Goal: Task Accomplishment & Management: Complete application form

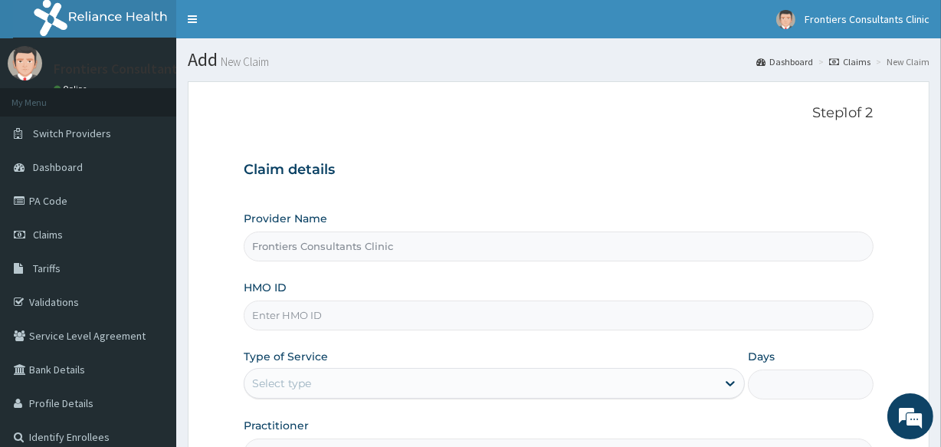
click at [315, 248] on input "Frontiers Consultants Clinic" at bounding box center [558, 246] width 629 height 30
click at [414, 253] on input "Frontiers Consultants Clinic" at bounding box center [558, 246] width 629 height 30
click at [294, 308] on input "HMO ID" at bounding box center [558, 315] width 629 height 30
type input "NIT/10048/C"
click at [300, 379] on div "Select type" at bounding box center [281, 382] width 59 height 15
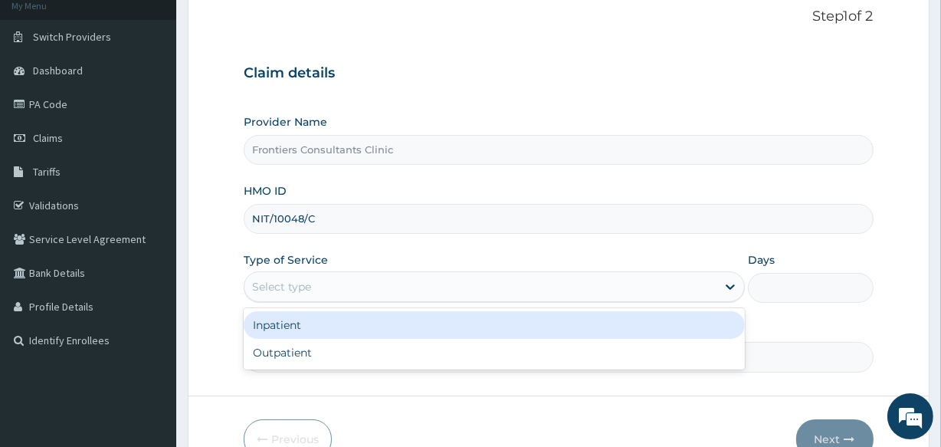
scroll to position [111, 0]
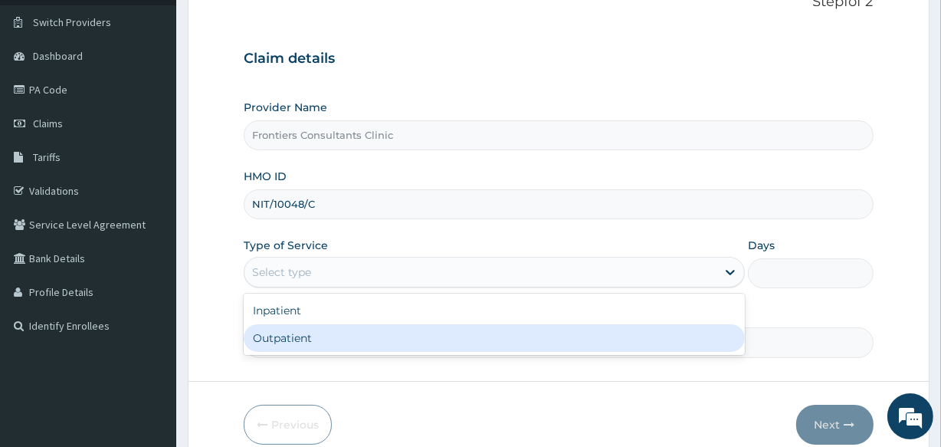
click at [475, 333] on div "Outpatient" at bounding box center [494, 338] width 501 height 28
type input "1"
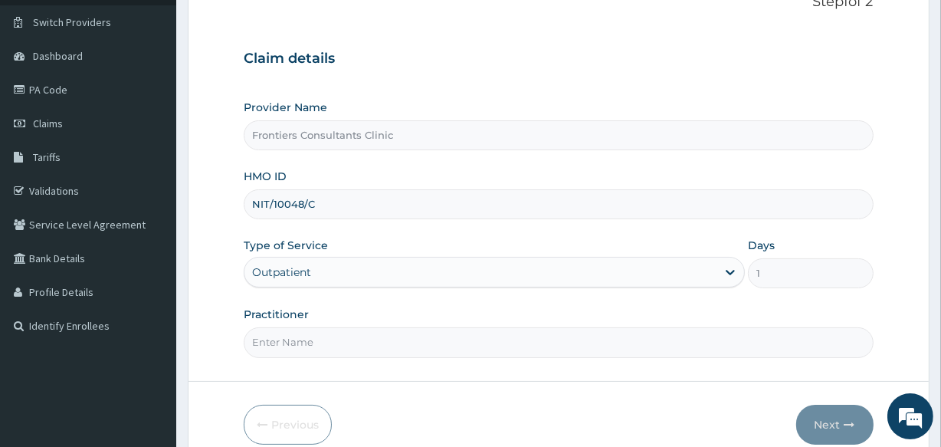
click at [299, 343] on input "Practitioner" at bounding box center [558, 342] width 629 height 30
type input "DR SALIM"
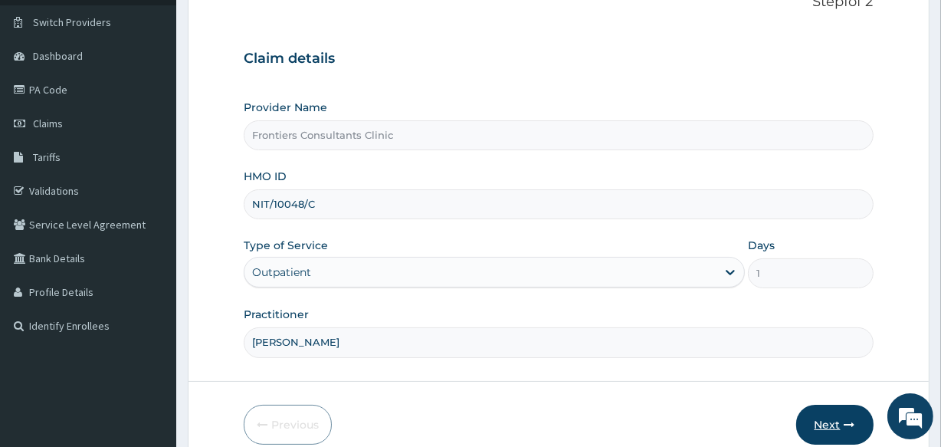
click at [820, 421] on button "Next" at bounding box center [834, 425] width 77 height 40
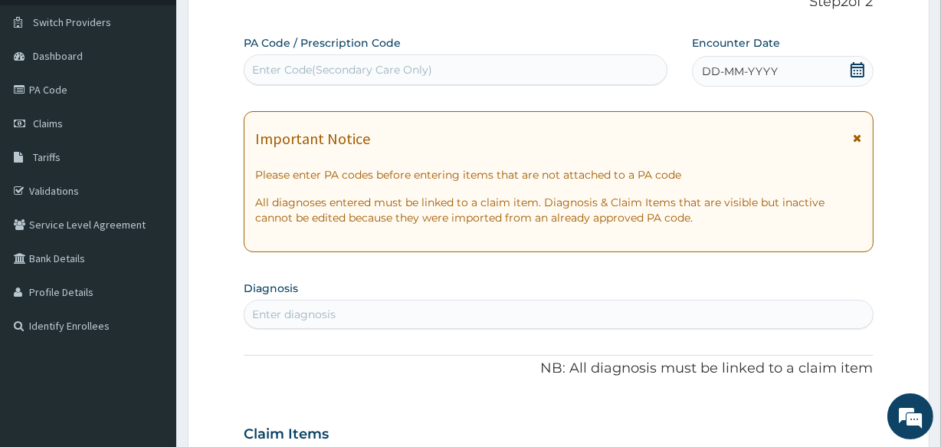
click at [396, 69] on div "Enter Code(Secondary Care Only)" at bounding box center [342, 69] width 180 height 15
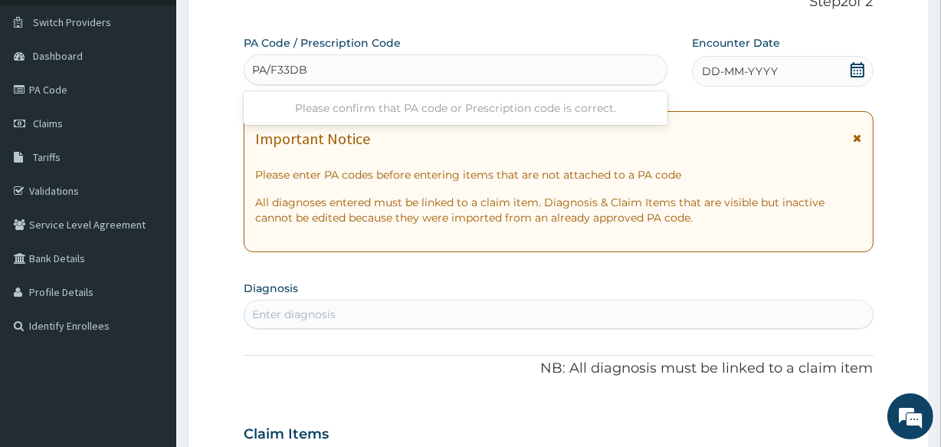
type input "PA/F33DBC"
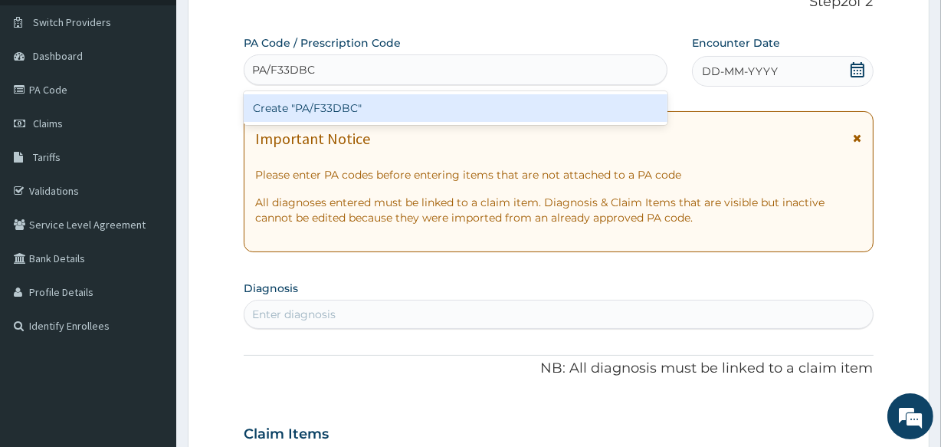
click at [398, 110] on div "Create "PA/F33DBC"" at bounding box center [455, 108] width 423 height 28
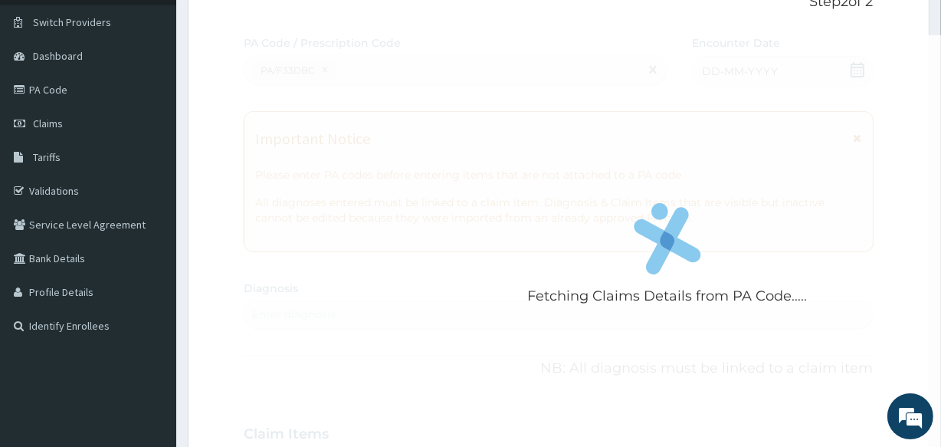
click at [526, 159] on div "Fetching Claims Details from PA Code....." at bounding box center [667, 258] width 847 height 447
click at [482, 228] on div "Fetching Claims Details from PA Code....." at bounding box center [667, 258] width 847 height 447
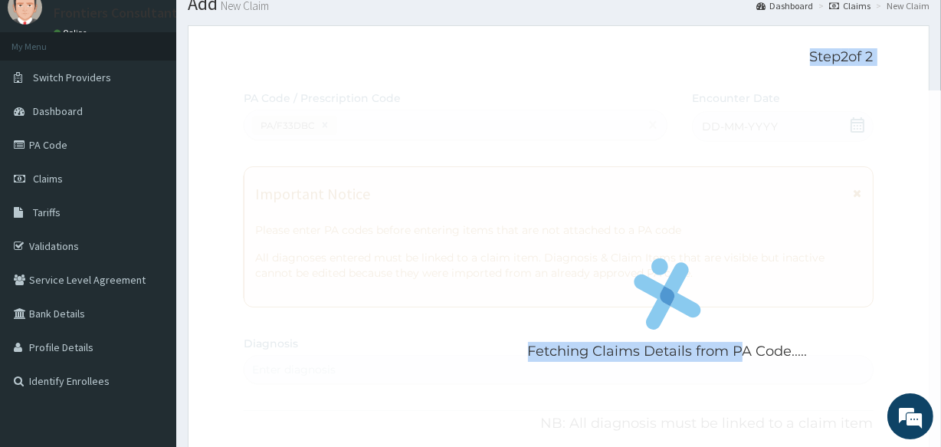
scroll to position [21, 0]
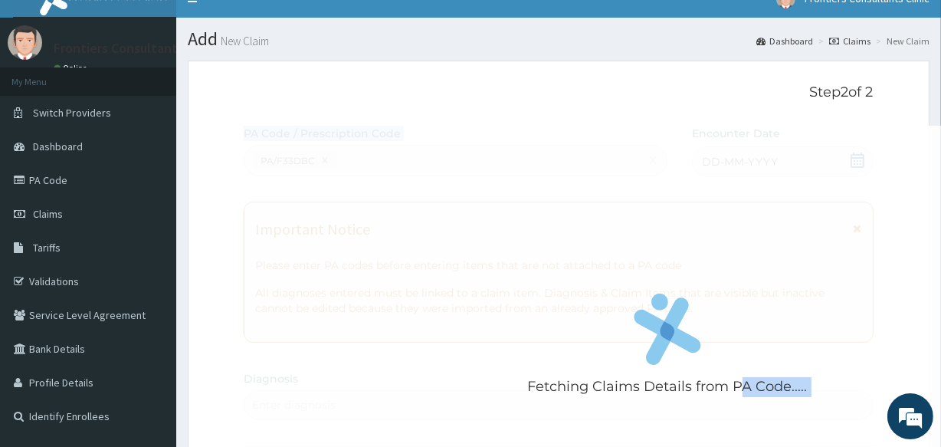
drag, startPoint x: 750, startPoint y: 293, endPoint x: 256, endPoint y: 152, distance: 514.2
click at [256, 152] on div "Fetching Claims Details from PA Code....." at bounding box center [667, 349] width 847 height 447
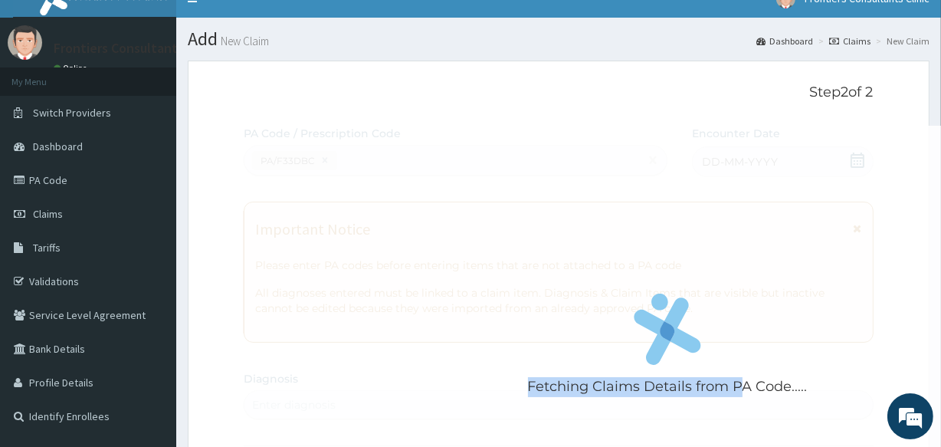
click at [388, 170] on div "Fetching Claims Details from PA Code....." at bounding box center [667, 349] width 847 height 447
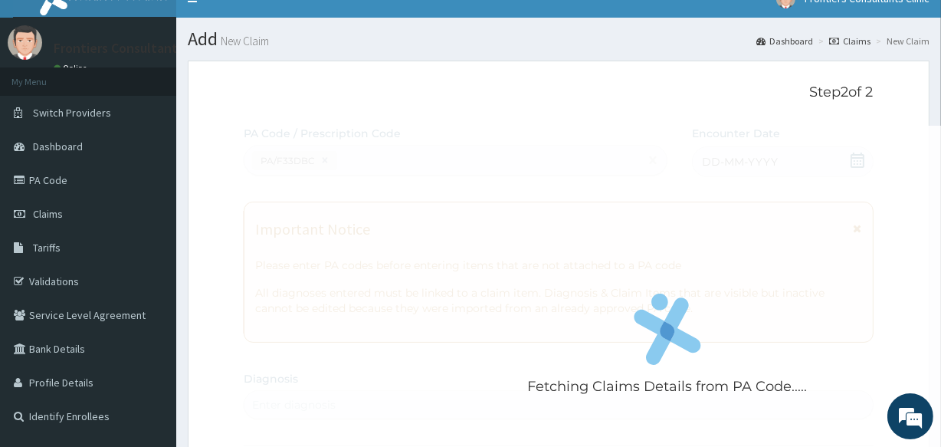
click at [896, 44] on li "New Claim" at bounding box center [900, 40] width 57 height 13
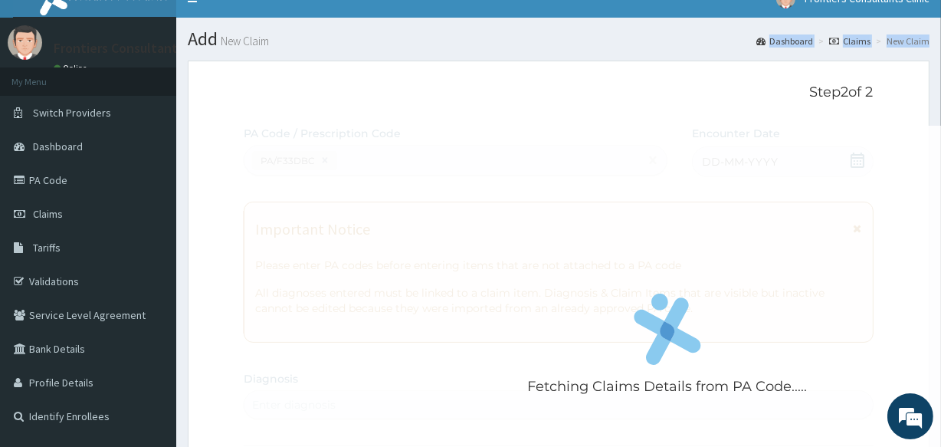
click at [844, 41] on link "Claims" at bounding box center [849, 40] width 41 height 13
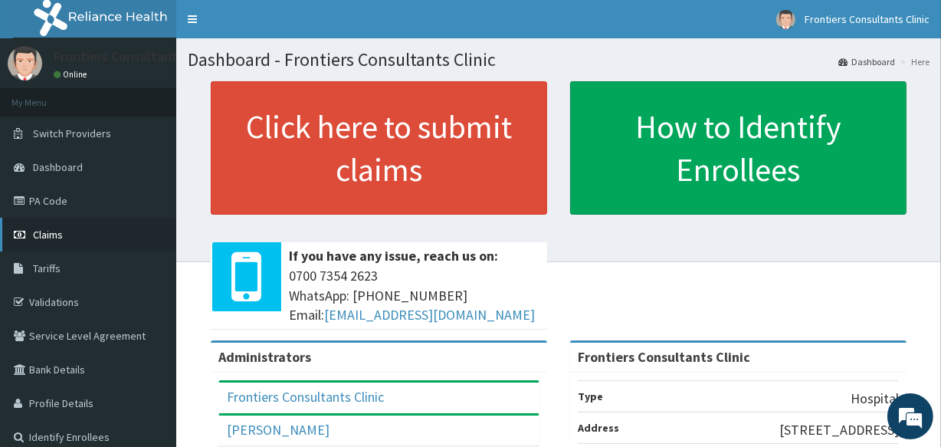
click at [54, 238] on span "Claims" at bounding box center [48, 235] width 30 height 14
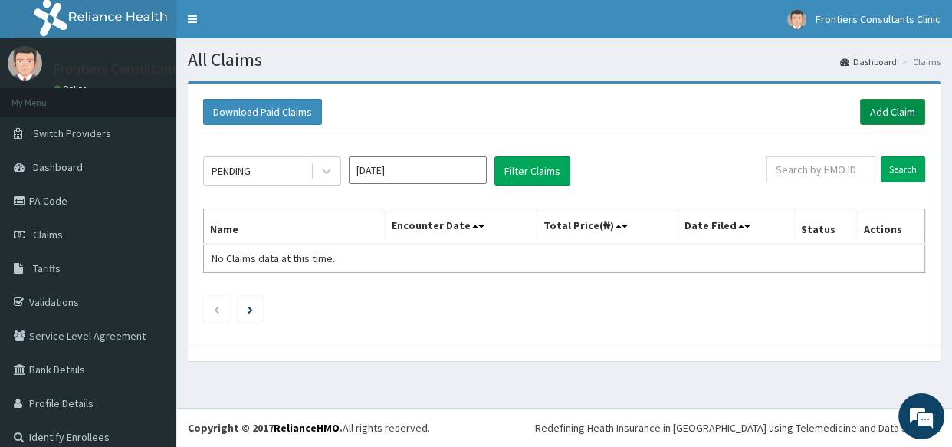
click at [874, 114] on link "Add Claim" at bounding box center [892, 112] width 65 height 26
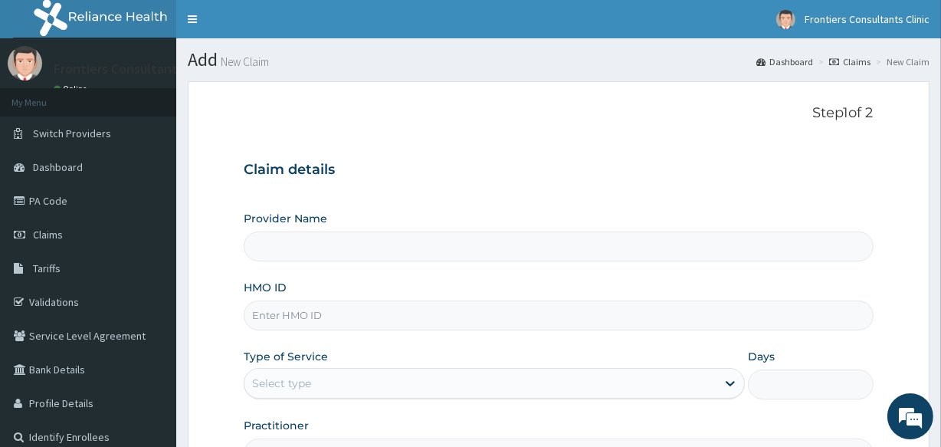
type input "Frontiers Consultants Clinic"
click at [352, 322] on input "HMO ID" at bounding box center [558, 315] width 629 height 30
type input "NIT/10048/C"
click at [289, 375] on div "Select type" at bounding box center [281, 382] width 59 height 15
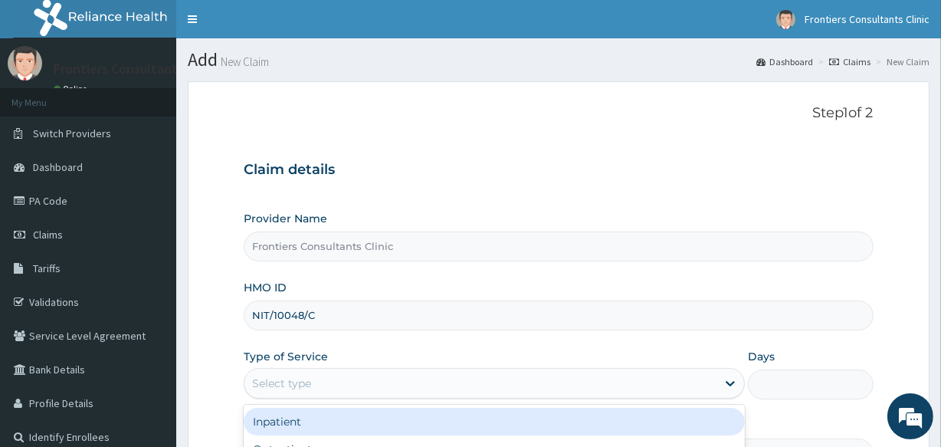
scroll to position [182, 0]
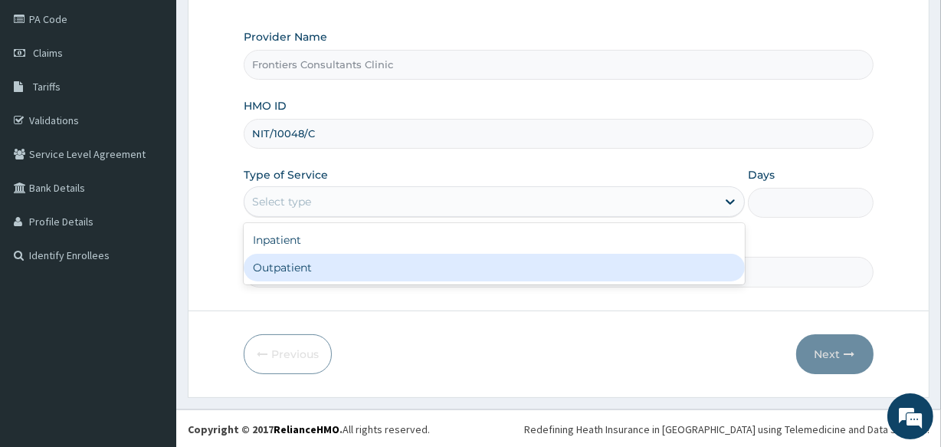
click at [306, 259] on div "Outpatient" at bounding box center [494, 268] width 501 height 28
type input "1"
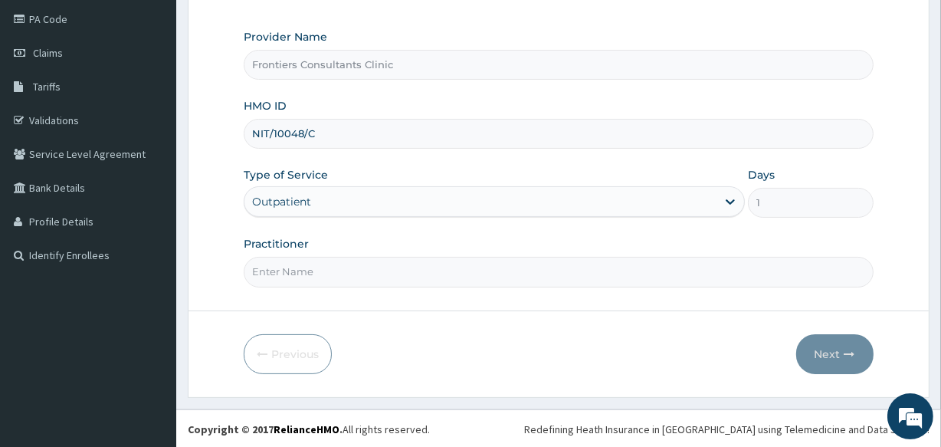
click at [336, 271] on input "Practitioner" at bounding box center [558, 272] width 629 height 30
type input "DR SALIM"
click at [835, 349] on button "Next" at bounding box center [834, 354] width 77 height 40
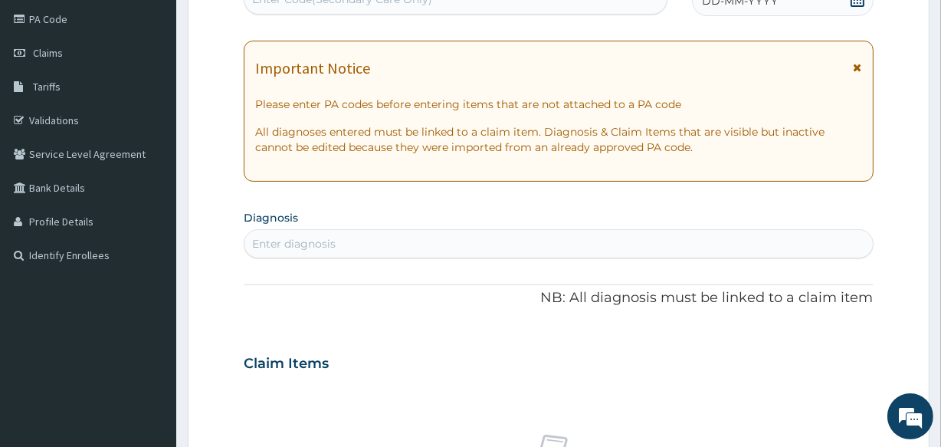
scroll to position [0, 0]
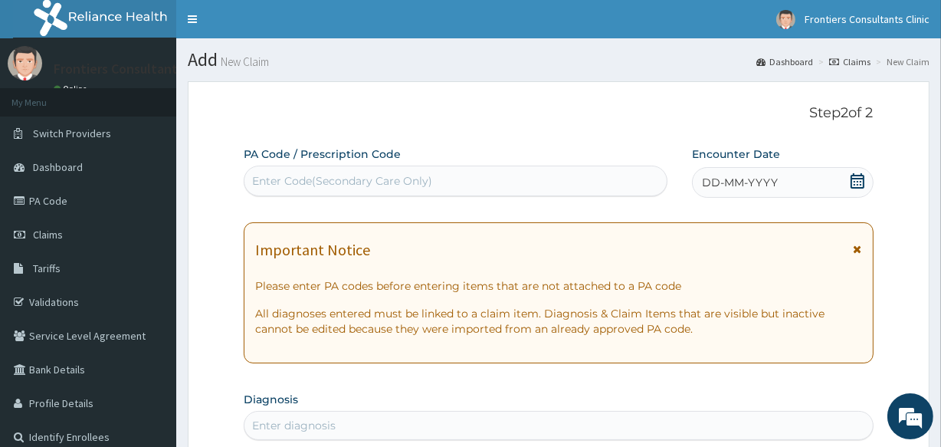
click at [480, 182] on div "Enter Code(Secondary Care Only)" at bounding box center [454, 181] width 421 height 25
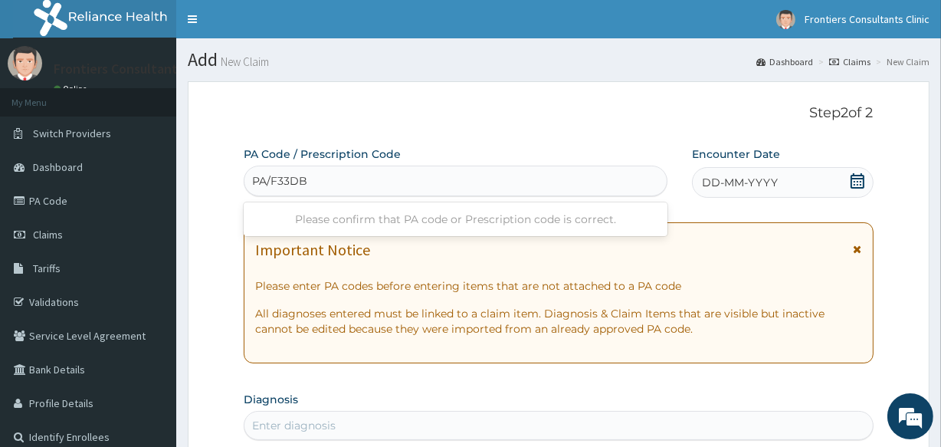
type input "PA/F33DBC"
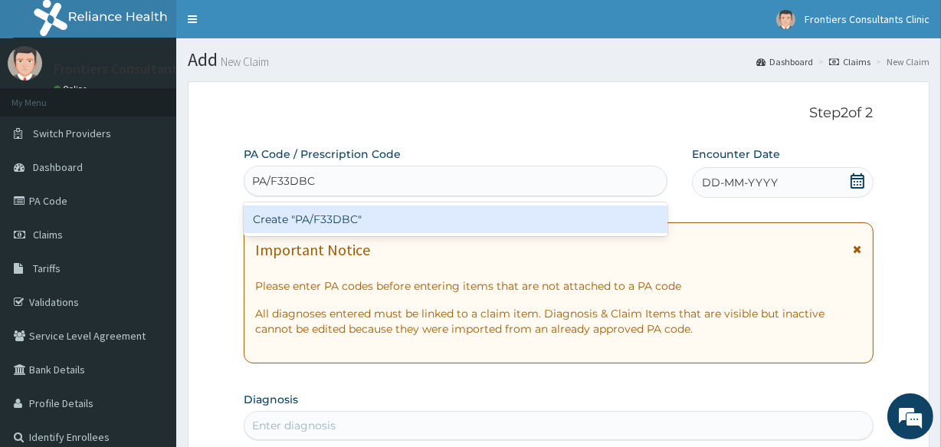
click at [460, 225] on div "Create "PA/F33DBC"" at bounding box center [455, 219] width 423 height 28
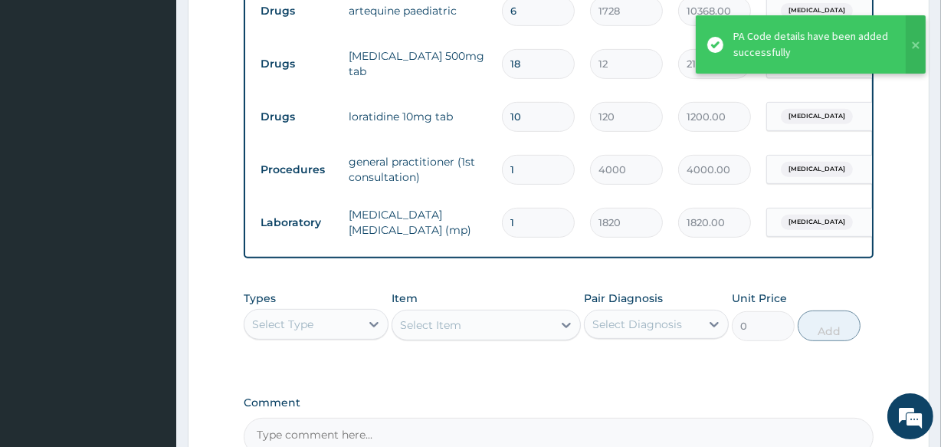
scroll to position [808, 0]
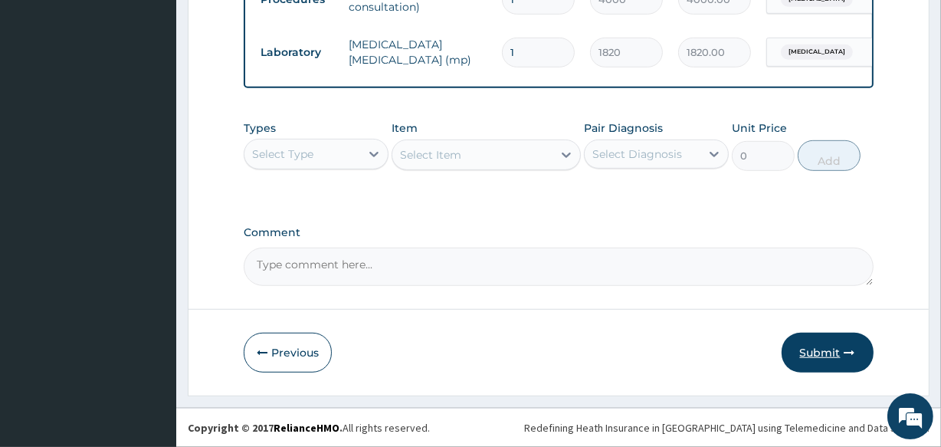
click at [830, 350] on button "Submit" at bounding box center [828, 353] width 92 height 40
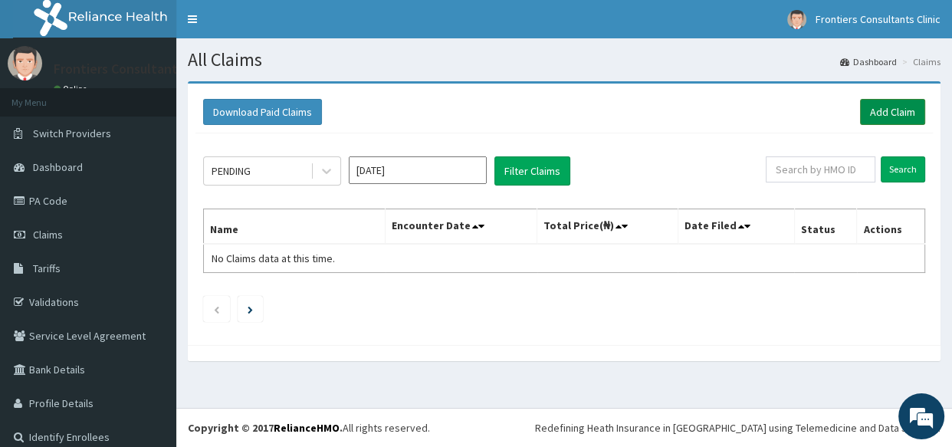
click at [865, 119] on link "Add Claim" at bounding box center [892, 112] width 65 height 26
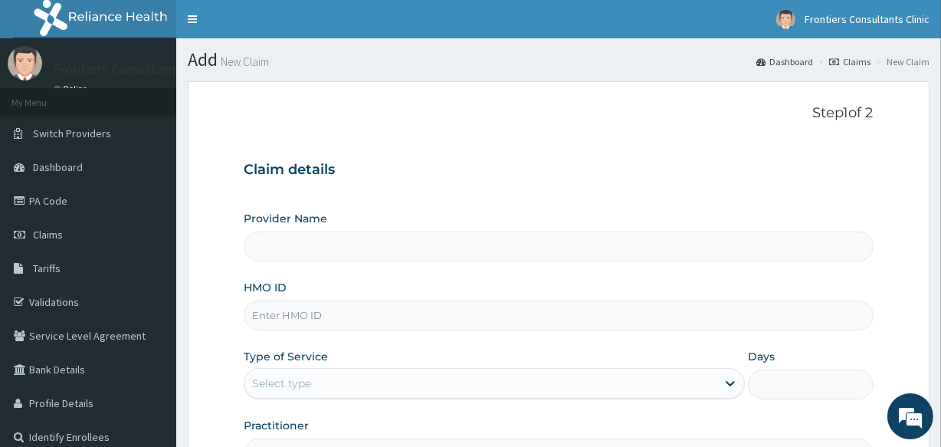
click at [445, 314] on input "HMO ID" at bounding box center [558, 315] width 629 height 30
type input "Frontiers Consultants Clinic"
type input "NIT/10048/C"
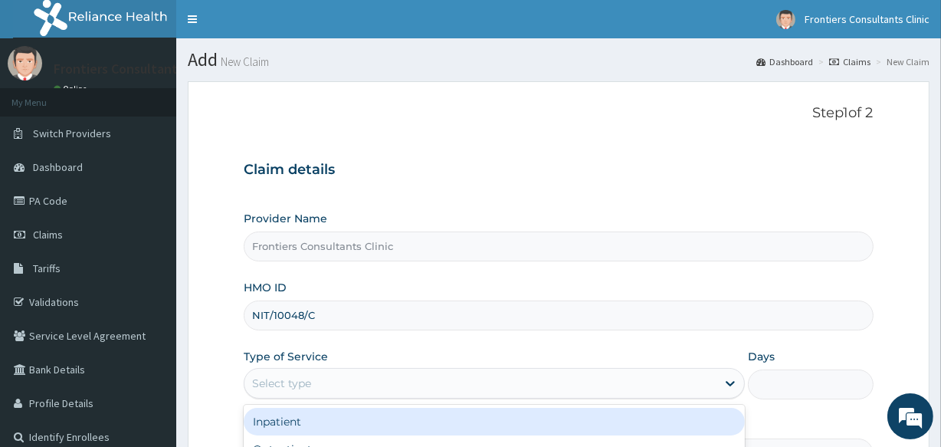
click at [333, 384] on div "Select type" at bounding box center [480, 383] width 472 height 25
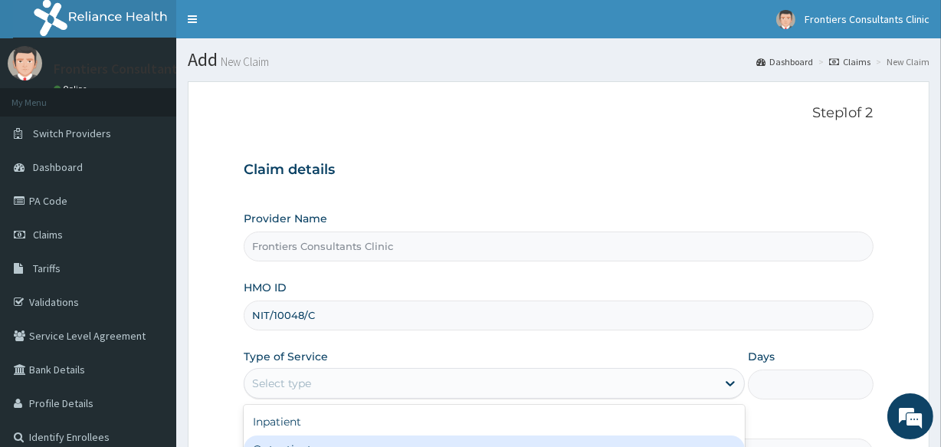
click at [314, 441] on div "Outpatient" at bounding box center [494, 449] width 501 height 28
type input "1"
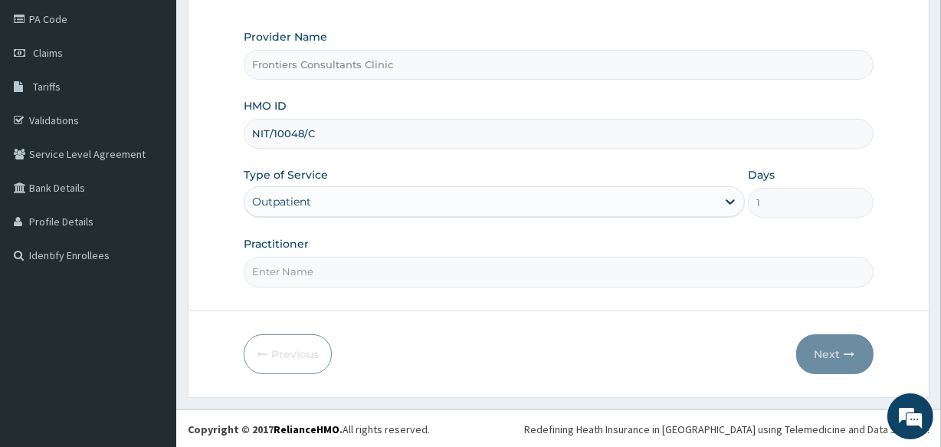
click at [319, 277] on input "Practitioner" at bounding box center [558, 272] width 629 height 30
type input "[PERSON_NAME]"
click at [843, 348] on button "Next" at bounding box center [834, 354] width 77 height 40
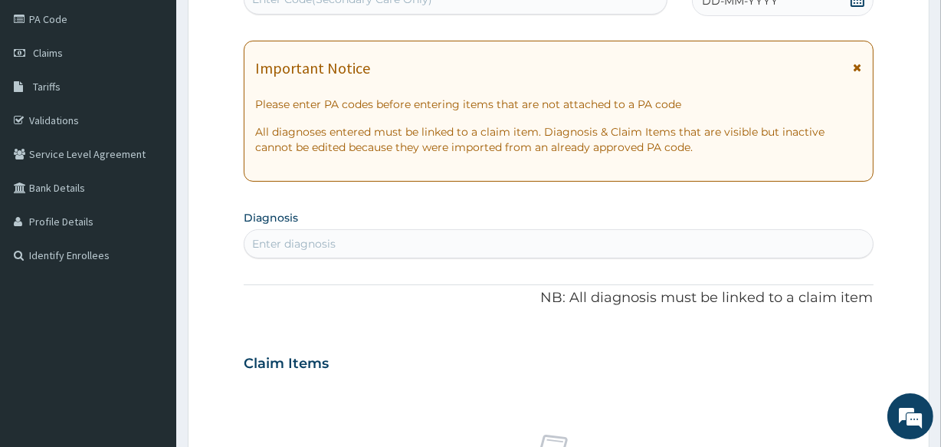
scroll to position [173, 0]
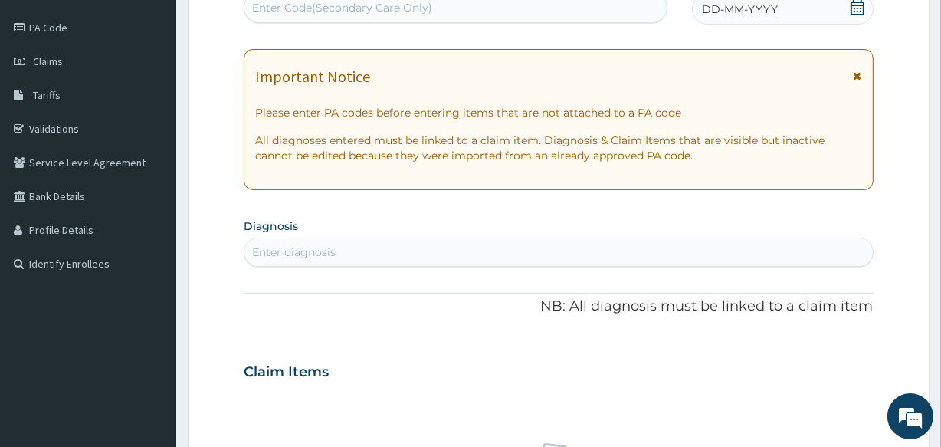
click at [453, 5] on div "Enter Code(Secondary Care Only)" at bounding box center [454, 7] width 421 height 25
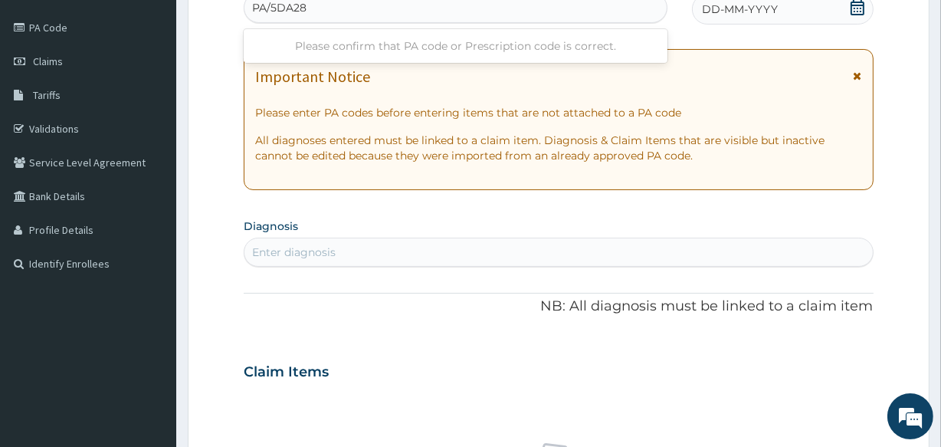
type input "PA/5DA282"
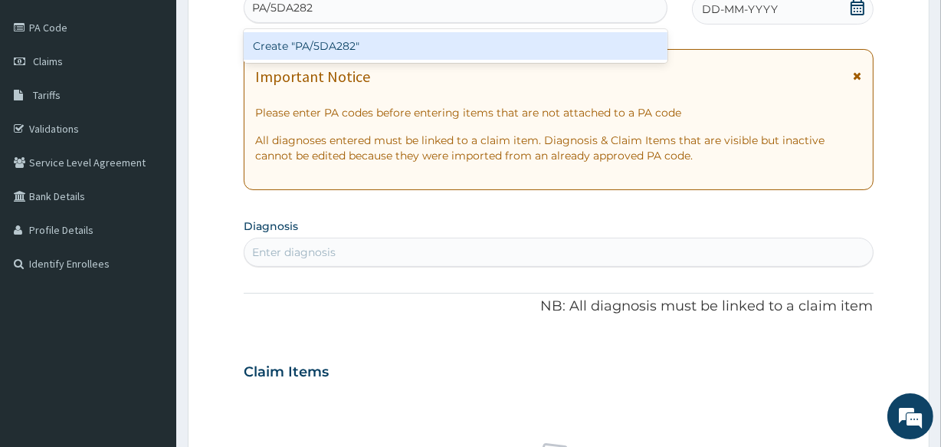
click at [449, 44] on div "Create "PA/5DA282"" at bounding box center [455, 46] width 423 height 28
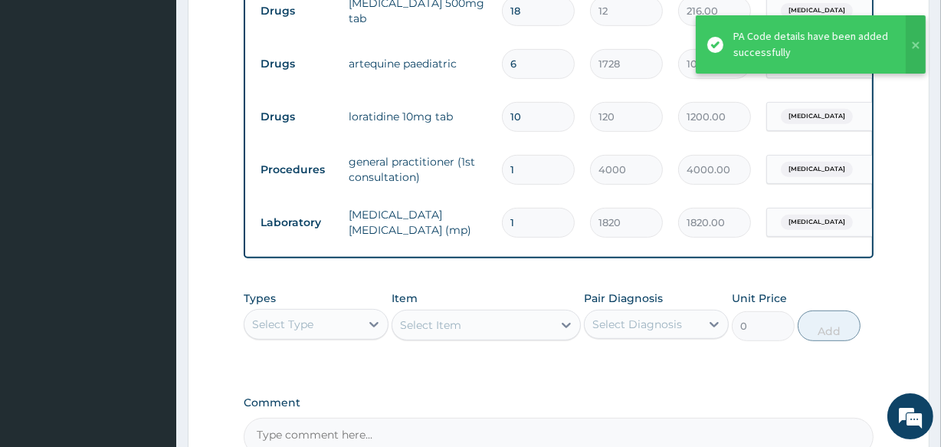
scroll to position [808, 0]
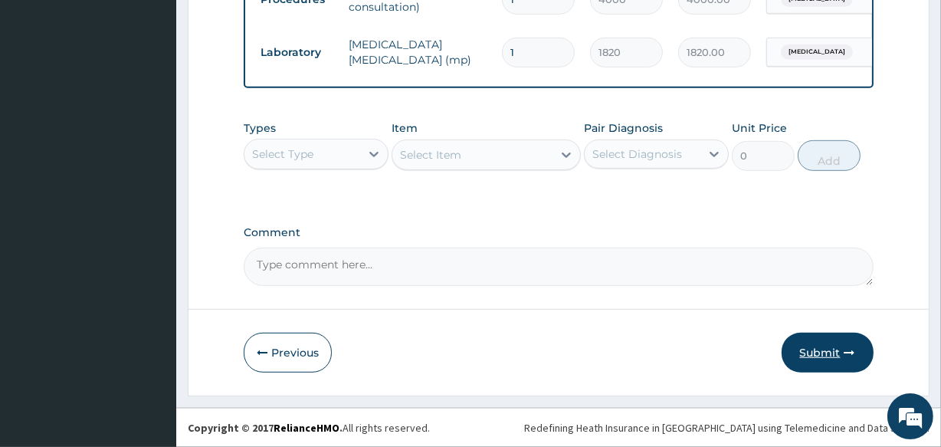
click at [816, 346] on button "Submit" at bounding box center [828, 353] width 92 height 40
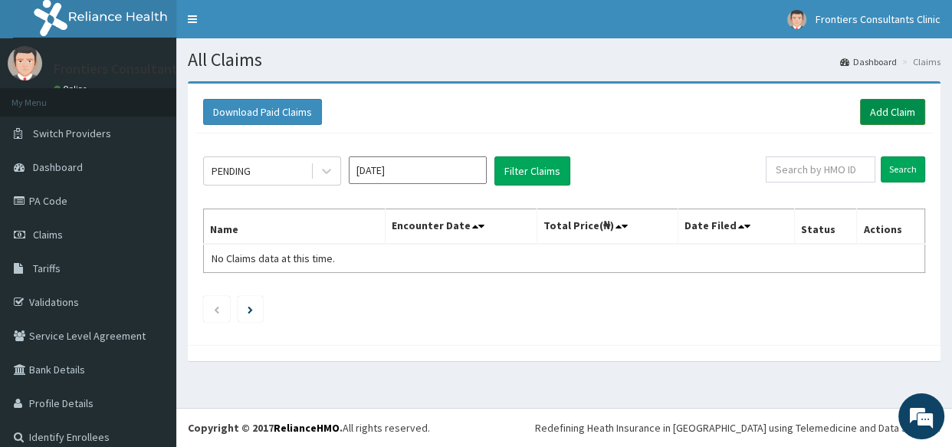
click at [881, 112] on link "Add Claim" at bounding box center [892, 112] width 65 height 26
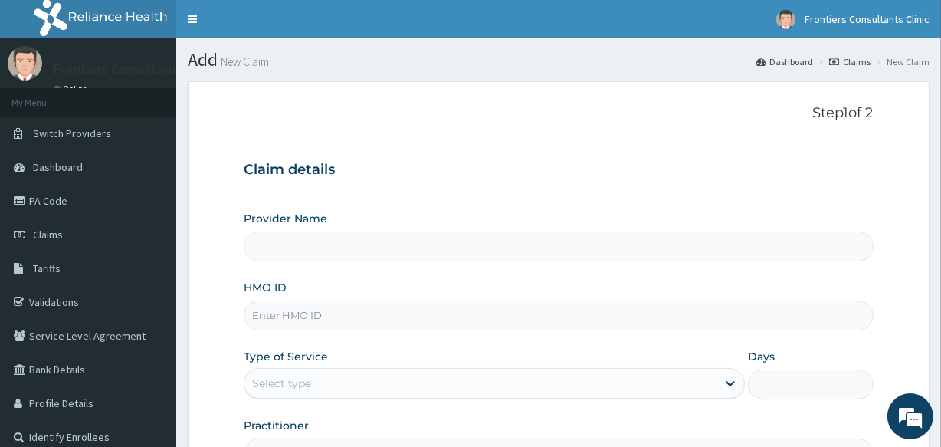
click at [368, 322] on input "HMO ID" at bounding box center [558, 315] width 629 height 30
type input "Frontiers Consultants Clinic"
type input "nit/10048/e"
click at [366, 380] on div "Select type" at bounding box center [480, 383] width 472 height 25
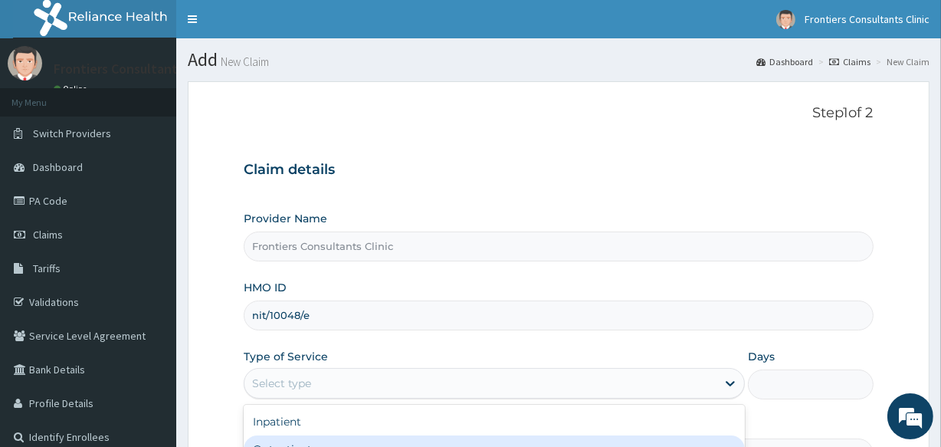
click at [342, 440] on div "Outpatient" at bounding box center [494, 449] width 501 height 28
type input "1"
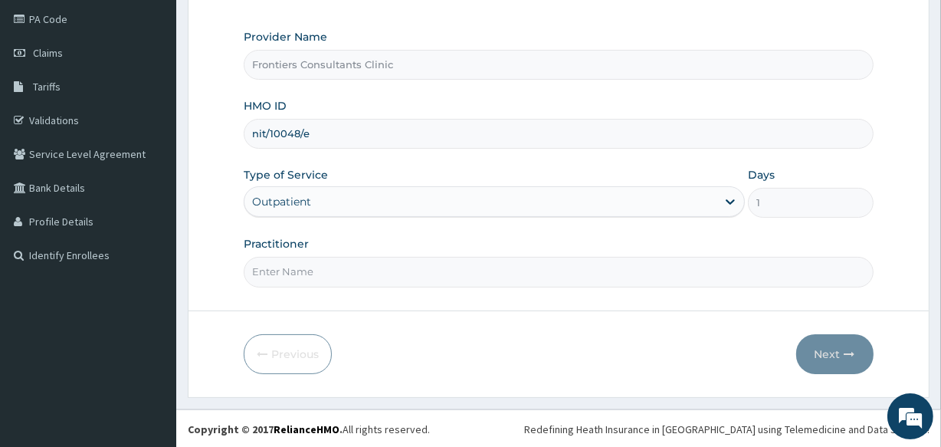
click at [431, 280] on input "Practitioner" at bounding box center [558, 272] width 629 height 30
type input "DR SALIM"
click at [848, 356] on icon "button" at bounding box center [849, 354] width 11 height 11
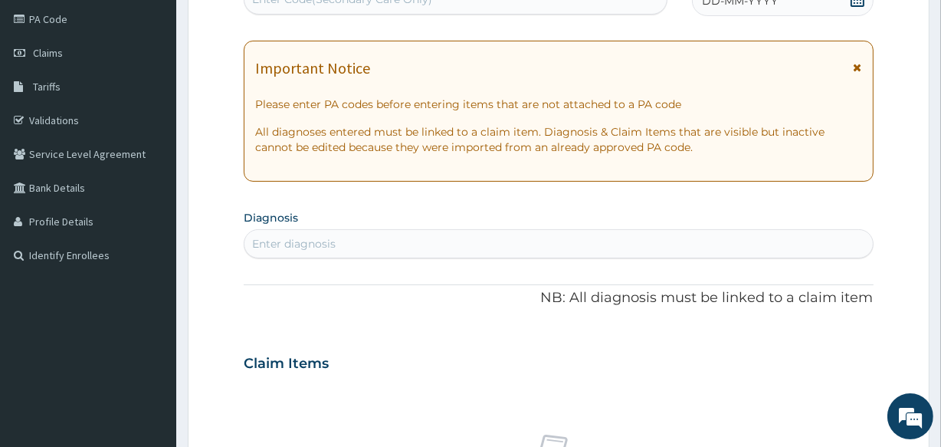
scroll to position [173, 0]
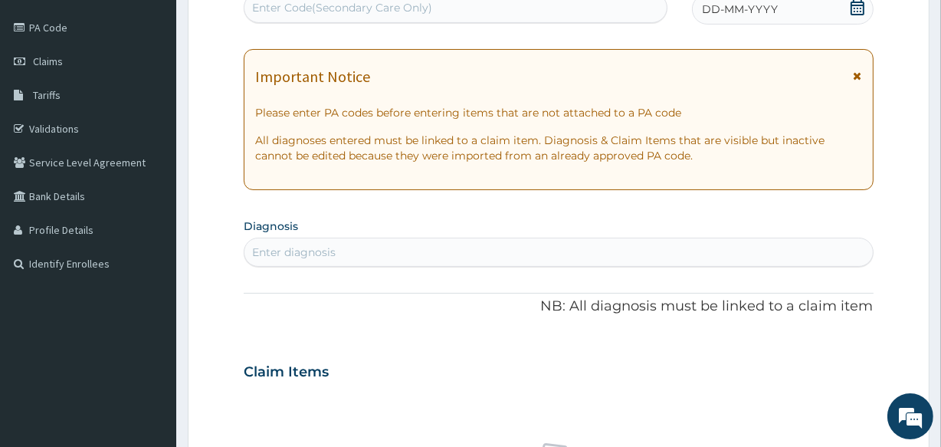
click at [385, 5] on div "Enter Code(Secondary Care Only)" at bounding box center [342, 7] width 180 height 15
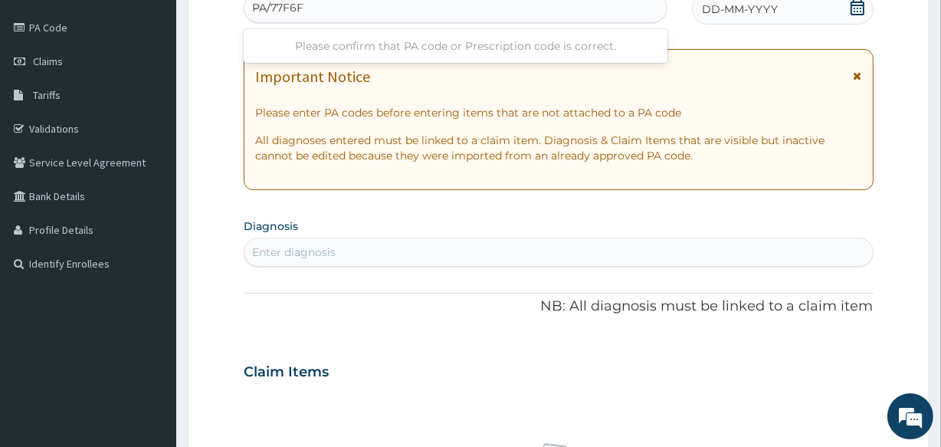
type input "PA/77F6F6"
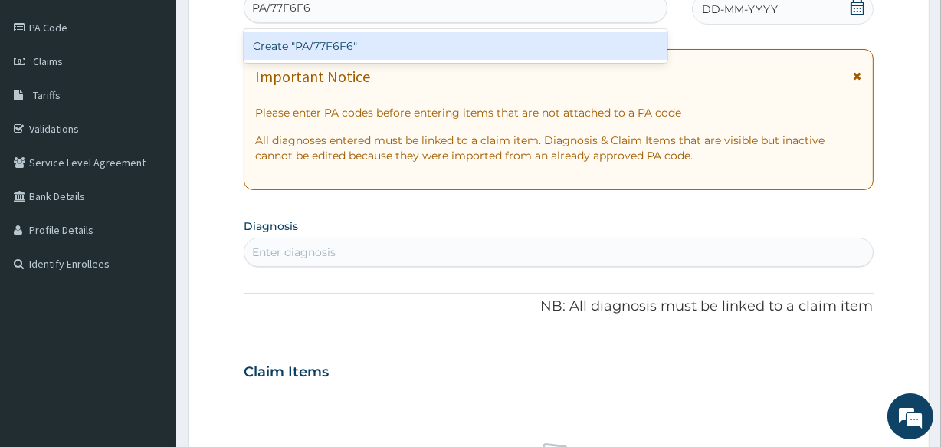
click at [402, 44] on div "Create "PA/77F6F6"" at bounding box center [455, 46] width 423 height 28
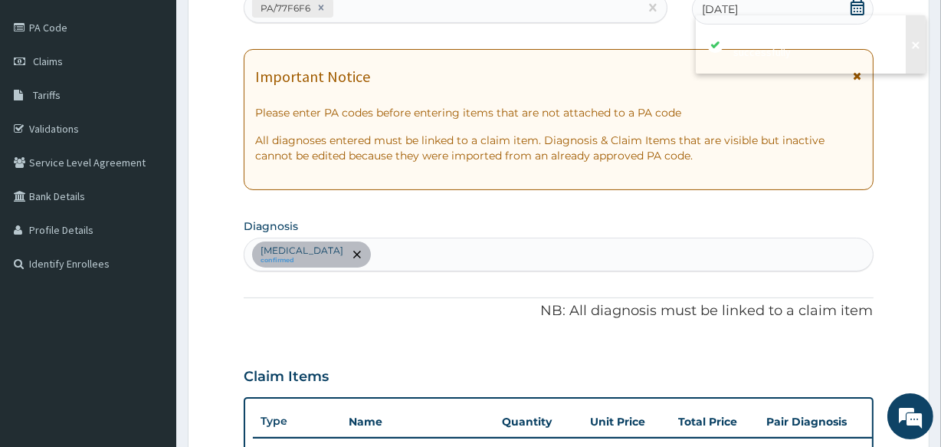
scroll to position [573, 0]
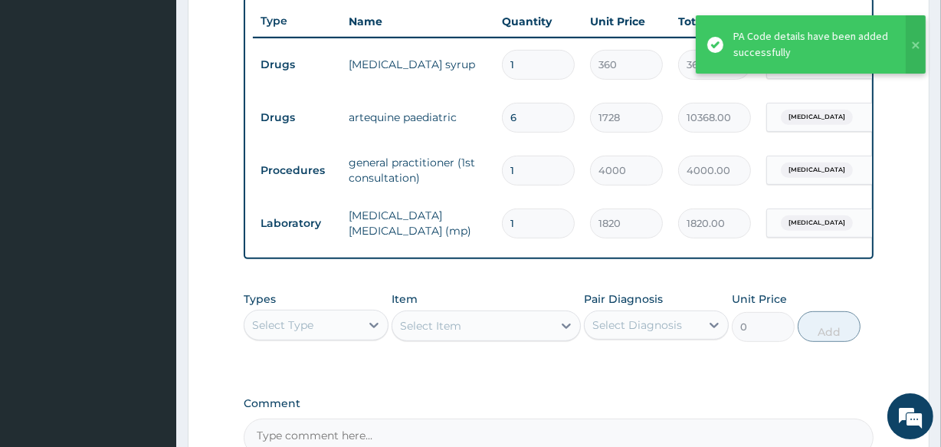
drag, startPoint x: 536, startPoint y: 217, endPoint x: 604, endPoint y: 314, distance: 118.8
click at [604, 314] on div "PA Code / Prescription Code PA/77F6F6 Encounter Date 31-08-2025 Important Notic…" at bounding box center [558, 15] width 629 height 884
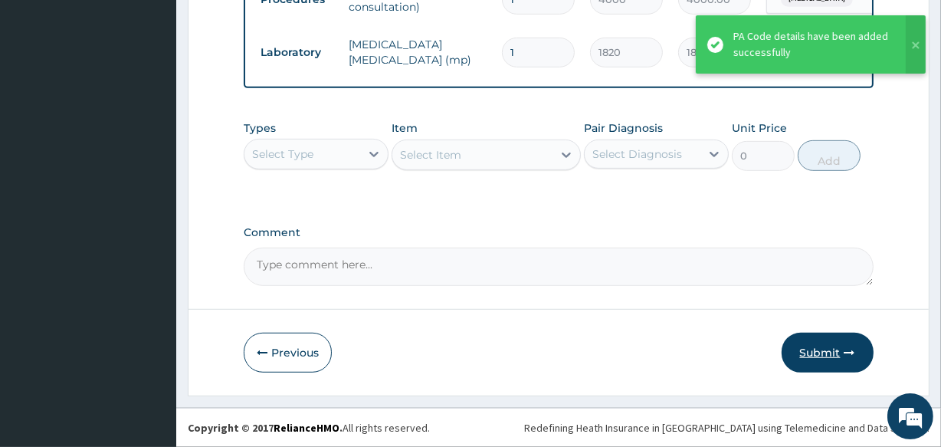
click at [816, 352] on button "Submit" at bounding box center [828, 353] width 92 height 40
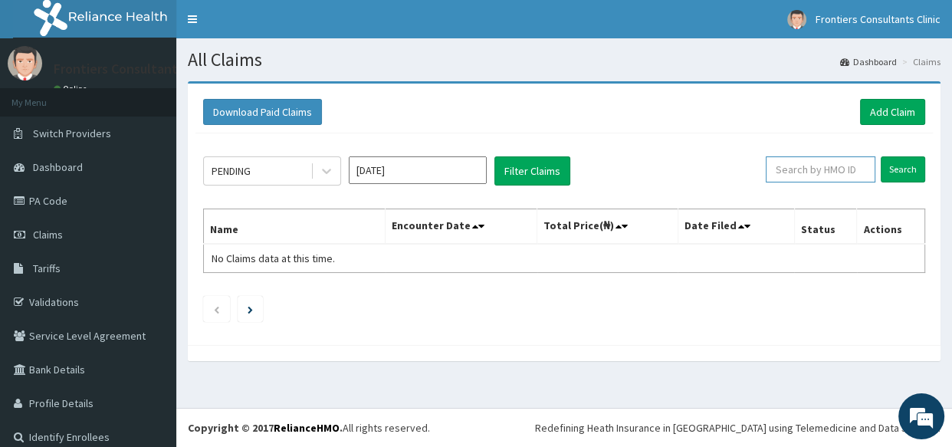
click at [805, 169] on input "text" at bounding box center [821, 169] width 110 height 26
type input "ISC/10012/A"
click at [903, 158] on input "Search" at bounding box center [902, 169] width 44 height 26
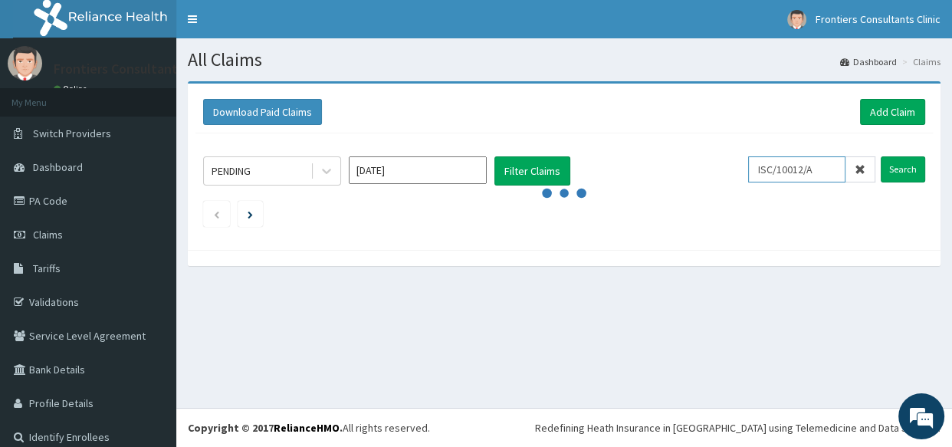
click at [763, 175] on input "ISC/10012/A" at bounding box center [796, 169] width 97 height 26
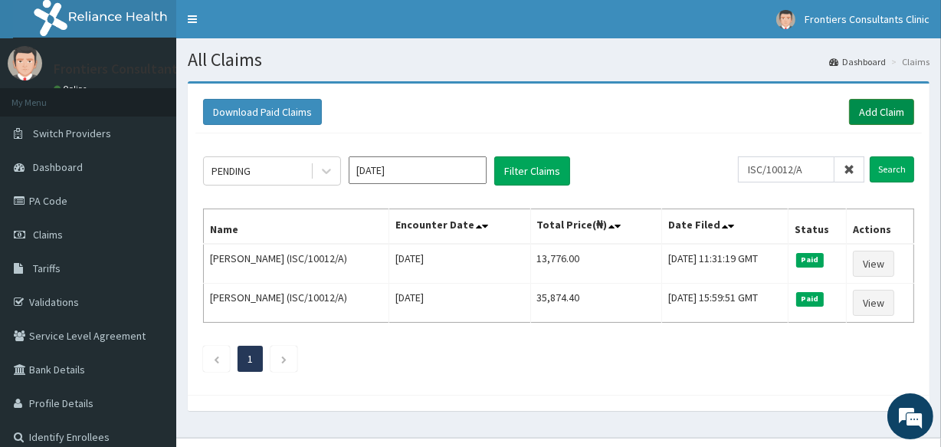
click at [893, 107] on link "Add Claim" at bounding box center [881, 112] width 65 height 26
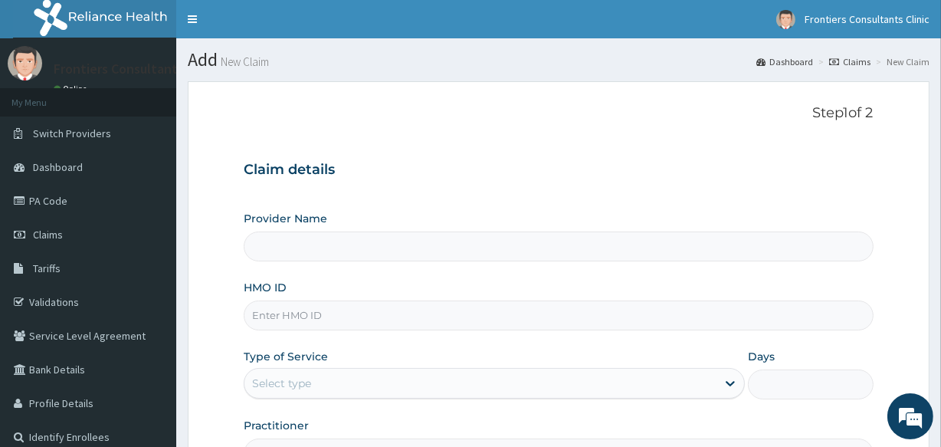
click at [382, 244] on input "Provider Name" at bounding box center [558, 246] width 629 height 30
type input "Frontiers Consultants Clinic"
click at [350, 303] on input "HMO ID" at bounding box center [558, 315] width 629 height 30
paste input "ISC/10012/A"
type input "ISC/10012/A"
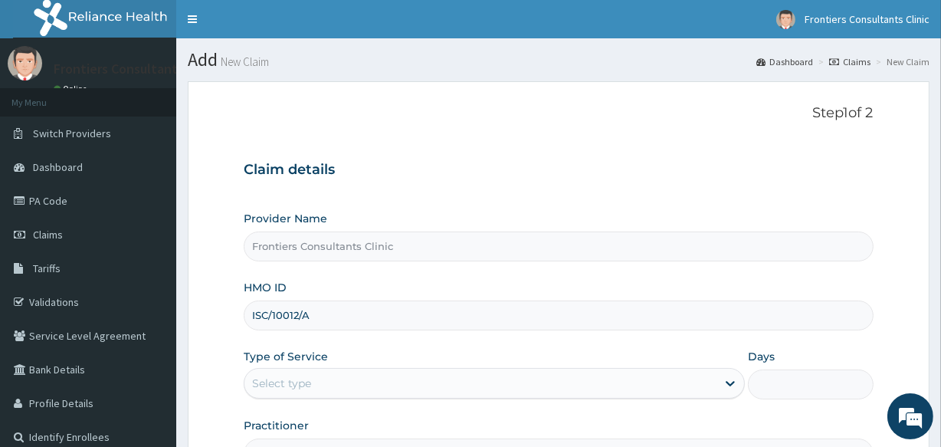
click at [351, 382] on div "Select type" at bounding box center [480, 383] width 472 height 25
click at [322, 441] on div "Outpatient" at bounding box center [494, 449] width 501 height 28
type input "1"
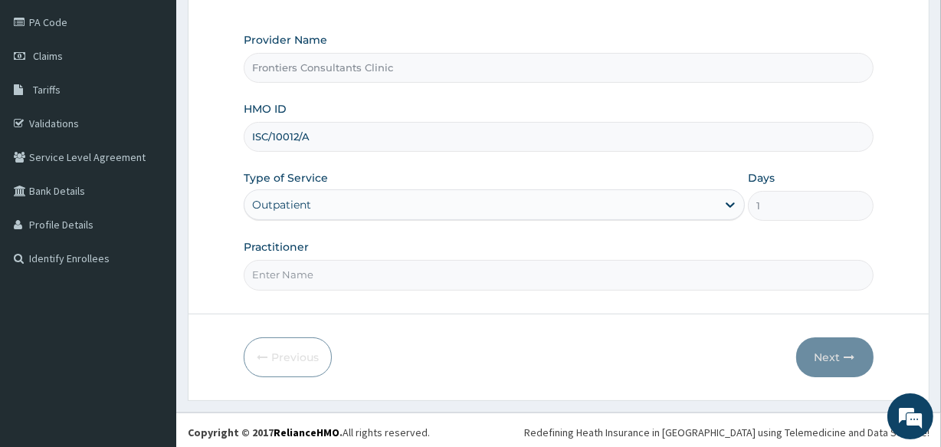
scroll to position [182, 0]
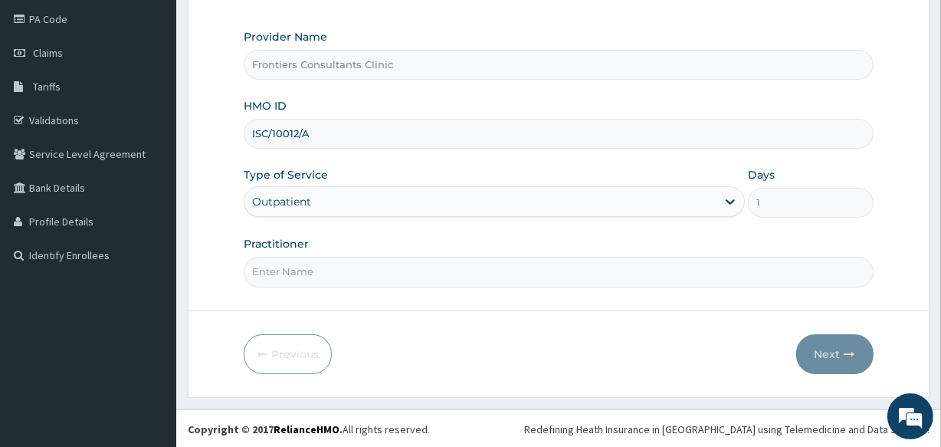
click at [628, 290] on form "Step 1 of 2 Claim details Provider Name Frontiers Consultants Clinic HMO ID ISC…" at bounding box center [559, 148] width 742 height 497
click at [613, 272] on input "Practitioner" at bounding box center [558, 272] width 629 height 30
type input "[PERSON_NAME]"
click at [839, 352] on button "Next" at bounding box center [834, 354] width 77 height 40
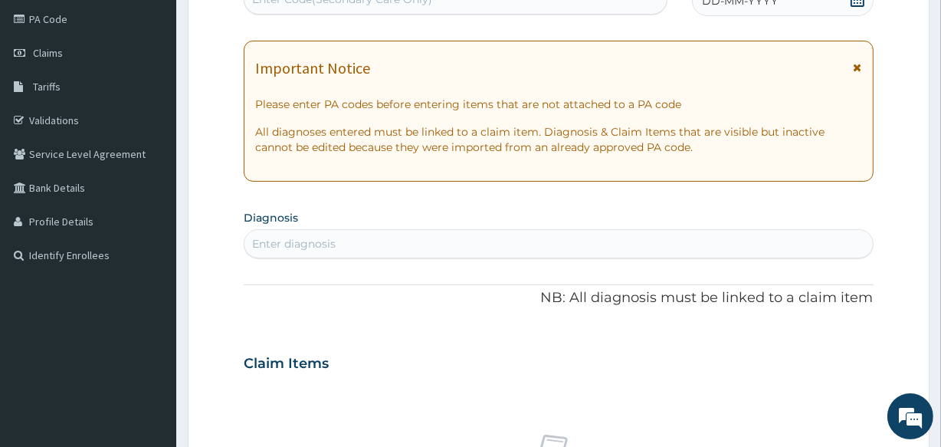
scroll to position [173, 0]
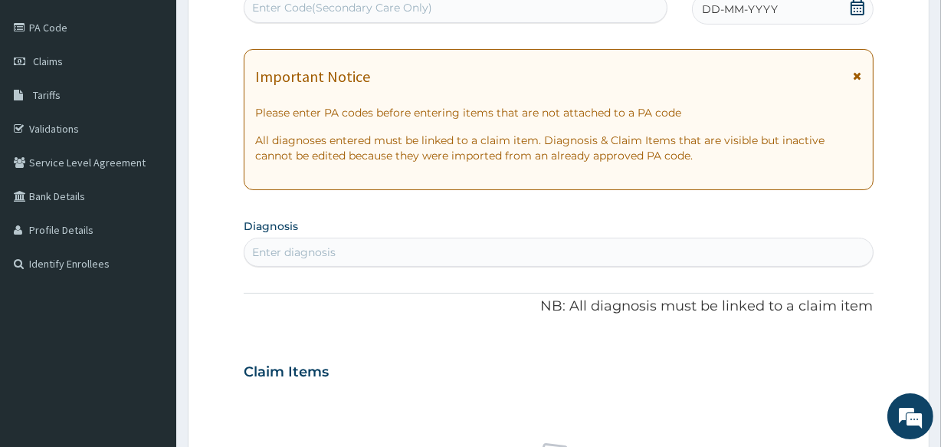
click at [425, 6] on div "Enter Code(Secondary Care Only)" at bounding box center [342, 7] width 180 height 15
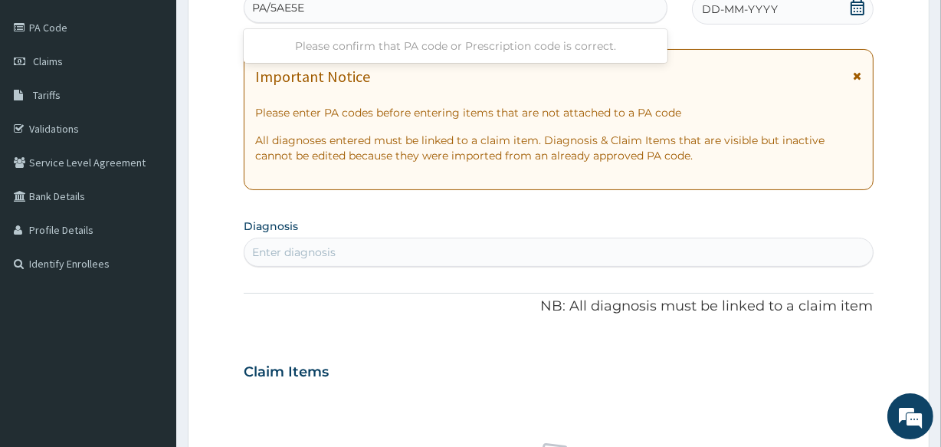
type input "PA/5AE5E9"
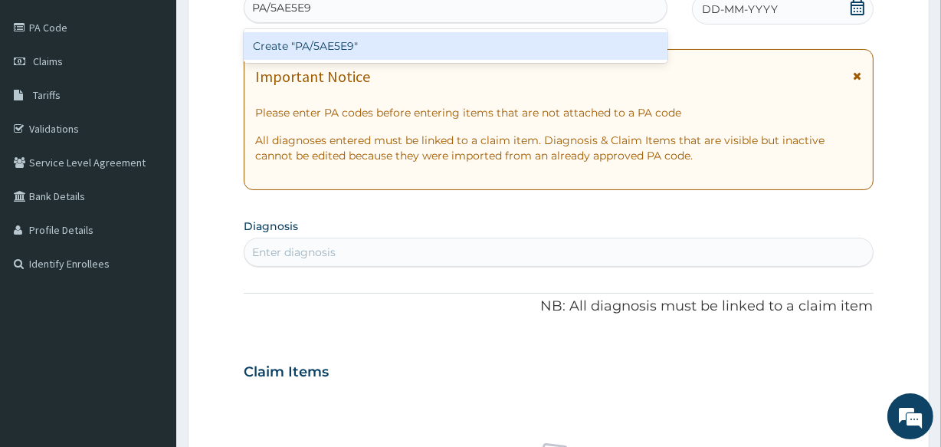
click at [454, 54] on div "Create "PA/5AE5E9"" at bounding box center [455, 46] width 423 height 28
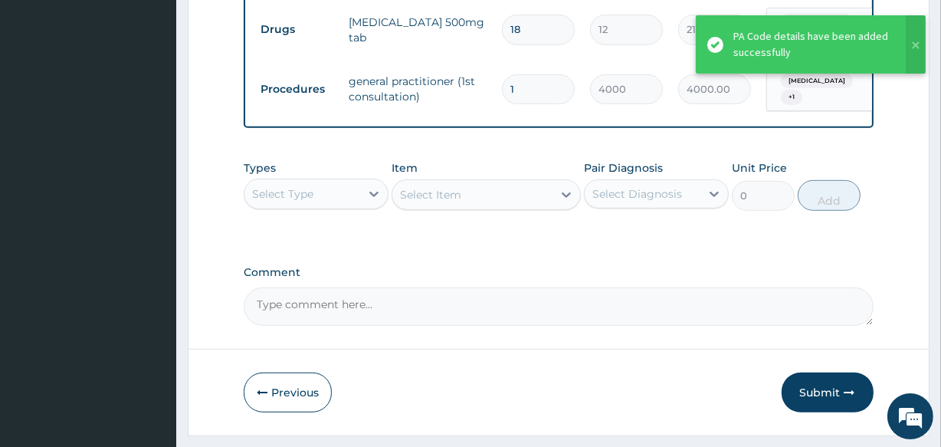
scroll to position [838, 0]
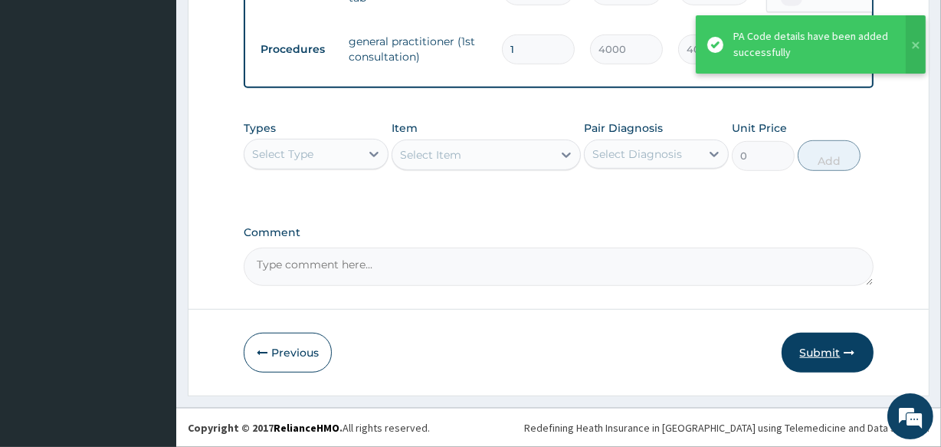
click at [807, 356] on button "Submit" at bounding box center [828, 353] width 92 height 40
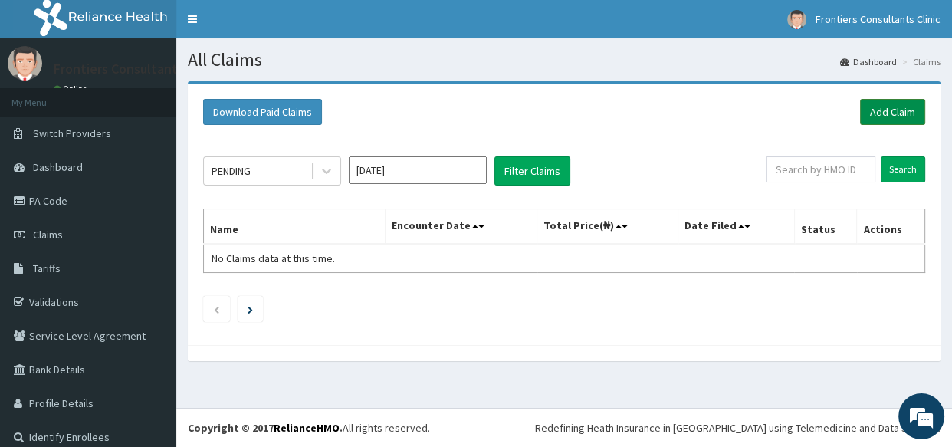
click at [890, 110] on link "Add Claim" at bounding box center [892, 112] width 65 height 26
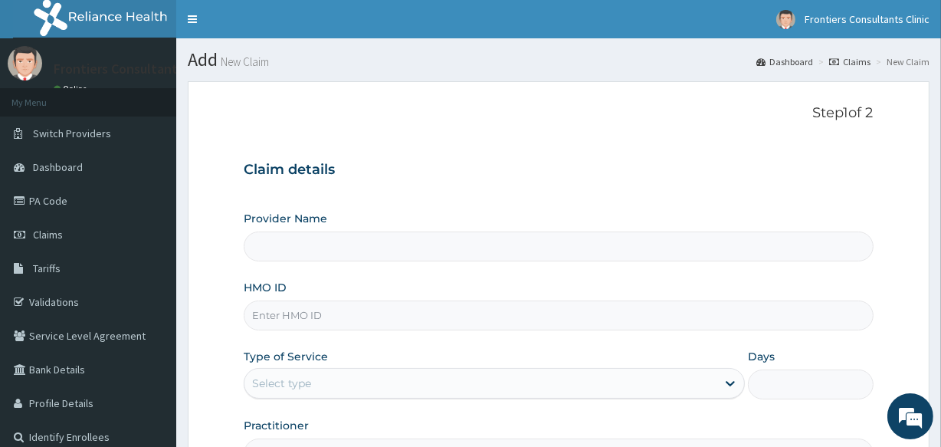
type input "Frontiers Consultants Clinic"
click at [713, 320] on input "HMO ID" at bounding box center [558, 315] width 629 height 30
type input "SFA/14116/A"
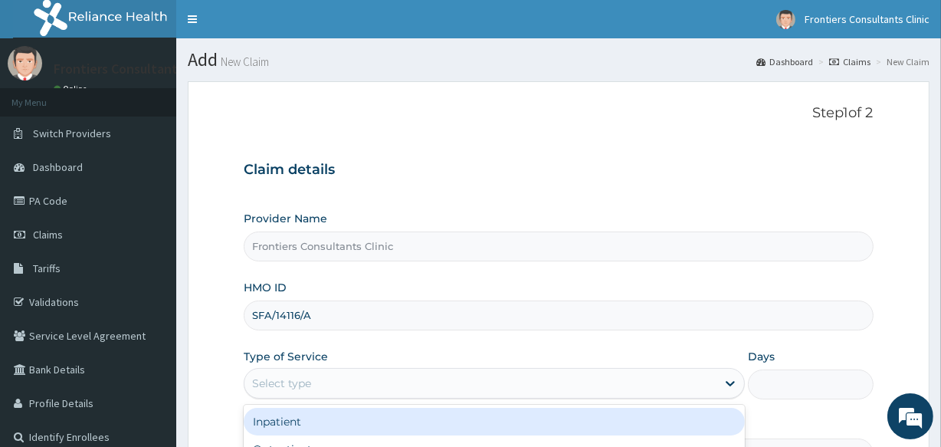
click at [703, 375] on div "Select type" at bounding box center [480, 383] width 472 height 25
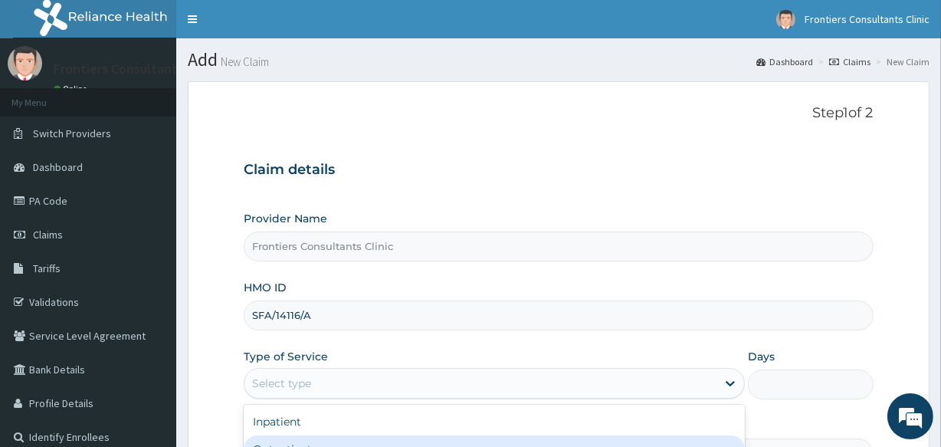
click at [648, 437] on div "Outpatient" at bounding box center [494, 449] width 501 height 28
type input "1"
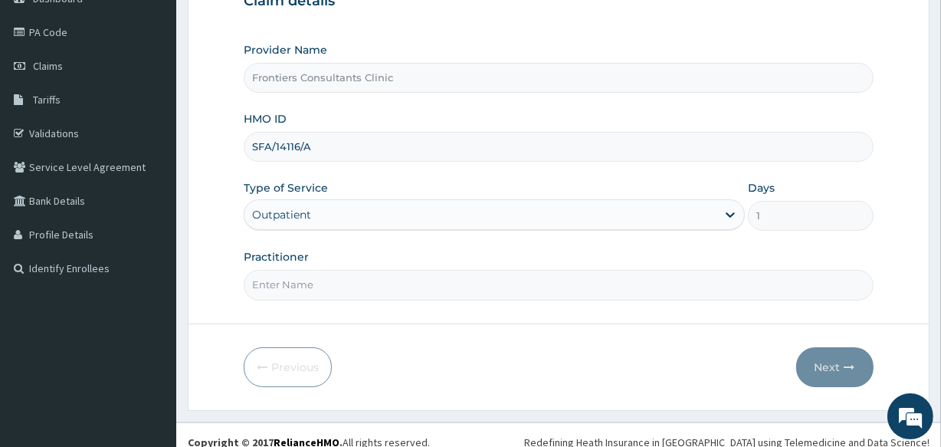
scroll to position [182, 0]
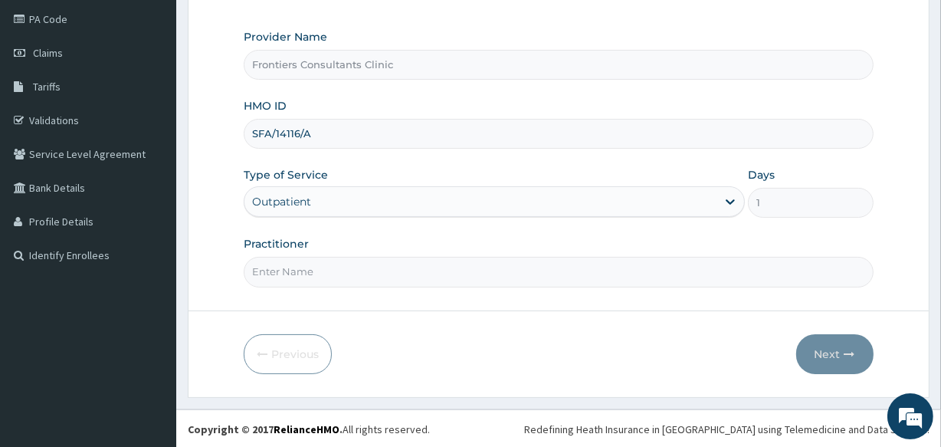
click at [420, 261] on input "Practitioner" at bounding box center [558, 272] width 629 height 30
type input "[PERSON_NAME]"
click at [844, 345] on button "Next" at bounding box center [834, 354] width 77 height 40
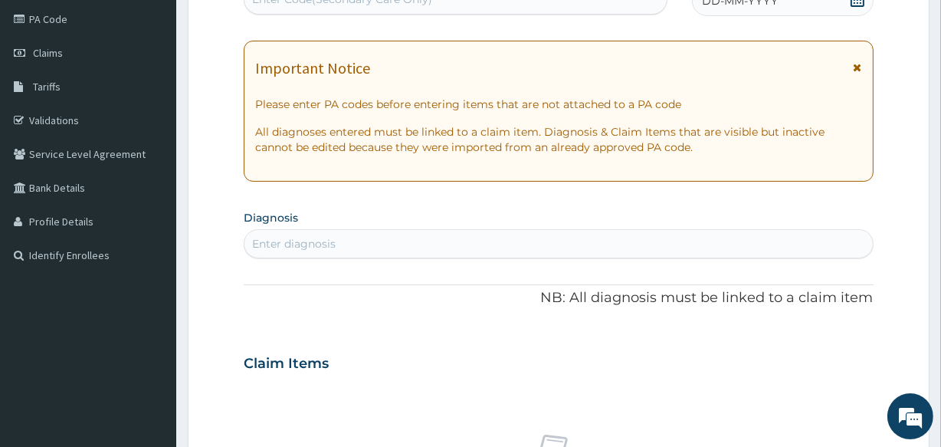
scroll to position [173, 0]
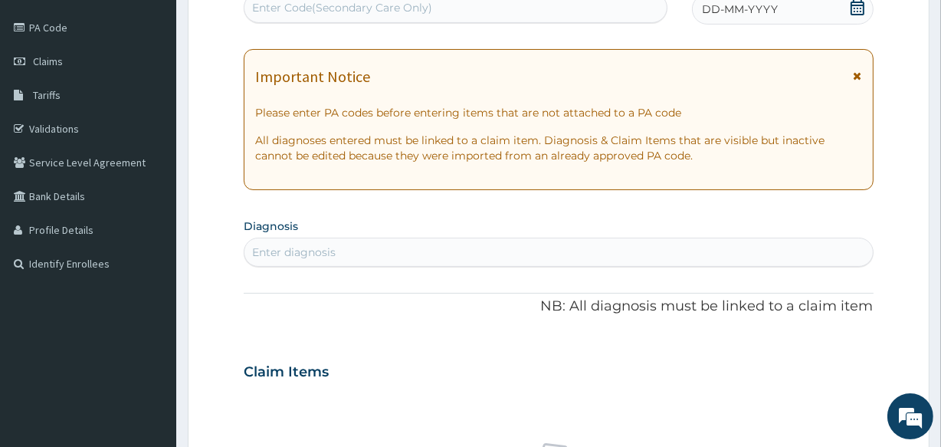
click at [443, 0] on div "Enter Code(Secondary Care Only)" at bounding box center [454, 7] width 421 height 25
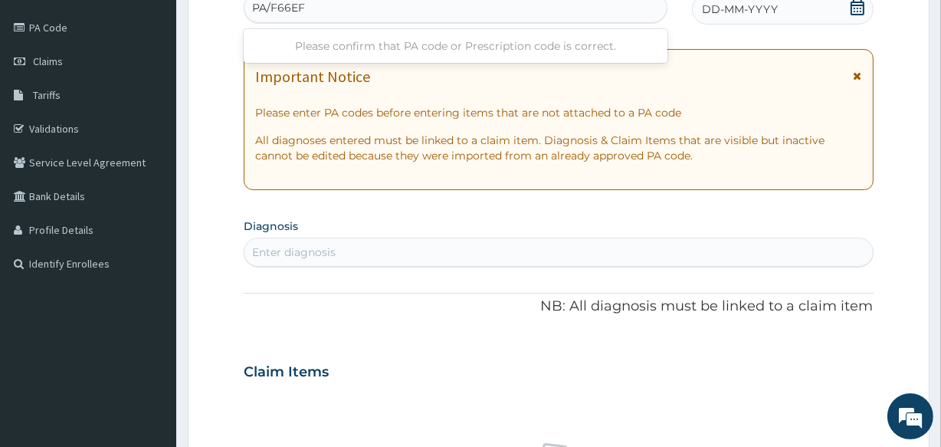
type input "PA/F66EFE"
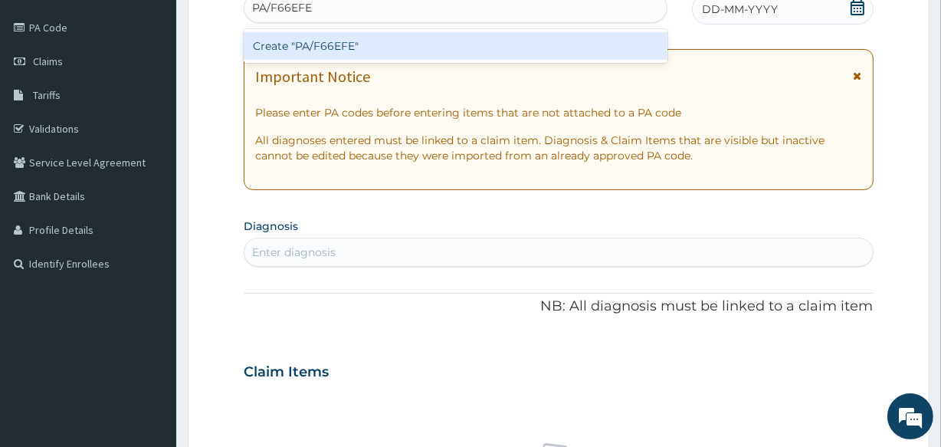
click at [429, 38] on div "Create "PA/F66EFE"" at bounding box center [455, 46] width 423 height 28
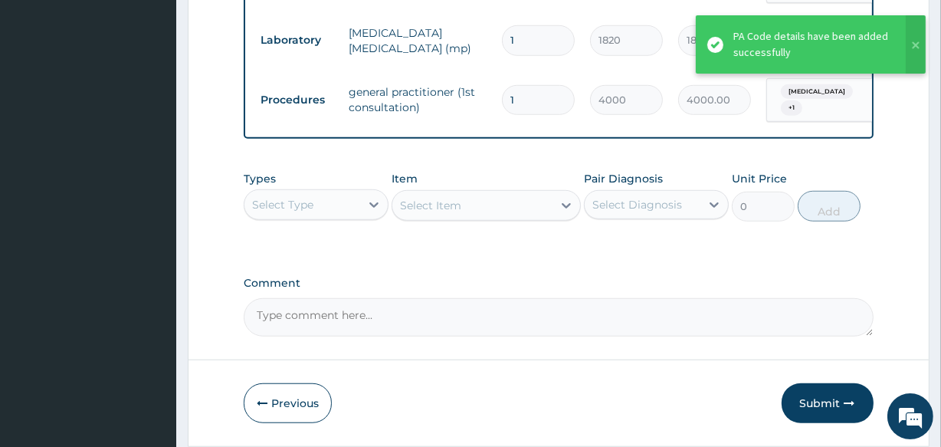
scroll to position [1020, 0]
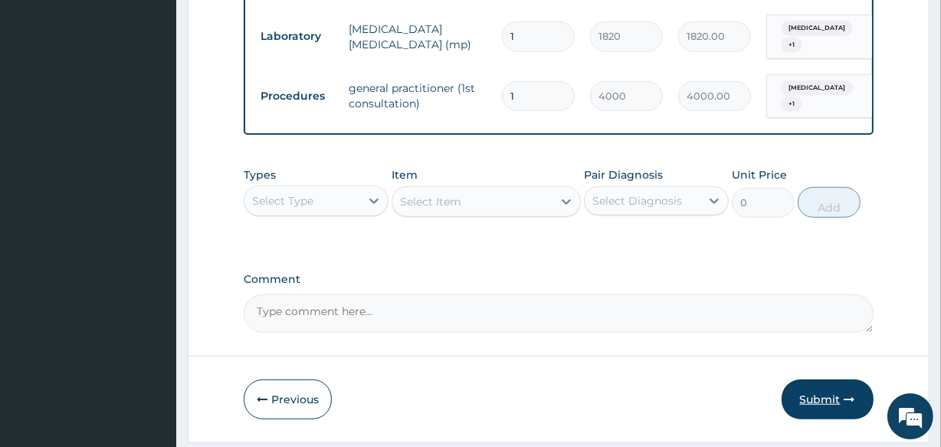
click at [805, 379] on button "Submit" at bounding box center [828, 399] width 92 height 40
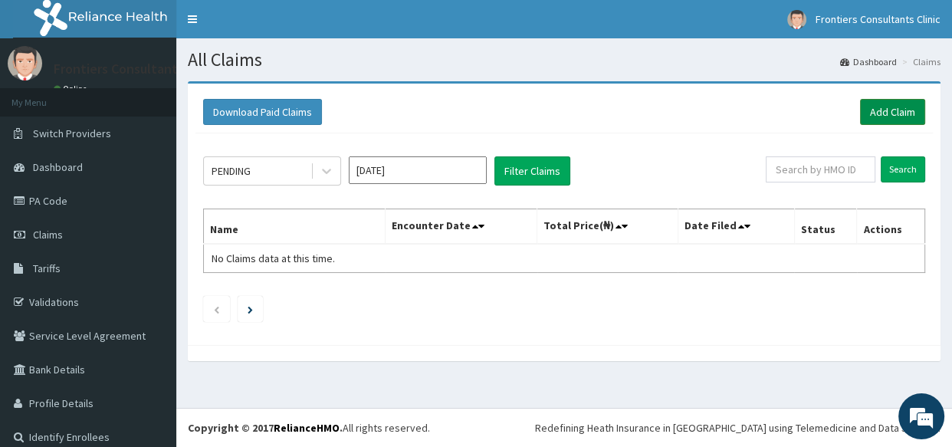
click at [880, 103] on link "Add Claim" at bounding box center [892, 112] width 65 height 26
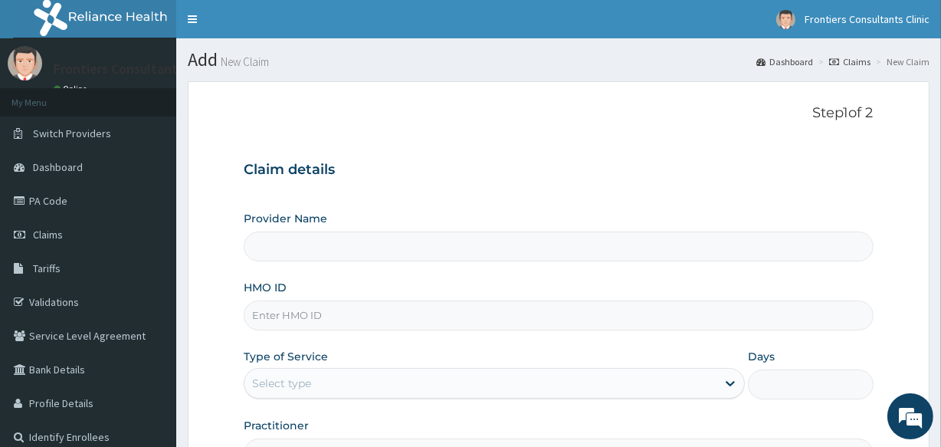
click at [389, 311] on input "HMO ID" at bounding box center [558, 315] width 629 height 30
type input "Frontiers Consultants Clinic"
type input "SFA/14116/A"
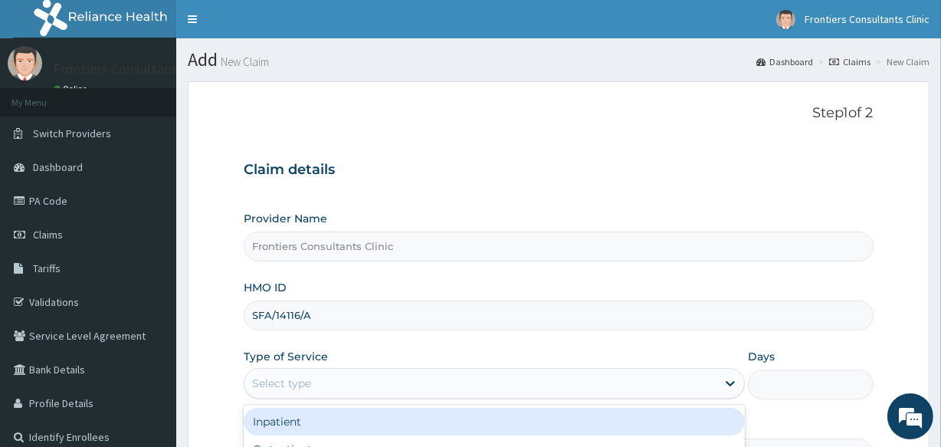
click at [384, 385] on div "Select type" at bounding box center [480, 383] width 472 height 25
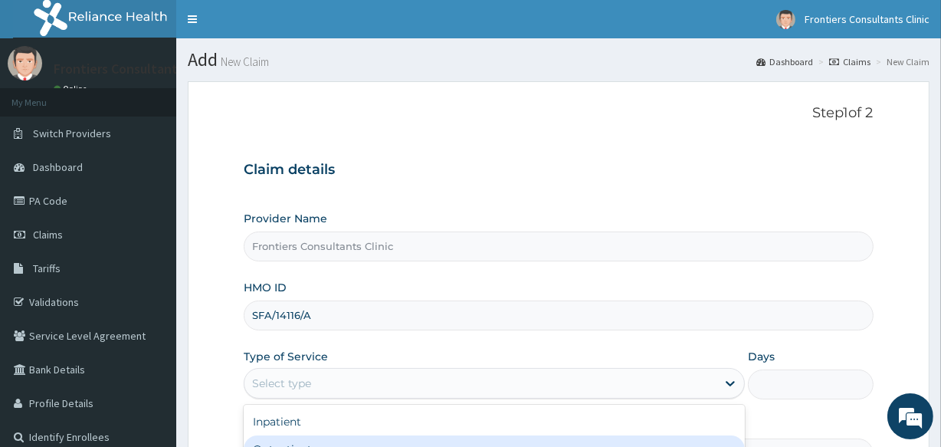
click at [331, 436] on div "Outpatient" at bounding box center [494, 449] width 501 height 28
type input "1"
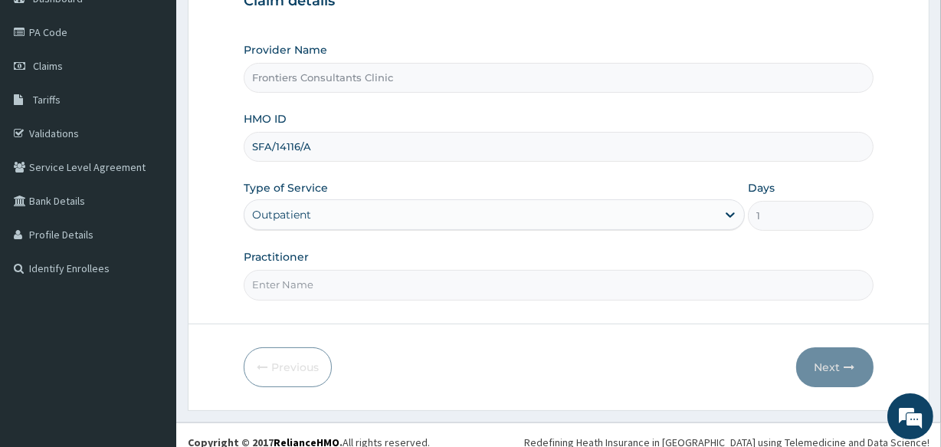
scroll to position [182, 0]
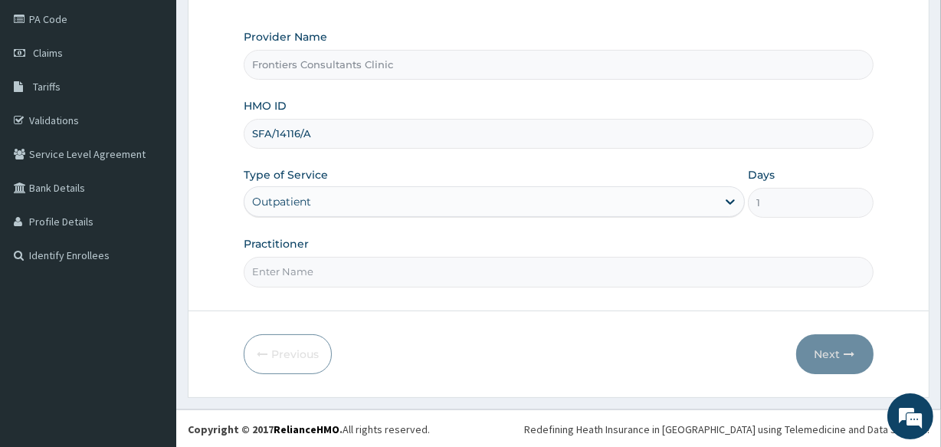
click at [501, 264] on input "Practitioner" at bounding box center [558, 272] width 629 height 30
type input "[PERSON_NAME]"
click at [843, 346] on button "Next" at bounding box center [834, 354] width 77 height 40
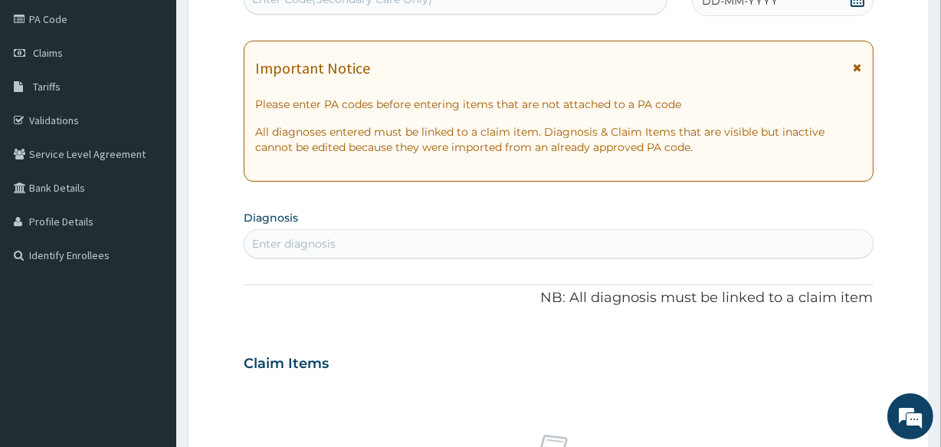
scroll to position [173, 0]
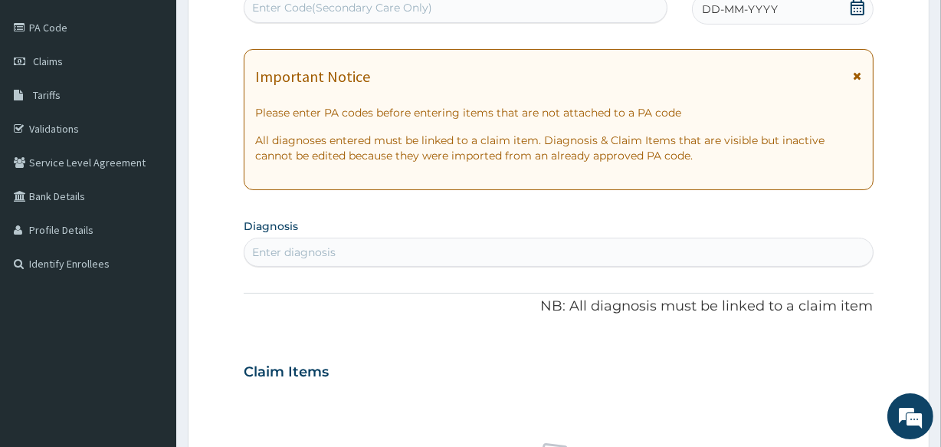
click at [366, 3] on div "Enter Code(Secondary Care Only)" at bounding box center [342, 7] width 180 height 15
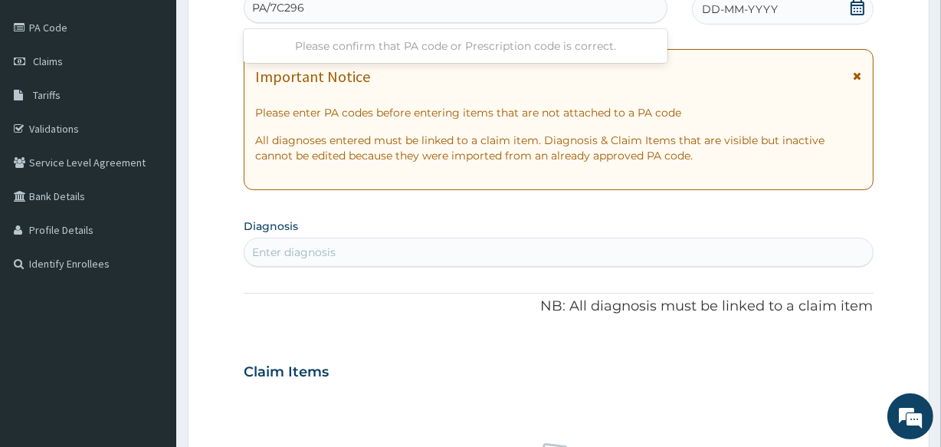
type input "PA/7C2960"
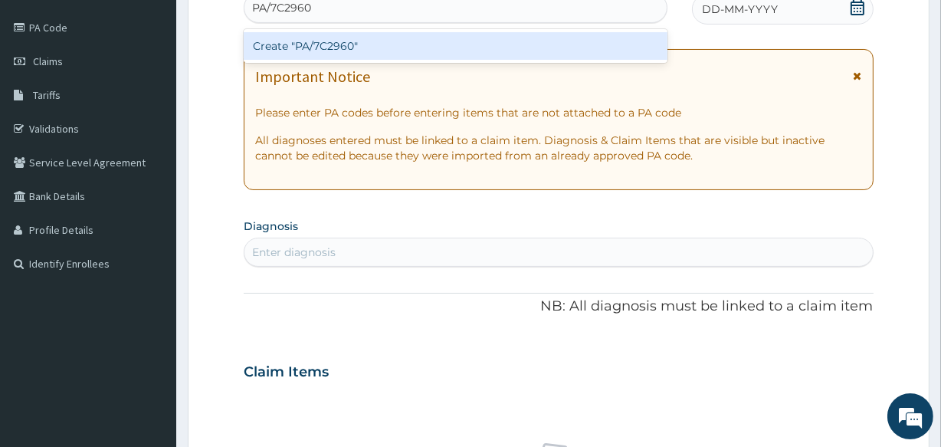
click at [385, 51] on div "Create "PA/7C2960"" at bounding box center [455, 46] width 423 height 28
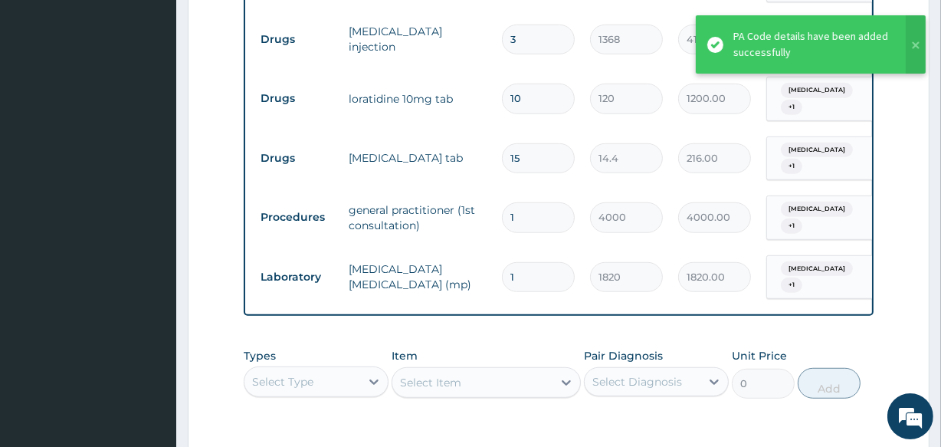
scroll to position [1020, 0]
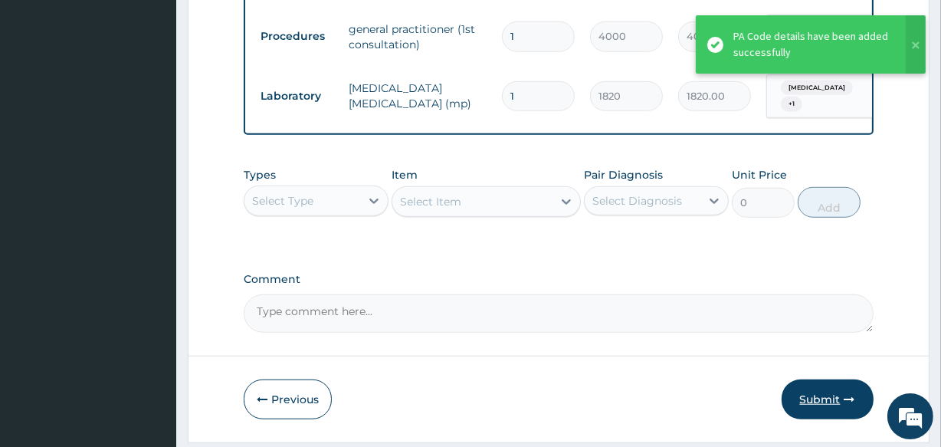
click at [818, 379] on button "Submit" at bounding box center [828, 399] width 92 height 40
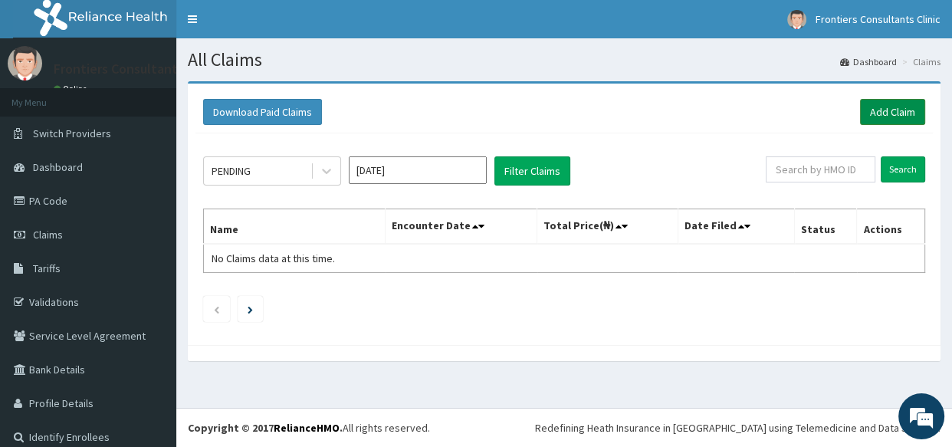
click at [880, 116] on link "Add Claim" at bounding box center [892, 112] width 65 height 26
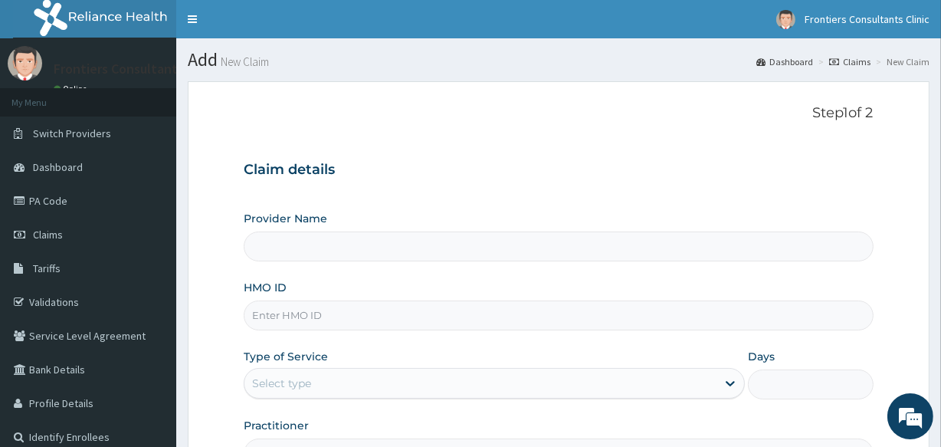
type input "Frontiers Consultants Clinic"
click at [364, 313] on input "HMO ID" at bounding box center [558, 315] width 629 height 30
type input "SCY/10007/A"
click at [349, 386] on div "Select type" at bounding box center [480, 383] width 472 height 25
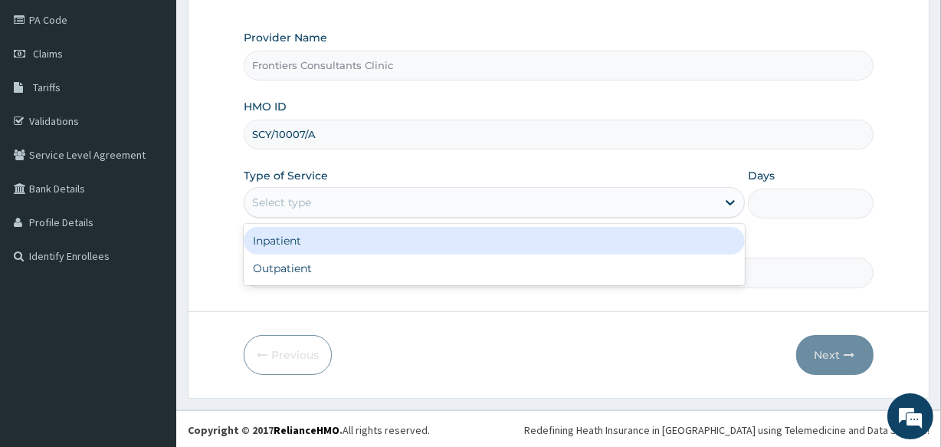
scroll to position [182, 0]
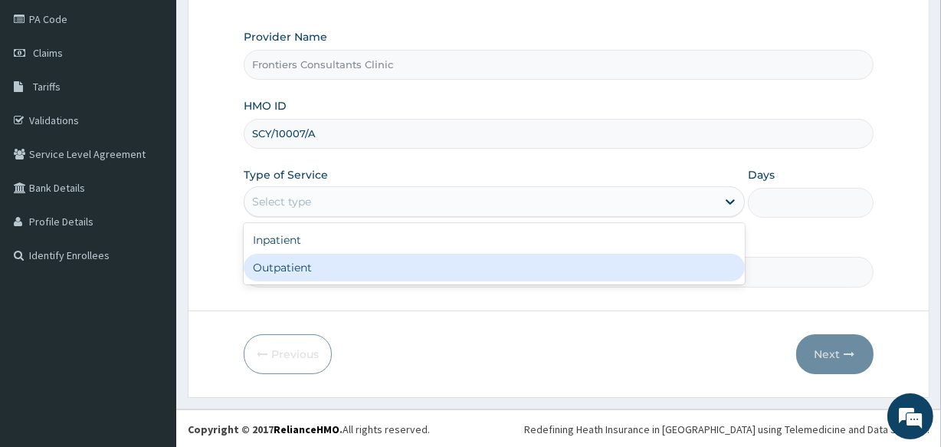
click at [480, 261] on div "Outpatient" at bounding box center [494, 268] width 501 height 28
type input "1"
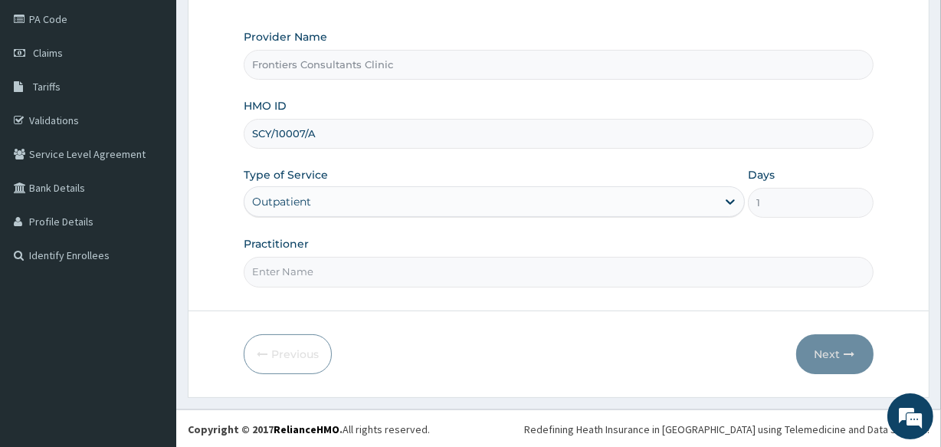
click at [402, 277] on input "Practitioner" at bounding box center [558, 272] width 629 height 30
type input "DR [PERSON_NAME]"
click at [838, 353] on button "Next" at bounding box center [834, 354] width 77 height 40
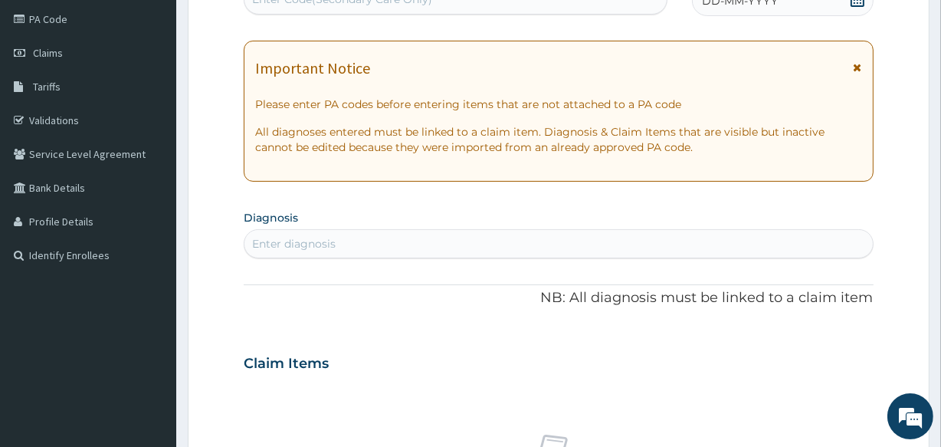
scroll to position [173, 0]
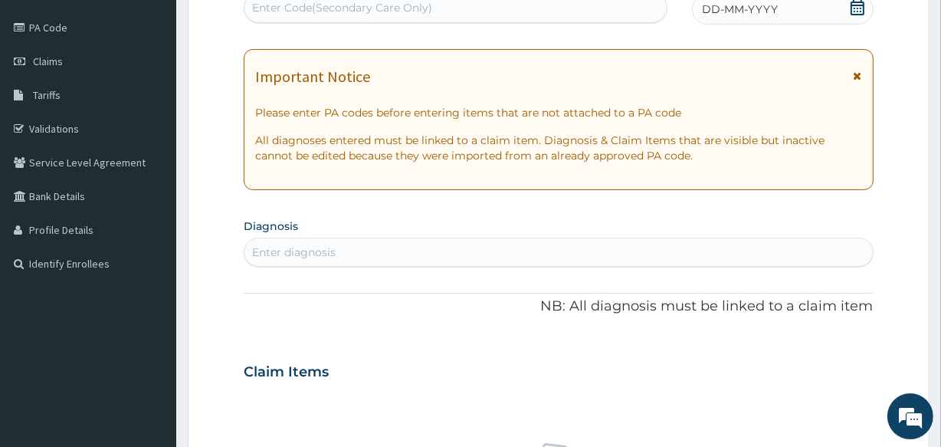
click at [454, 6] on div "Enter Code(Secondary Care Only)" at bounding box center [454, 7] width 421 height 25
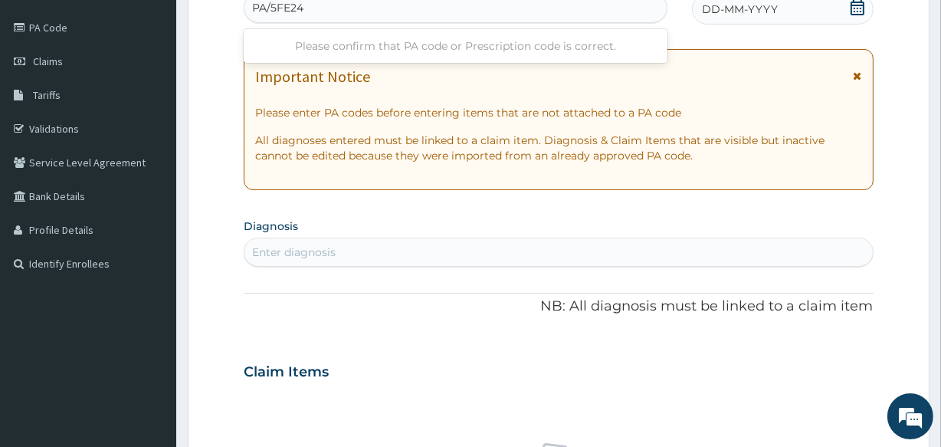
type input "PA/5FE248"
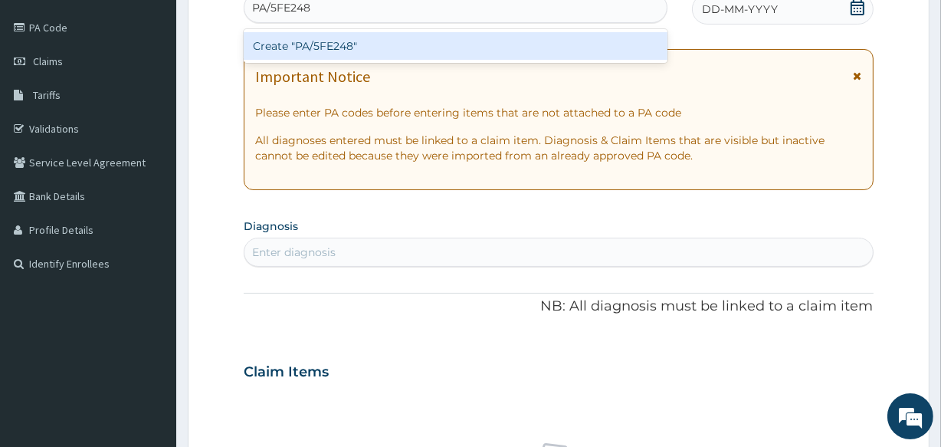
click at [467, 55] on div "Create "PA/5FE248"" at bounding box center [455, 46] width 423 height 28
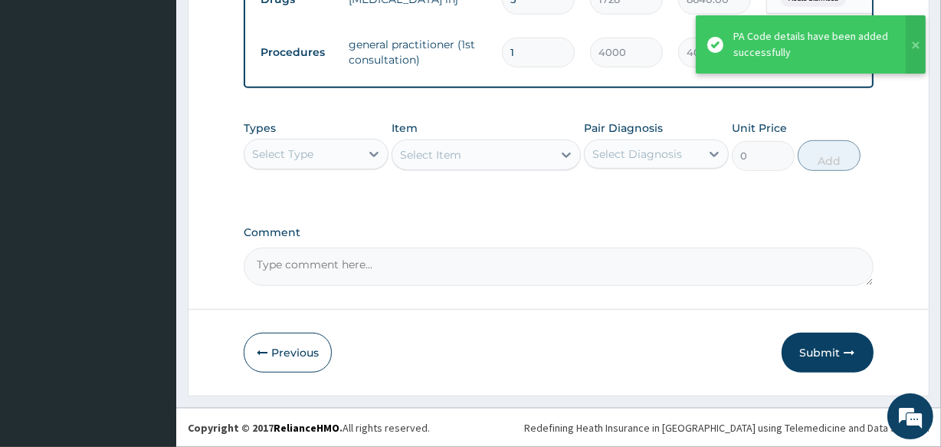
scroll to position [861, 0]
click at [802, 349] on button "Submit" at bounding box center [828, 353] width 92 height 40
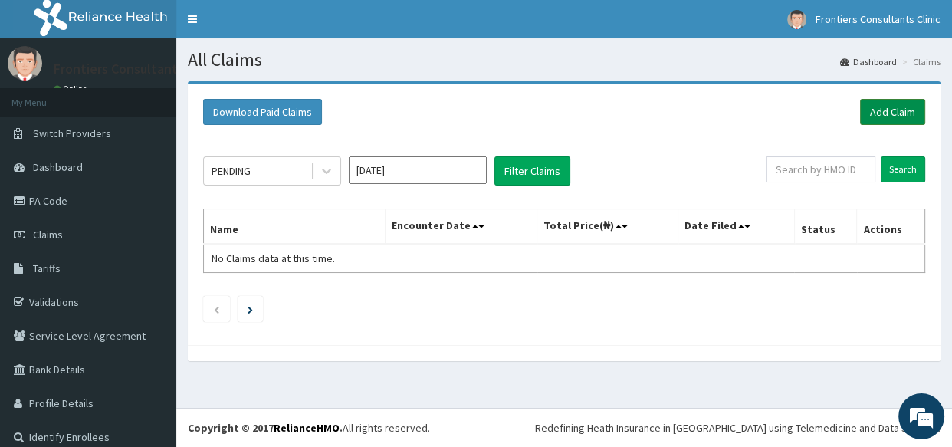
click at [895, 116] on link "Add Claim" at bounding box center [892, 112] width 65 height 26
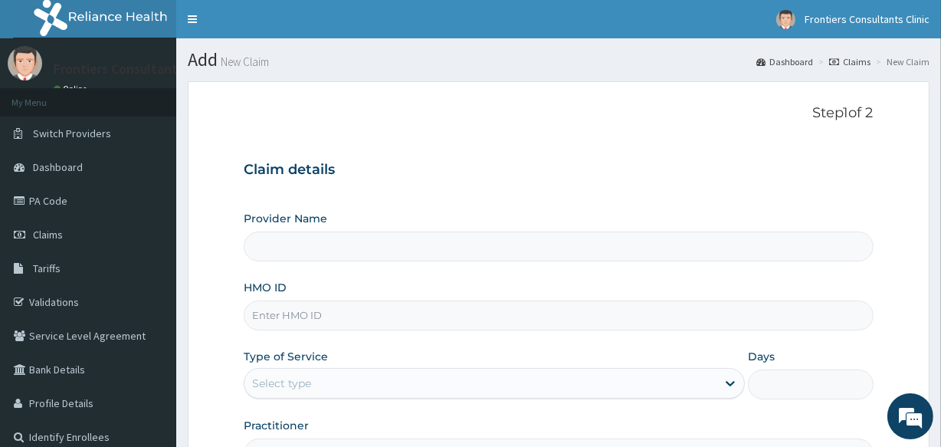
type input "Frontiers Consultants Clinic"
click at [564, 311] on input "HMO ID" at bounding box center [558, 315] width 629 height 30
type input "SFA/15178/A"
click at [467, 359] on div "Type of Service Select type" at bounding box center [494, 374] width 501 height 51
click at [440, 382] on div "Select type" at bounding box center [480, 383] width 472 height 25
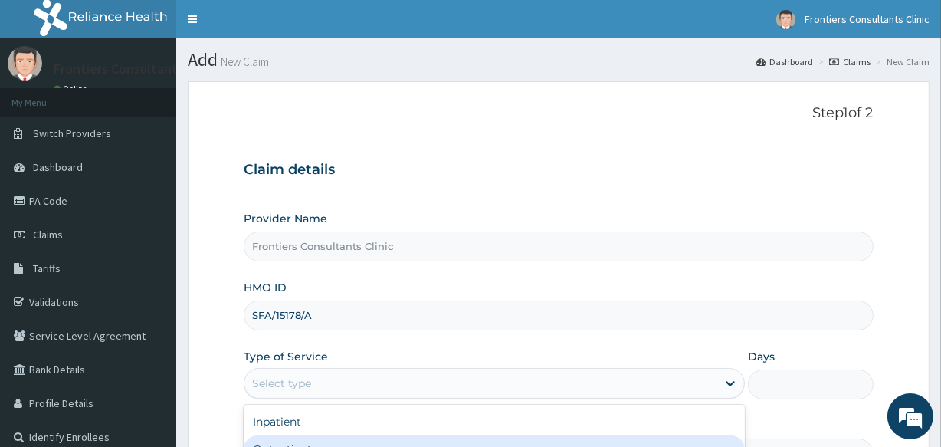
click at [375, 440] on div "Outpatient" at bounding box center [494, 449] width 501 height 28
type input "1"
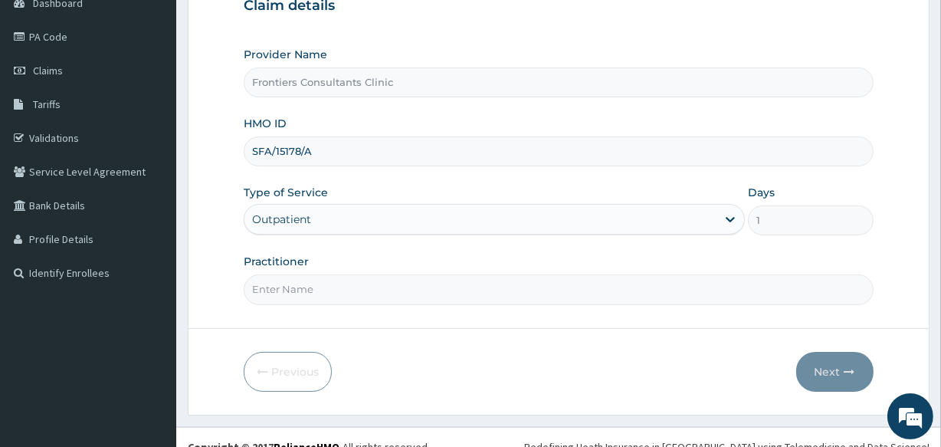
scroll to position [182, 0]
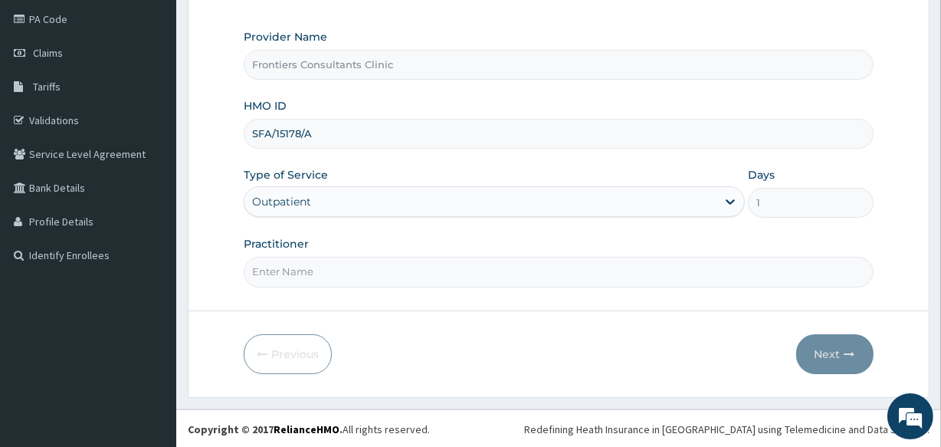
click at [498, 267] on input "Practitioner" at bounding box center [558, 272] width 629 height 30
type input "DR [PERSON_NAME]"
click at [840, 356] on button "Next" at bounding box center [834, 354] width 77 height 40
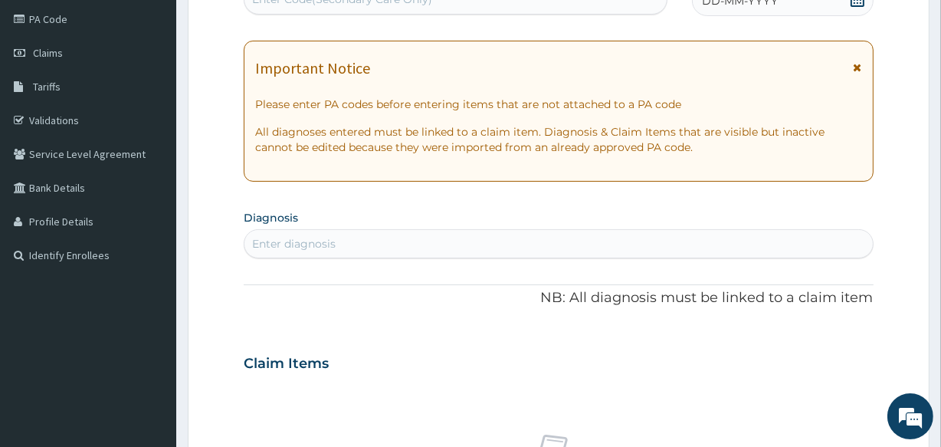
scroll to position [173, 0]
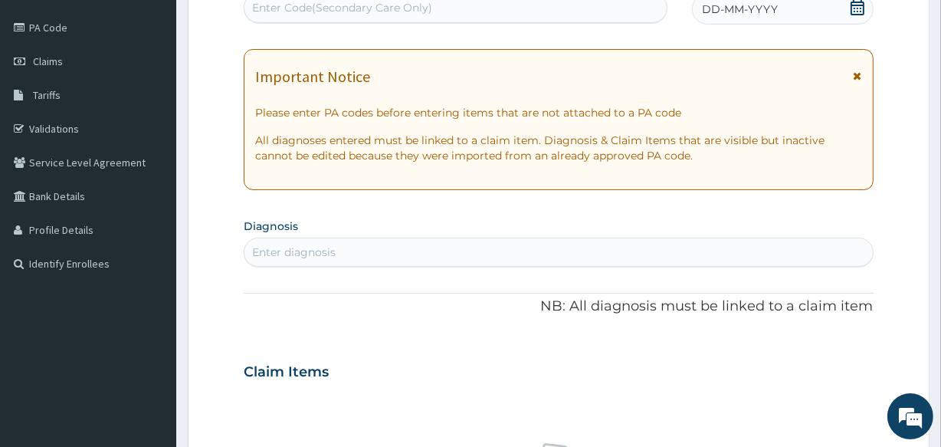
click at [346, 0] on div "Enter Code(Secondary Care Only)" at bounding box center [342, 7] width 180 height 15
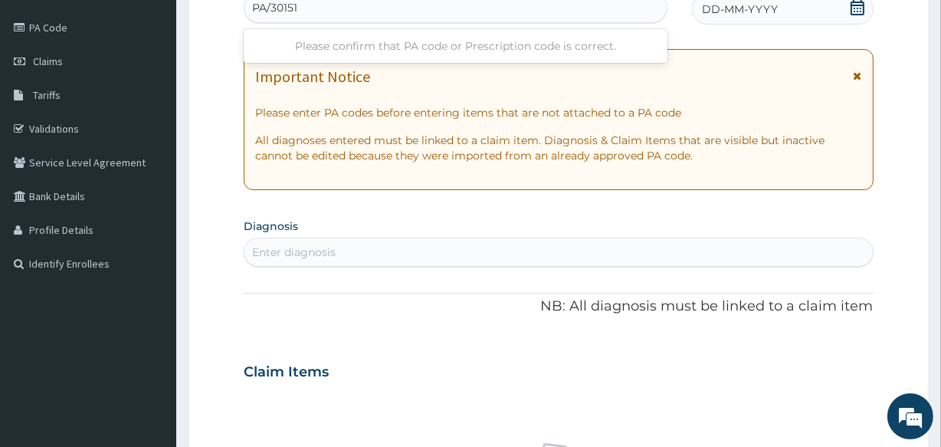
type input "PA/30151B"
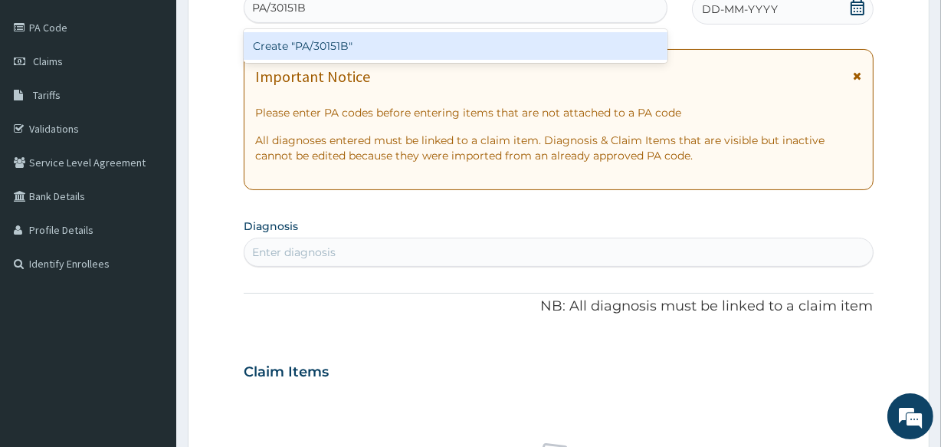
click at [352, 39] on div "Create "PA/30151B"" at bounding box center [455, 46] width 423 height 28
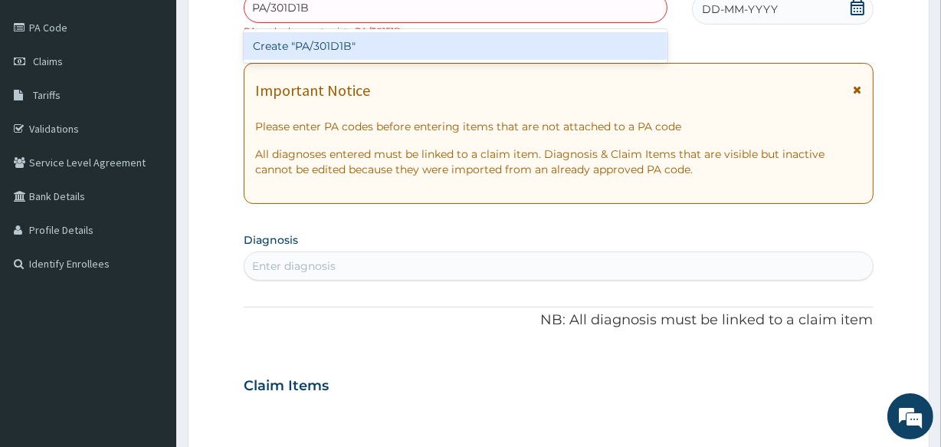
type input "PA/301D1B"
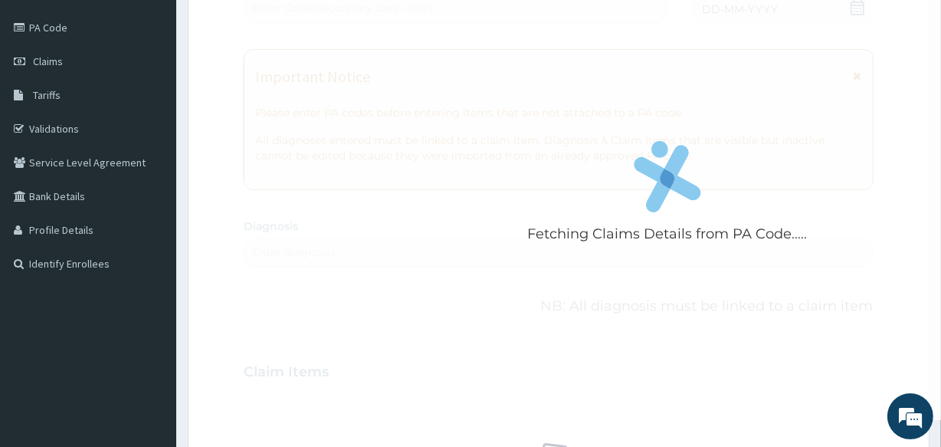
click at [339, 264] on div "Fetching Claims Details from PA Code..... PA Code / Prescription Code Enter Cod…" at bounding box center [558, 369] width 629 height 793
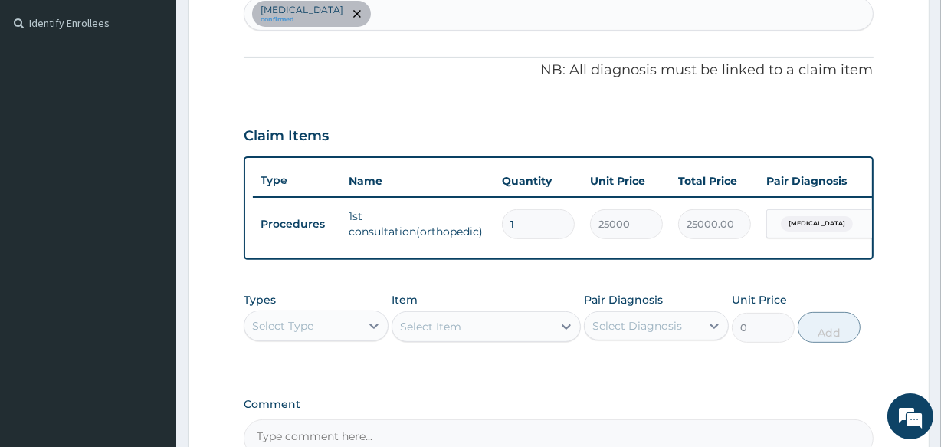
scroll to position [595, 0]
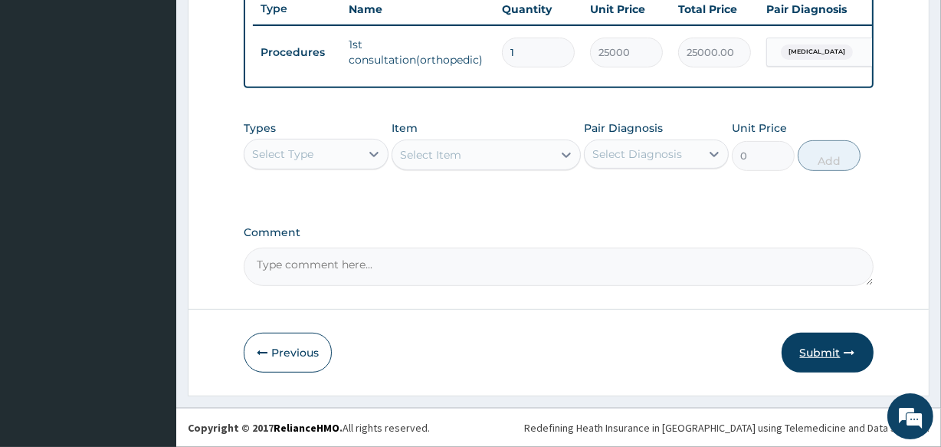
click at [838, 357] on button "Submit" at bounding box center [828, 353] width 92 height 40
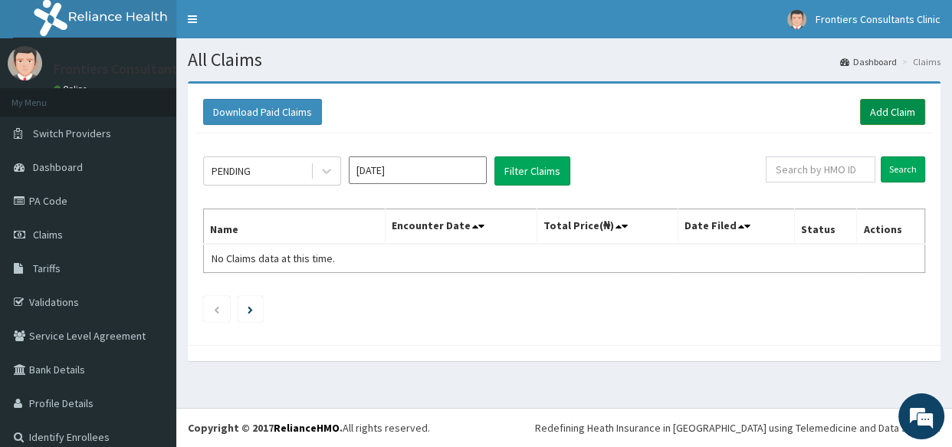
click at [865, 113] on link "Add Claim" at bounding box center [892, 112] width 65 height 26
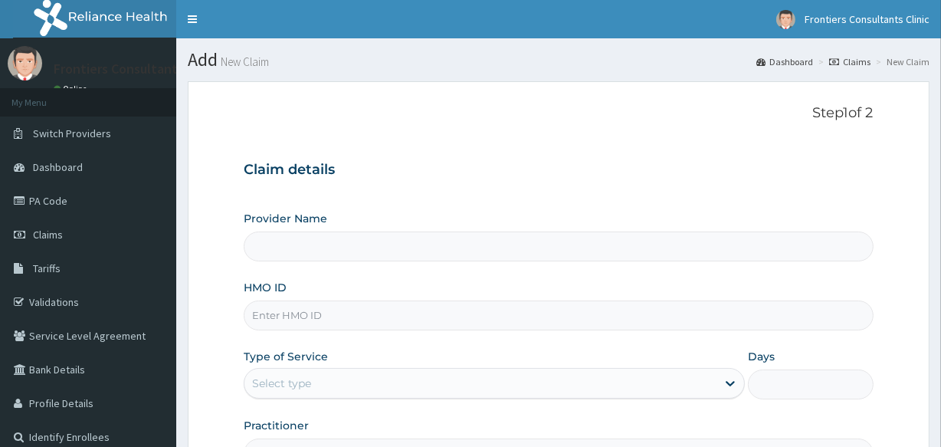
click at [865, 113] on p "Step 1 of 2" at bounding box center [558, 113] width 629 height 17
type input "Frontiers Consultants Clinic"
click at [459, 322] on input "HMO ID" at bounding box center [558, 315] width 629 height 30
click at [459, 322] on input "SLB" at bounding box center [558, 315] width 629 height 30
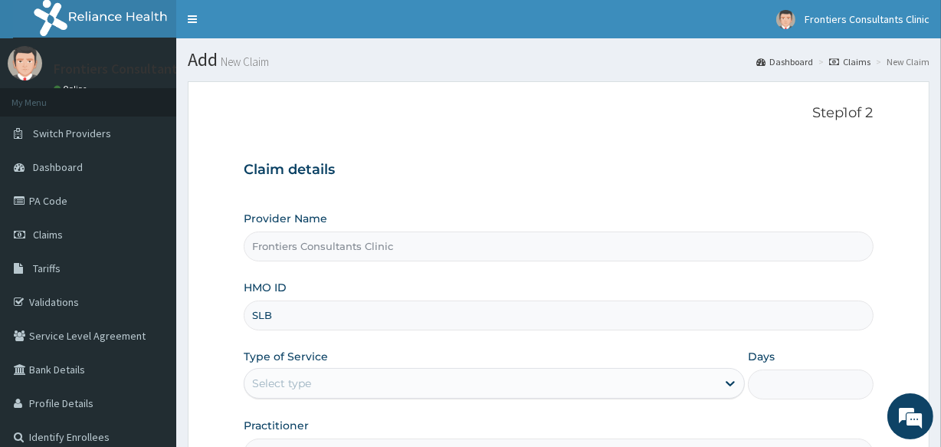
type input "SLB/10564/A"
click at [337, 378] on div "Select type" at bounding box center [480, 383] width 472 height 25
click at [354, 444] on div "Outpatient" at bounding box center [494, 449] width 501 height 28
type input "1"
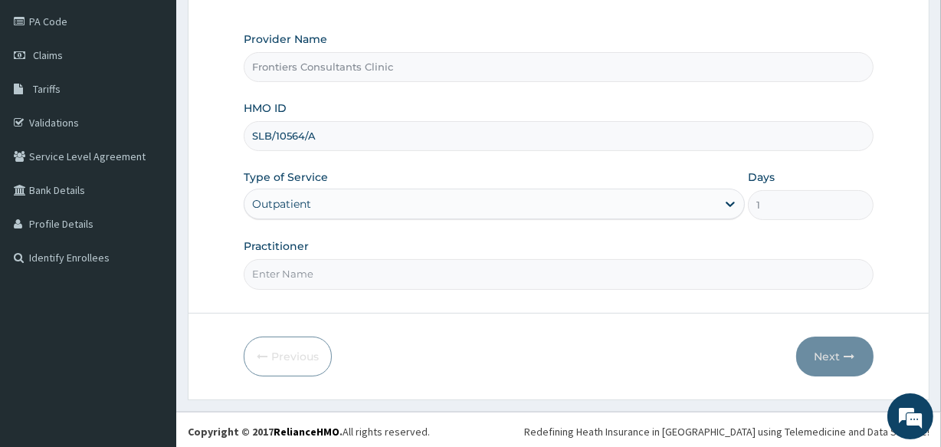
click at [352, 277] on input "Practitioner" at bounding box center [558, 274] width 629 height 30
type input "DR LADAN"
click at [851, 365] on button "Next" at bounding box center [834, 356] width 77 height 40
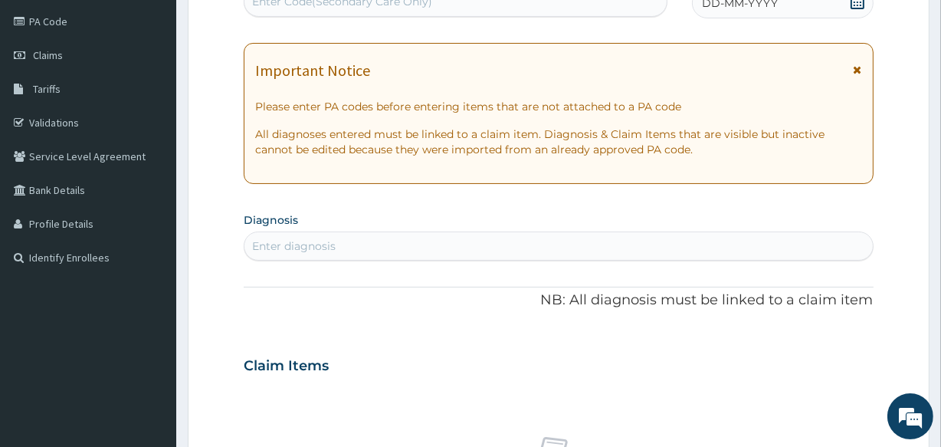
scroll to position [173, 0]
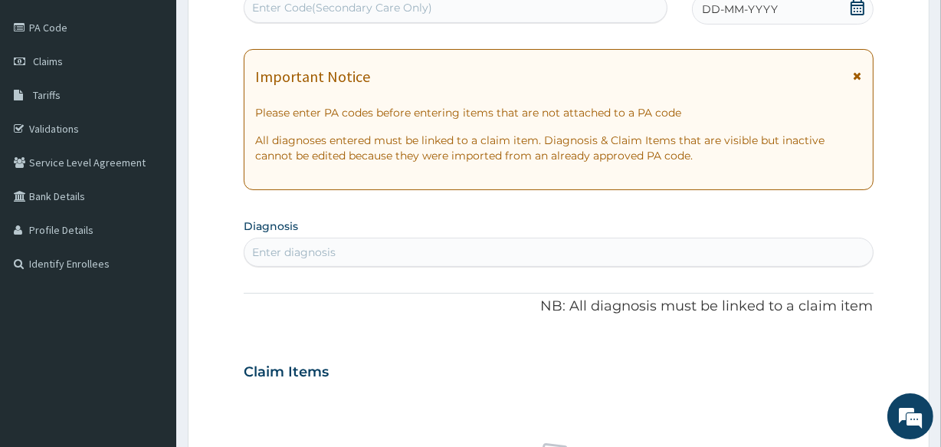
click at [389, 4] on div "Enter Code(Secondary Care Only)" at bounding box center [342, 7] width 180 height 15
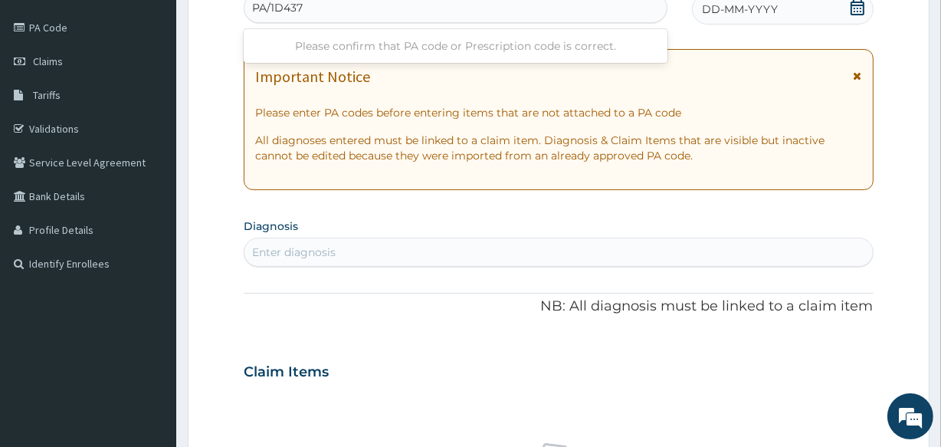
type input "PA/1D437B"
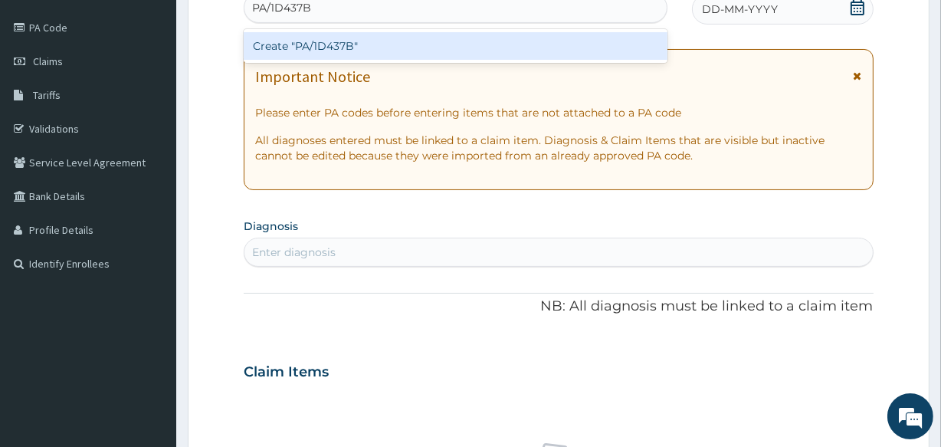
click at [396, 49] on div "Create "PA/1D437B"" at bounding box center [455, 46] width 423 height 28
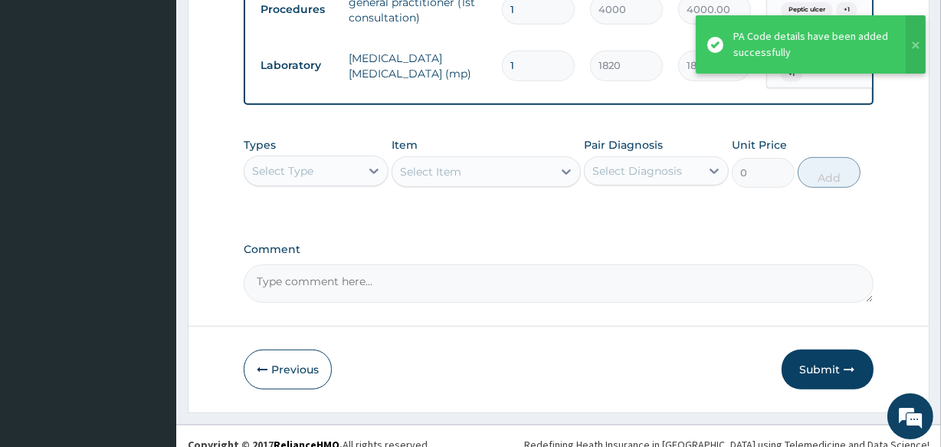
scroll to position [808, 0]
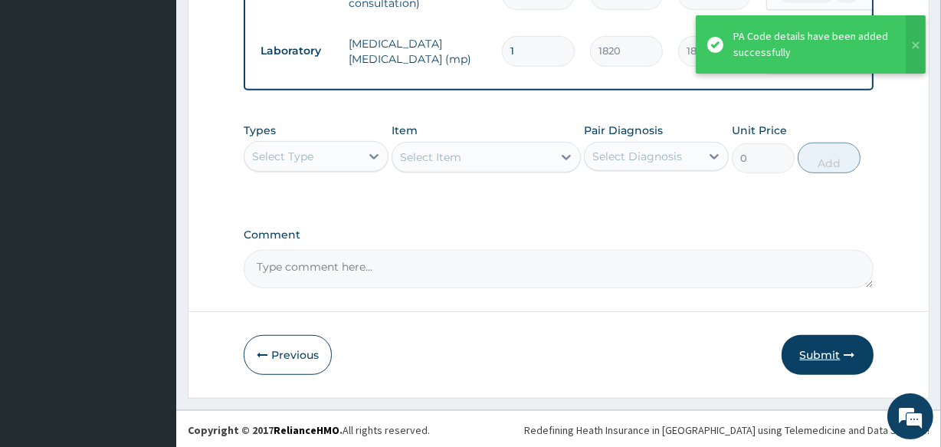
click at [813, 352] on button "Submit" at bounding box center [828, 355] width 92 height 40
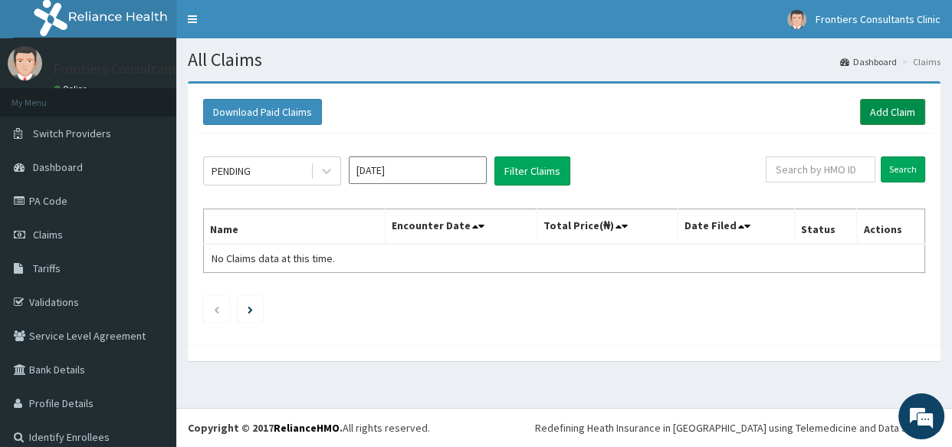
click at [875, 110] on link "Add Claim" at bounding box center [892, 112] width 65 height 26
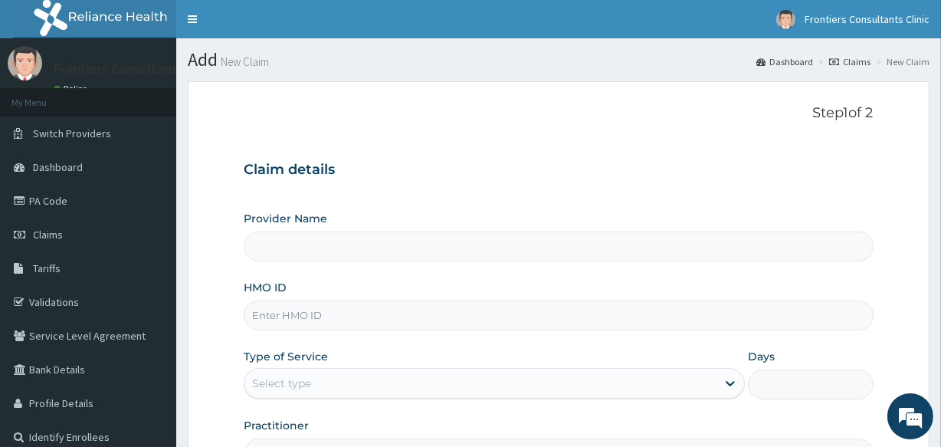
click at [479, 310] on input "HMO ID" at bounding box center [558, 315] width 629 height 30
click at [502, 251] on input "Provider Name" at bounding box center [558, 246] width 629 height 30
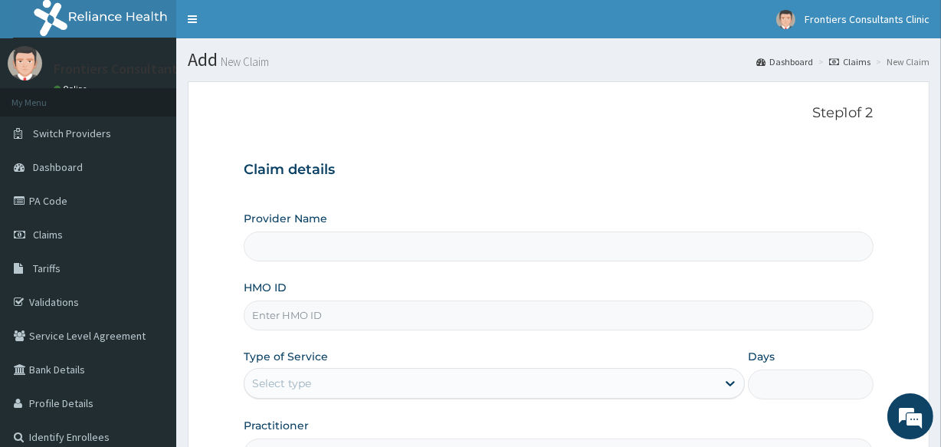
click at [502, 251] on input "Provider Name" at bounding box center [558, 246] width 629 height 30
click at [477, 293] on div "HMO ID" at bounding box center [558, 305] width 629 height 51
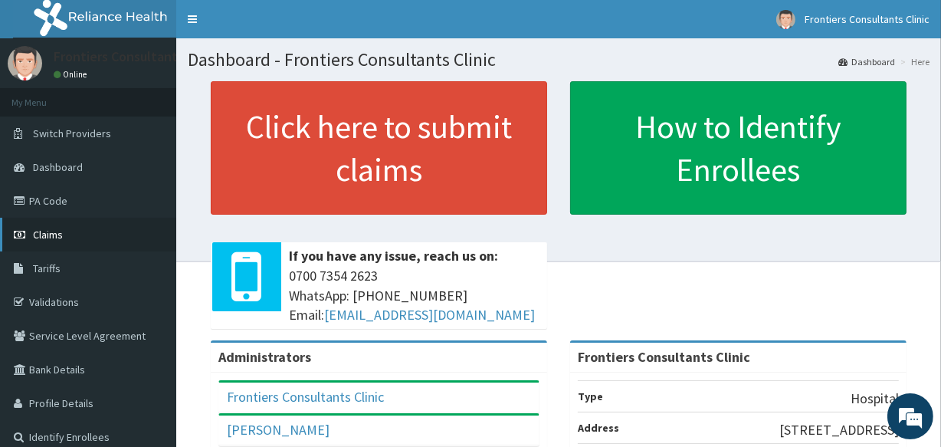
click at [50, 234] on span "Claims" at bounding box center [48, 235] width 30 height 14
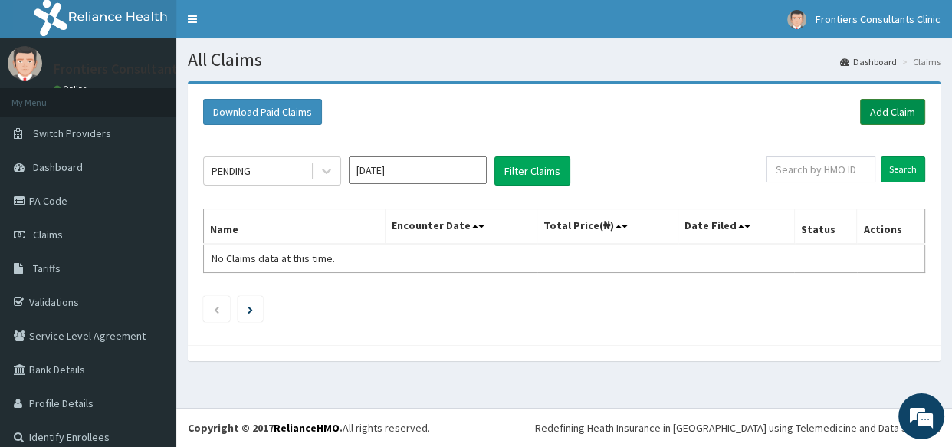
click at [882, 118] on link "Add Claim" at bounding box center [892, 112] width 65 height 26
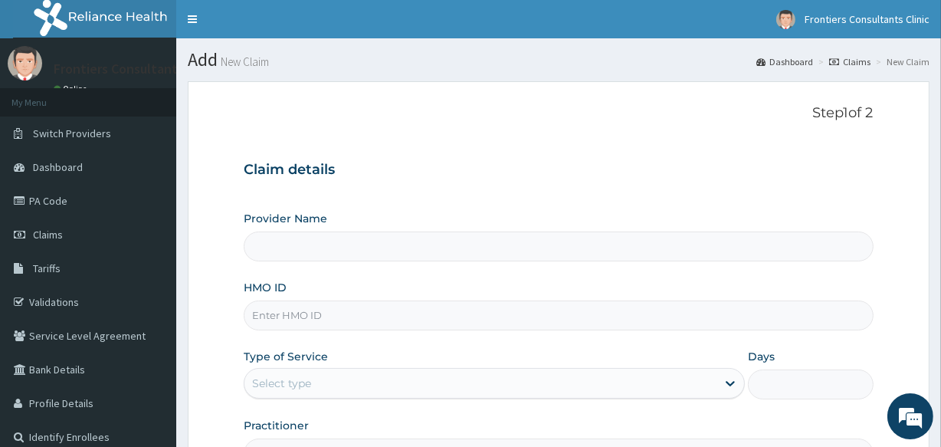
type input "Frontiers Consultants Clinic"
click at [310, 313] on input "HMO ID" at bounding box center [558, 315] width 629 height 30
type input "SLB/10564/A"
click at [458, 377] on div "Select type" at bounding box center [480, 383] width 472 height 25
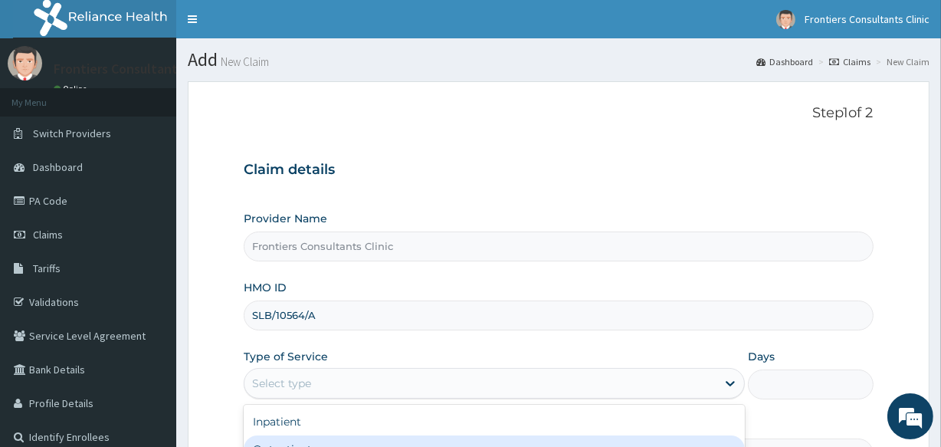
click at [305, 442] on div "Outpatient" at bounding box center [494, 449] width 501 height 28
type input "1"
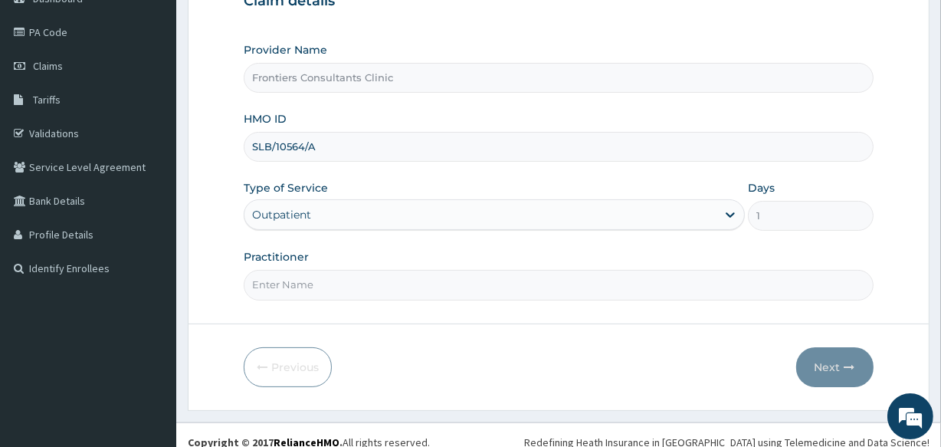
scroll to position [182, 0]
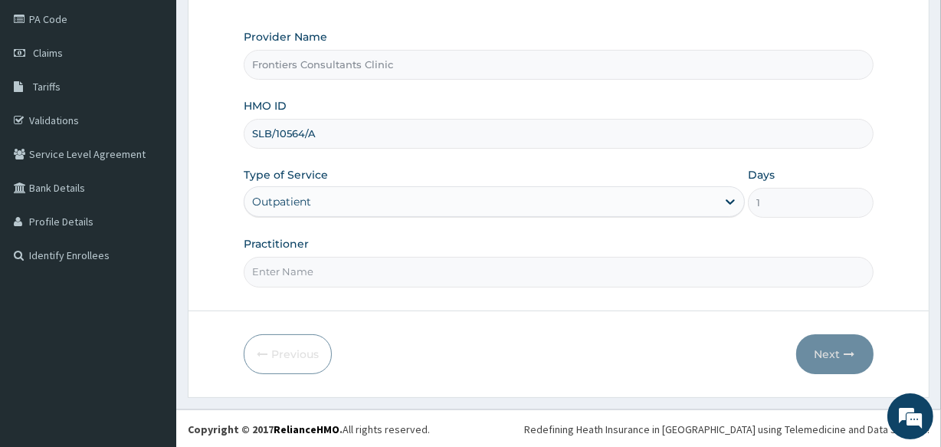
click at [282, 277] on input "Practitioner" at bounding box center [558, 272] width 629 height 30
type input "[PERSON_NAME]"
click at [830, 356] on button "Next" at bounding box center [834, 354] width 77 height 40
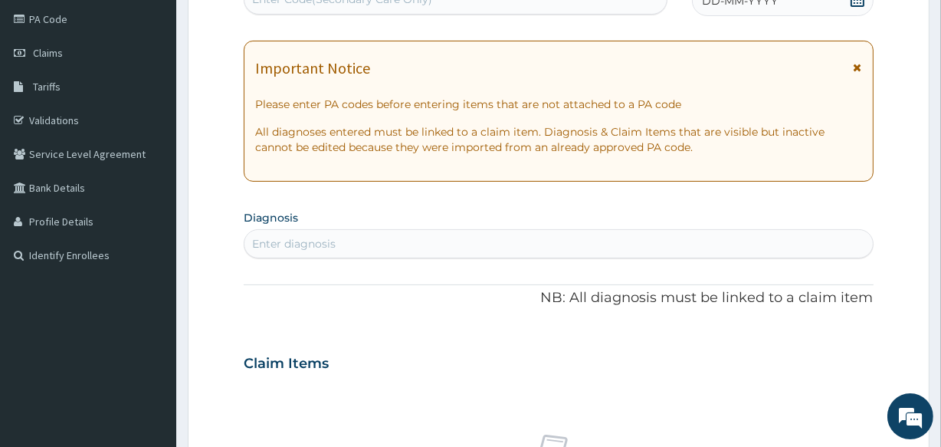
scroll to position [173, 0]
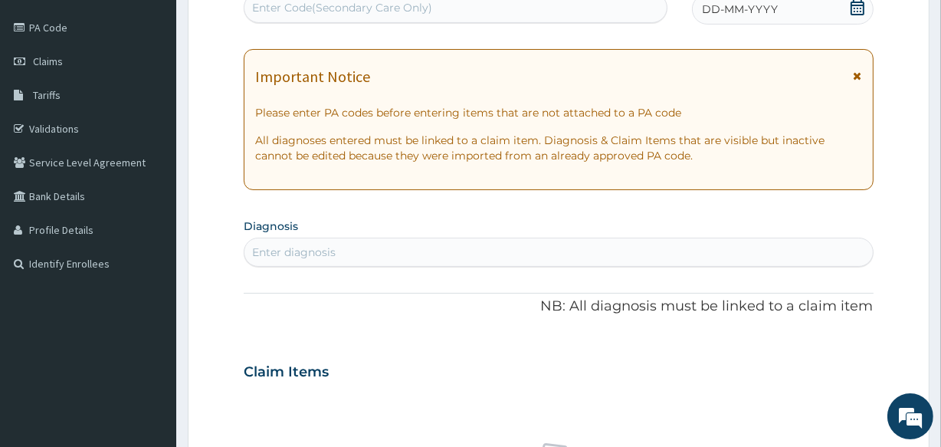
click at [311, 0] on div "Enter Code(Secondary Care Only)" at bounding box center [342, 7] width 180 height 15
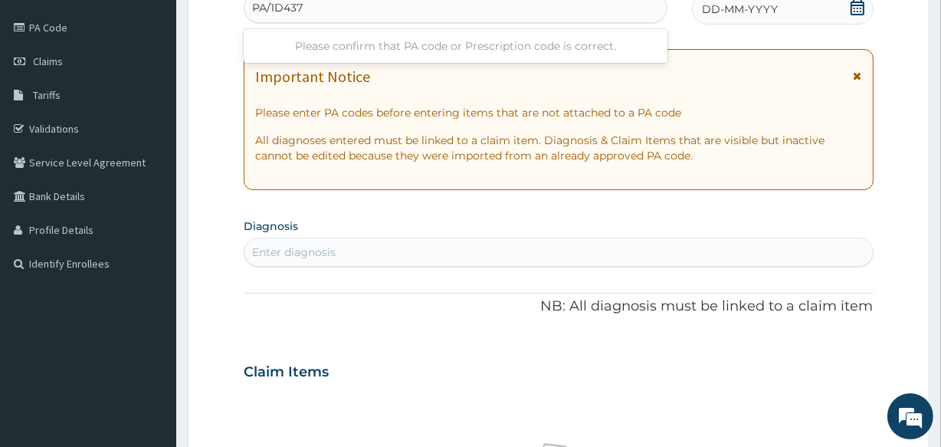
type input "PA/1D437B"
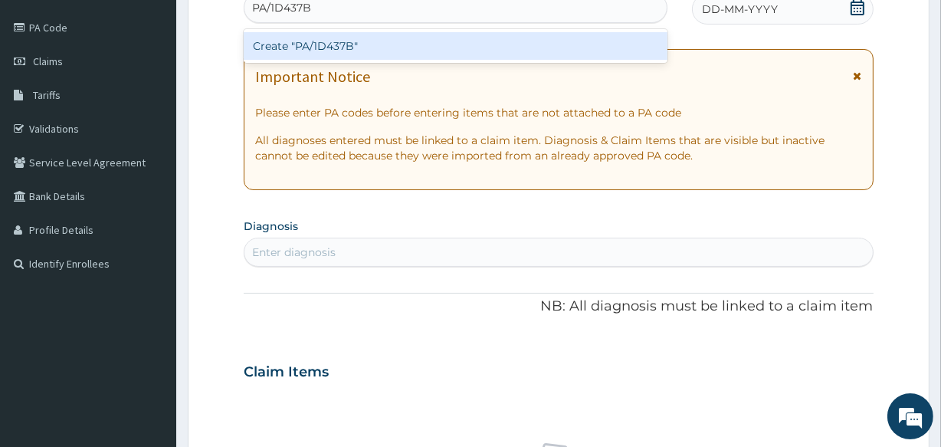
click at [325, 38] on div "Create "PA/1D437B"" at bounding box center [455, 46] width 423 height 28
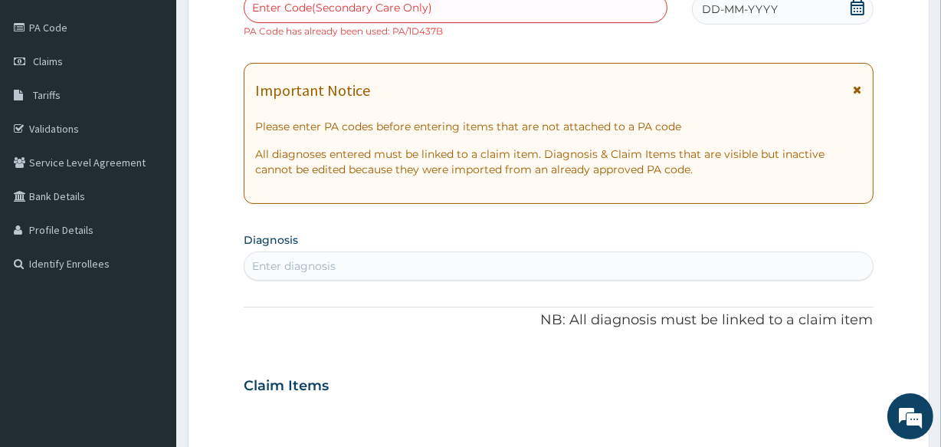
click at [375, 15] on div "Enter Code(Secondary Care Only)" at bounding box center [342, 7] width 180 height 15
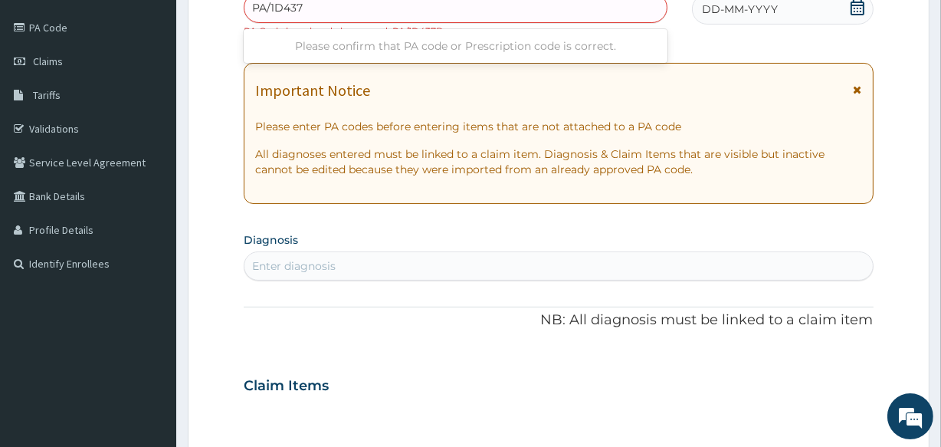
type input "PA/1D437B"
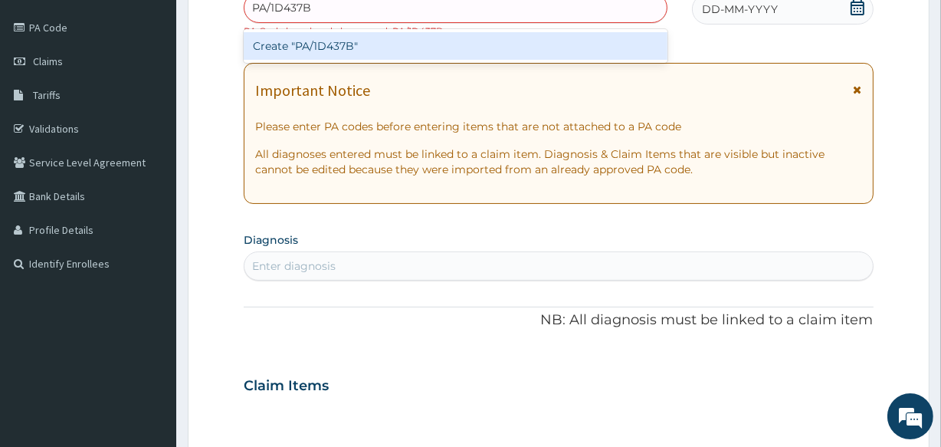
click at [361, 39] on div "Create "PA/1D437B"" at bounding box center [455, 46] width 423 height 28
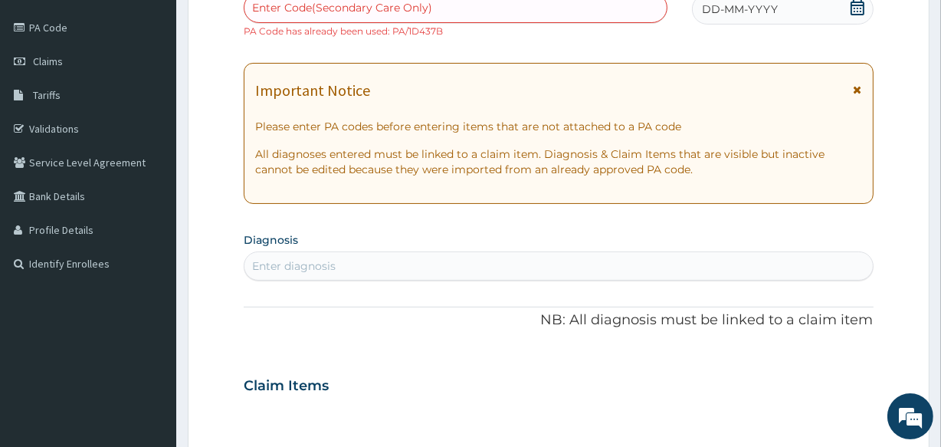
scroll to position [0, 0]
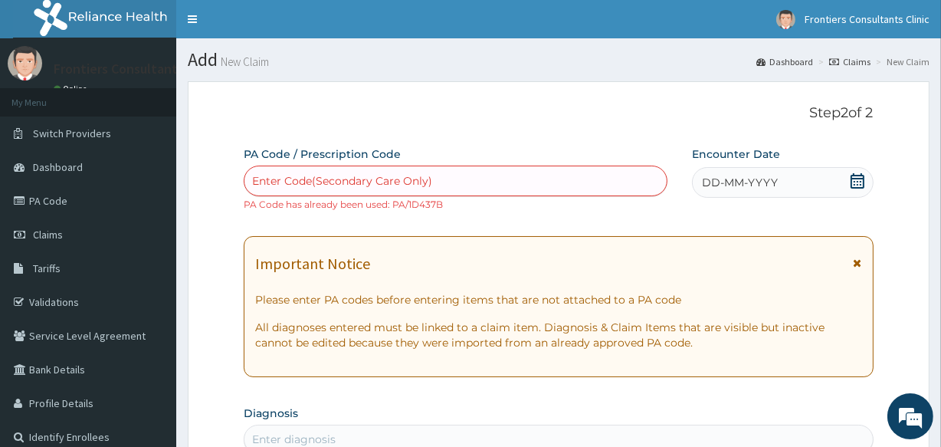
click at [903, 61] on li "New Claim" at bounding box center [900, 61] width 57 height 13
click at [861, 58] on link "Claims" at bounding box center [849, 61] width 41 height 13
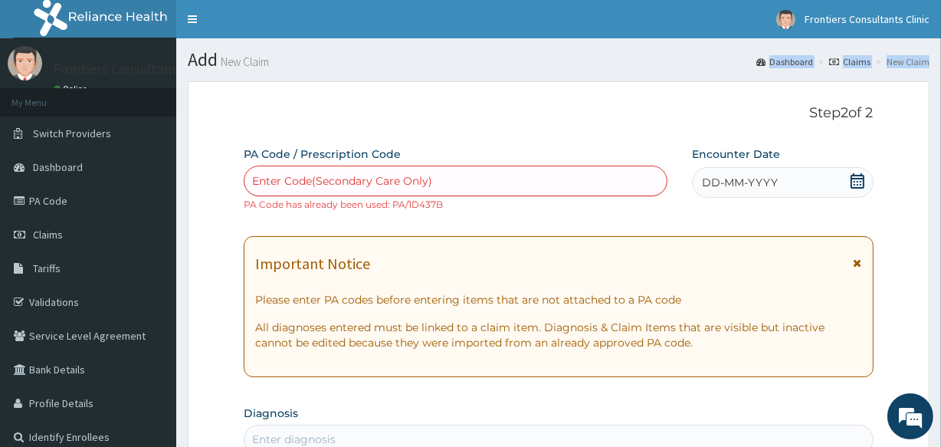
click at [861, 58] on link "Claims" at bounding box center [849, 61] width 41 height 13
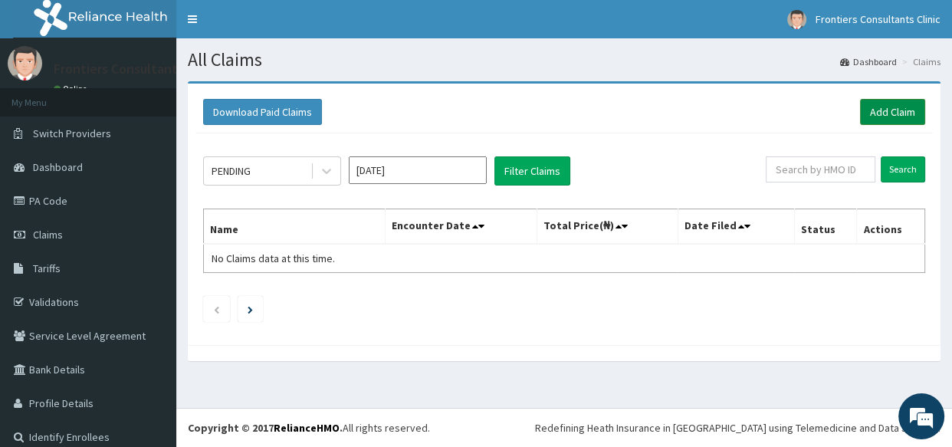
click at [901, 108] on link "Add Claim" at bounding box center [892, 112] width 65 height 26
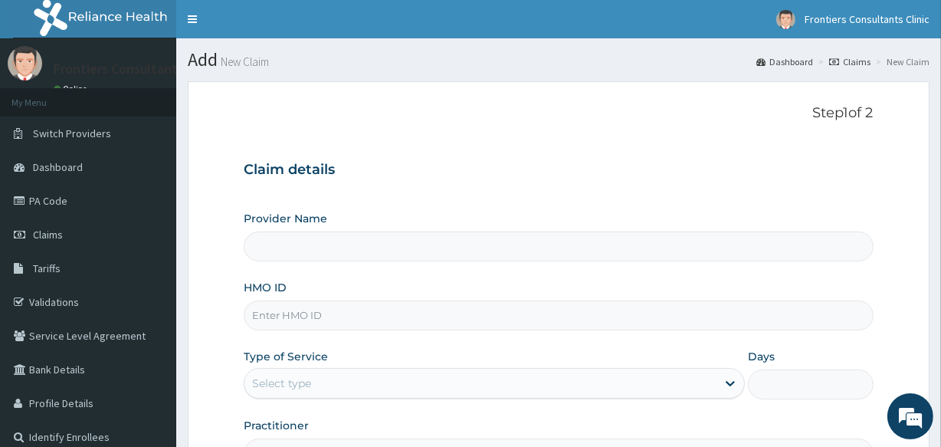
drag, startPoint x: 0, startPoint y: 0, endPoint x: 901, endPoint y: 108, distance: 907.6
type input "Frontiers Consultants Clinic"
drag, startPoint x: 901, startPoint y: 108, endPoint x: 471, endPoint y: 177, distance: 435.4
click at [471, 177] on h3 "Claim details" at bounding box center [558, 170] width 629 height 17
click at [331, 317] on input "HMO ID" at bounding box center [558, 315] width 629 height 30
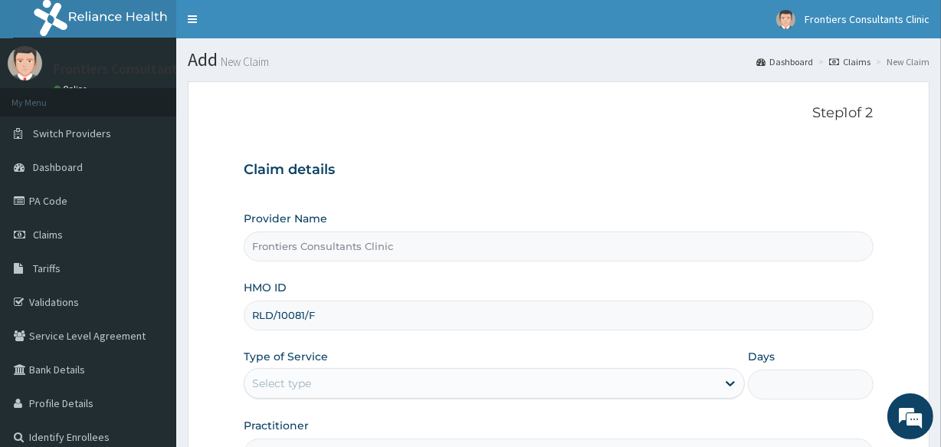
type input "RLD/10081/F"
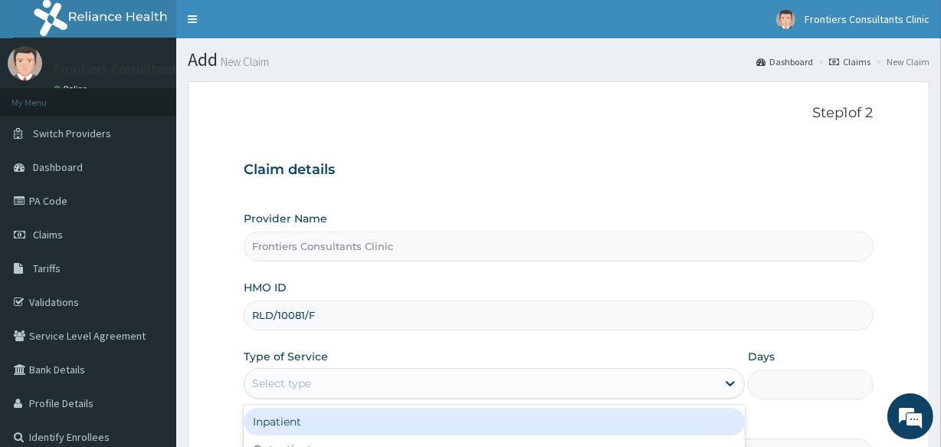
click at [306, 382] on div "Select type" at bounding box center [281, 382] width 59 height 15
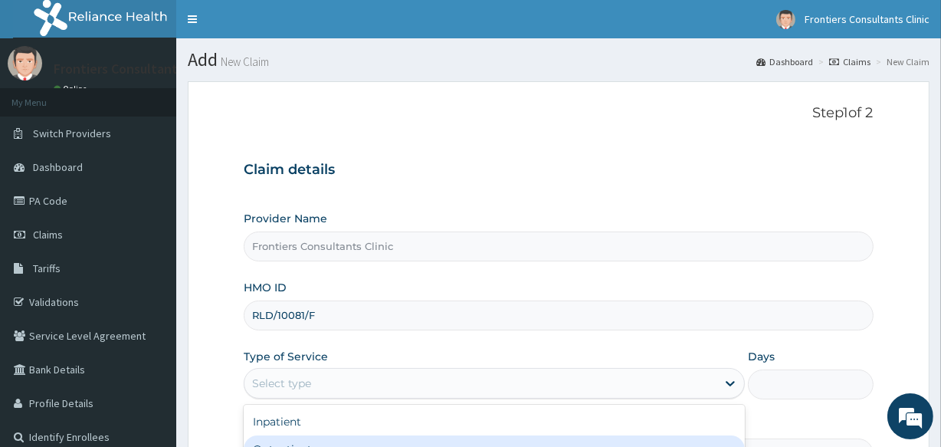
click at [284, 437] on div "Outpatient" at bounding box center [494, 449] width 501 height 28
type input "1"
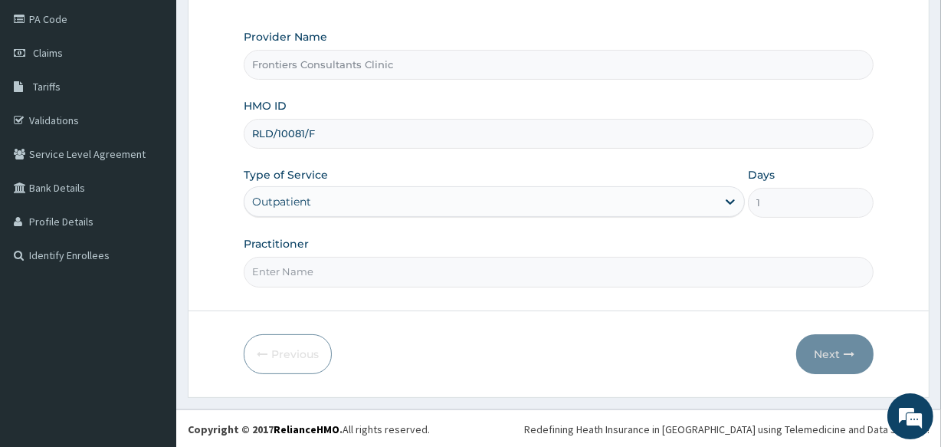
click at [416, 274] on input "Practitioner" at bounding box center [558, 272] width 629 height 30
type input "[PERSON_NAME]"
click at [820, 347] on button "Next" at bounding box center [834, 354] width 77 height 40
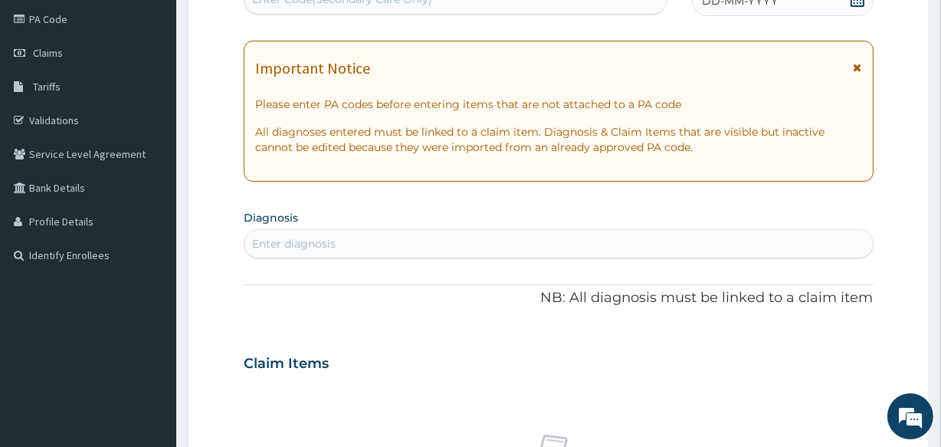
scroll to position [173, 0]
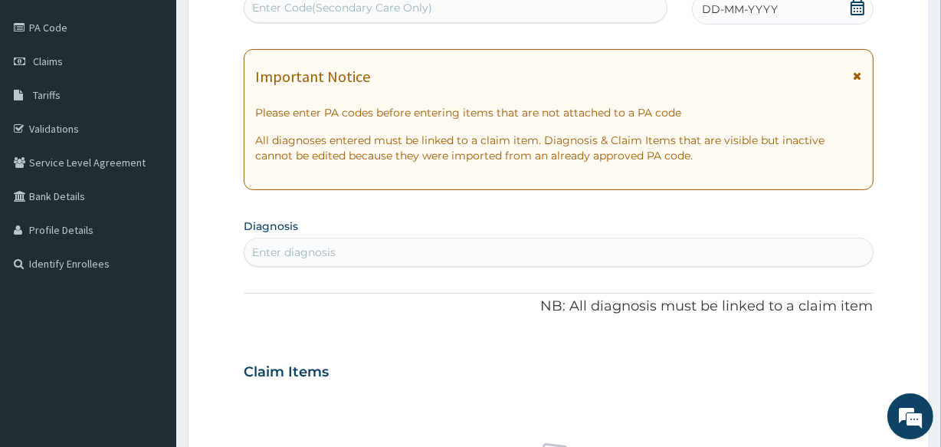
click at [357, 3] on div "Enter Code(Secondary Care Only)" at bounding box center [342, 7] width 180 height 15
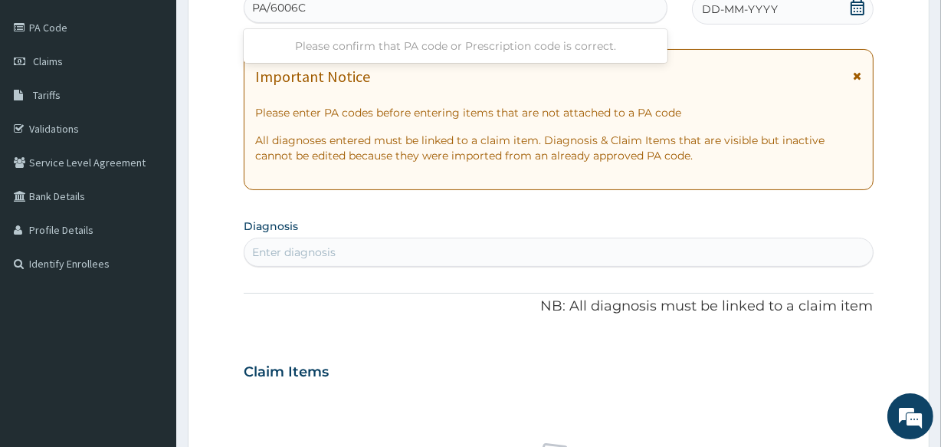
type input "PA/6006C2"
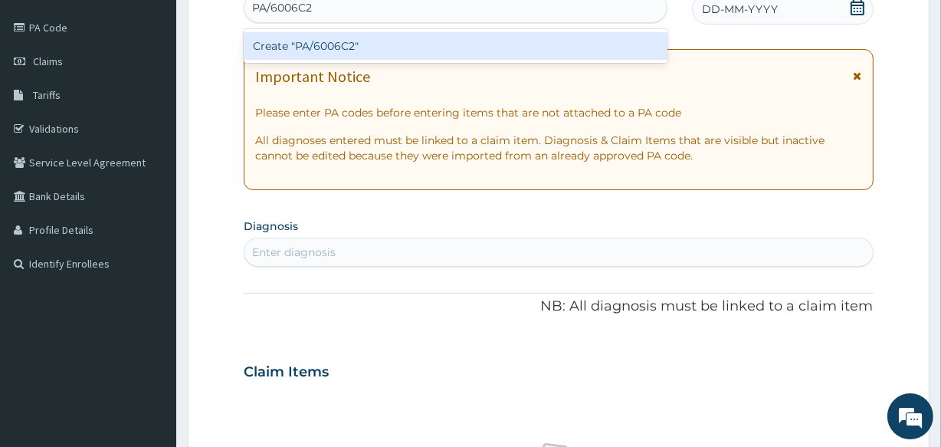
click at [356, 38] on div "Create "PA/6006C2"" at bounding box center [455, 46] width 423 height 28
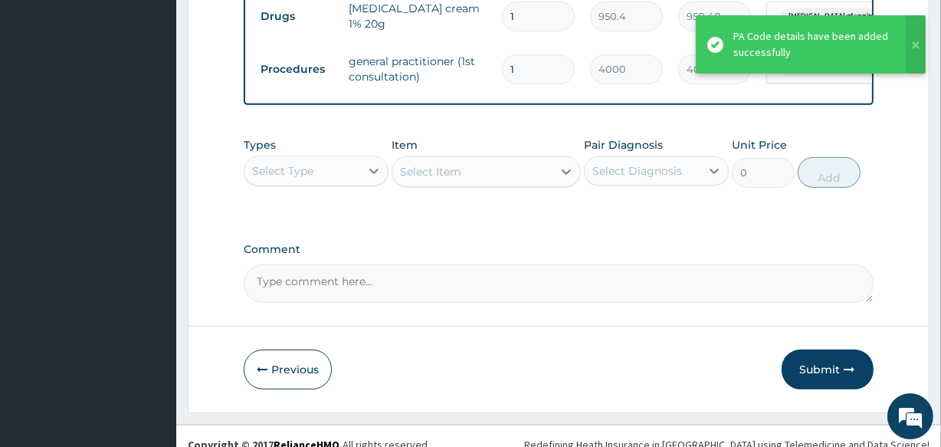
scroll to position [701, 0]
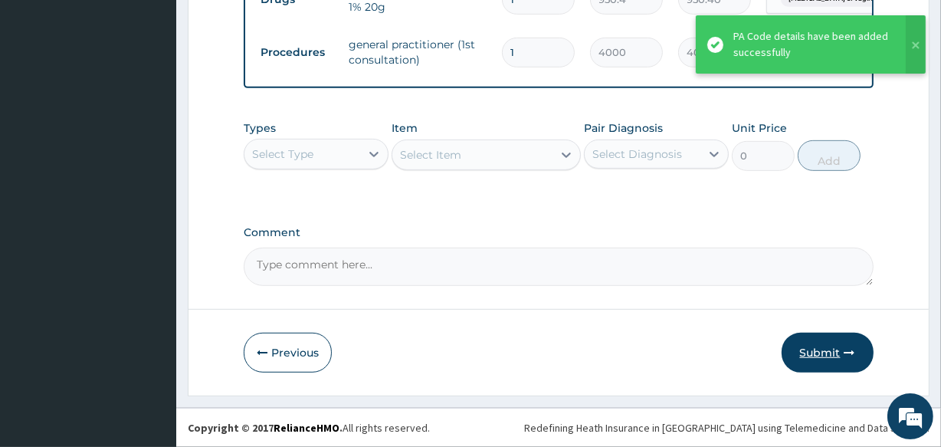
click at [808, 348] on button "Submit" at bounding box center [828, 353] width 92 height 40
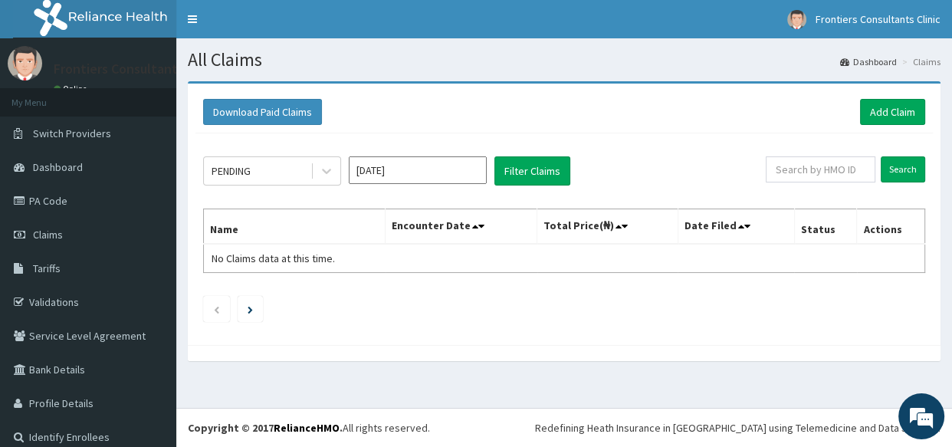
click at [808, 348] on div at bounding box center [564, 353] width 753 height 16
click at [874, 115] on link "Add Claim" at bounding box center [892, 112] width 65 height 26
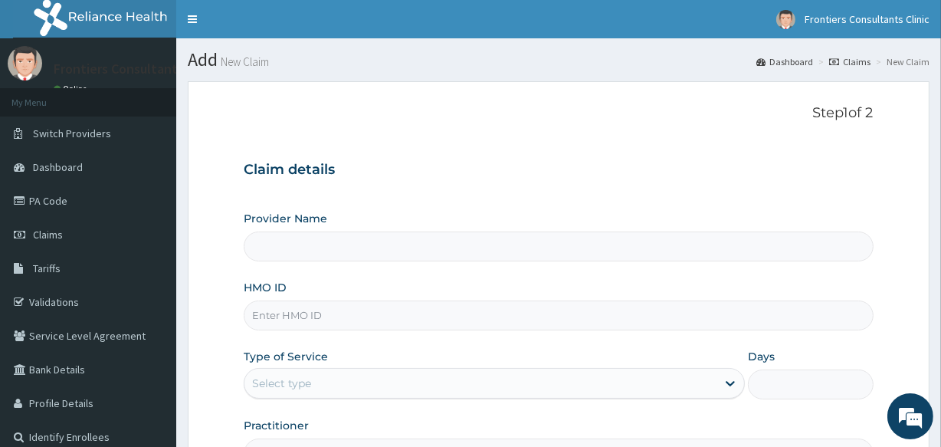
type input "Frontiers Consultants Clinic"
click at [313, 316] on input "HMO ID" at bounding box center [558, 315] width 629 height 30
click at [288, 313] on input "KSB/10297/C" at bounding box center [558, 315] width 629 height 30
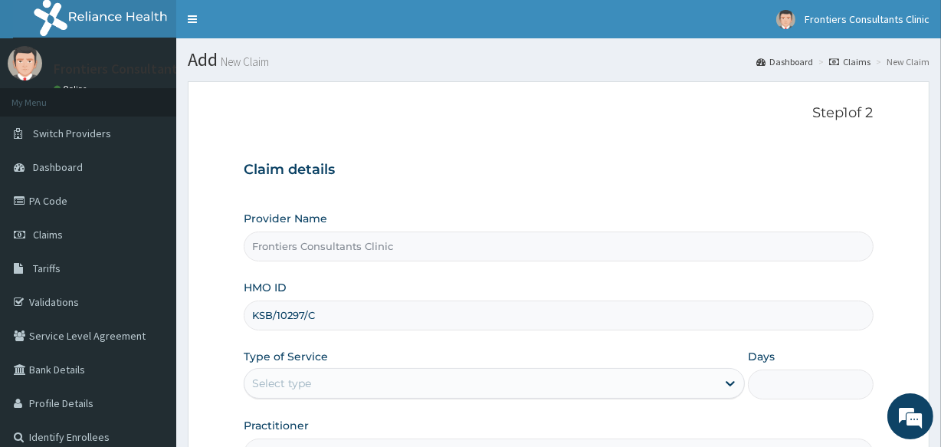
type input "KSB/10297/C"
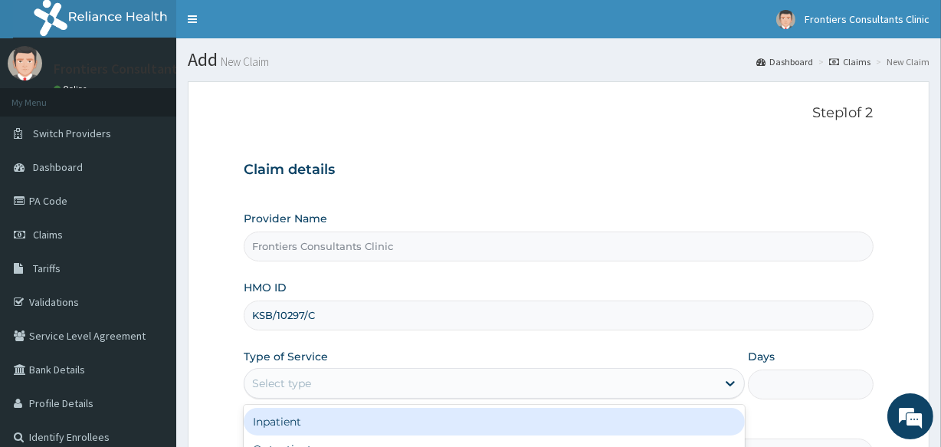
click at [320, 384] on div "Select type" at bounding box center [480, 383] width 472 height 25
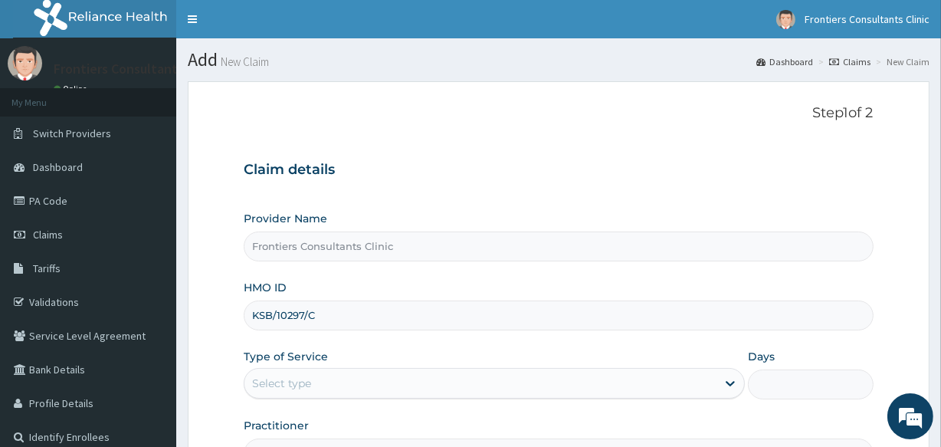
scroll to position [167, 0]
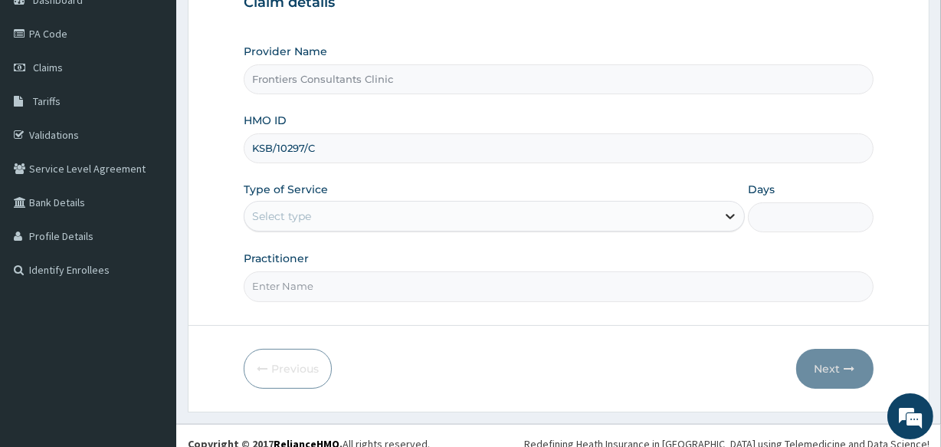
click at [720, 215] on div at bounding box center [730, 216] width 28 height 28
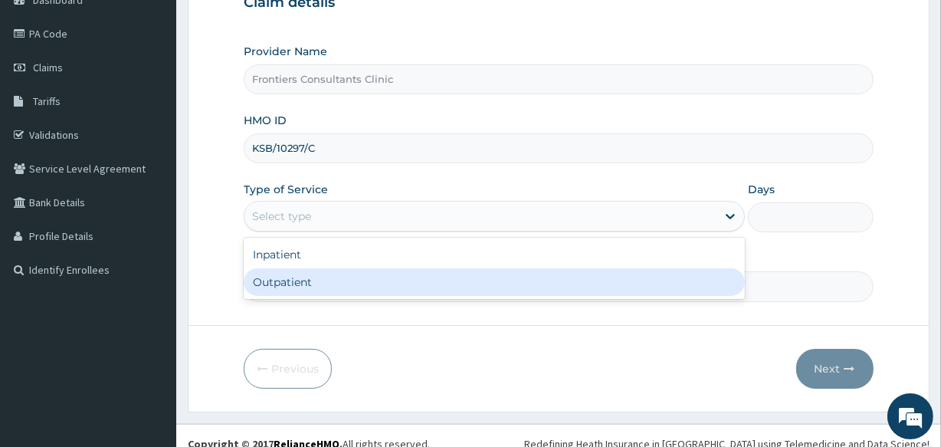
click at [509, 275] on div "Outpatient" at bounding box center [494, 282] width 501 height 28
type input "1"
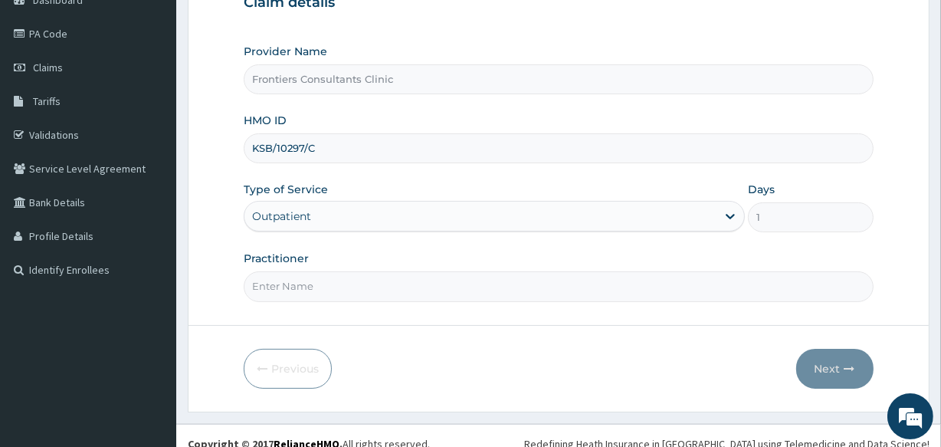
click at [423, 290] on input "Practitioner" at bounding box center [558, 286] width 629 height 30
type input "DR ALIYU"
click at [818, 365] on button "Next" at bounding box center [834, 369] width 77 height 40
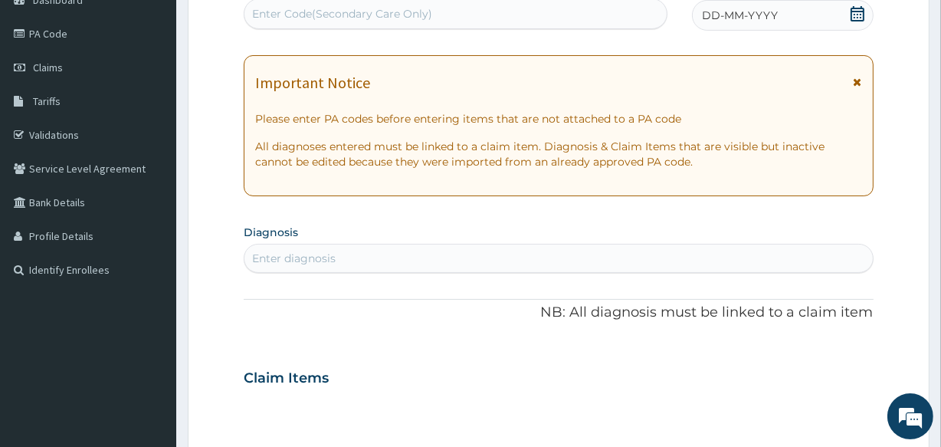
click at [452, 11] on div "Enter Code(Secondary Care Only)" at bounding box center [454, 14] width 421 height 25
click at [426, 7] on div "Enter Code(Secondary Care Only)" at bounding box center [342, 13] width 180 height 15
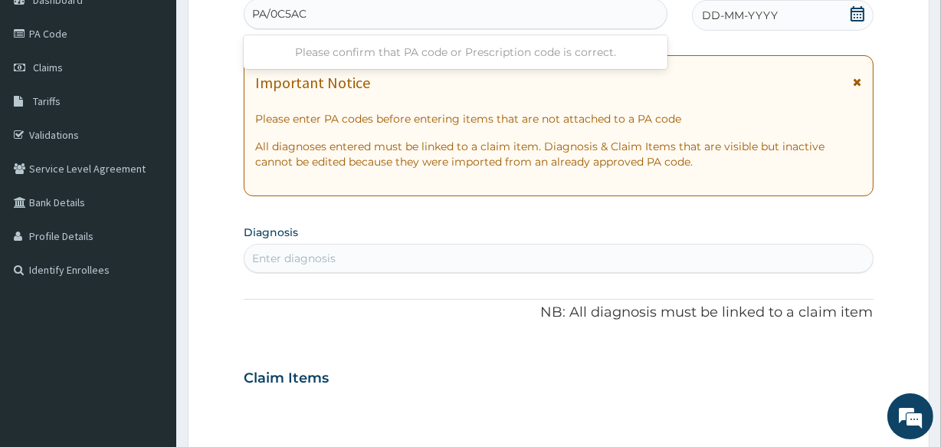
type input "PA/0C5ACE"
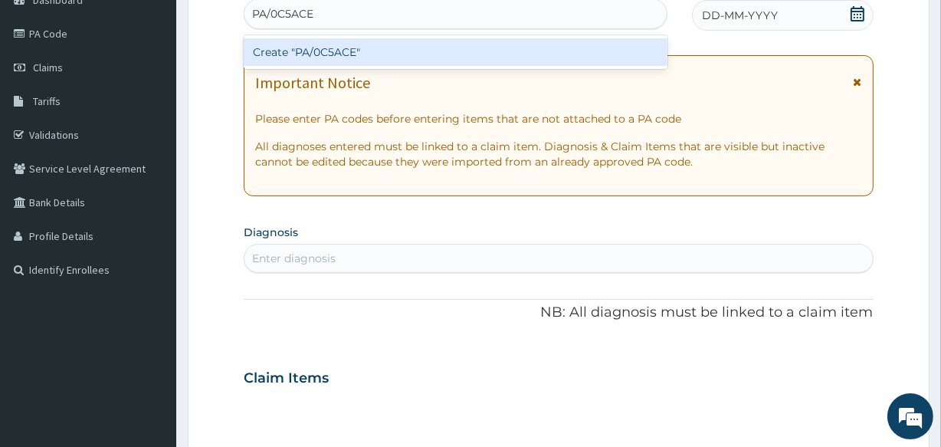
click at [411, 56] on div "Create "PA/0C5ACE"" at bounding box center [455, 52] width 423 height 28
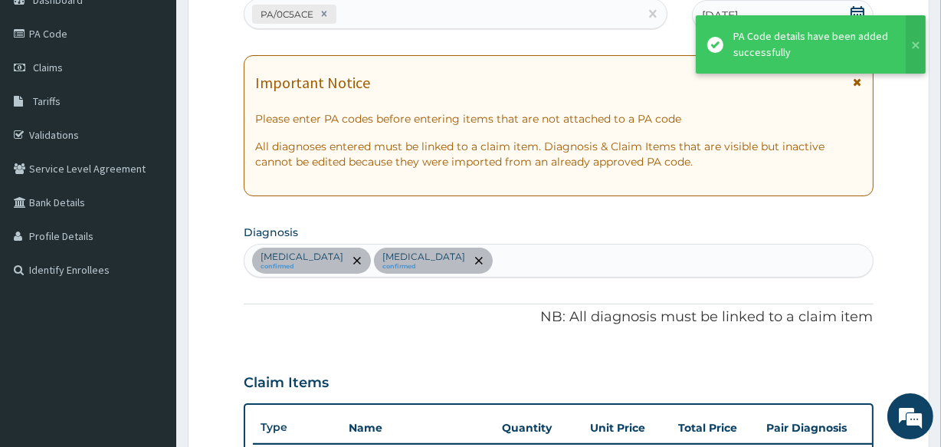
scroll to position [585, 0]
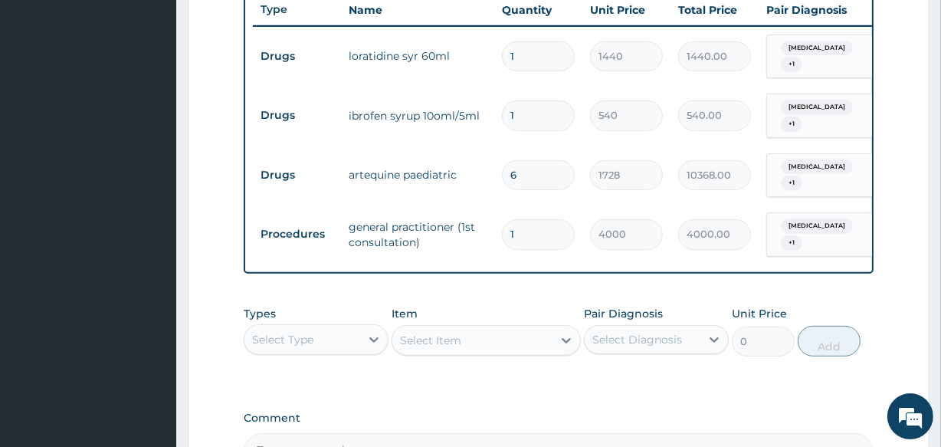
click at [356, 327] on div "Select Type" at bounding box center [302, 339] width 116 height 25
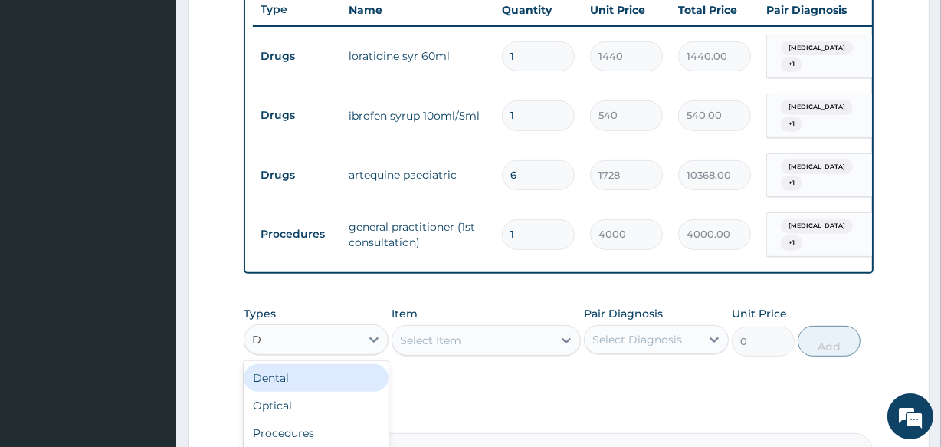
type input "DR"
click at [297, 378] on div "Drugs" at bounding box center [316, 378] width 145 height 28
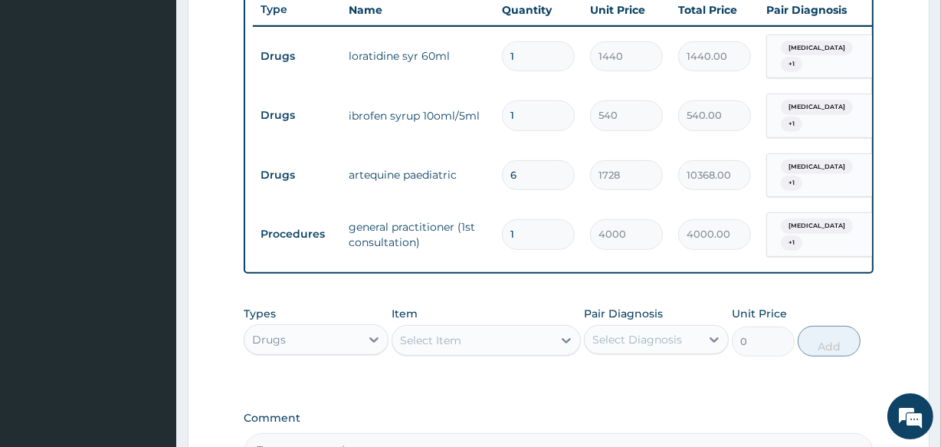
click at [464, 325] on div "Select Item" at bounding box center [486, 340] width 189 height 31
click at [448, 335] on div "Select Item" at bounding box center [430, 340] width 61 height 15
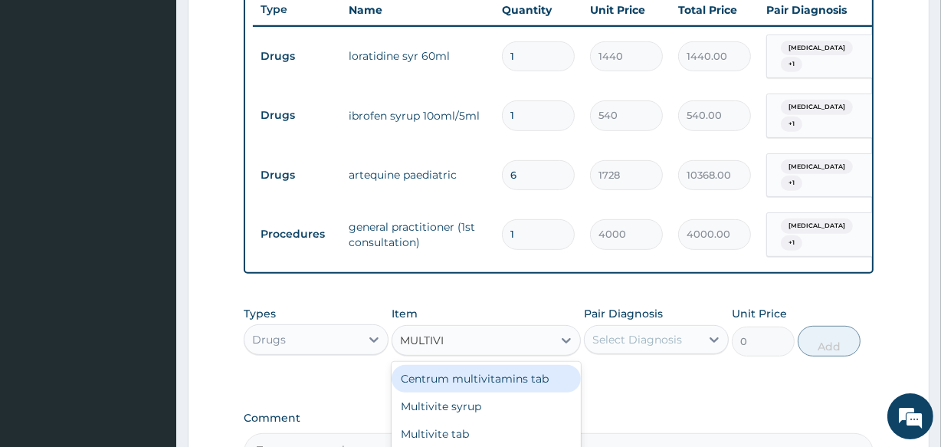
type input "MULTIVIT"
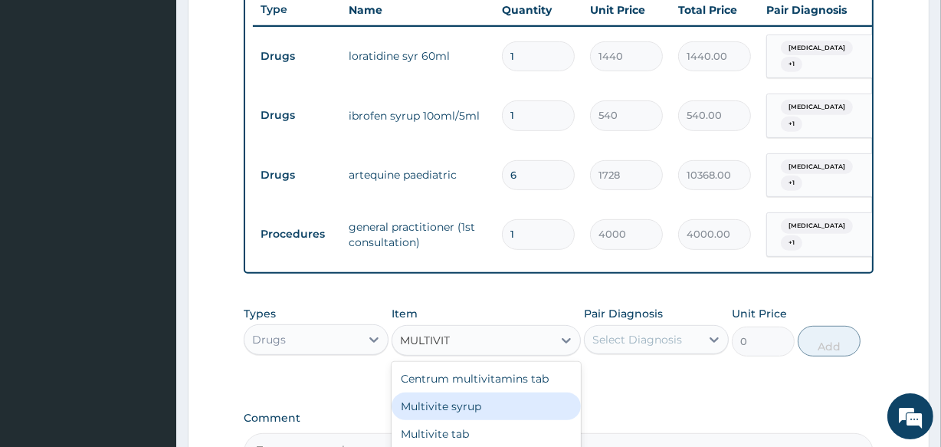
click at [454, 402] on div "Multivite syrup" at bounding box center [486, 406] width 189 height 28
type input "417.6"
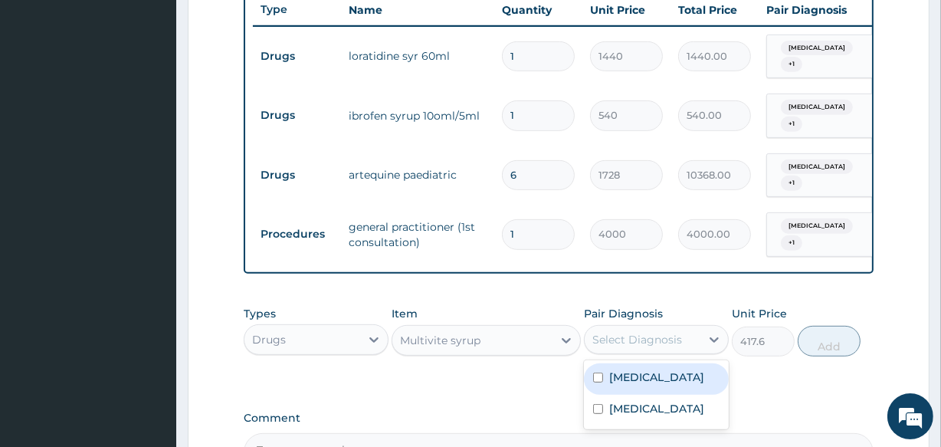
click at [651, 336] on div "Select Diagnosis" at bounding box center [637, 339] width 90 height 15
click at [636, 382] on label "Upper respiratory infection" at bounding box center [656, 376] width 95 height 15
checkbox input "true"
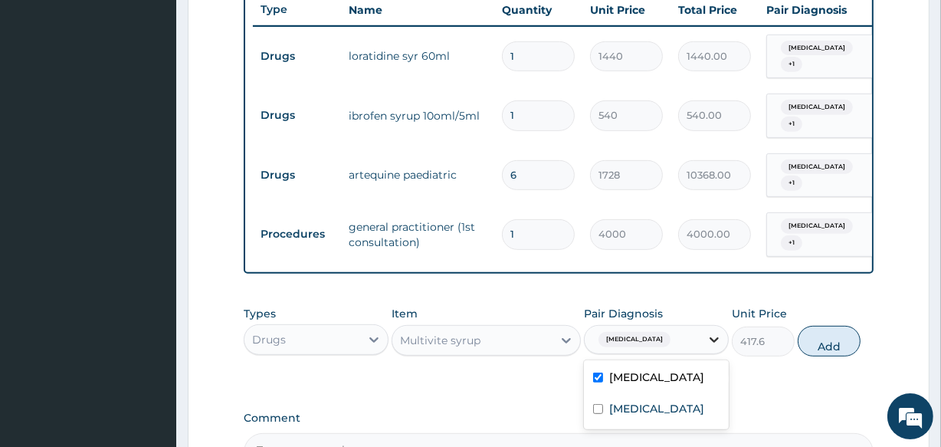
click at [711, 337] on icon at bounding box center [714, 339] width 9 height 5
click at [716, 332] on icon at bounding box center [714, 339] width 15 height 15
click at [631, 416] on label "[MEDICAL_DATA]" at bounding box center [656, 408] width 95 height 15
checkbox input "true"
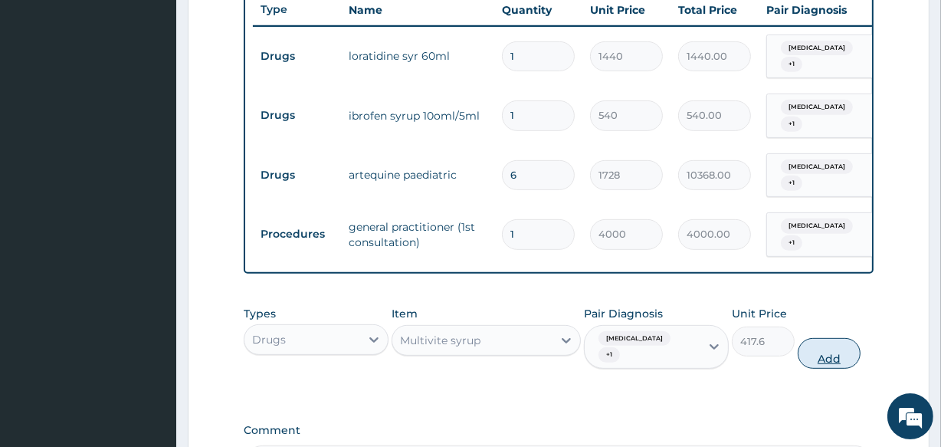
click at [820, 351] on button "Add" at bounding box center [829, 353] width 63 height 31
type input "0"
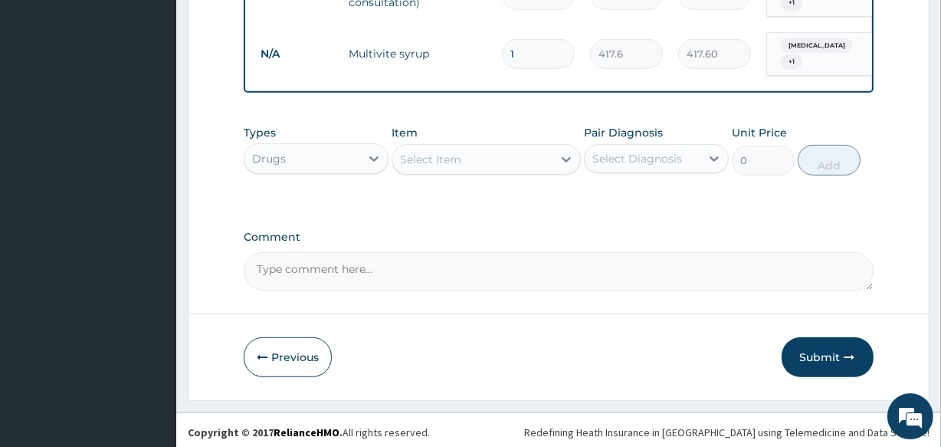
scroll to position [826, 0]
click at [841, 356] on button "Submit" at bounding box center [828, 356] width 92 height 40
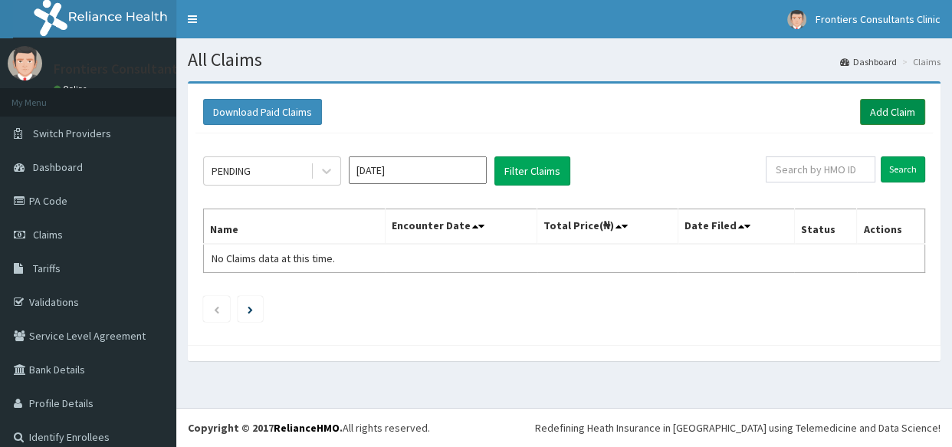
click at [901, 111] on link "Add Claim" at bounding box center [892, 112] width 65 height 26
click at [860, 111] on link "Add Claim" at bounding box center [892, 112] width 65 height 26
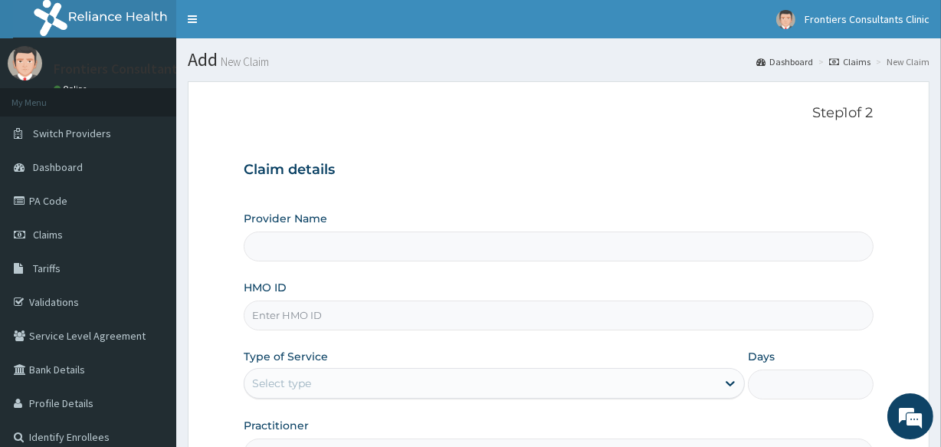
click at [487, 251] on input "Provider Name" at bounding box center [558, 246] width 629 height 30
type input "Frontiers Consultants Clinic"
click at [379, 318] on input "HMO ID" at bounding box center [558, 315] width 629 height 30
paste input "KSB/10297/C"
type input "KSB/10297/C"
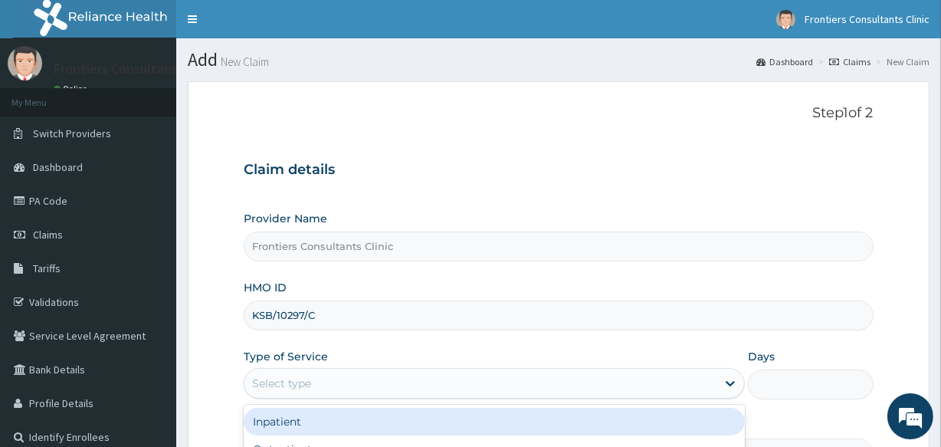
click at [314, 375] on div "Select type" at bounding box center [480, 383] width 472 height 25
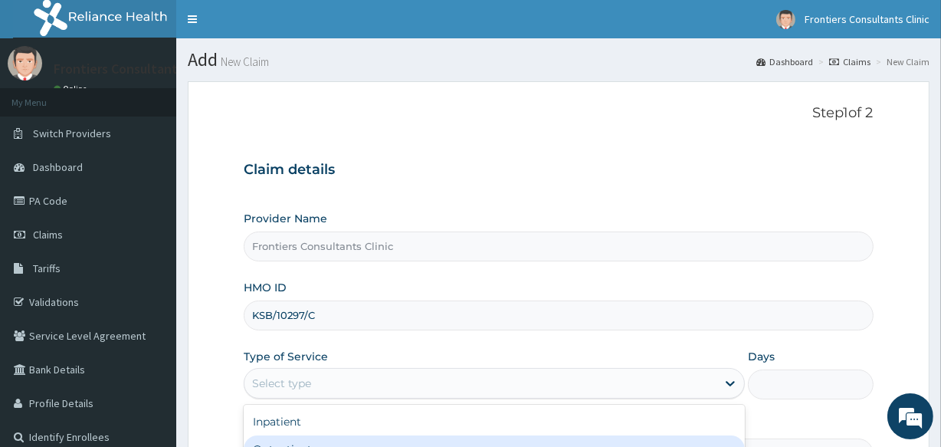
click at [276, 444] on div "Outpatient" at bounding box center [494, 449] width 501 height 28
type input "1"
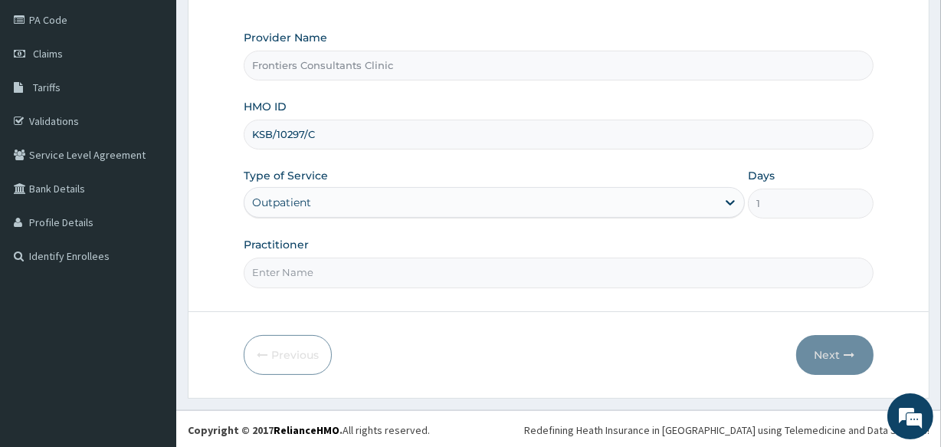
click at [330, 267] on input "Practitioner" at bounding box center [558, 272] width 629 height 30
type input "DR ALIYU"
click at [838, 355] on button "Next" at bounding box center [834, 355] width 77 height 40
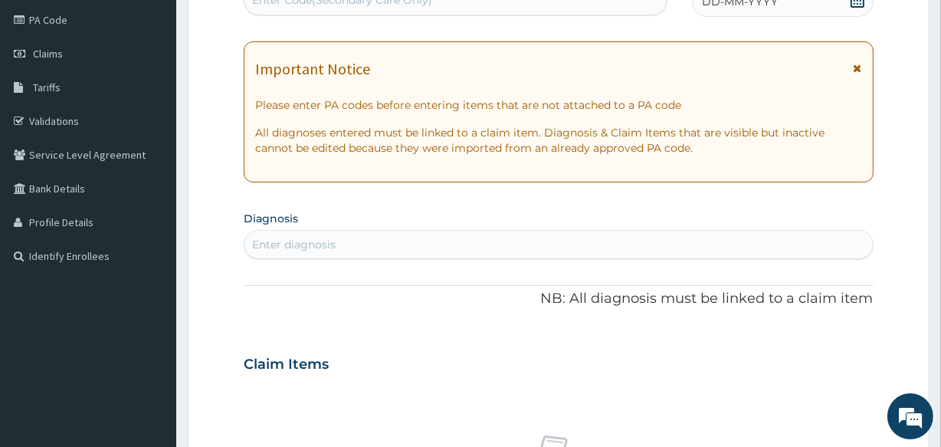
scroll to position [173, 0]
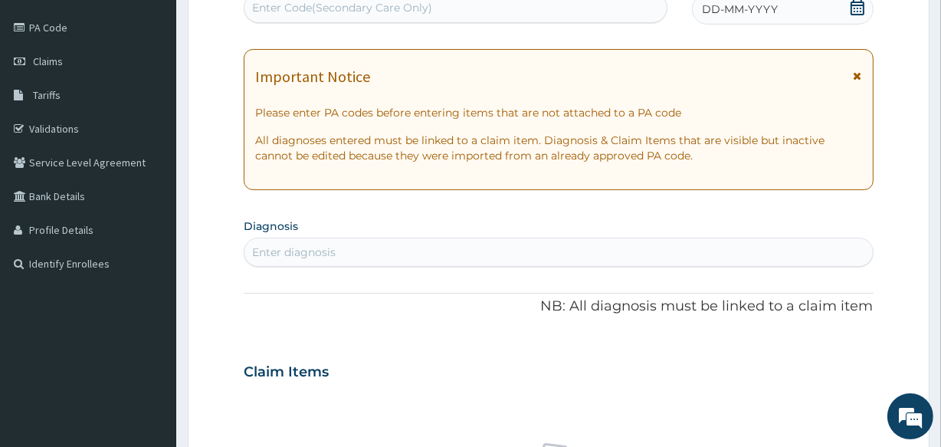
click at [452, 8] on div "Enter Code(Secondary Care Only)" at bounding box center [454, 7] width 421 height 25
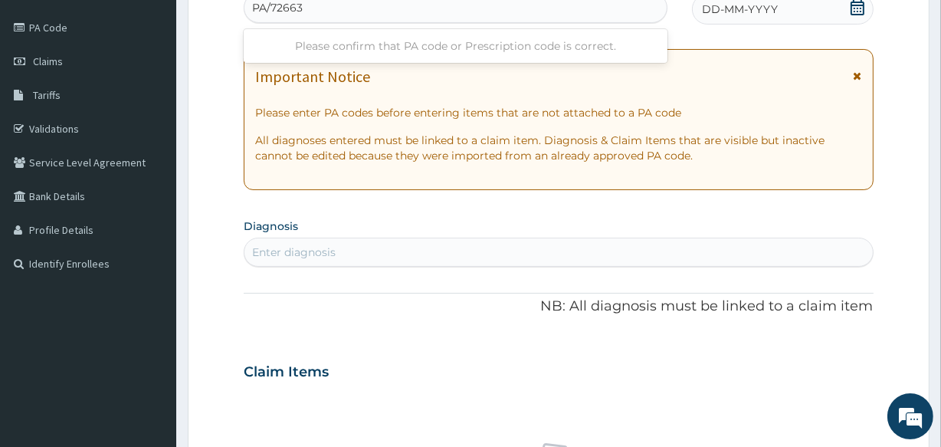
type input "PA/726635"
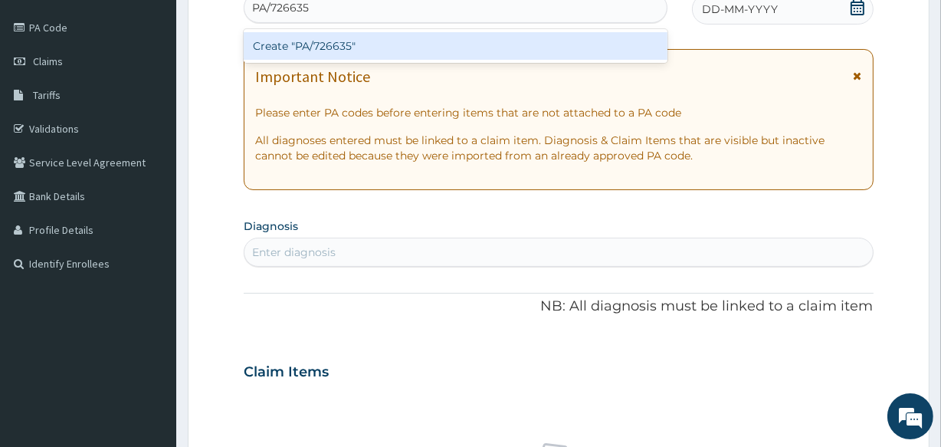
click at [429, 54] on div "Create "PA/726635"" at bounding box center [455, 46] width 423 height 28
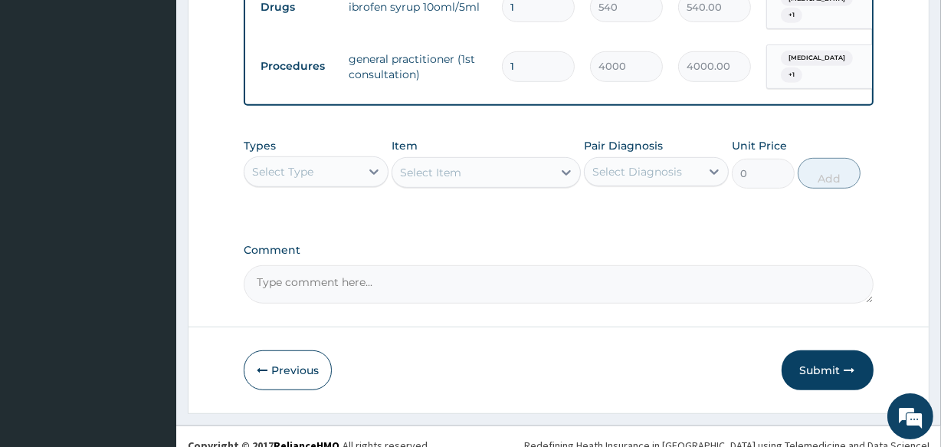
scroll to position [766, 0]
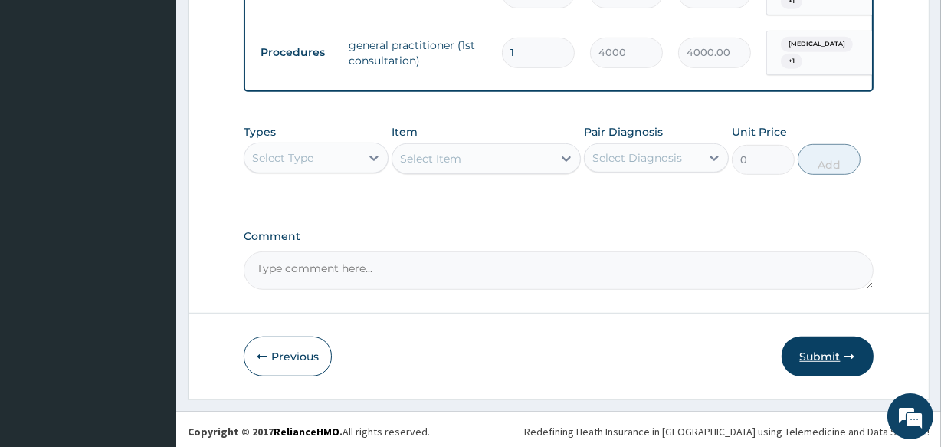
click at [813, 347] on button "Submit" at bounding box center [828, 356] width 92 height 40
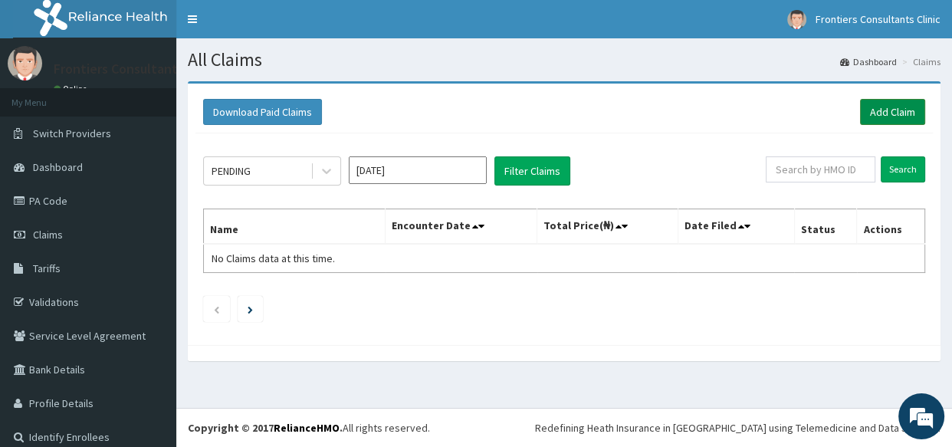
click at [879, 109] on link "Add Claim" at bounding box center [892, 112] width 65 height 26
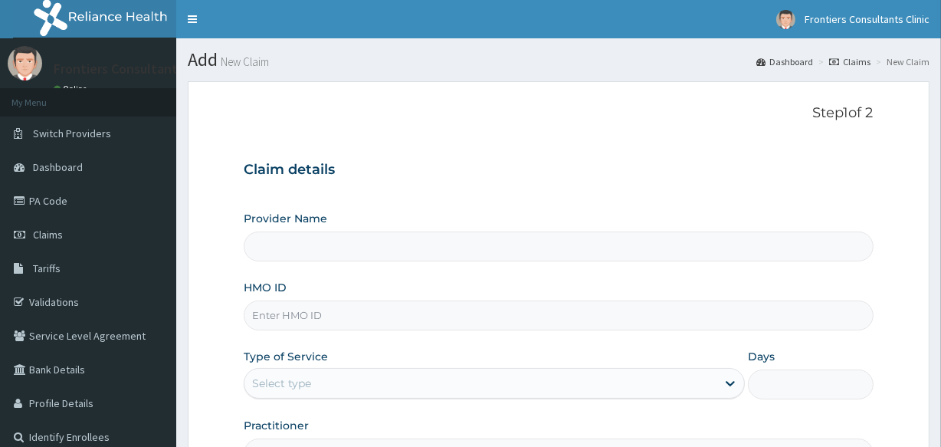
click at [426, 253] on input "Provider Name" at bounding box center [558, 246] width 629 height 30
type input "Frontiers Consultants Clinic"
click at [395, 317] on input "HMO ID" at bounding box center [558, 315] width 629 height 30
type input "OHT/11995/A"
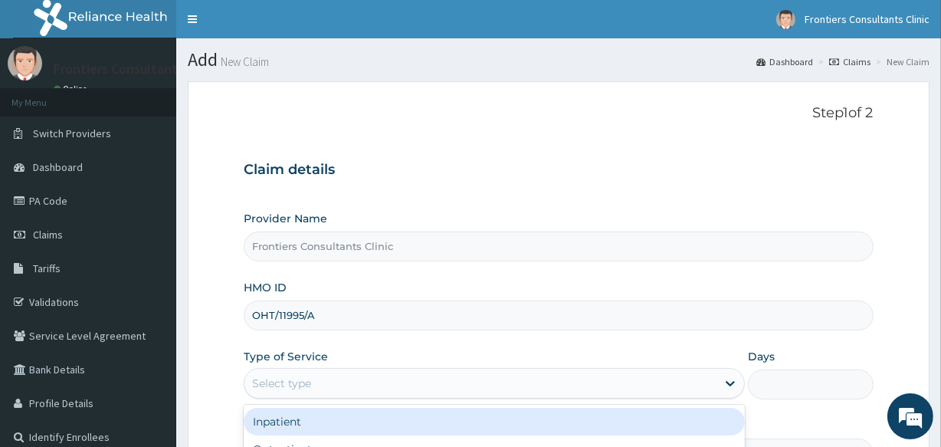
click at [372, 386] on div "Select type" at bounding box center [480, 383] width 472 height 25
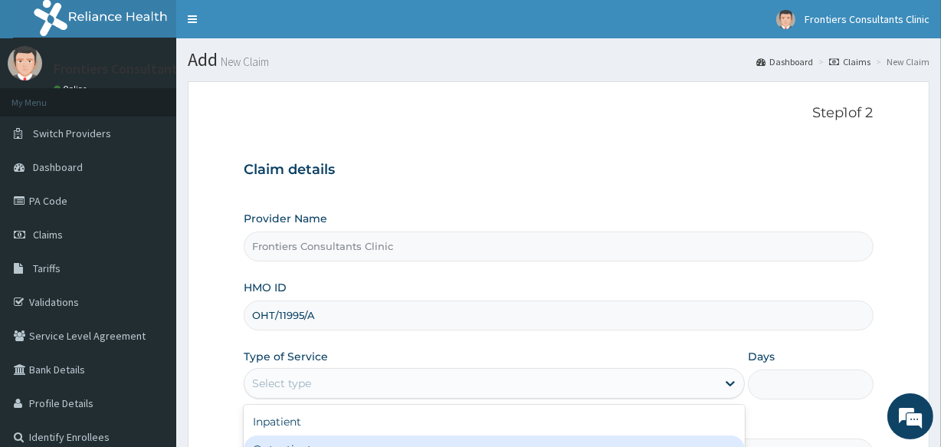
click at [341, 439] on div "Outpatient" at bounding box center [494, 449] width 501 height 28
type input "1"
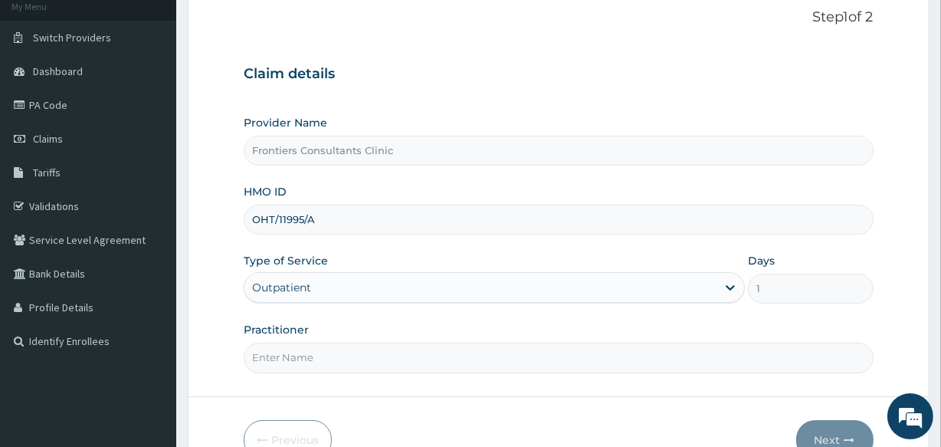
scroll to position [182, 0]
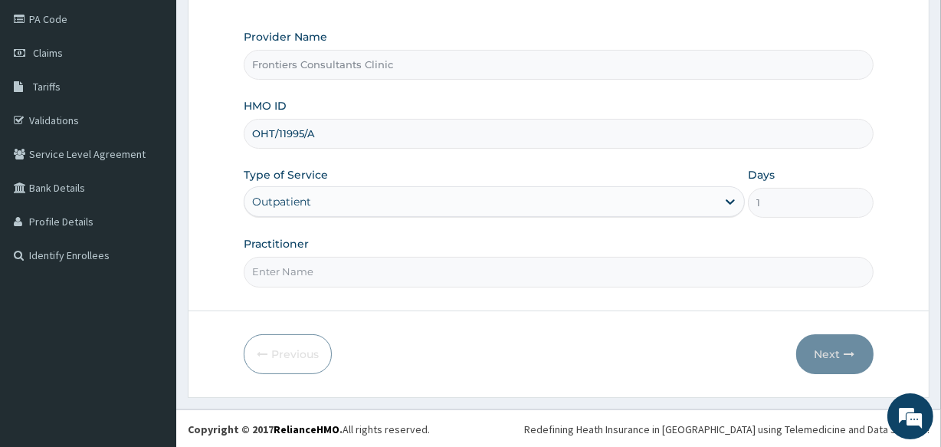
click at [414, 276] on input "Practitioner" at bounding box center [558, 272] width 629 height 30
type input "DR SALIM"
click at [834, 349] on button "Next" at bounding box center [834, 354] width 77 height 40
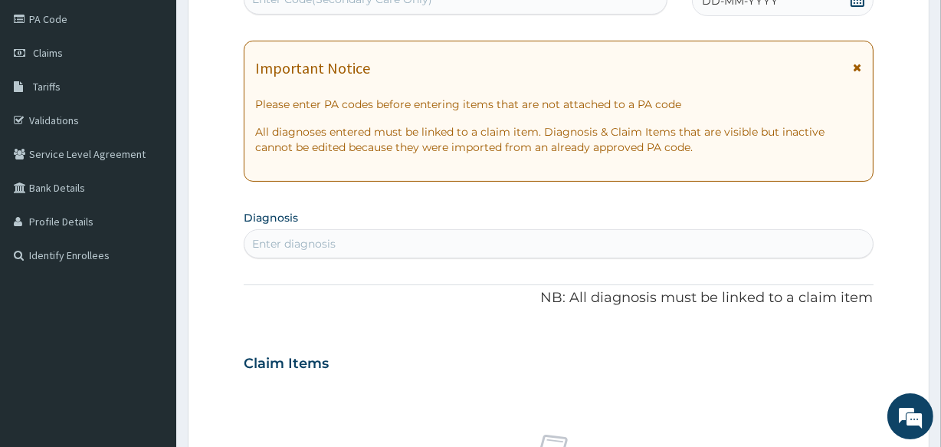
scroll to position [173, 0]
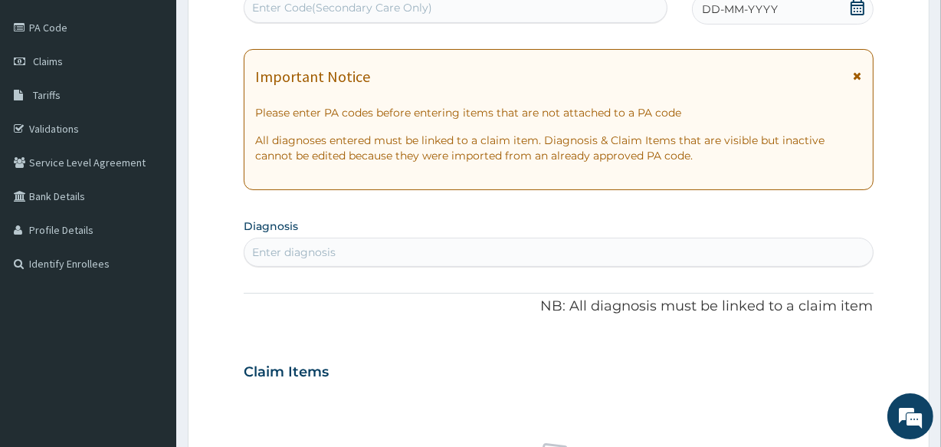
click at [351, 6] on div "Enter Code(Secondary Care Only)" at bounding box center [342, 7] width 180 height 15
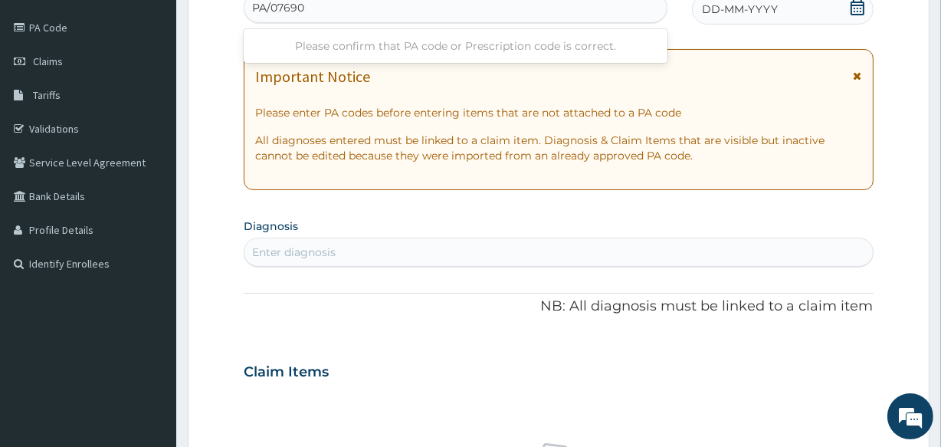
type input "PA/076903"
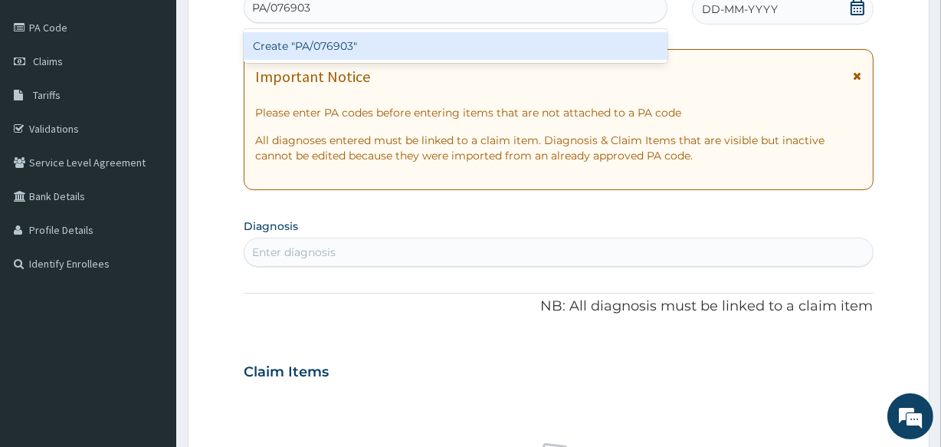
click at [352, 44] on div "Create "PA/076903"" at bounding box center [455, 46] width 423 height 28
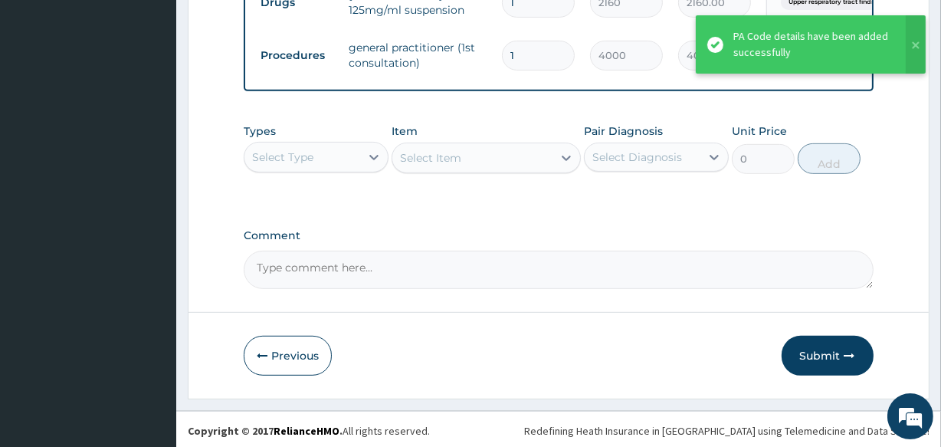
scroll to position [648, 0]
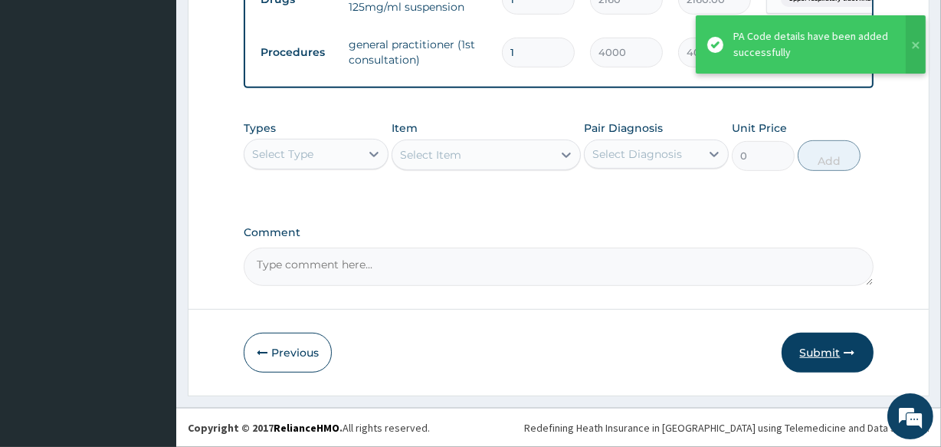
click at [821, 356] on button "Submit" at bounding box center [828, 353] width 92 height 40
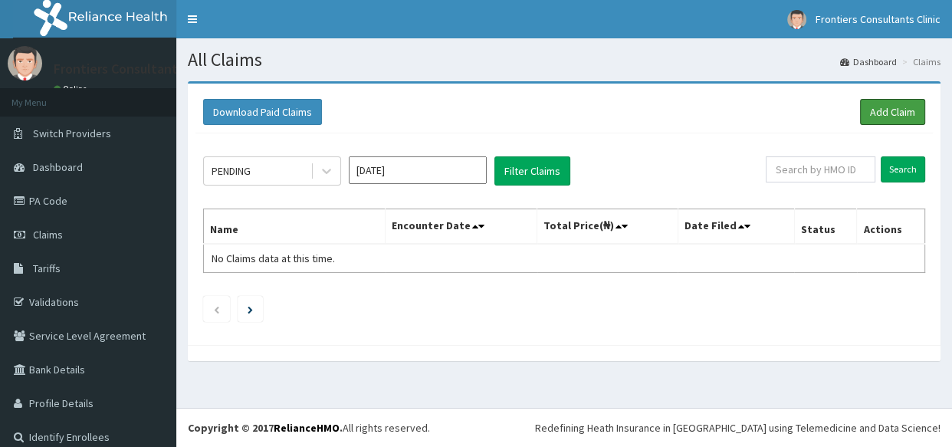
click at [897, 103] on link "Add Claim" at bounding box center [892, 112] width 65 height 26
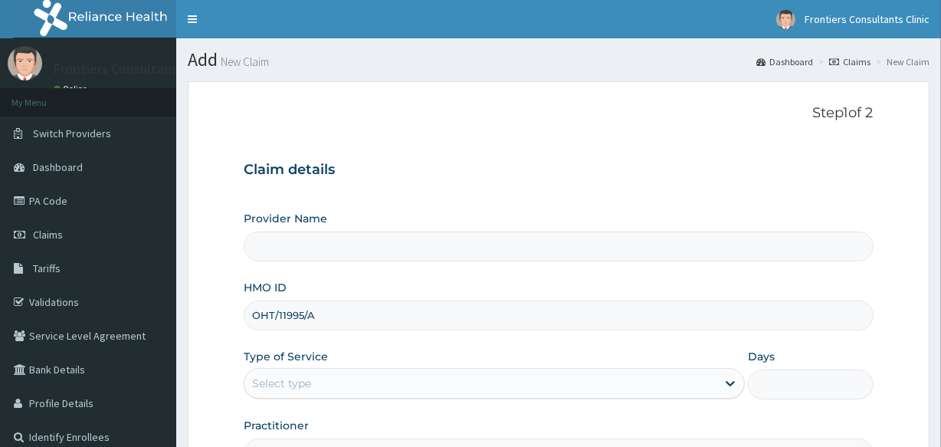
type input "OHT/11995/A"
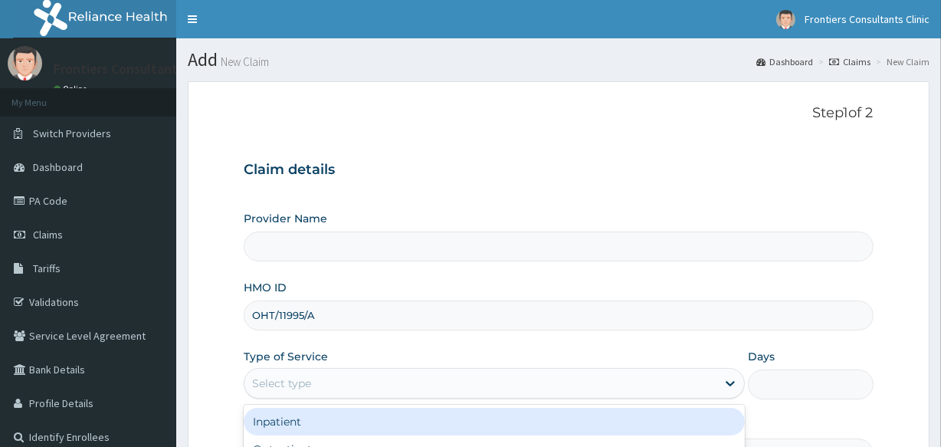
click at [307, 375] on div "Select type" at bounding box center [281, 382] width 59 height 15
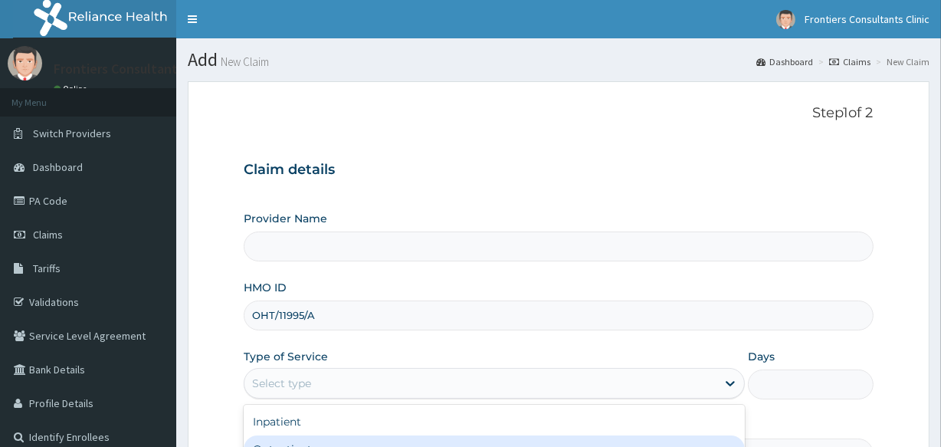
type input "Frontiers Consultants Clinic"
click at [270, 444] on div "Outpatient" at bounding box center [494, 449] width 501 height 28
type input "1"
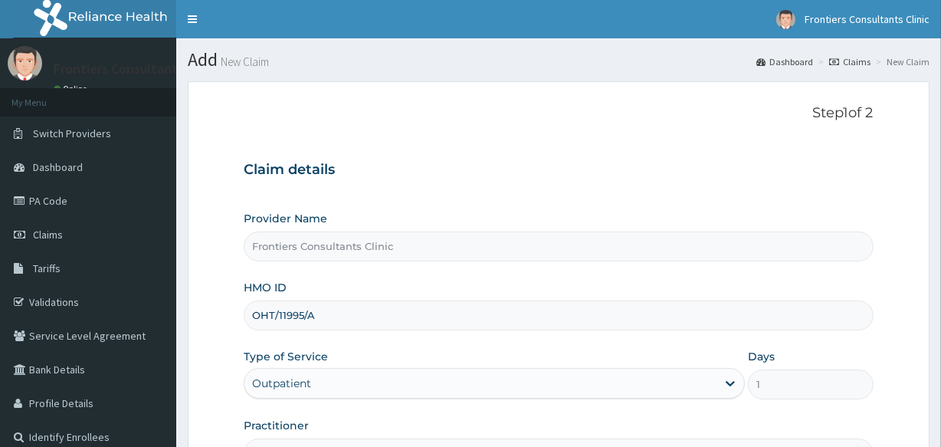
scroll to position [182, 0]
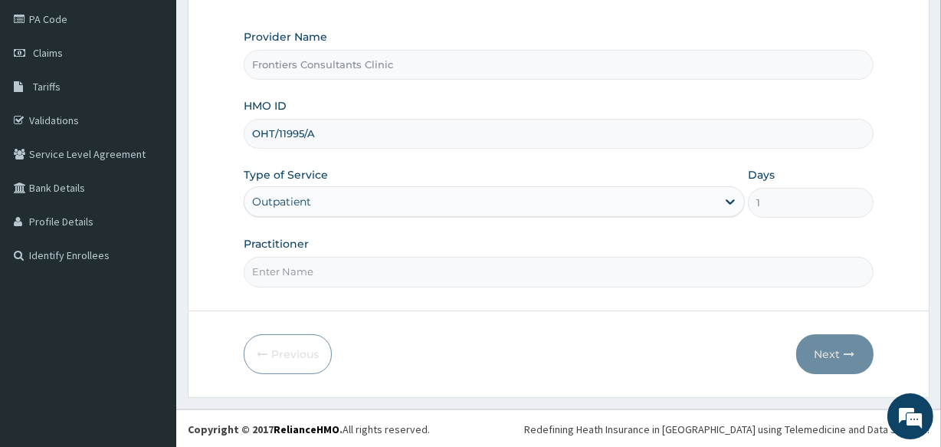
click at [366, 266] on input "Practitioner" at bounding box center [558, 272] width 629 height 30
type input "DR [PERSON_NAME]"
click at [831, 349] on button "Next" at bounding box center [834, 354] width 77 height 40
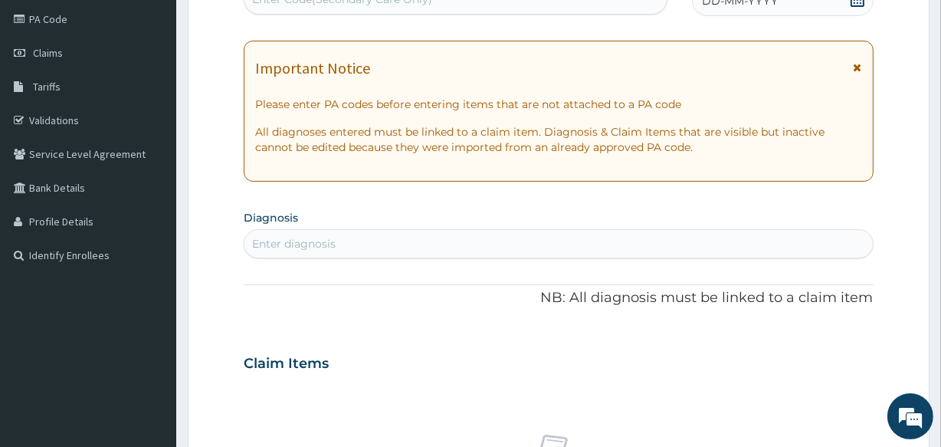
scroll to position [0, 0]
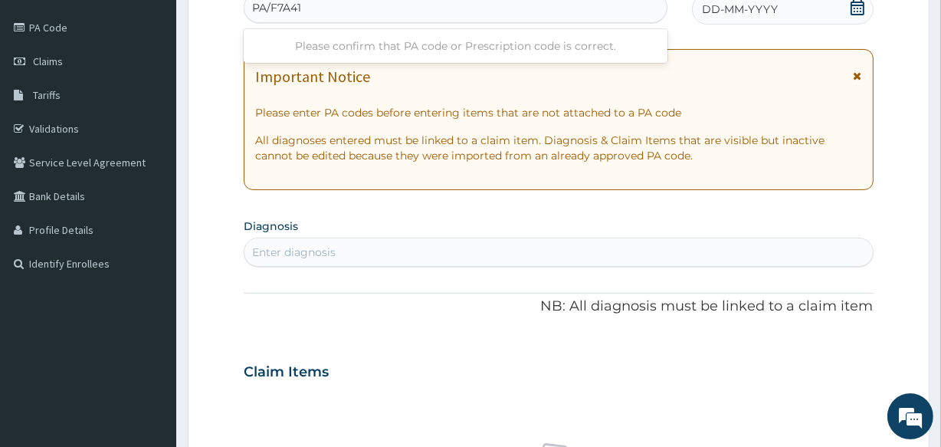
type input "PA/F7A411"
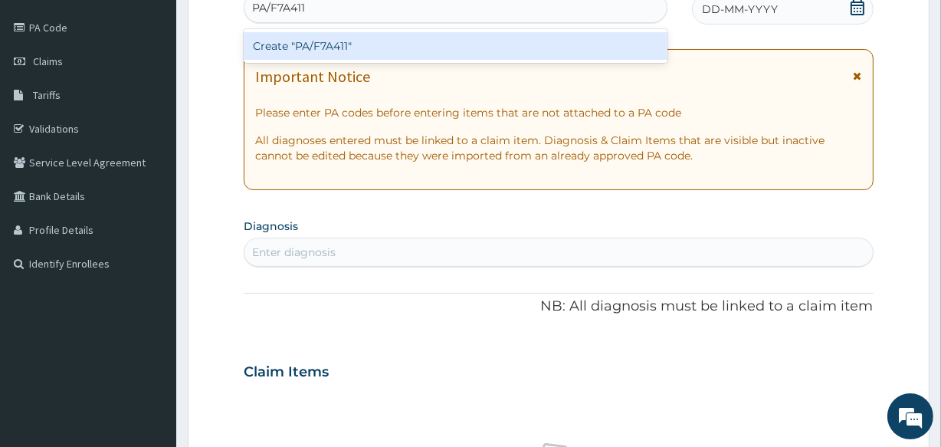
click at [296, 39] on div "Create "PA/F7A411"" at bounding box center [455, 46] width 423 height 28
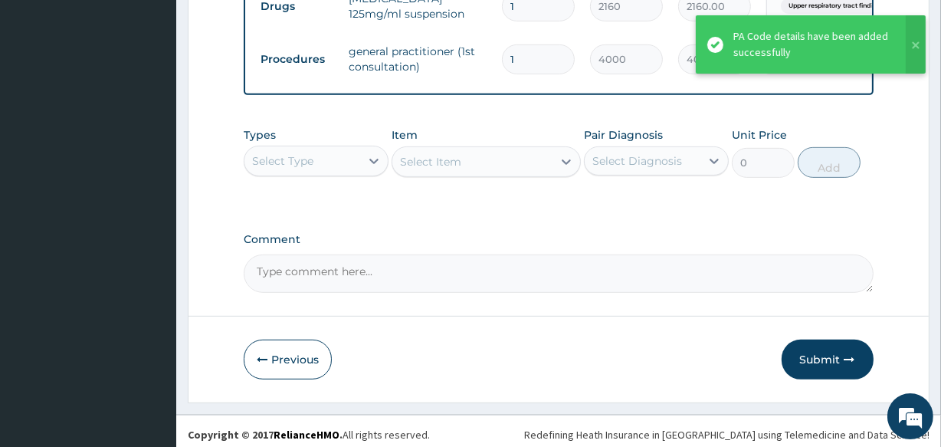
scroll to position [648, 0]
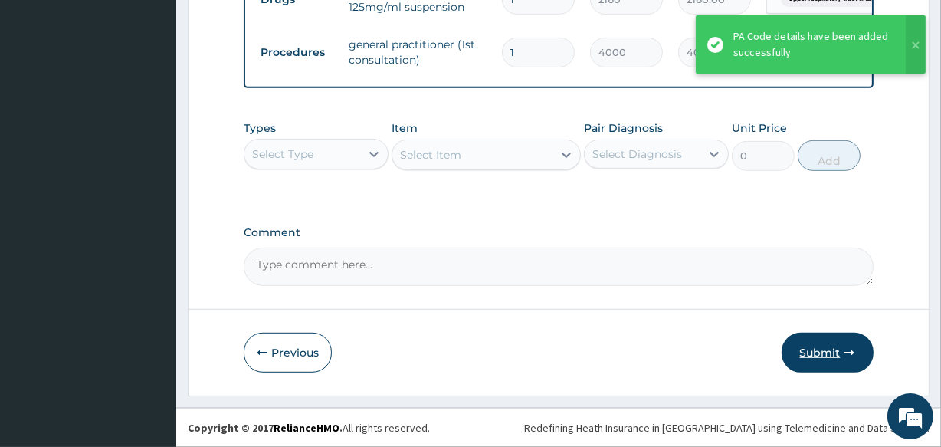
click at [815, 348] on button "Submit" at bounding box center [828, 353] width 92 height 40
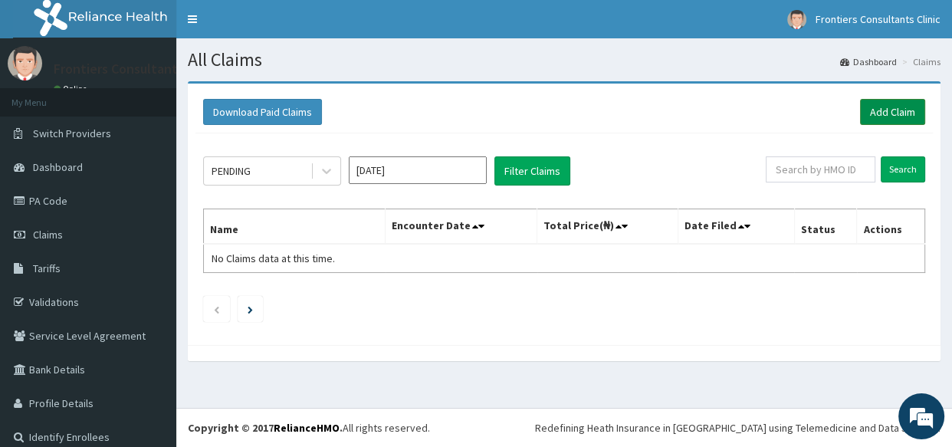
click at [875, 115] on link "Add Claim" at bounding box center [892, 112] width 65 height 26
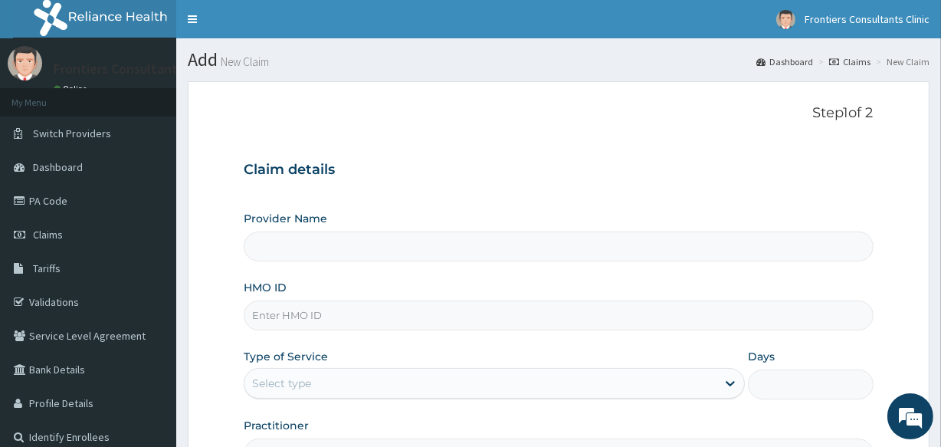
click at [444, 326] on input "HMO ID" at bounding box center [558, 315] width 629 height 30
type input "Frontiers Consultants Clinic"
type input "OHT/11995/A"
click at [419, 382] on div "Select type" at bounding box center [480, 383] width 472 height 25
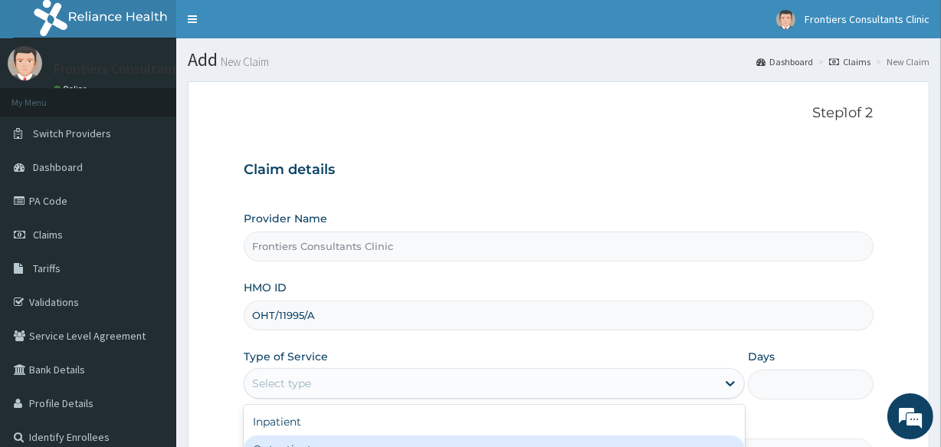
click at [331, 437] on div "Outpatient" at bounding box center [494, 449] width 501 height 28
type input "1"
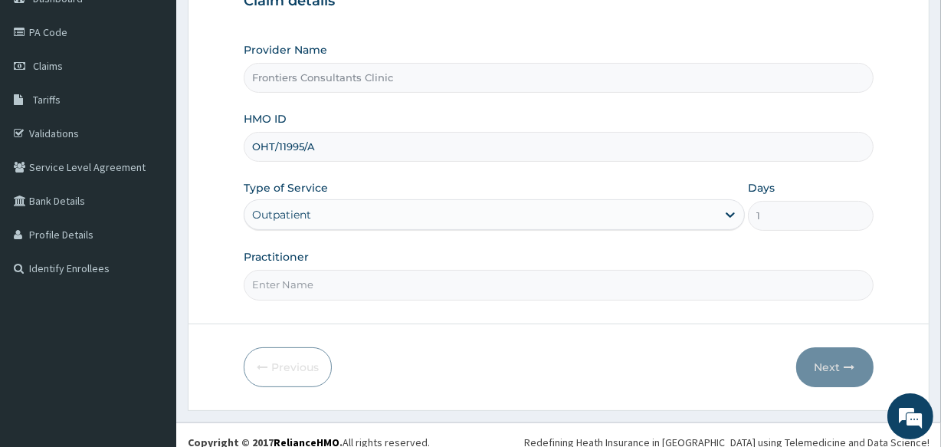
scroll to position [182, 0]
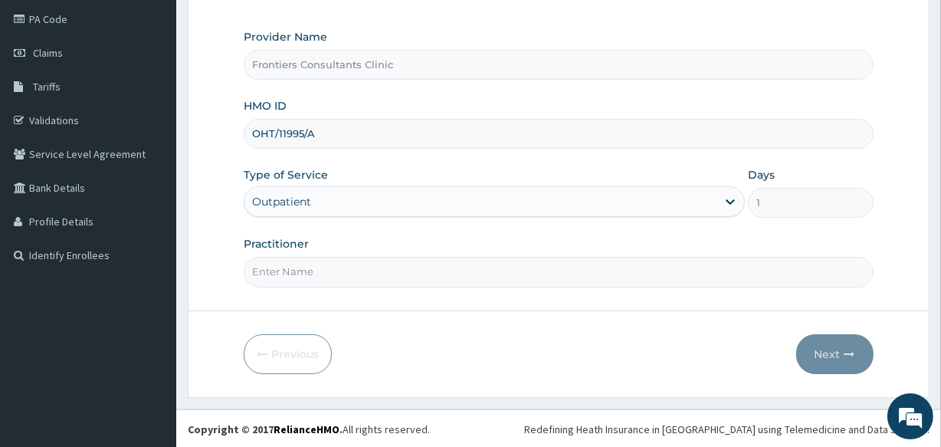
click at [402, 280] on input "Practitioner" at bounding box center [558, 272] width 629 height 30
type input "[PERSON_NAME]"
click at [844, 354] on icon "button" at bounding box center [849, 354] width 11 height 11
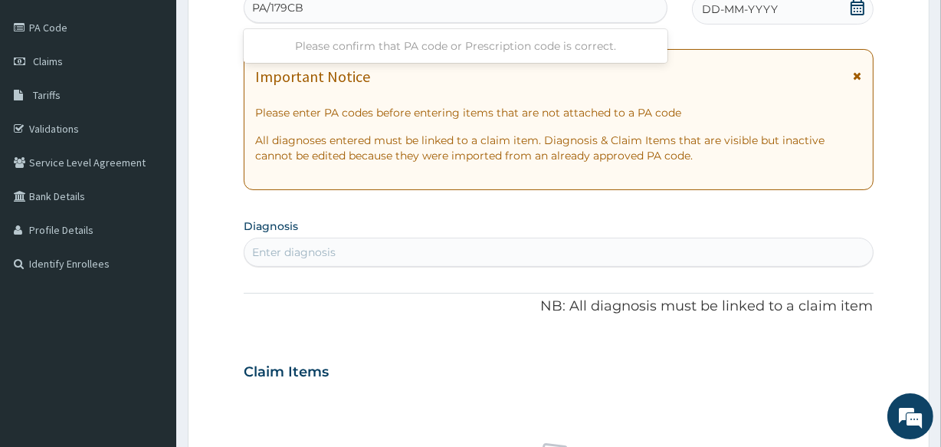
type input "PA/179CB3"
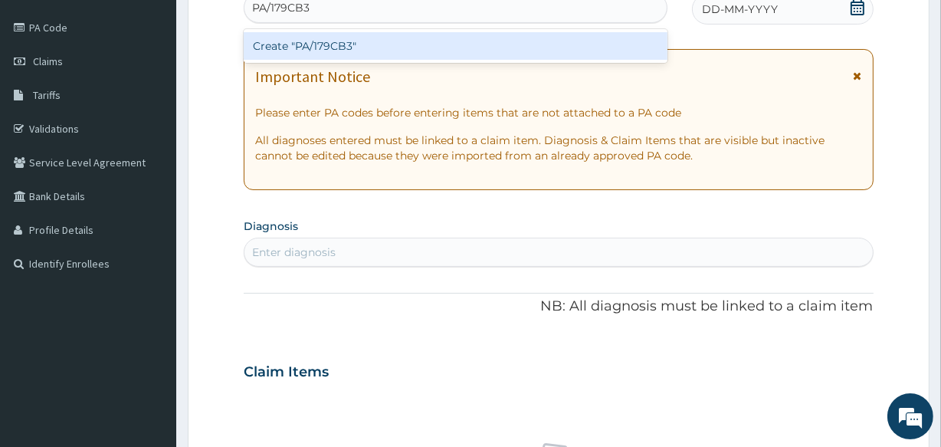
click at [353, 44] on div "Create "PA/179CB3"" at bounding box center [455, 46] width 423 height 28
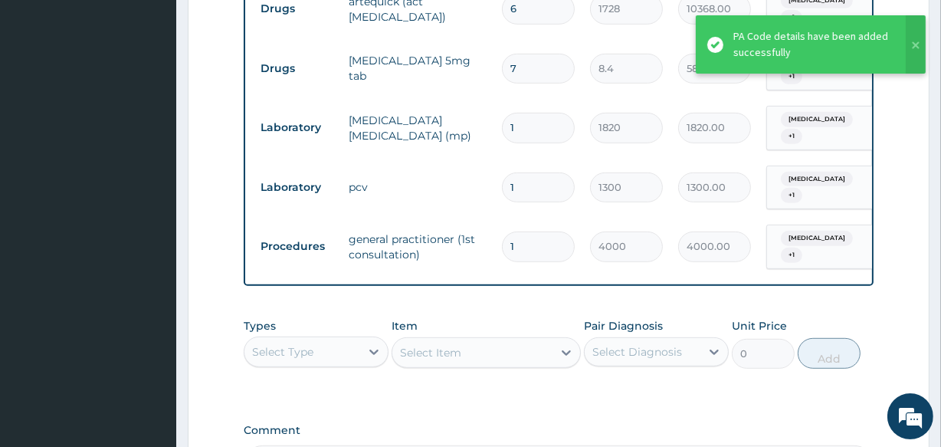
scroll to position [835, 0]
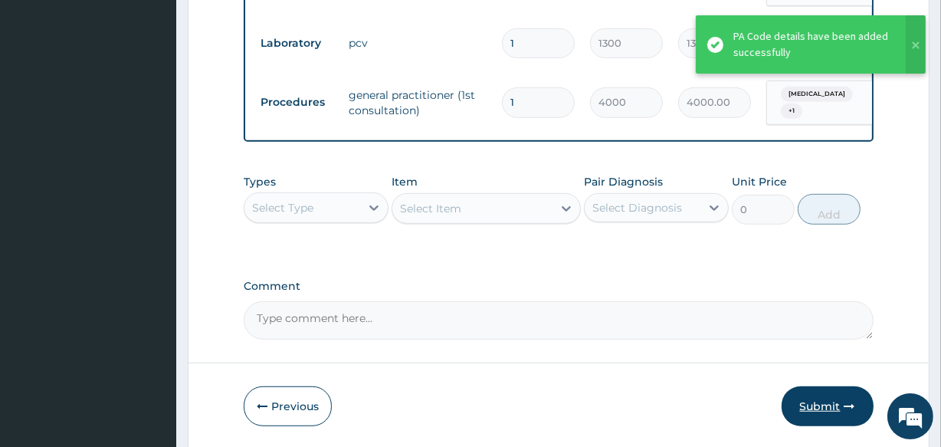
click at [810, 390] on button "Submit" at bounding box center [828, 406] width 92 height 40
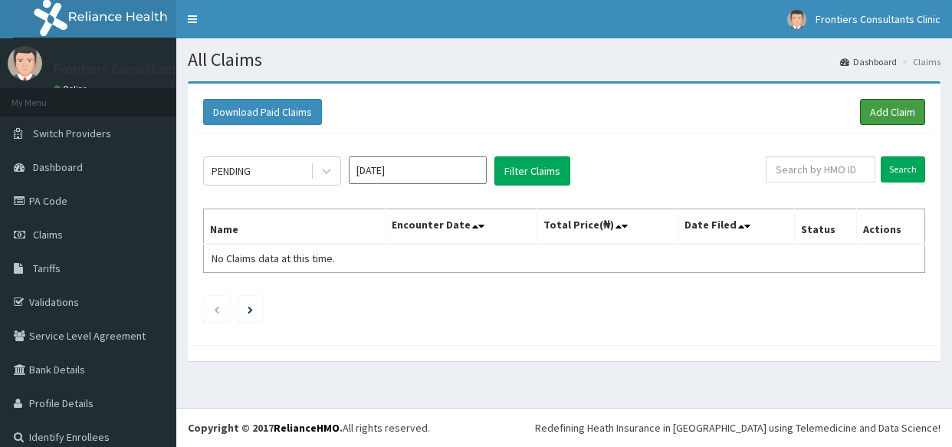
click at [863, 113] on link "Add Claim" at bounding box center [892, 112] width 65 height 26
drag, startPoint x: 0, startPoint y: 0, endPoint x: 863, endPoint y: 113, distance: 870.3
click at [863, 113] on link "Add Claim" at bounding box center [892, 112] width 65 height 26
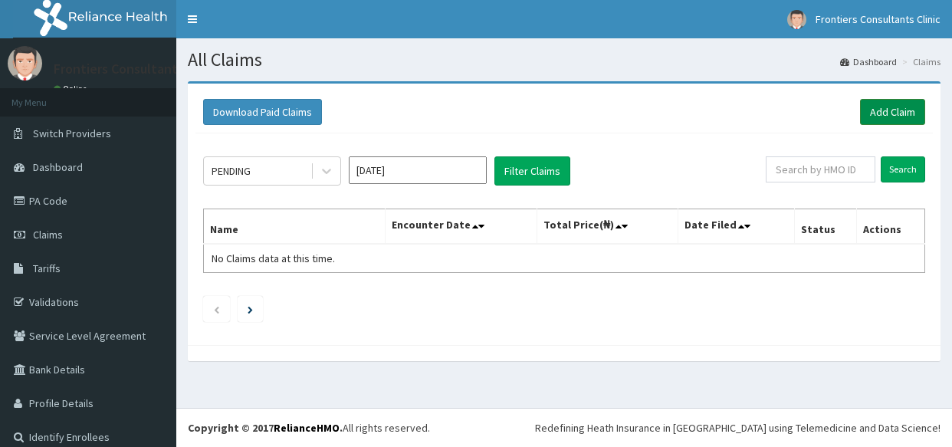
click at [863, 113] on link "Add Claim" at bounding box center [892, 112] width 65 height 26
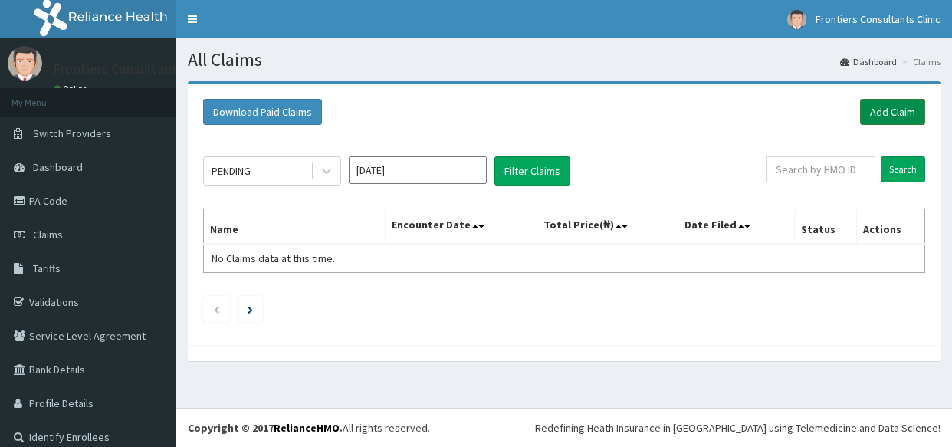
click at [863, 113] on link "Add Claim" at bounding box center [892, 112] width 65 height 26
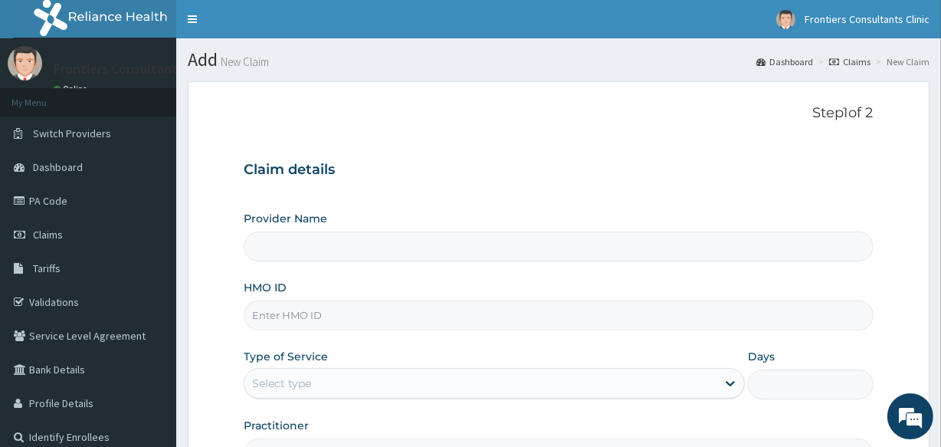
type input "Frontiers Consultants Clinic"
click at [340, 306] on input "HMO ID" at bounding box center [558, 315] width 629 height 30
type input "OHT/11995/B"
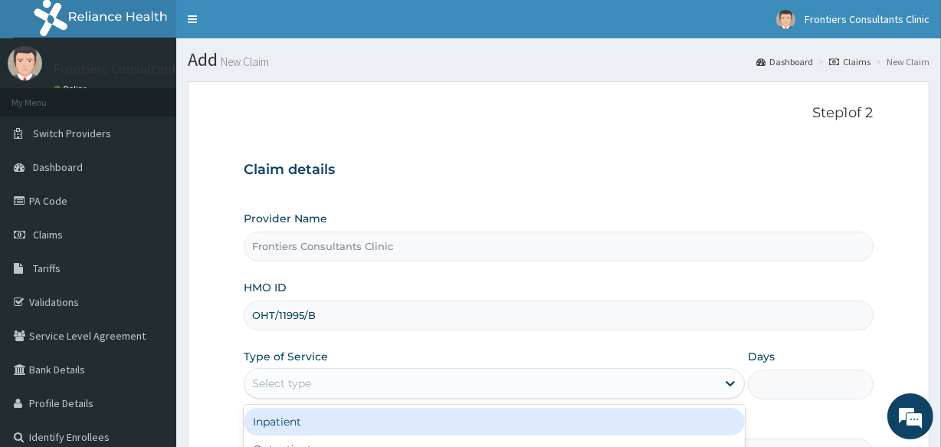
click at [328, 380] on div "Select type" at bounding box center [480, 383] width 472 height 25
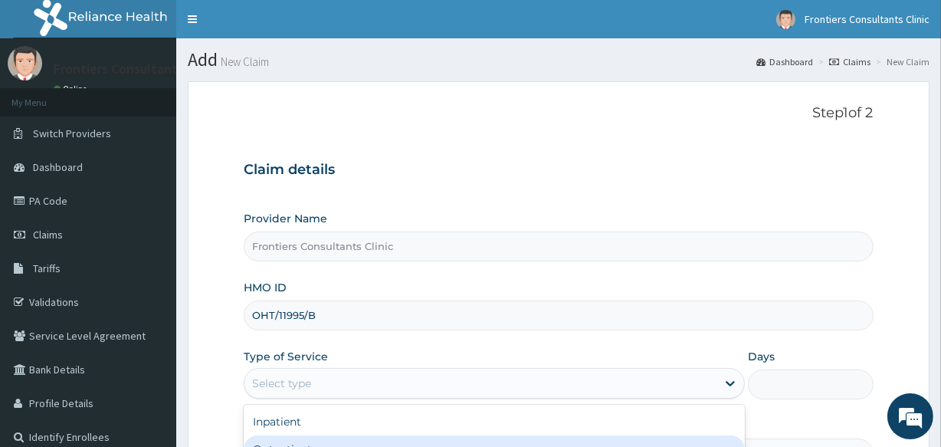
click at [299, 438] on div "Outpatient" at bounding box center [494, 449] width 501 height 28
type input "1"
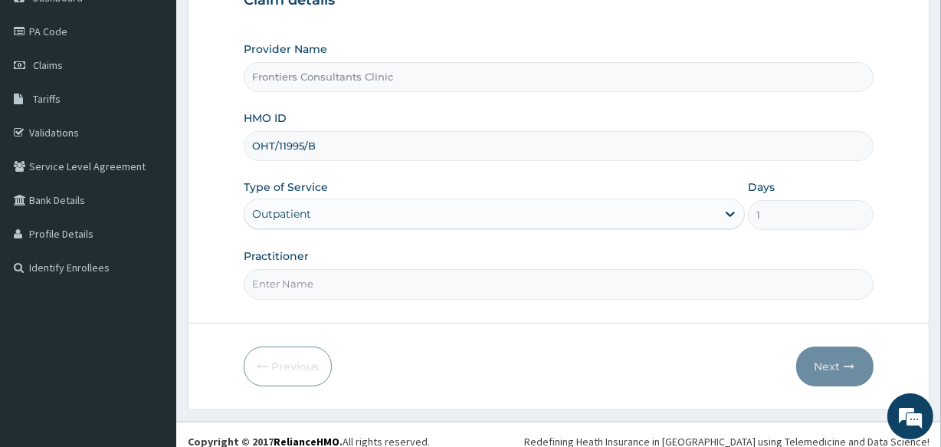
scroll to position [182, 0]
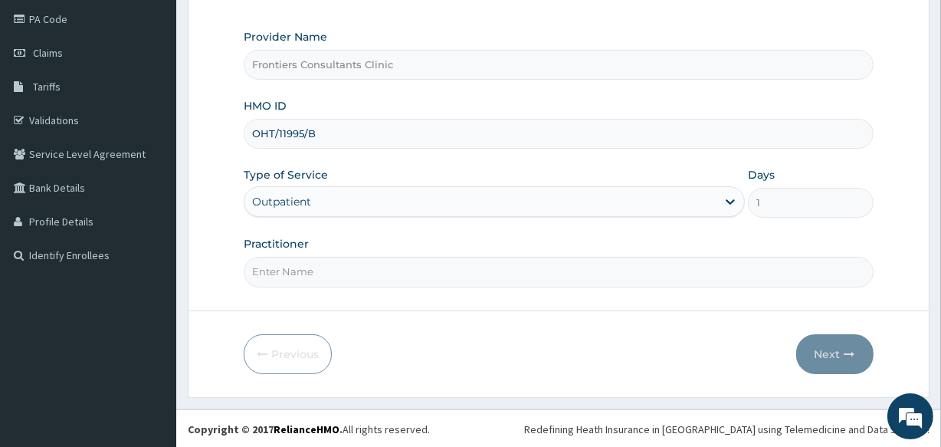
click at [621, 267] on input "Practitioner" at bounding box center [558, 272] width 629 height 30
type input "[PERSON_NAME]"
click at [818, 342] on button "Next" at bounding box center [834, 354] width 77 height 40
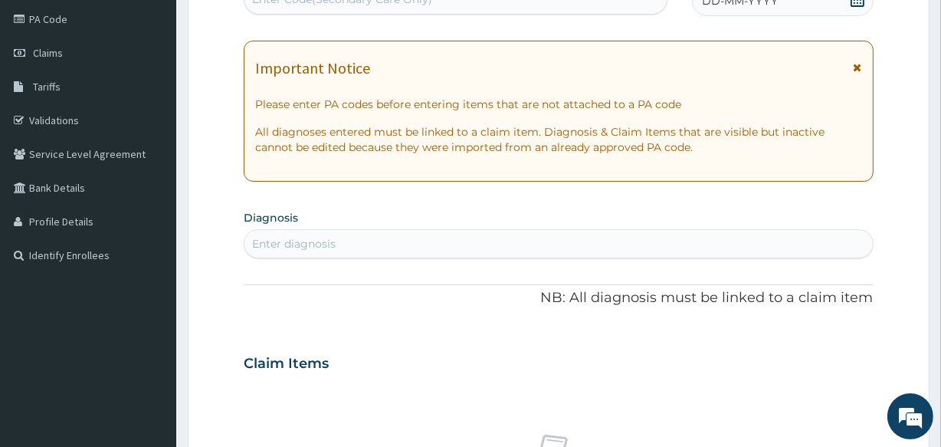
scroll to position [173, 0]
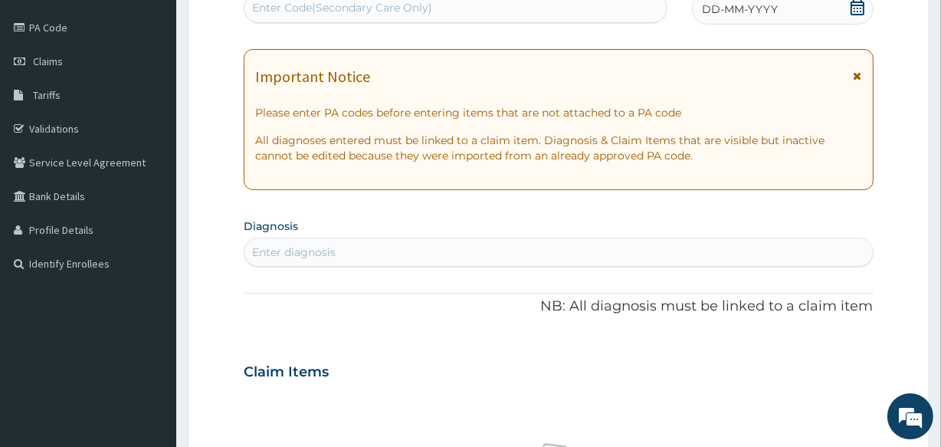
click at [480, 8] on div "Enter Code(Secondary Care Only)" at bounding box center [454, 7] width 421 height 25
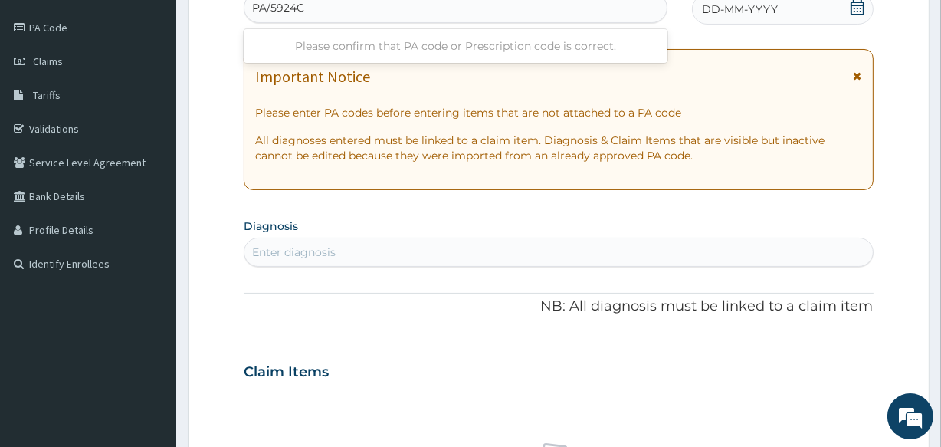
type input "PA/5924C8"
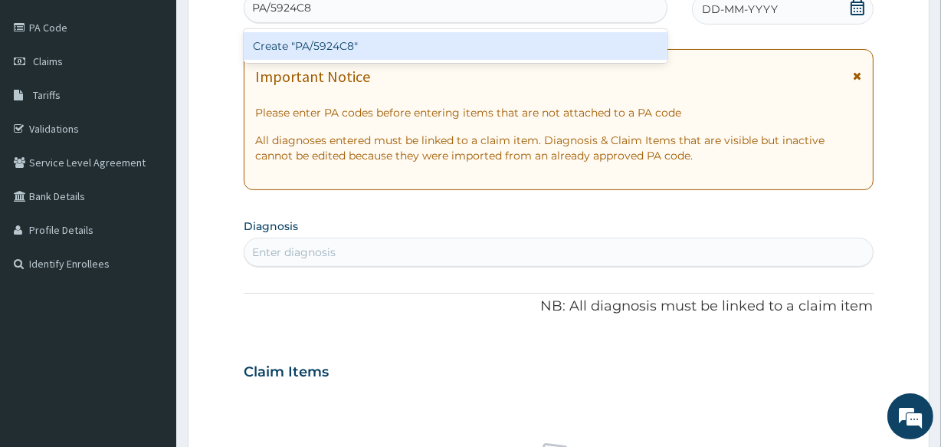
click at [467, 42] on div "Create "PA/5924C8"" at bounding box center [455, 46] width 423 height 28
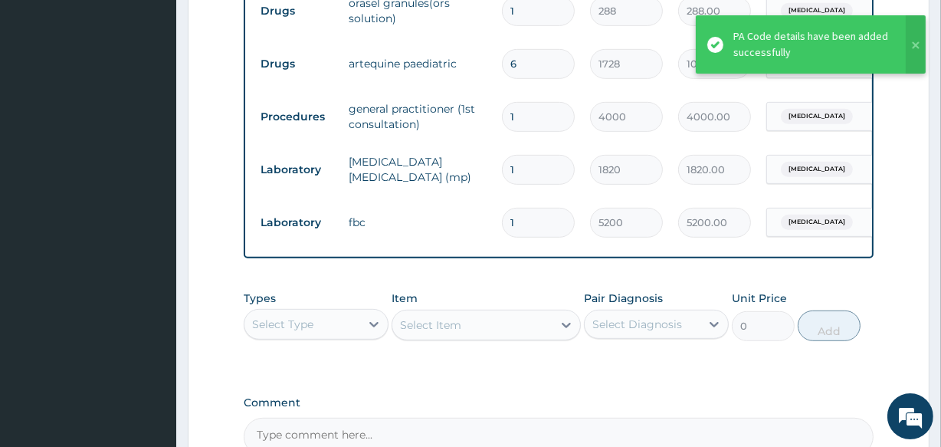
scroll to position [861, 0]
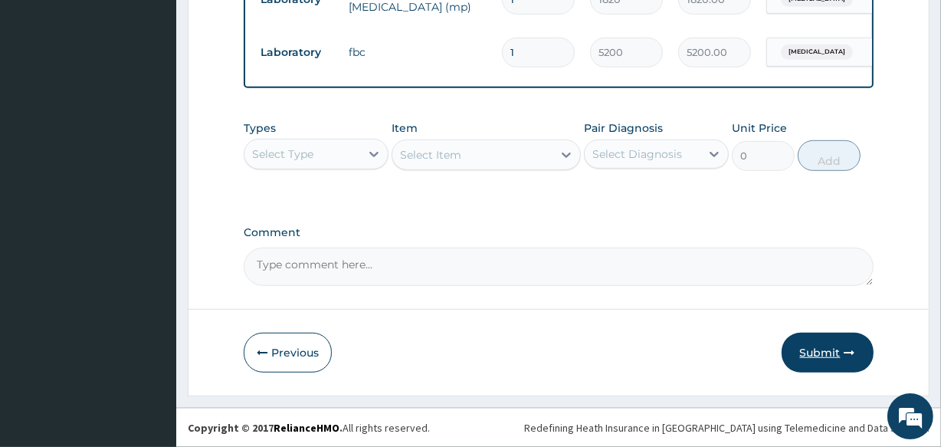
click at [823, 349] on button "Submit" at bounding box center [828, 353] width 92 height 40
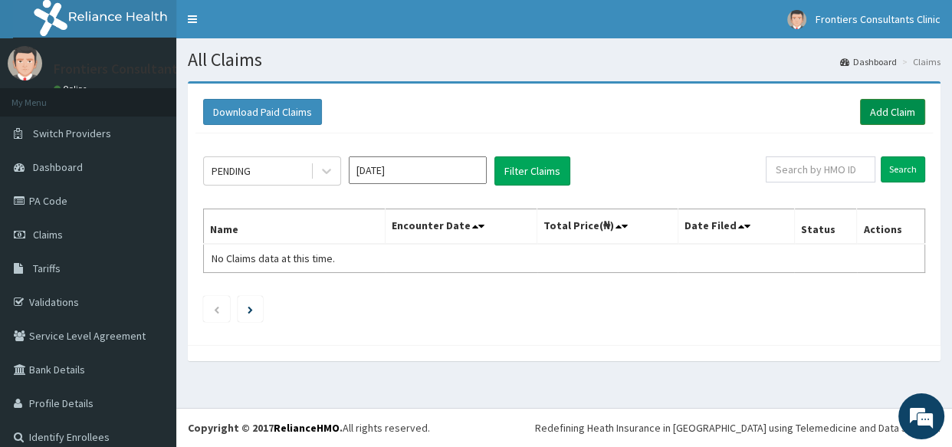
click at [871, 114] on link "Add Claim" at bounding box center [892, 112] width 65 height 26
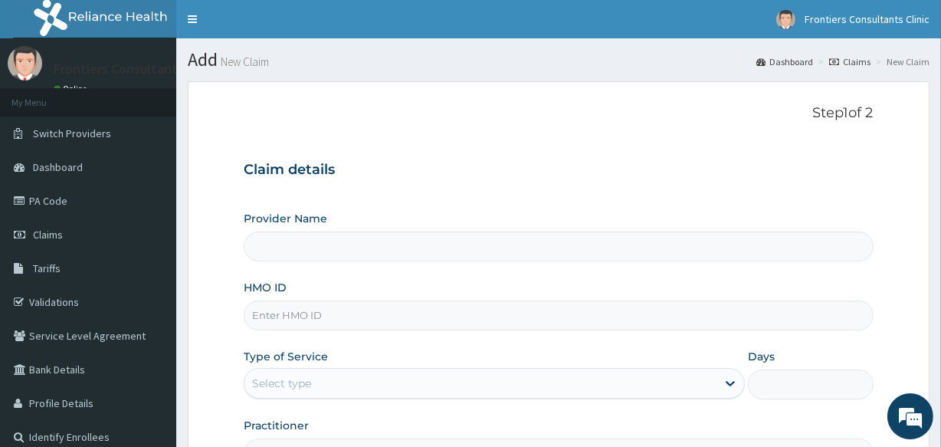
type input "Frontiers Consultants Clinic"
click at [321, 311] on input "HMO ID" at bounding box center [558, 315] width 629 height 30
type input "OHT/11995/C"
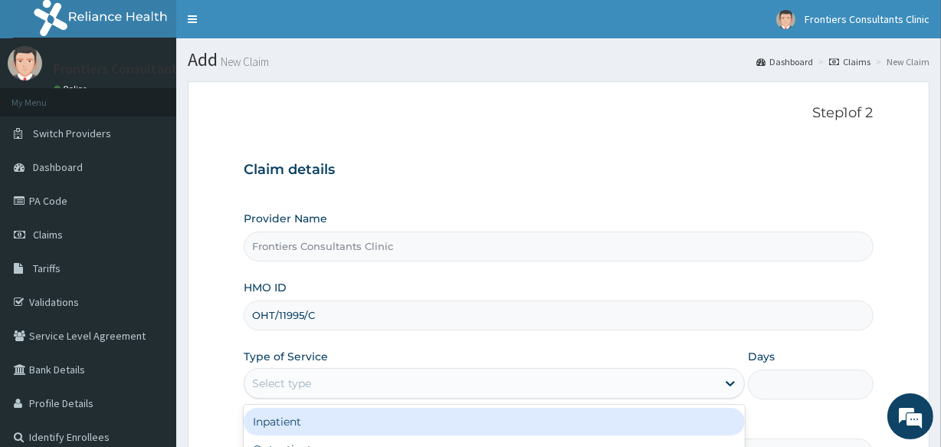
click at [301, 379] on div "Select type" at bounding box center [281, 382] width 59 height 15
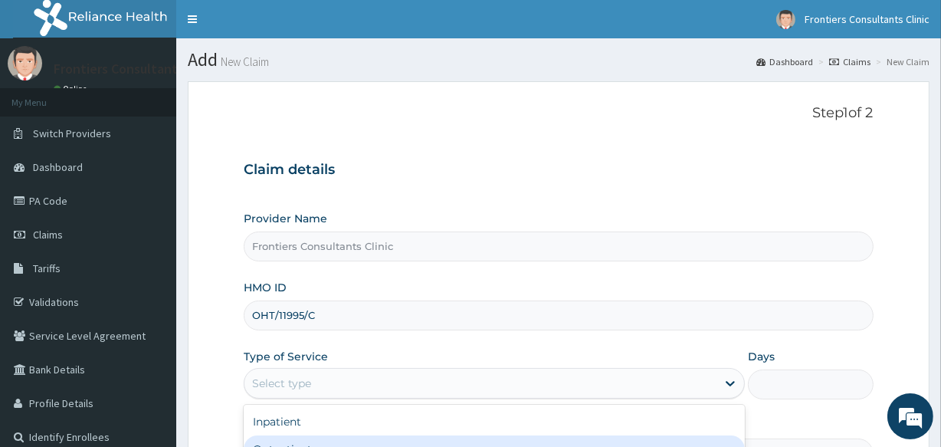
click at [288, 440] on div "Outpatient" at bounding box center [494, 449] width 501 height 28
type input "1"
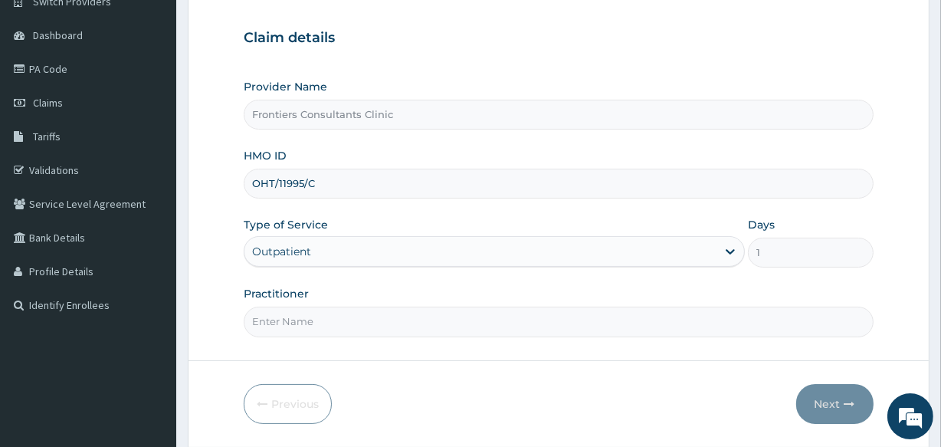
scroll to position [166, 0]
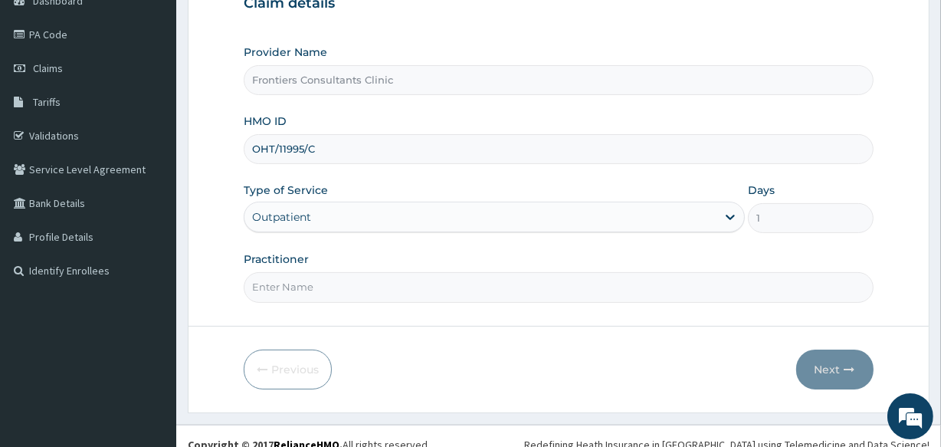
click at [369, 290] on input "Practitioner" at bounding box center [558, 287] width 629 height 30
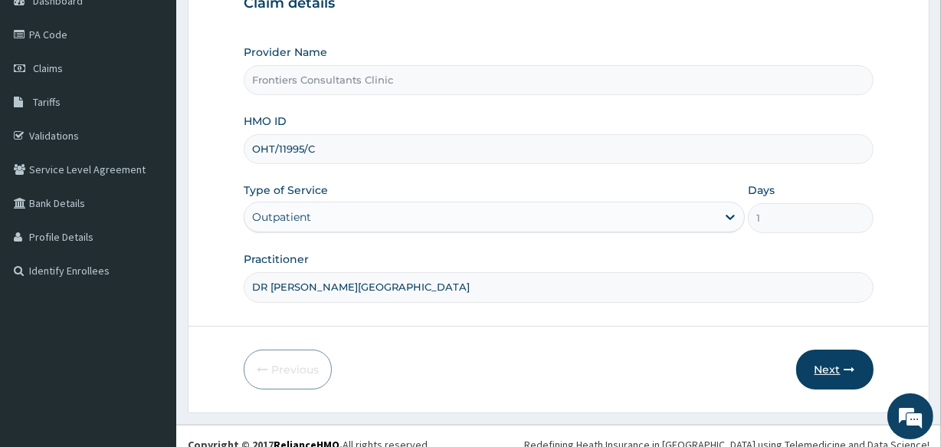
type input "DR A.A. BINDAWA"
click at [819, 366] on button "Next" at bounding box center [834, 369] width 77 height 40
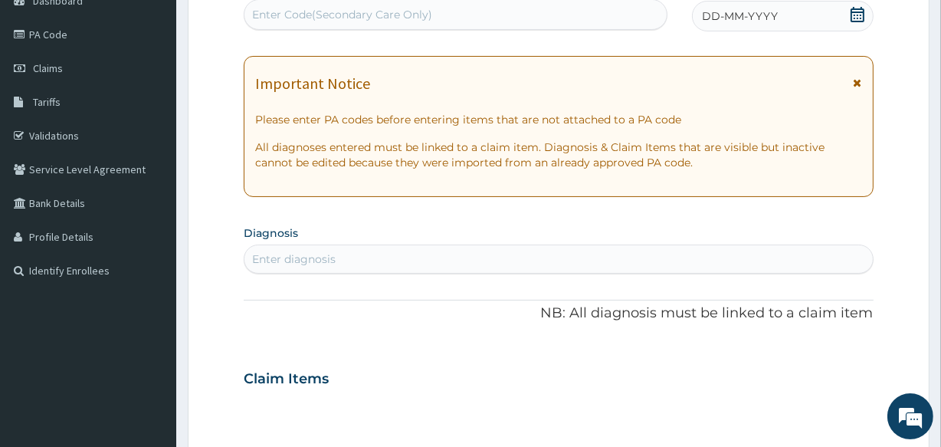
click at [446, 18] on div "Enter Code(Secondary Care Only)" at bounding box center [454, 14] width 421 height 25
type input "O"
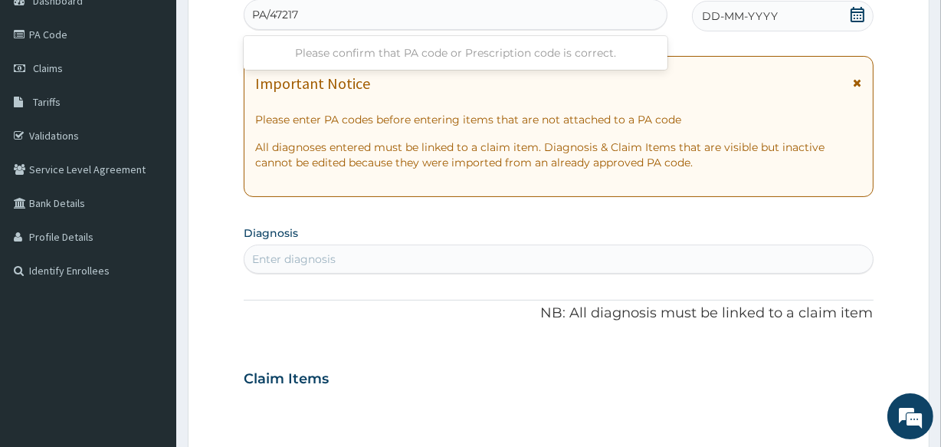
type input "PA/472172"
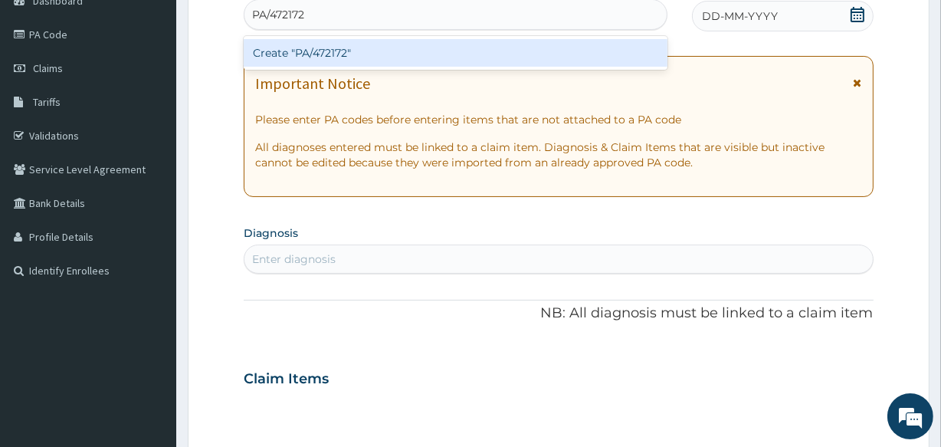
click at [437, 53] on div "Create "PA/472172"" at bounding box center [455, 53] width 423 height 28
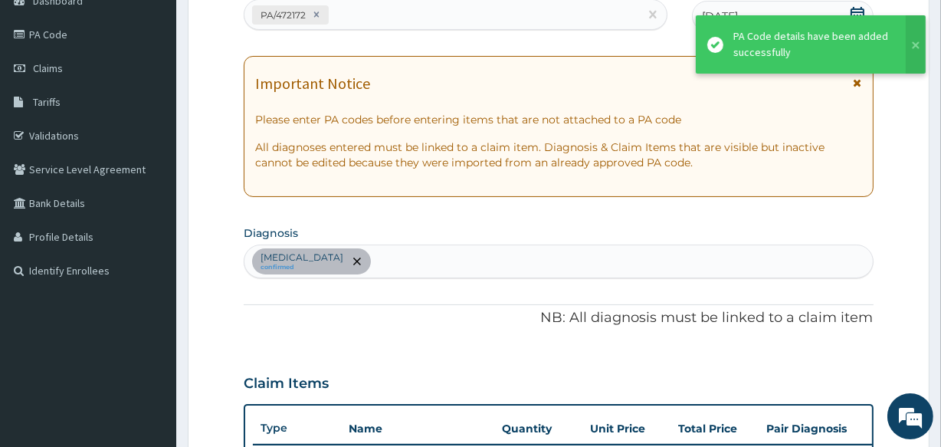
scroll to position [573, 0]
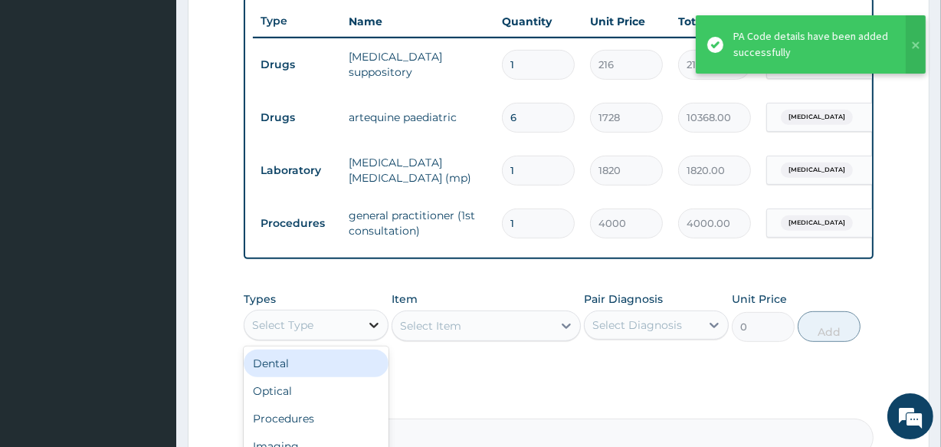
click at [368, 329] on icon at bounding box center [373, 324] width 15 height 15
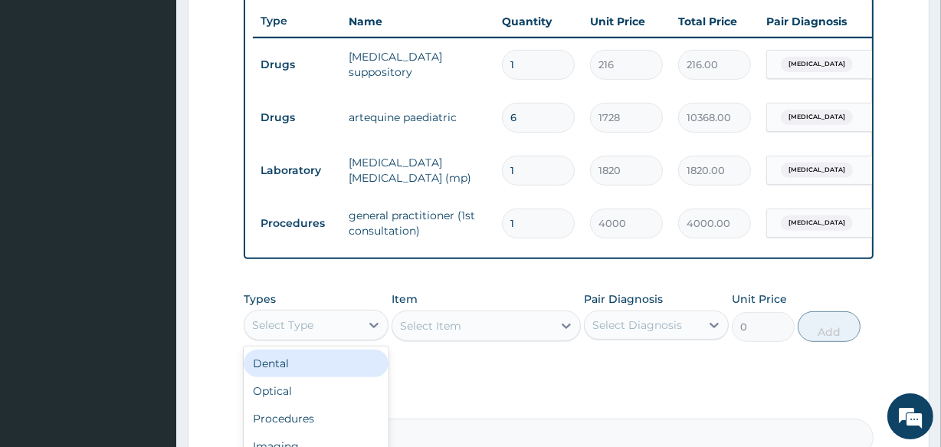
scroll to position [183, 0]
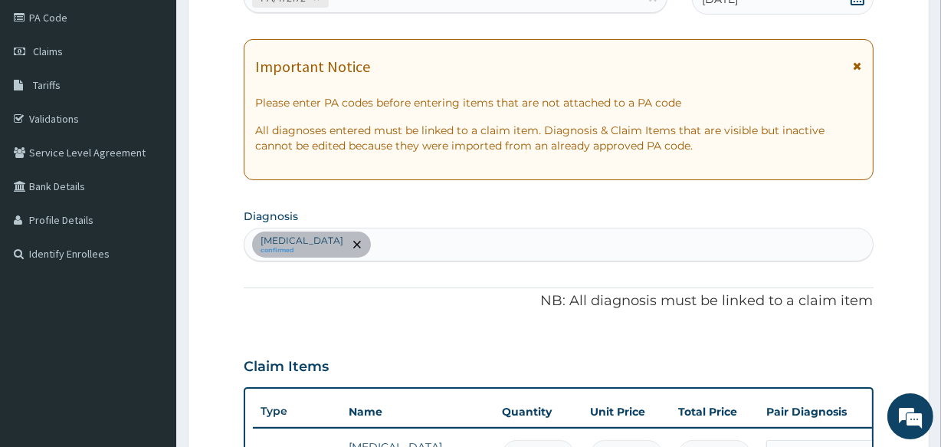
click at [434, 238] on div "Malaria confirmed" at bounding box center [558, 244] width 628 height 32
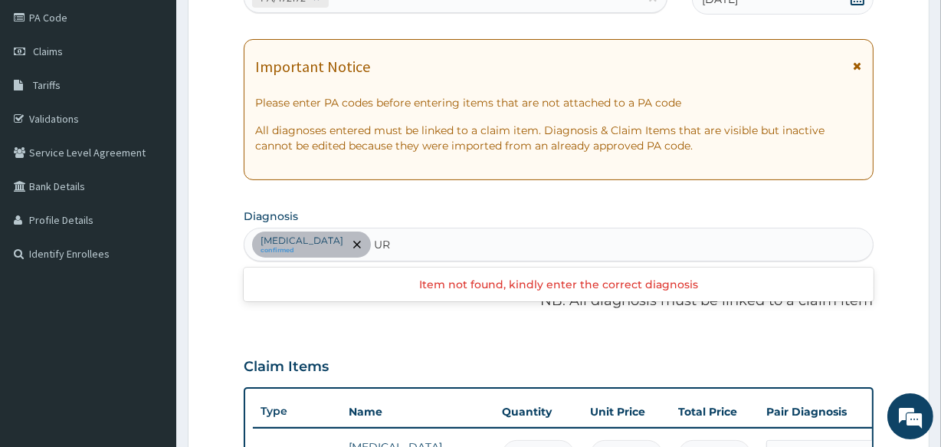
type input "U"
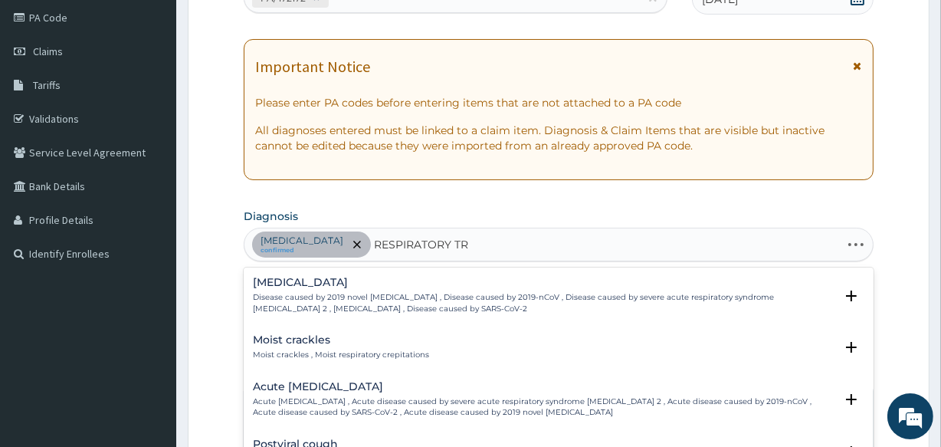
type input "RESPIRATORY TRA"
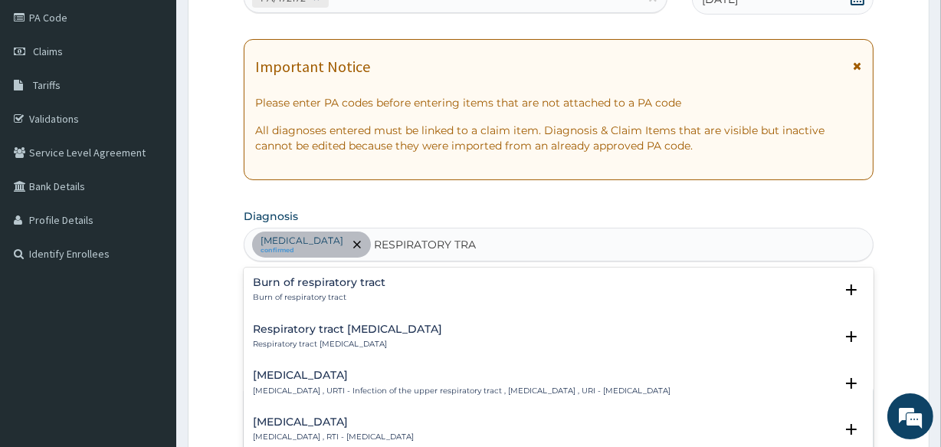
click at [422, 383] on div "Upper respiratory infection Upper respiratory infection , URTI - Infection of t…" at bounding box center [462, 382] width 418 height 27
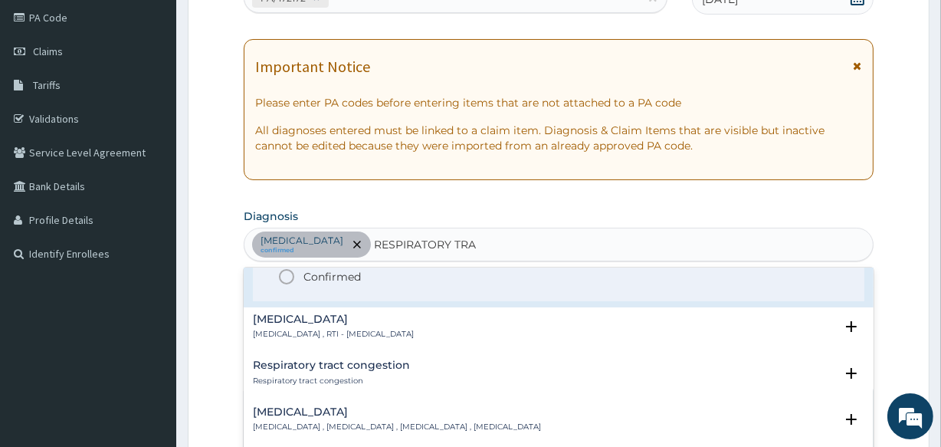
scroll to position [172, 0]
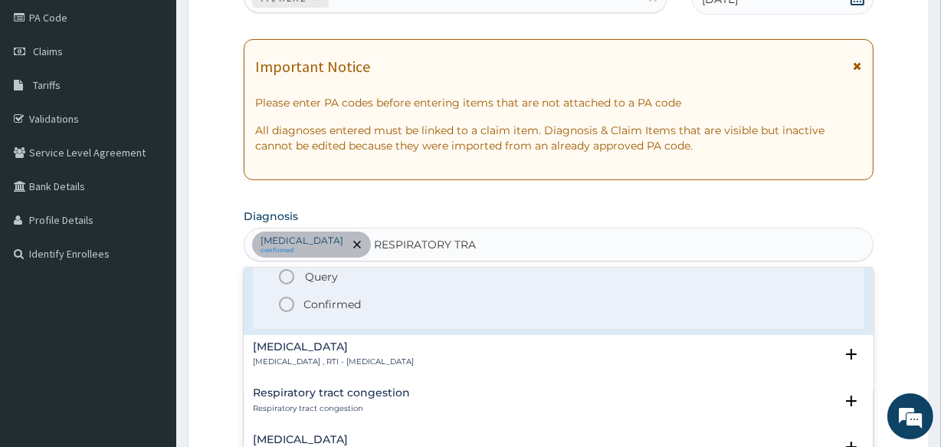
click at [285, 304] on icon "status option filled" at bounding box center [286, 304] width 18 height 18
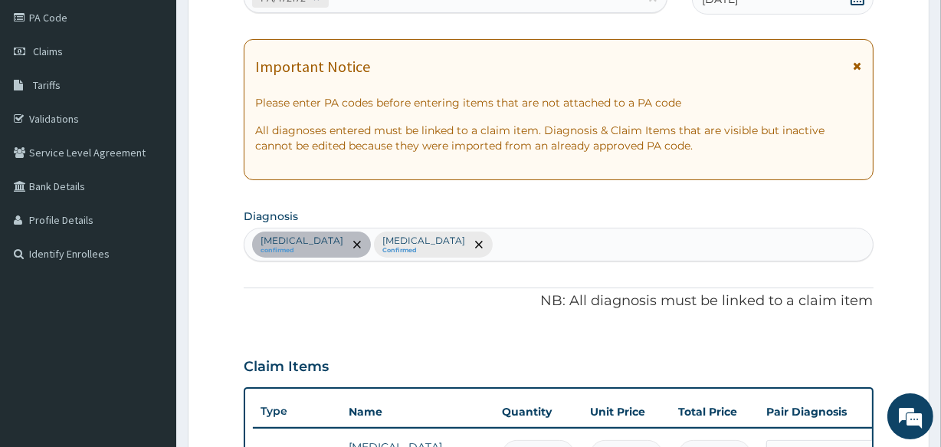
scroll to position [573, 0]
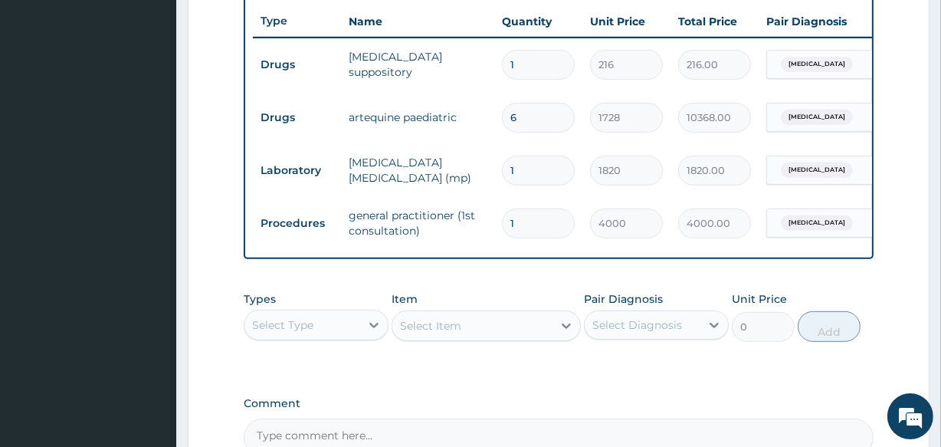
click at [293, 337] on div "Select Type" at bounding box center [302, 325] width 116 height 25
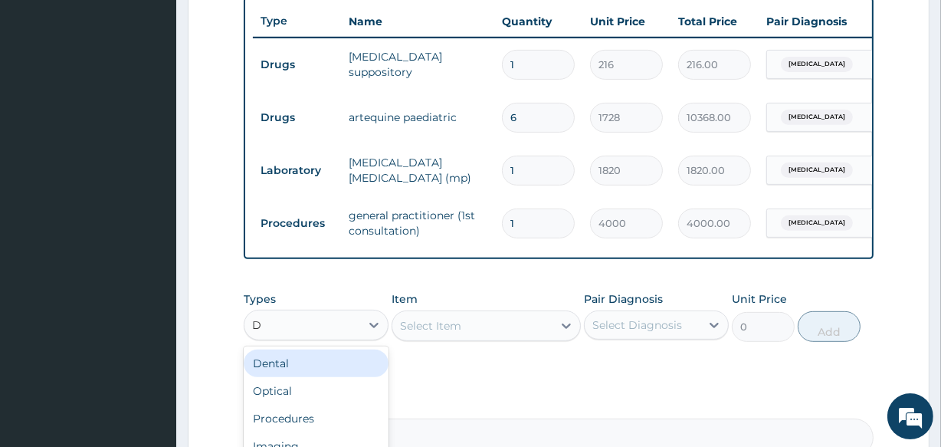
type input "DR"
click at [290, 372] on div "Drugs" at bounding box center [316, 363] width 145 height 28
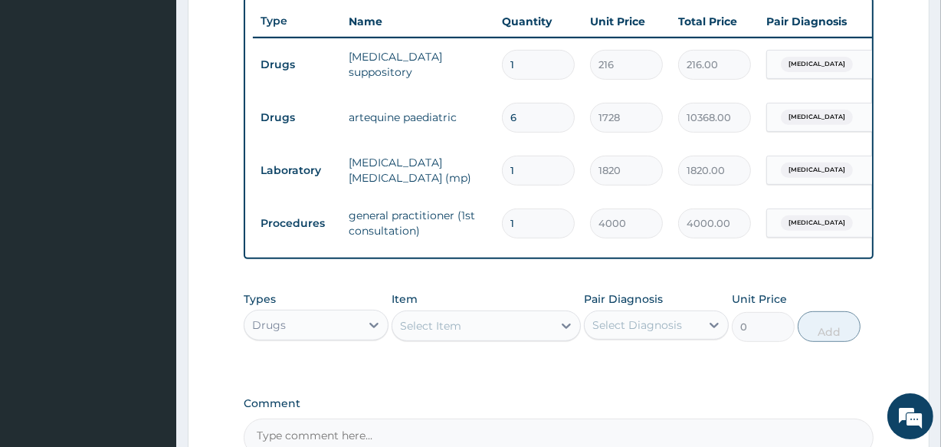
click at [417, 333] on div "Select Item" at bounding box center [430, 325] width 61 height 15
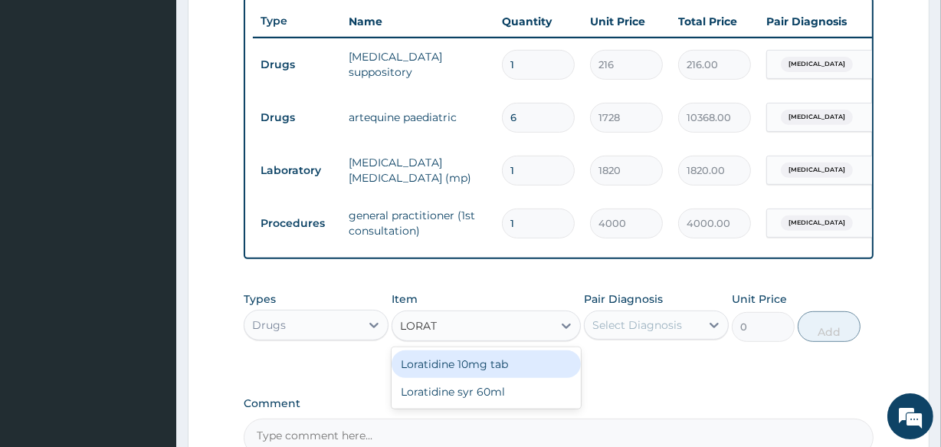
type input "LORATI"
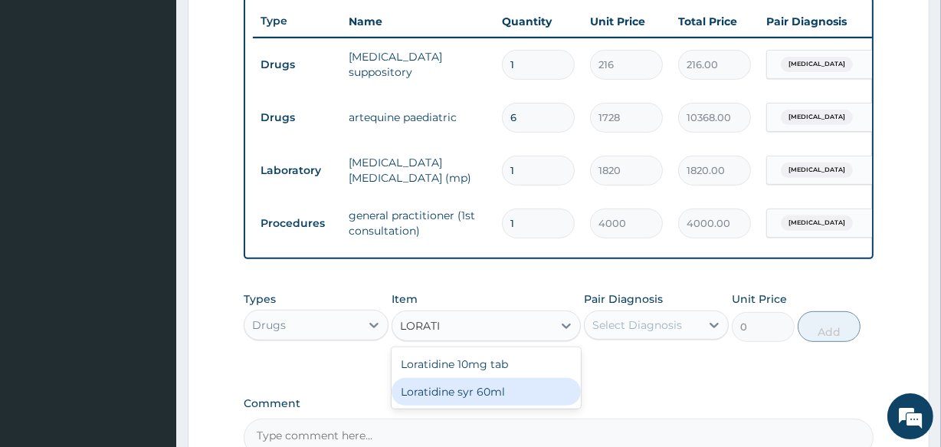
click at [427, 405] on div "Loratidine syr 60ml" at bounding box center [486, 392] width 189 height 28
type input "1440"
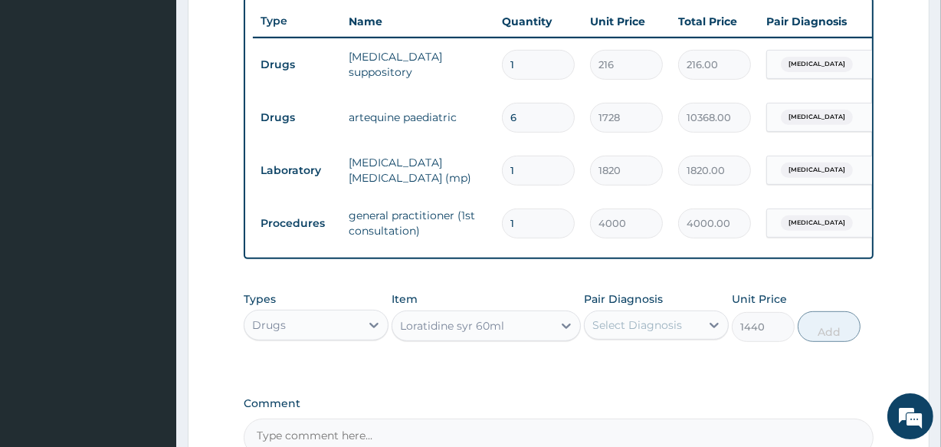
click at [691, 319] on div "Pair Diagnosis Select Diagnosis" at bounding box center [656, 316] width 145 height 51
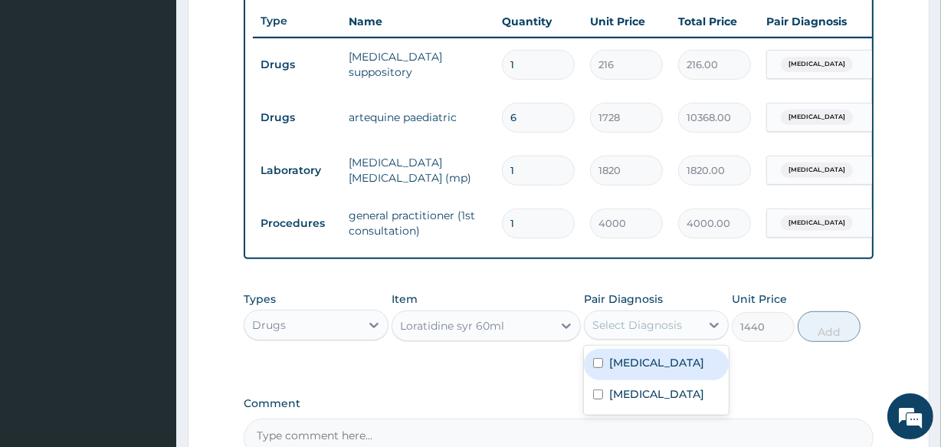
click at [689, 331] on div "Select Diagnosis" at bounding box center [643, 325] width 116 height 25
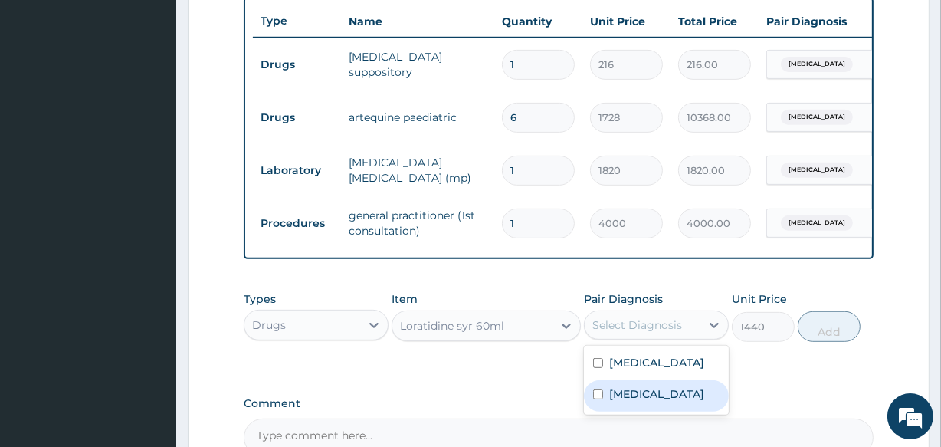
click at [598, 399] on input "checkbox" at bounding box center [598, 394] width 10 height 10
checkbox input "true"
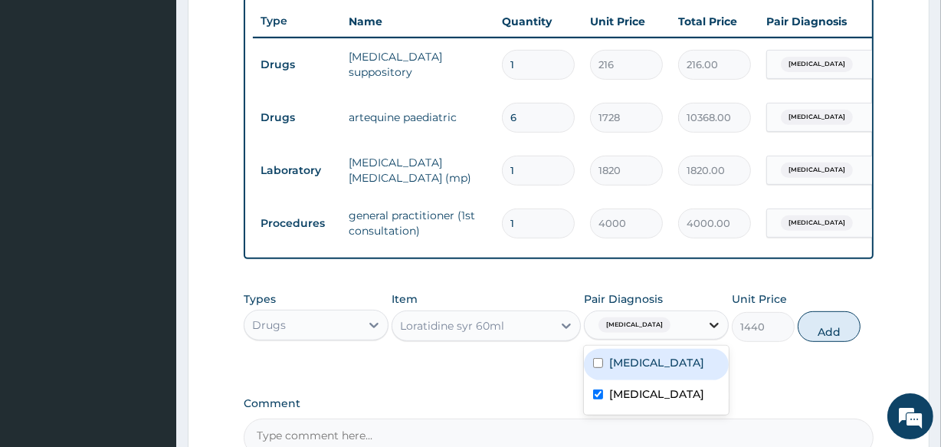
click at [723, 339] on div at bounding box center [714, 325] width 28 height 28
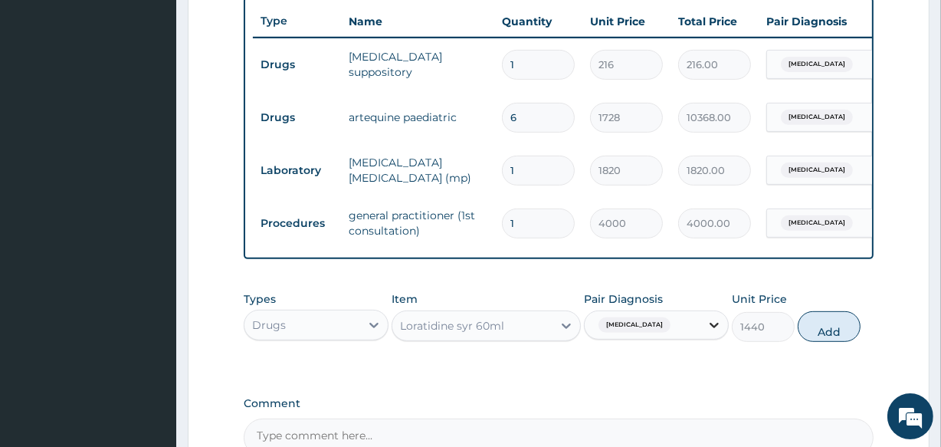
click at [710, 333] on icon at bounding box center [714, 324] width 15 height 15
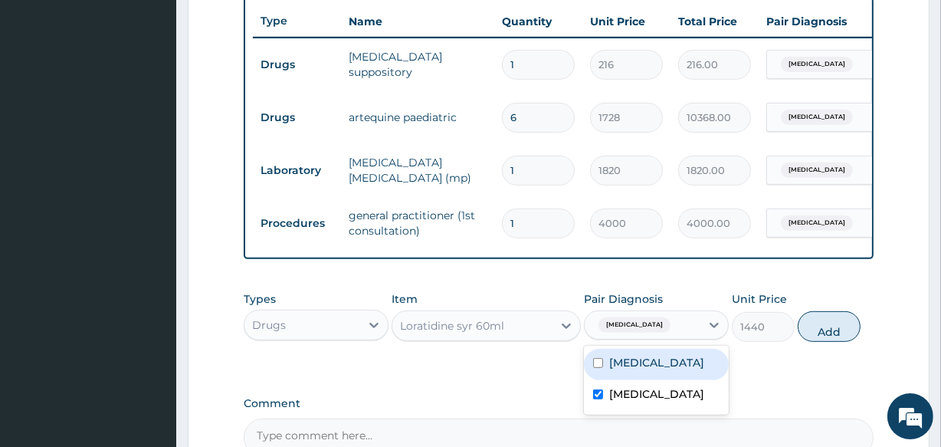
click at [634, 370] on label "Malaria" at bounding box center [656, 362] width 95 height 15
checkbox input "true"
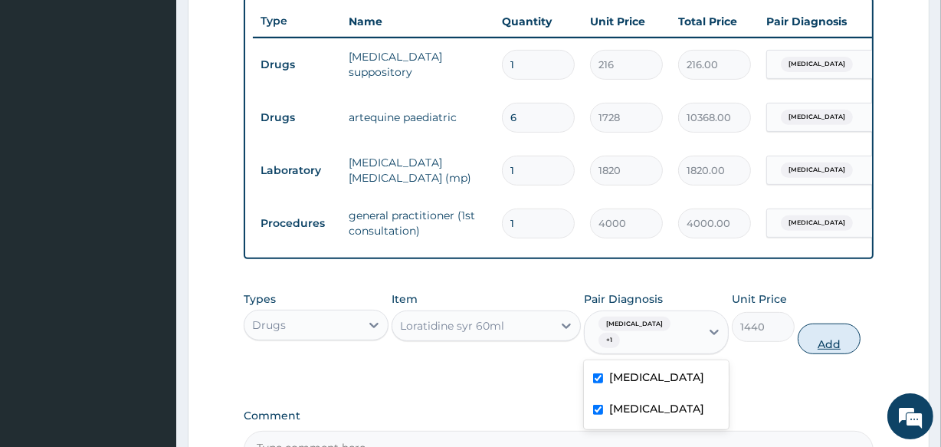
click at [832, 354] on button "Add" at bounding box center [829, 338] width 63 height 31
type input "0"
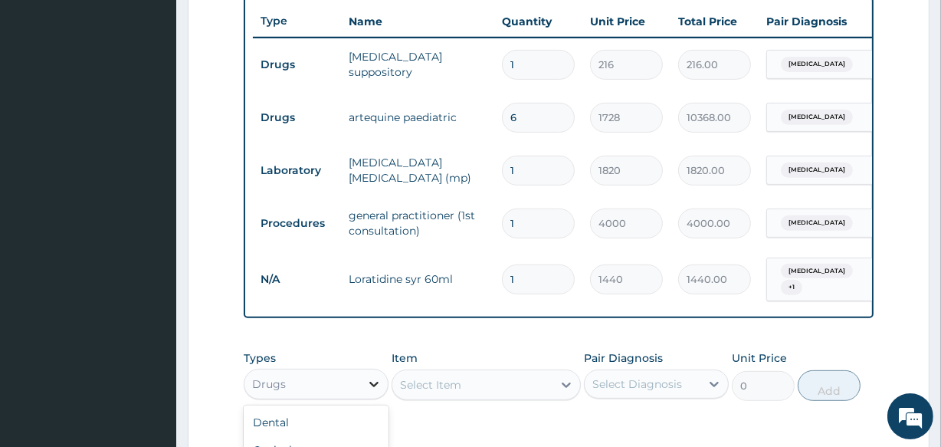
click at [373, 391] on icon at bounding box center [373, 383] width 15 height 15
type input "DR"
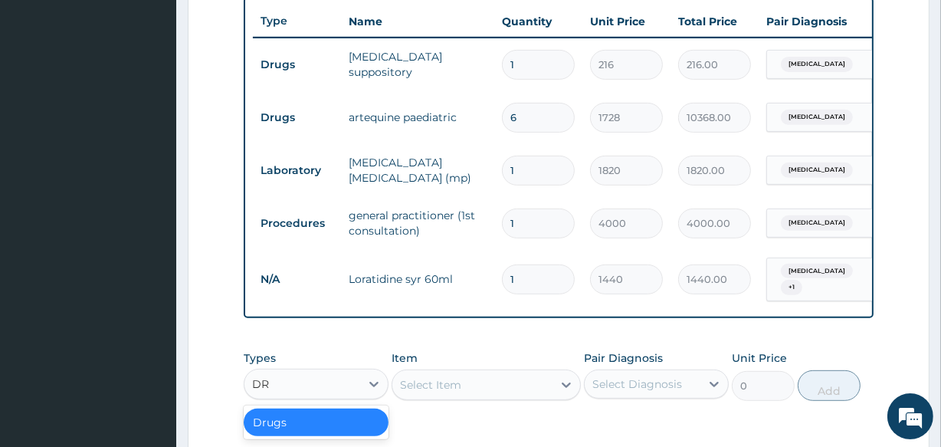
click at [299, 434] on div "Drugs" at bounding box center [316, 422] width 145 height 28
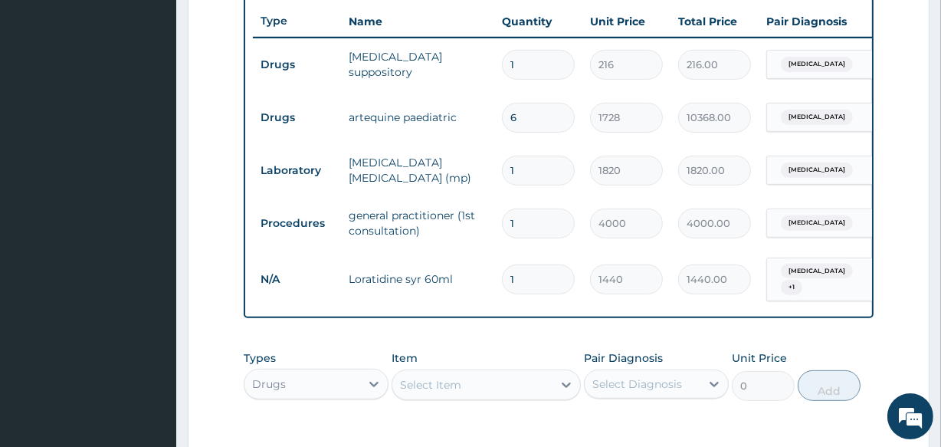
click at [461, 382] on div "Select Item" at bounding box center [471, 384] width 159 height 25
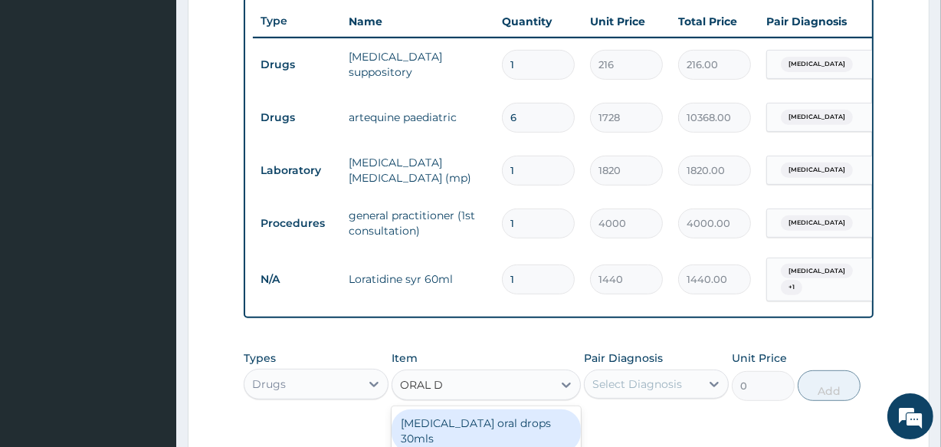
scroll to position [813, 0]
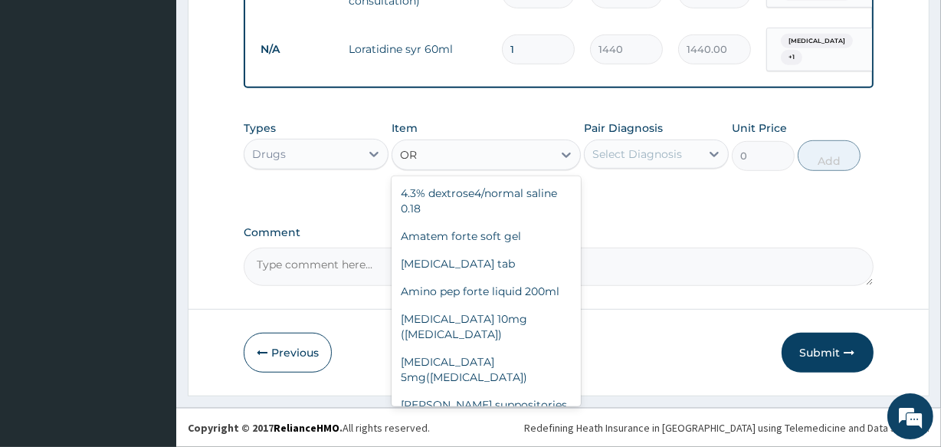
type input "ORS"
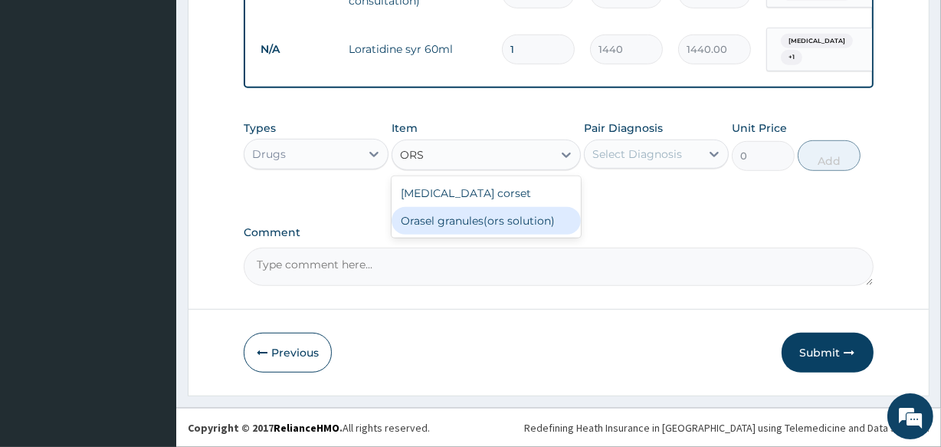
click at [514, 218] on div "Orasel granules(ors solution)" at bounding box center [486, 221] width 189 height 28
type input "288"
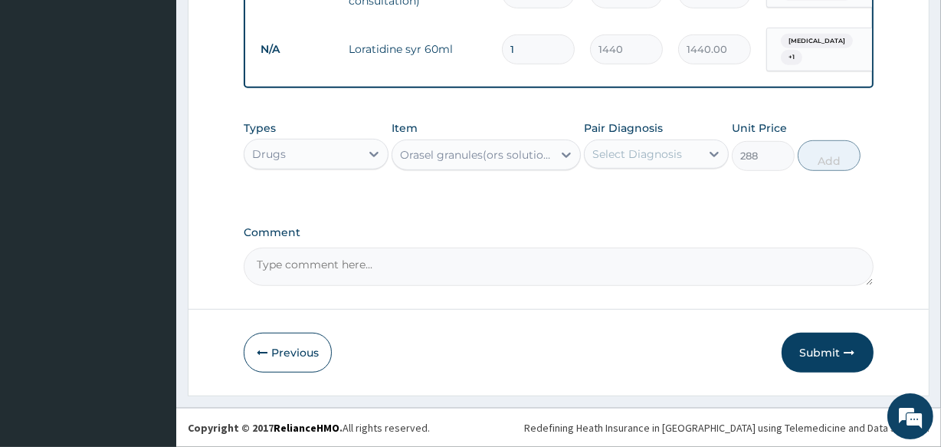
click at [700, 152] on div "Select Diagnosis" at bounding box center [643, 154] width 116 height 25
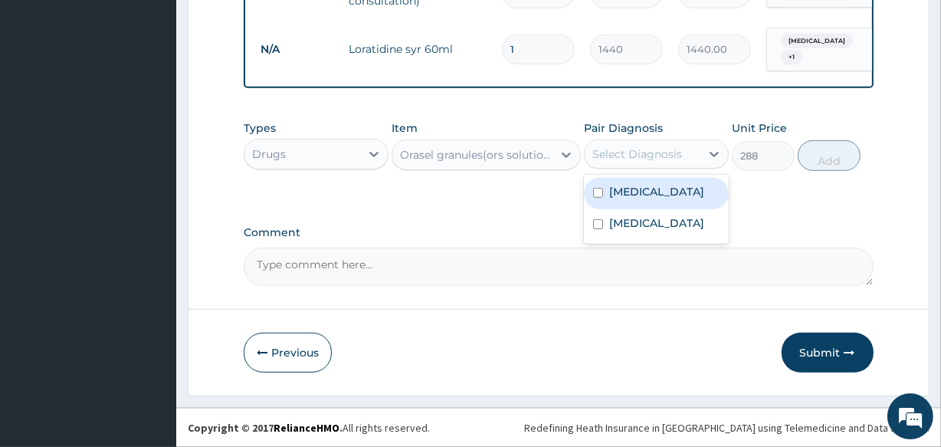
click at [609, 190] on label "Malaria" at bounding box center [656, 191] width 95 height 15
checkbox input "true"
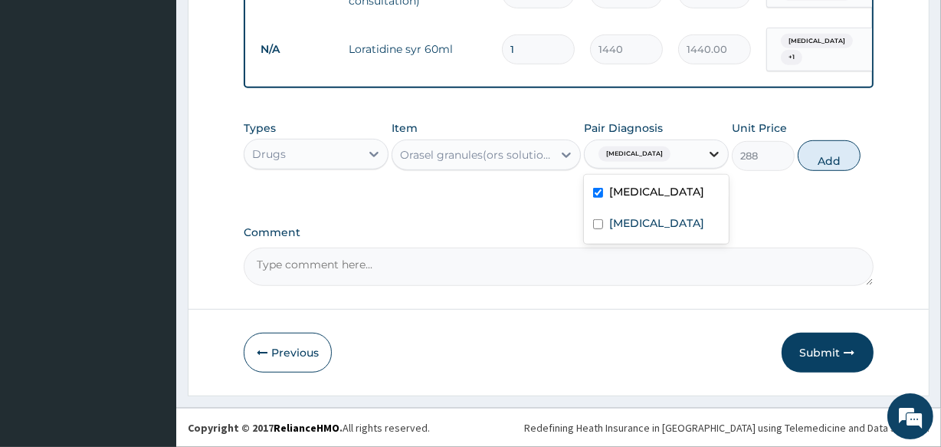
click at [717, 150] on icon at bounding box center [714, 153] width 15 height 15
click at [712, 156] on icon at bounding box center [714, 153] width 15 height 15
click at [641, 225] on label "Upper respiratory infection" at bounding box center [656, 222] width 95 height 15
checkbox input "true"
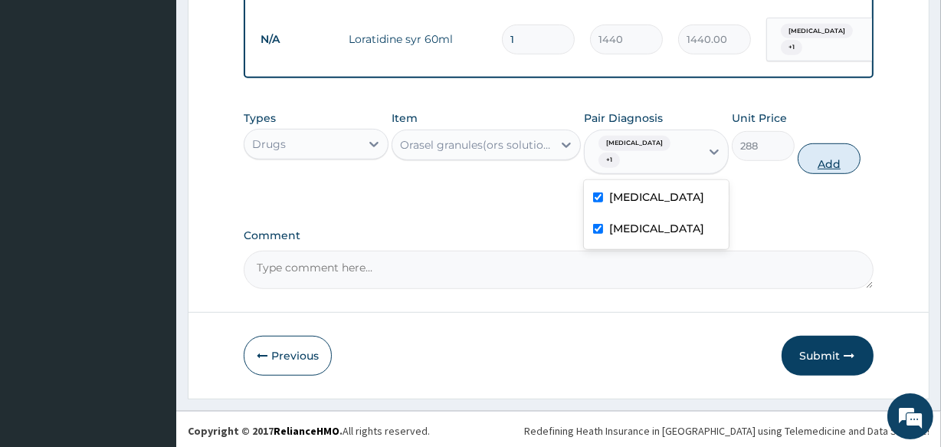
click at [820, 149] on button "Add" at bounding box center [829, 158] width 63 height 31
type input "0"
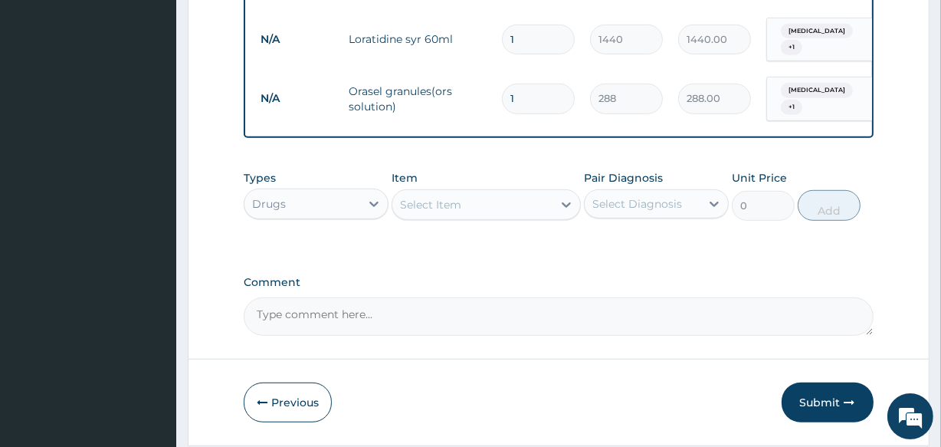
type input "0.00"
type input "2"
type input "576.00"
type input "2"
click at [677, 306] on textarea "Comment" at bounding box center [558, 316] width 629 height 38
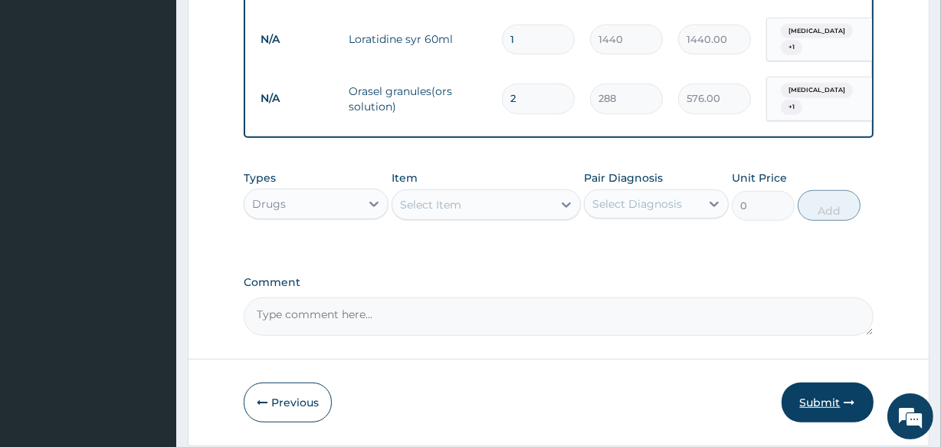
click at [809, 395] on button "Submit" at bounding box center [828, 402] width 92 height 40
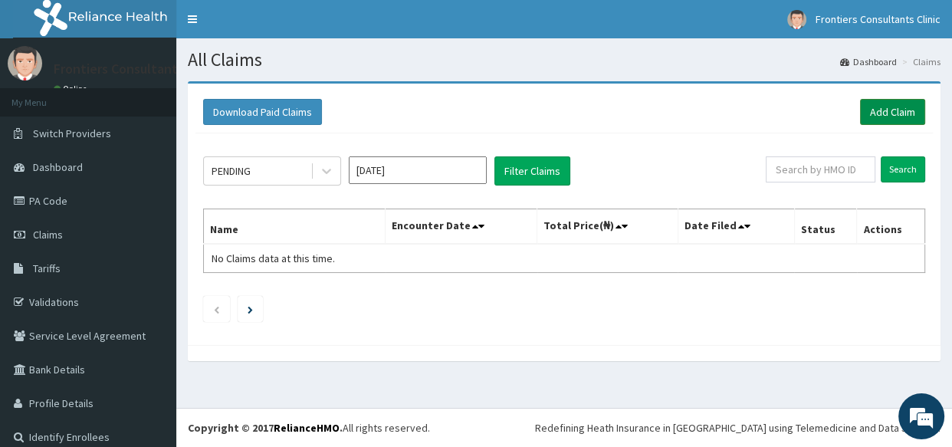
click at [867, 105] on link "Add Claim" at bounding box center [892, 112] width 65 height 26
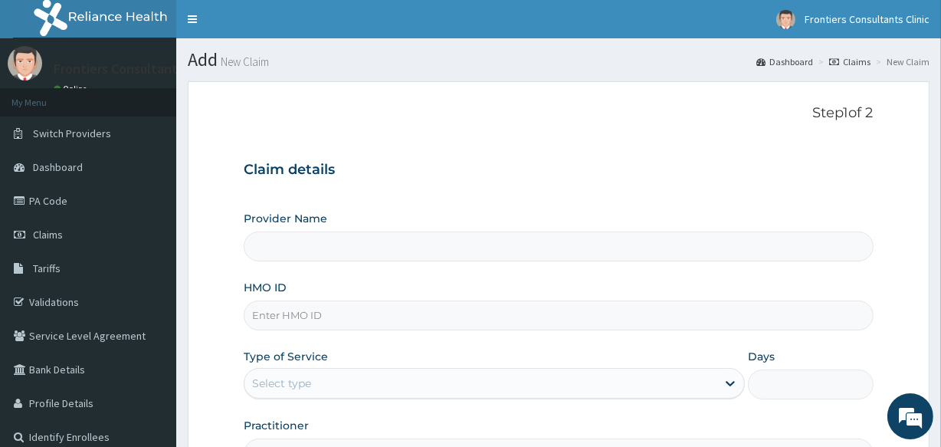
type input "Frontiers Consultants Clinic"
click at [287, 307] on input "HMO ID" at bounding box center [558, 315] width 629 height 30
type input "RLD/10081/F"
click at [289, 377] on div "Select type" at bounding box center [281, 382] width 59 height 15
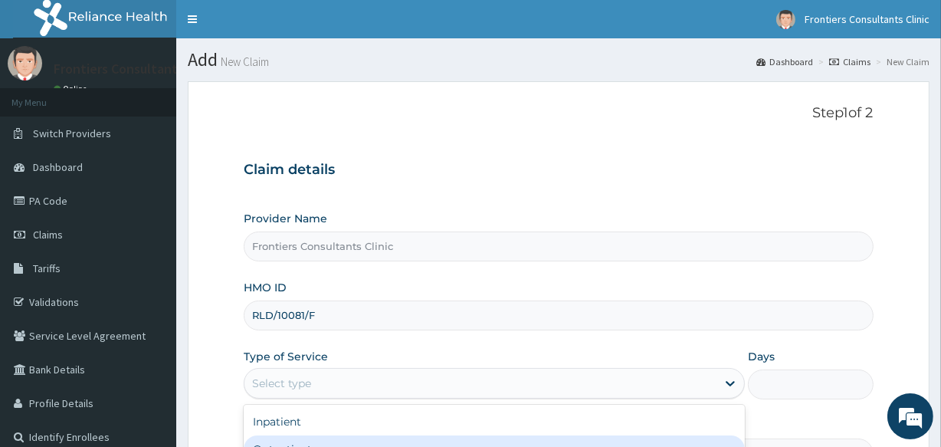
click at [290, 438] on div "Outpatient" at bounding box center [494, 449] width 501 height 28
type input "1"
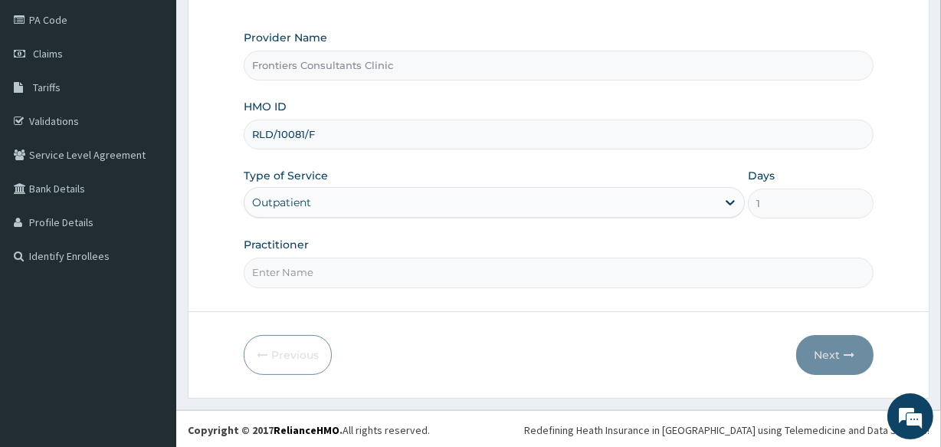
scroll to position [182, 0]
click at [314, 271] on input "Practitioner" at bounding box center [558, 272] width 629 height 30
type input "DR SALIM"
click at [836, 351] on button "Next" at bounding box center [834, 354] width 77 height 40
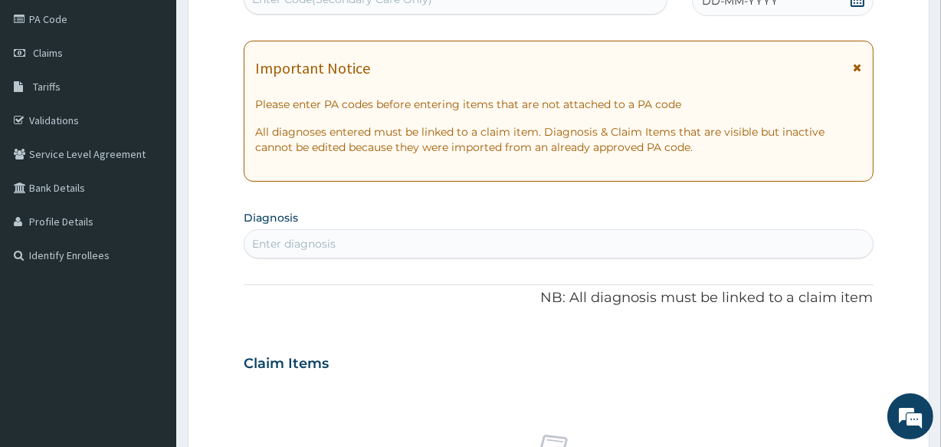
scroll to position [173, 0]
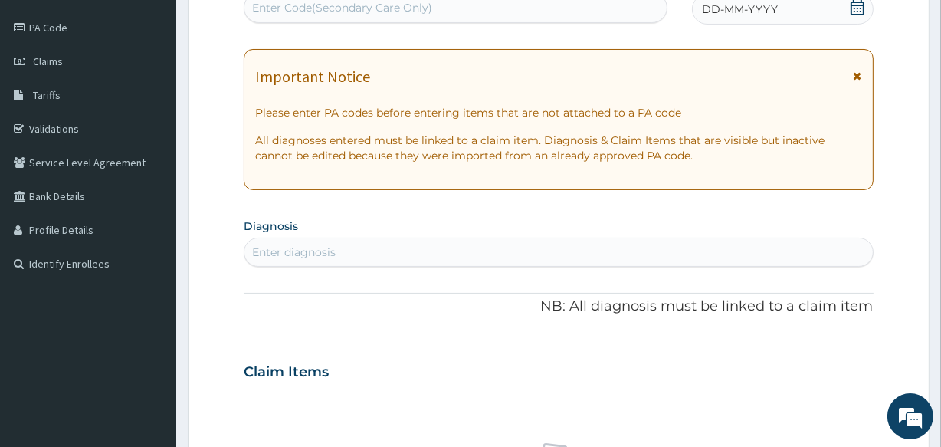
click at [437, 6] on div "Enter Code(Secondary Care Only)" at bounding box center [454, 7] width 421 height 25
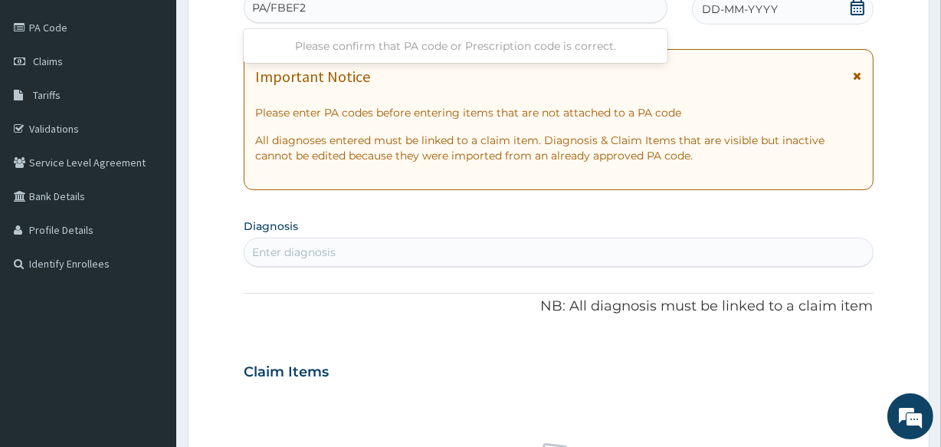
type input "PA/FBEF2D"
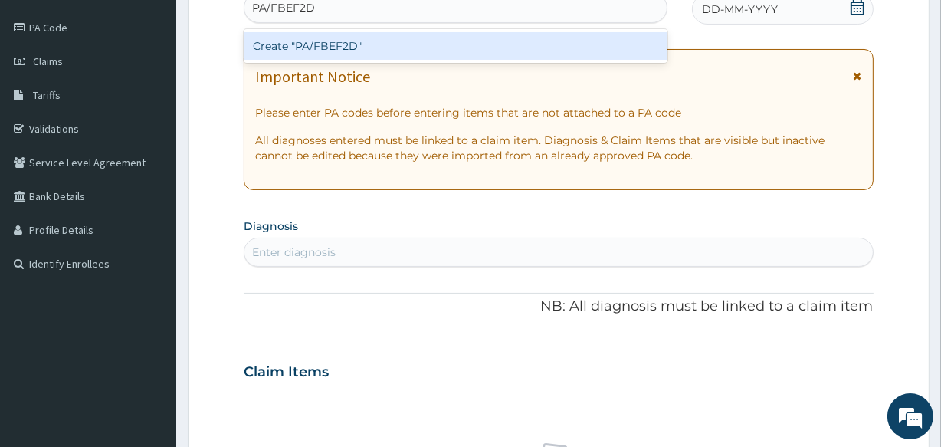
click at [436, 38] on div "Create "PA/FBEF2D"" at bounding box center [455, 46] width 423 height 28
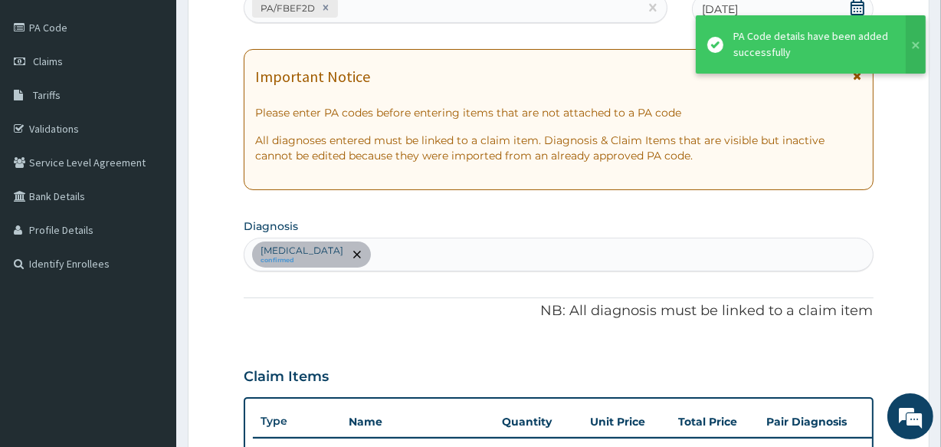
scroll to position [467, 0]
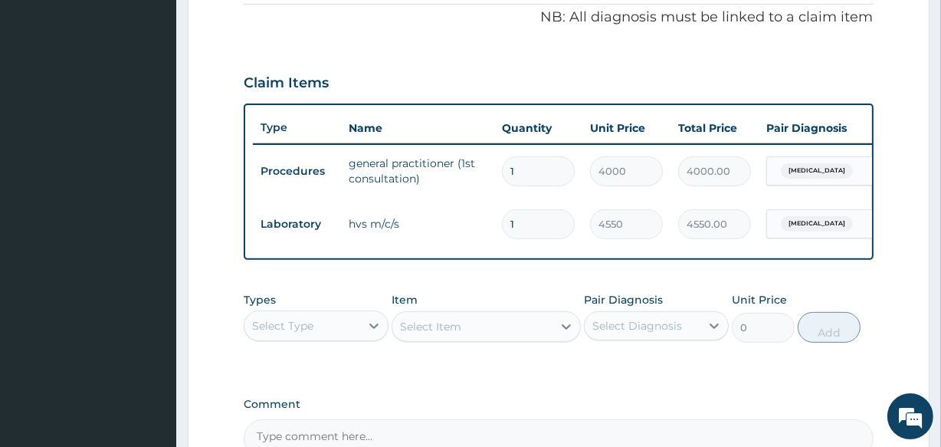
click at [354, 330] on div "Select Type" at bounding box center [302, 325] width 116 height 25
type input "DRUG"
click at [280, 378] on div "Drugs" at bounding box center [316, 364] width 145 height 28
click at [467, 329] on div "Select Item" at bounding box center [486, 326] width 189 height 31
click at [539, 339] on div "Select Item" at bounding box center [471, 326] width 159 height 25
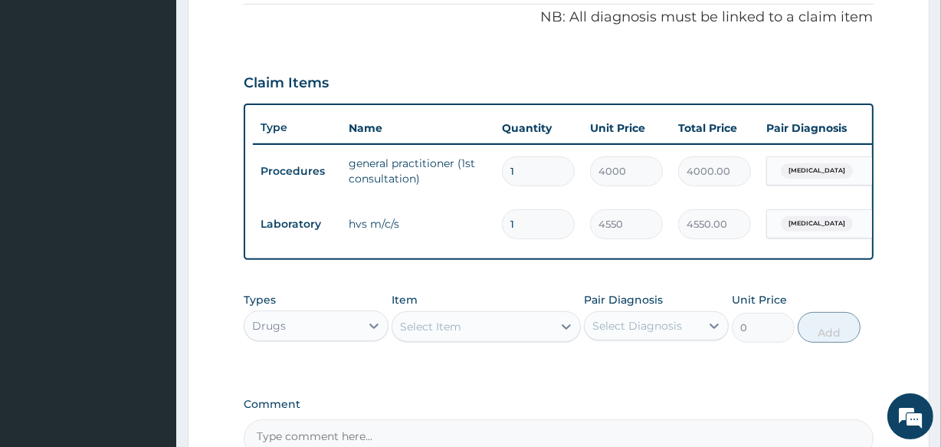
click at [539, 339] on div "Select Item" at bounding box center [471, 326] width 159 height 25
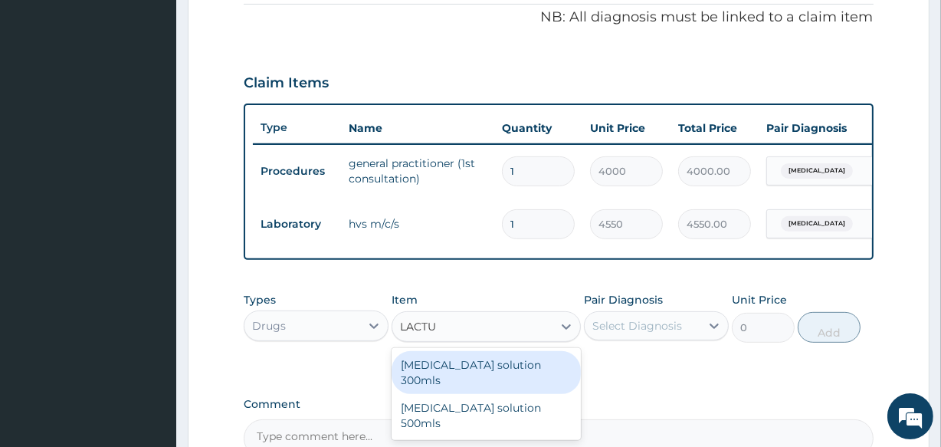
type input "LACT"
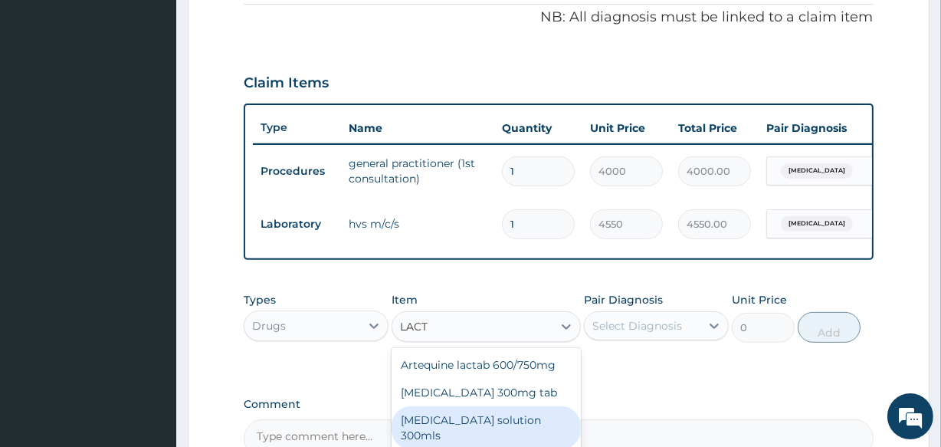
scroll to position [648, 0]
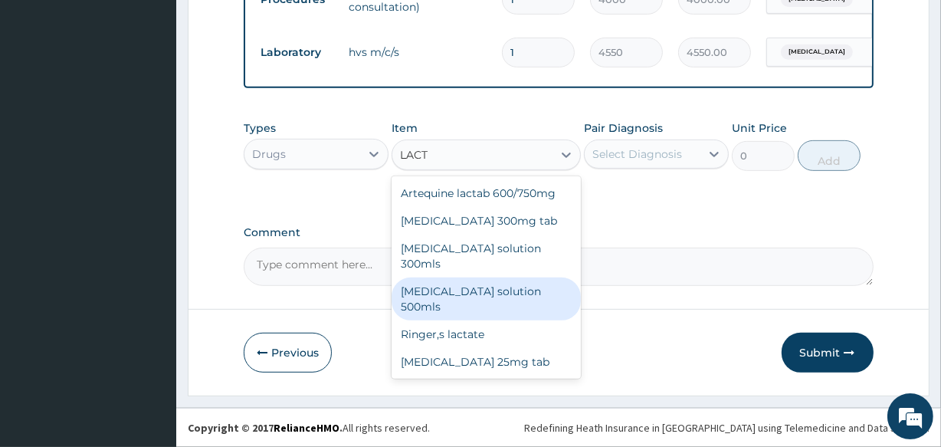
click at [529, 280] on div "[MEDICAL_DATA] solution 500mls" at bounding box center [486, 298] width 189 height 43
type input "4032"
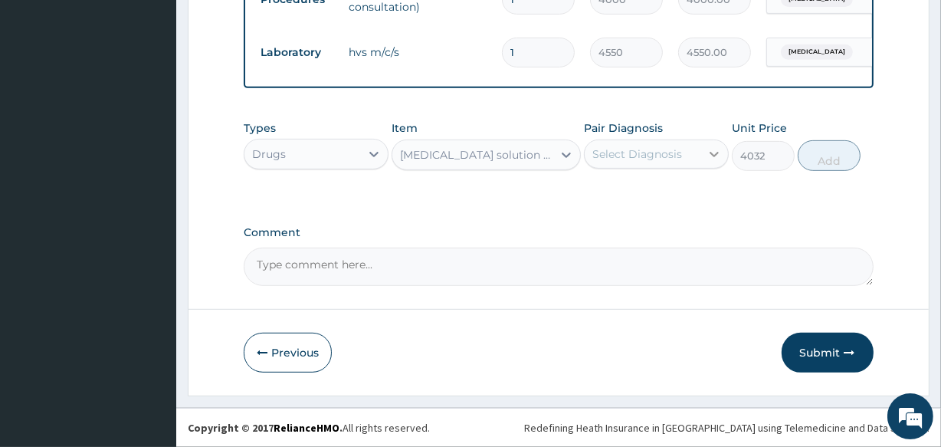
click at [710, 153] on icon at bounding box center [714, 153] width 15 height 15
click at [664, 198] on label "Vaginal discharge" at bounding box center [656, 191] width 95 height 15
checkbox input "true"
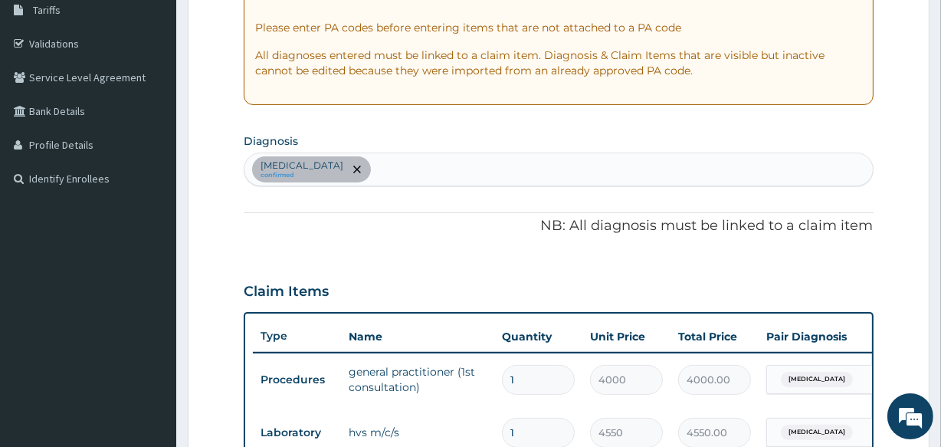
click at [553, 168] on div "Vaginal discharge confirmed" at bounding box center [558, 169] width 628 height 32
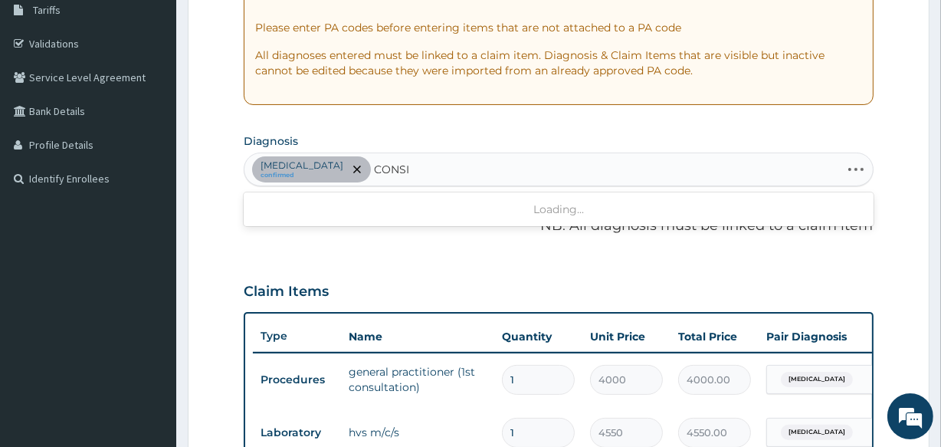
type input "CONS"
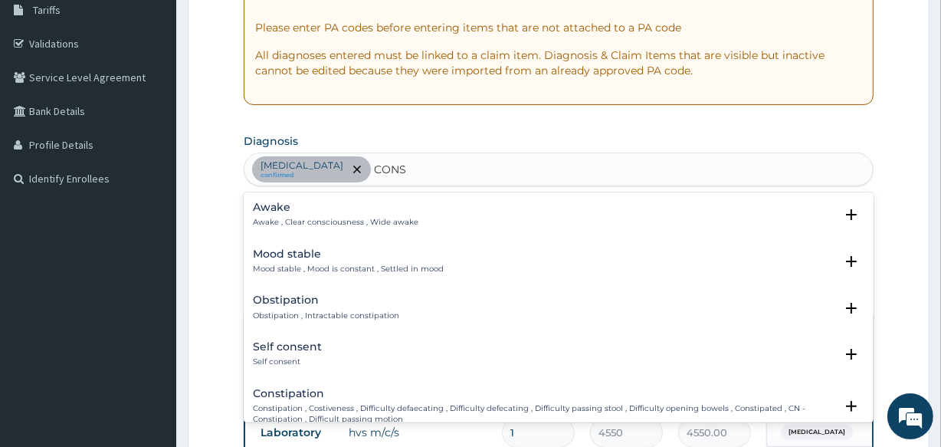
click at [321, 388] on h4 "Constipation" at bounding box center [543, 393] width 581 height 11
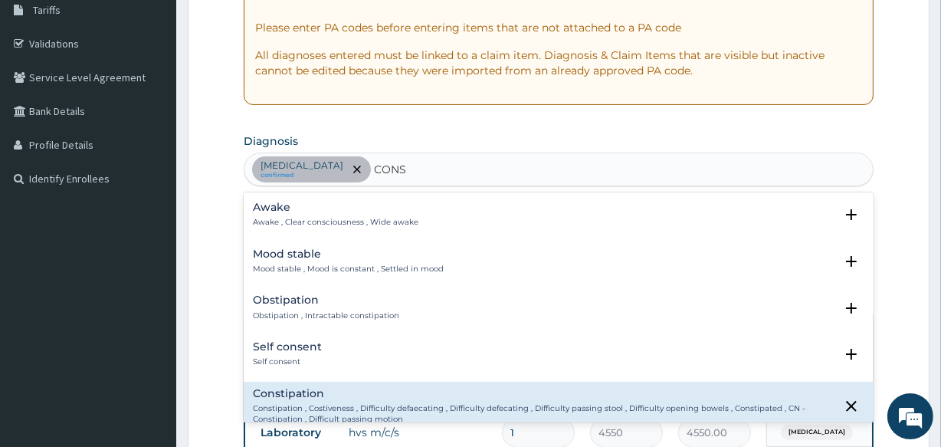
scroll to position [200, 0]
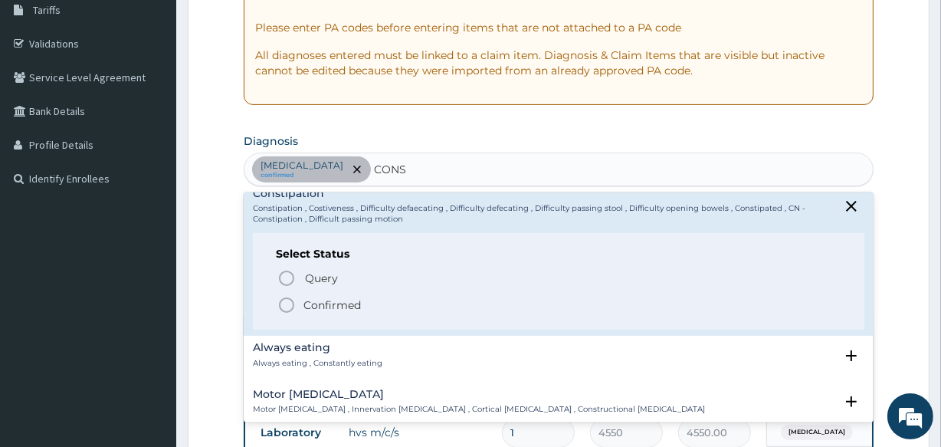
click at [284, 307] on icon "status option filled" at bounding box center [286, 305] width 18 height 18
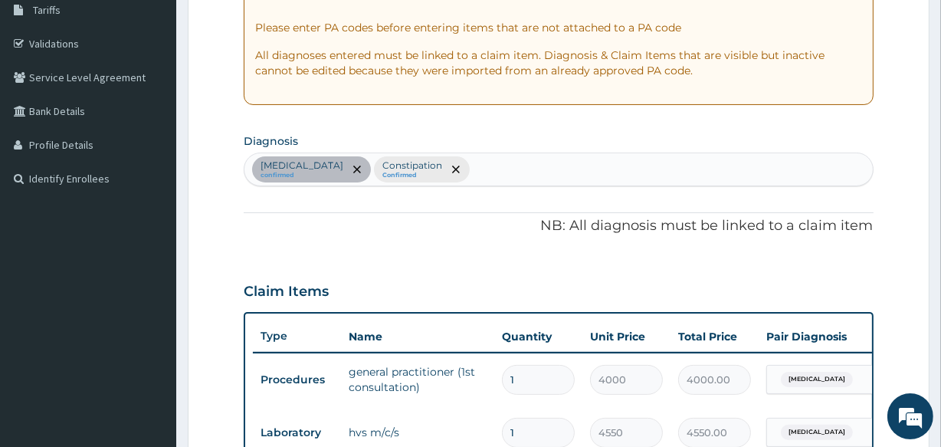
scroll to position [648, 0]
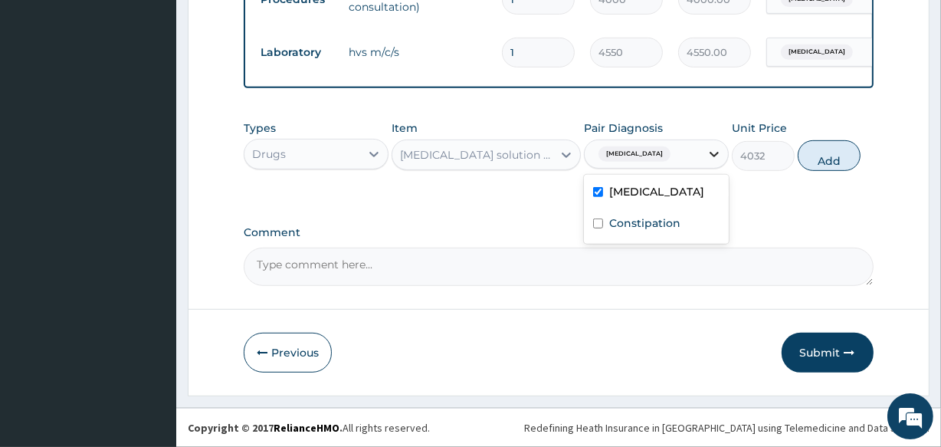
click at [710, 150] on icon at bounding box center [714, 153] width 15 height 15
click at [636, 221] on label "Constipation" at bounding box center [644, 222] width 71 height 15
checkbox input "true"
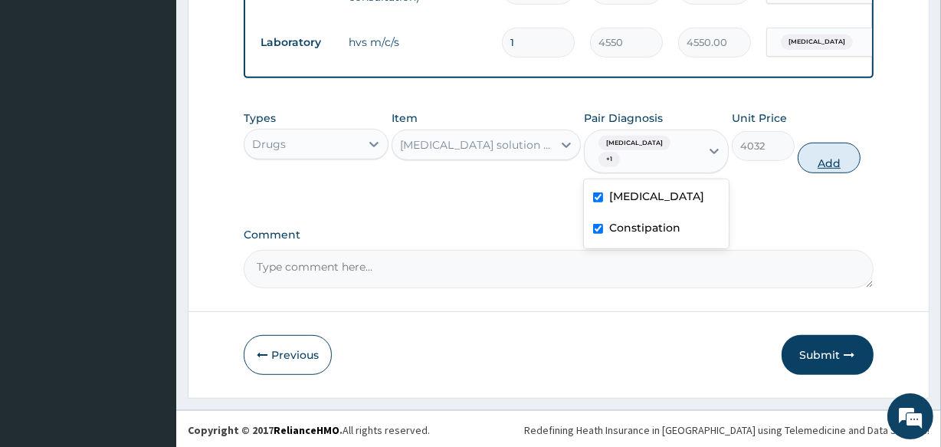
click at [819, 166] on button "Add" at bounding box center [829, 158] width 63 height 31
type input "0"
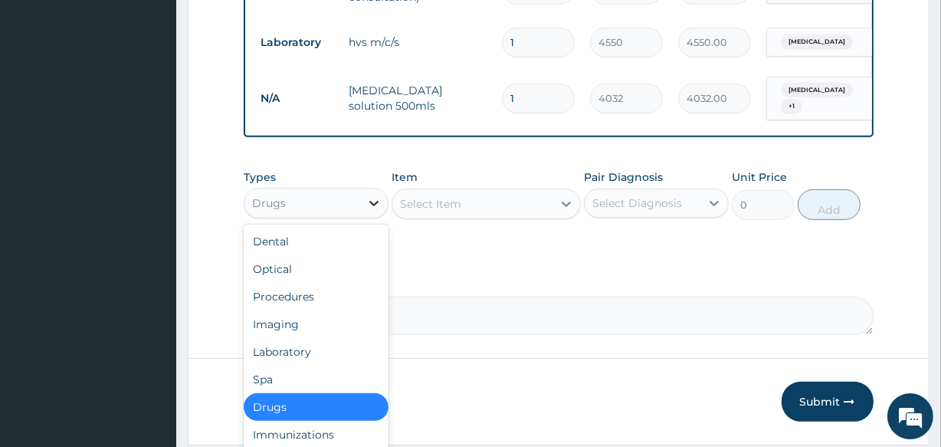
click at [364, 206] on div at bounding box center [374, 203] width 28 height 28
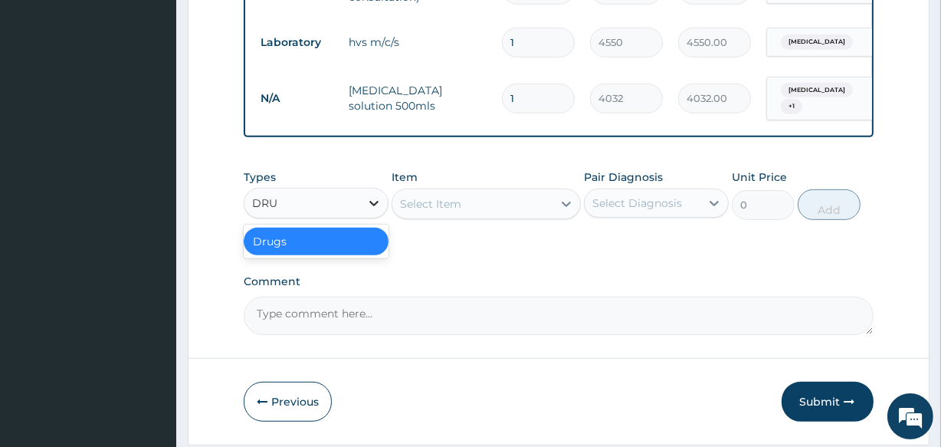
type input "DRUG"
click at [346, 247] on div "Drugs" at bounding box center [316, 242] width 145 height 28
click at [461, 210] on div "Select Item" at bounding box center [430, 203] width 61 height 15
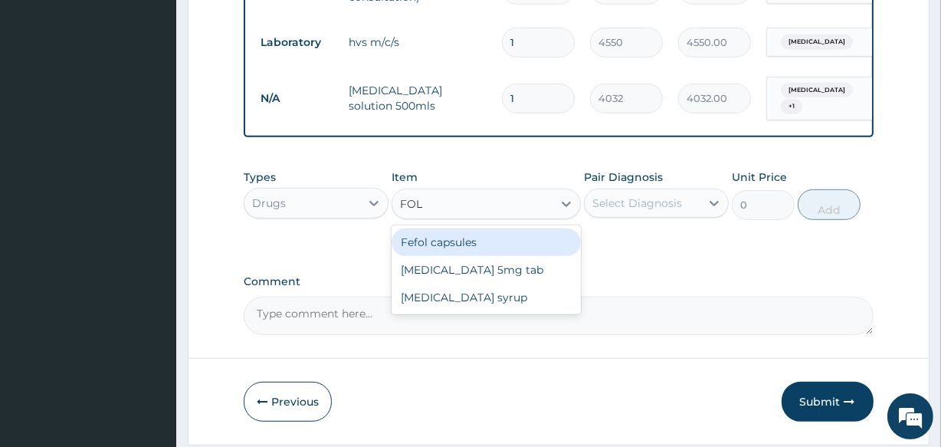
type input "FOLI"
click at [452, 250] on div "Folic acid 5mg tab" at bounding box center [486, 242] width 189 height 28
type input "12"
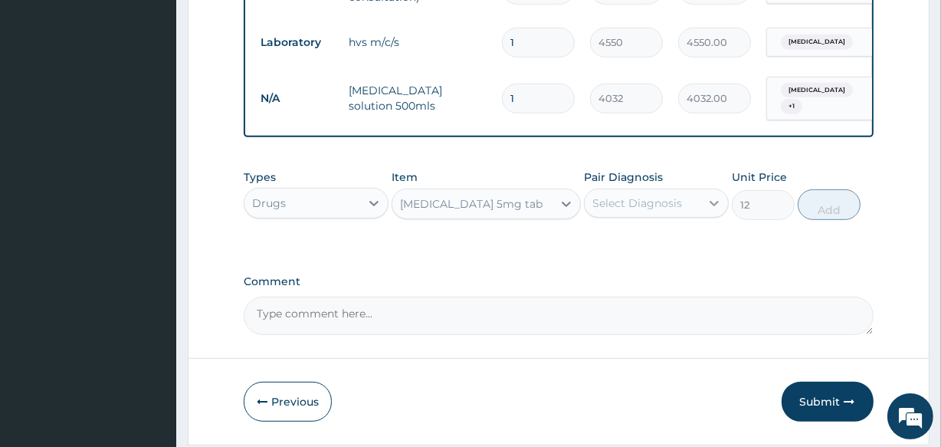
click at [711, 202] on icon at bounding box center [714, 202] width 15 height 15
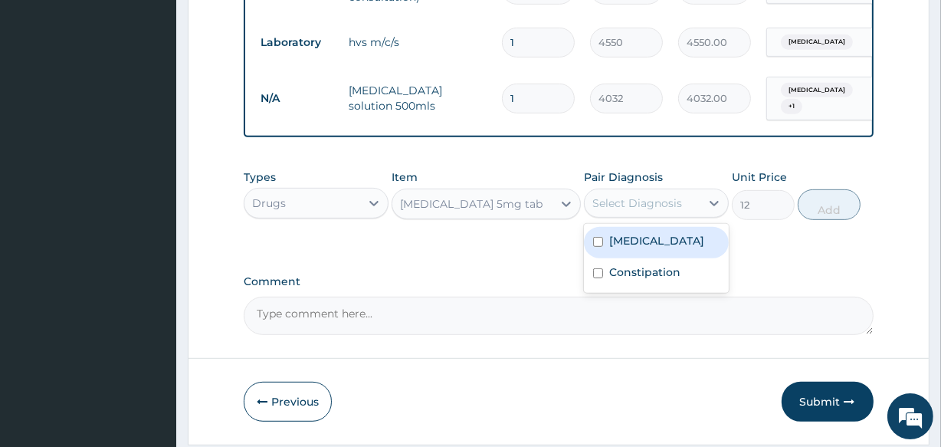
click at [664, 248] on label "Vaginal discharge" at bounding box center [656, 240] width 95 height 15
checkbox input "true"
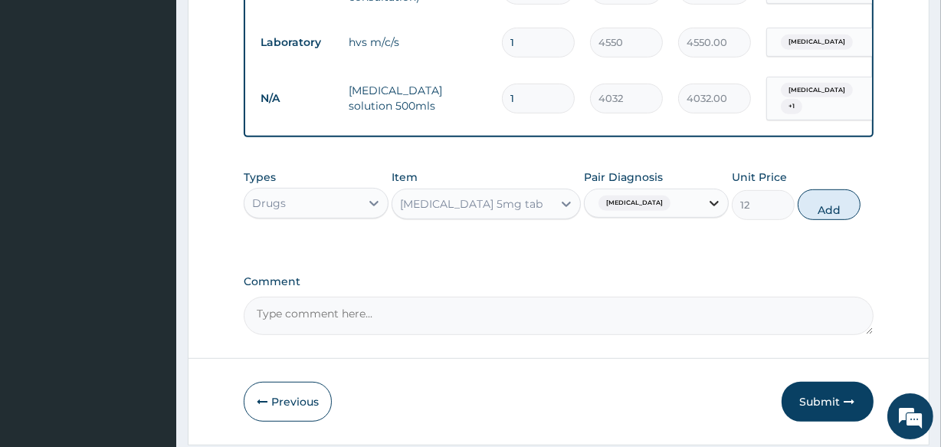
click at [712, 206] on icon at bounding box center [714, 203] width 9 height 5
click at [707, 210] on icon at bounding box center [714, 202] width 15 height 15
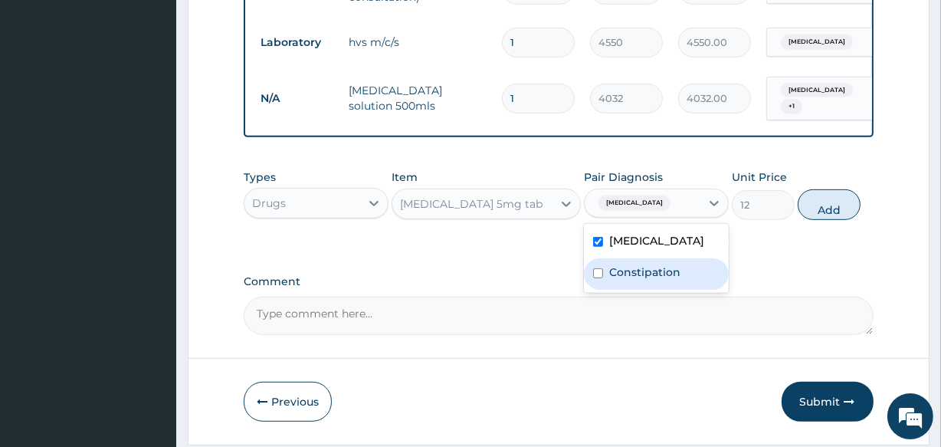
click at [637, 280] on label "Constipation" at bounding box center [644, 271] width 71 height 15
checkbox input "true"
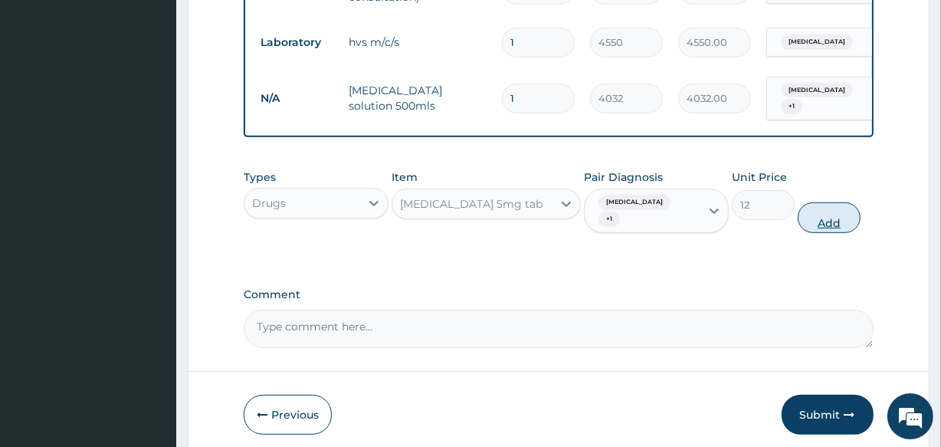
click at [812, 220] on button "Add" at bounding box center [829, 217] width 63 height 31
type input "0"
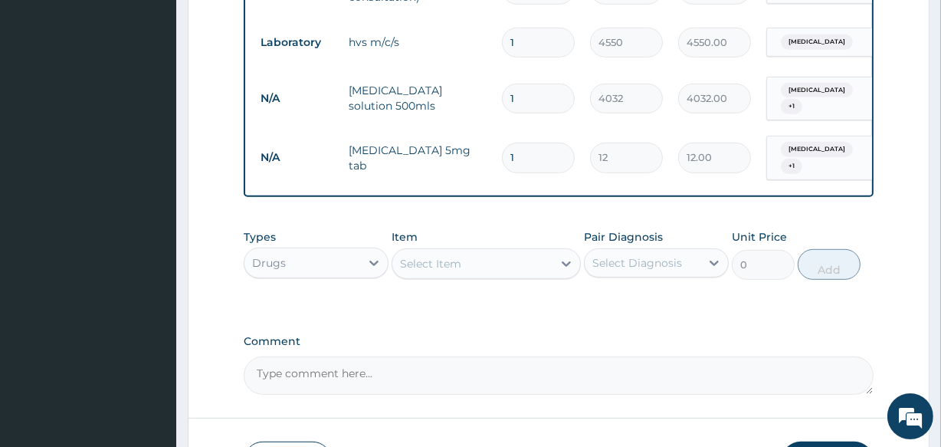
click at [529, 143] on input "1" at bounding box center [538, 158] width 73 height 30
type input "0.00"
type input "3"
type input "36.00"
type input "30"
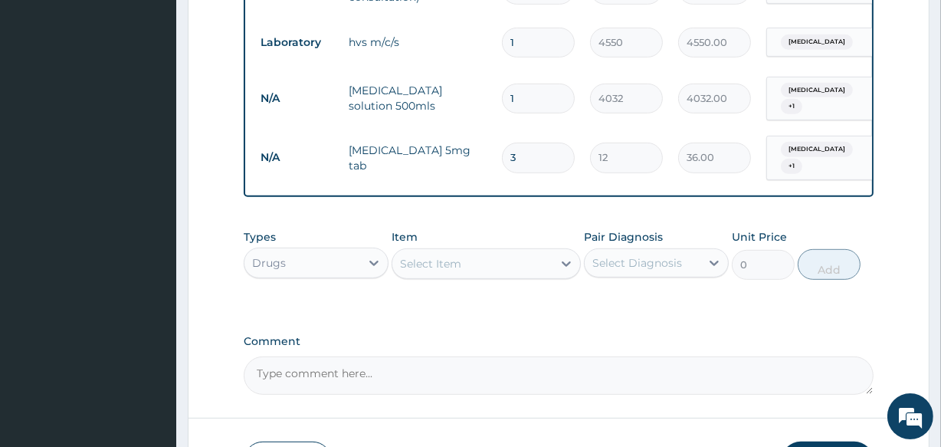
type input "360.00"
type input "30"
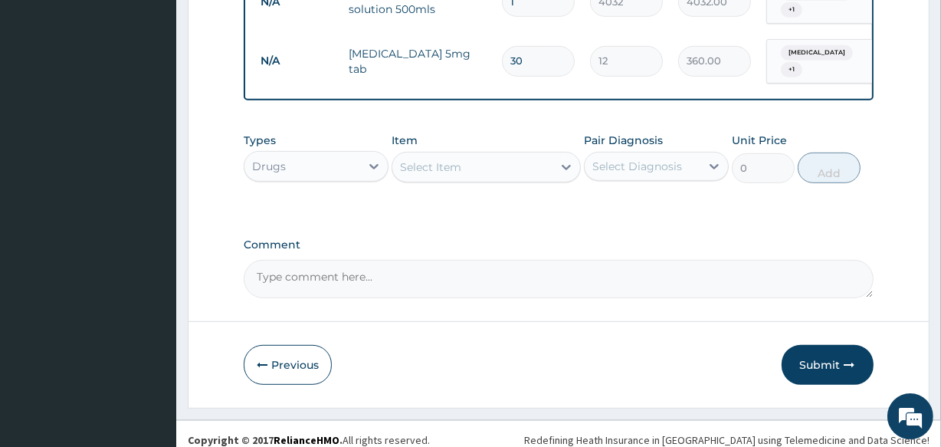
scroll to position [753, 0]
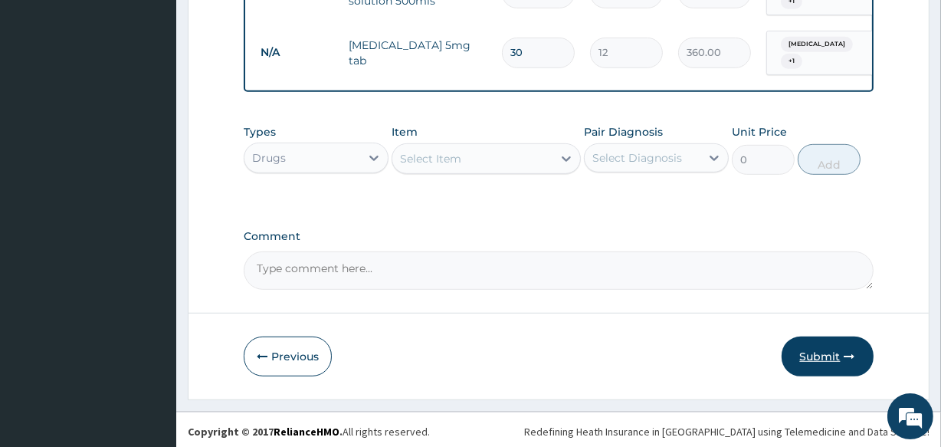
click at [805, 346] on button "Submit" at bounding box center [828, 356] width 92 height 40
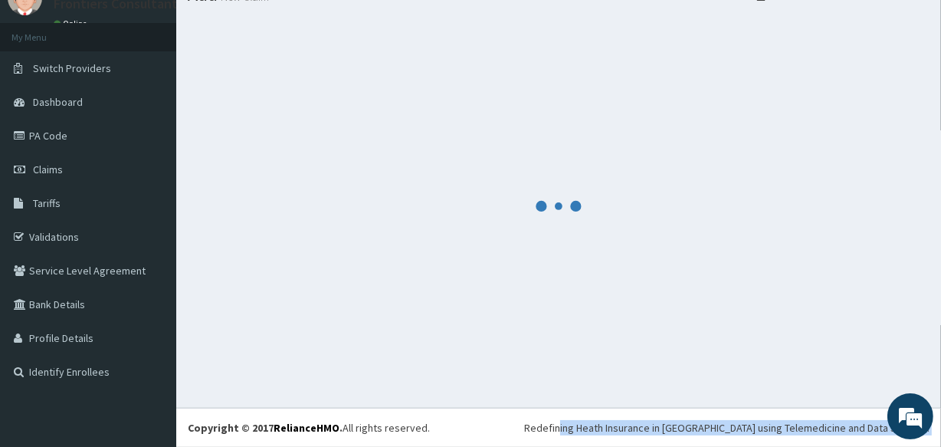
scroll to position [64, 0]
click at [805, 346] on div at bounding box center [559, 207] width 742 height 380
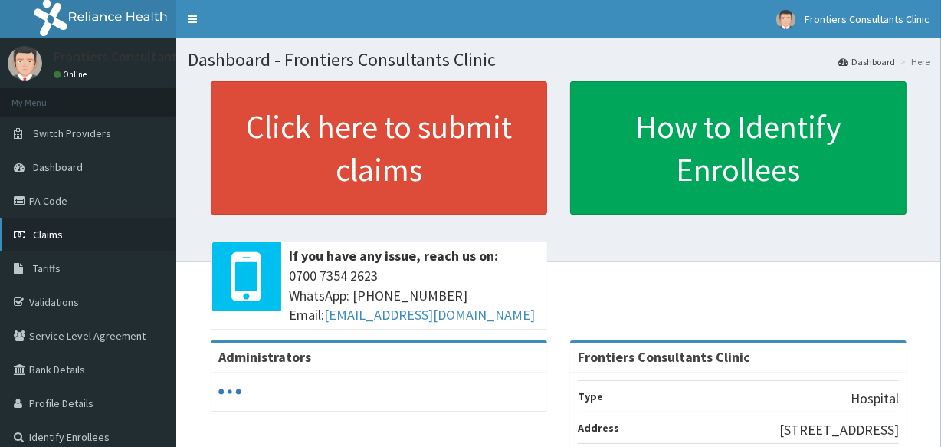
click at [64, 238] on link "Claims" at bounding box center [88, 235] width 176 height 34
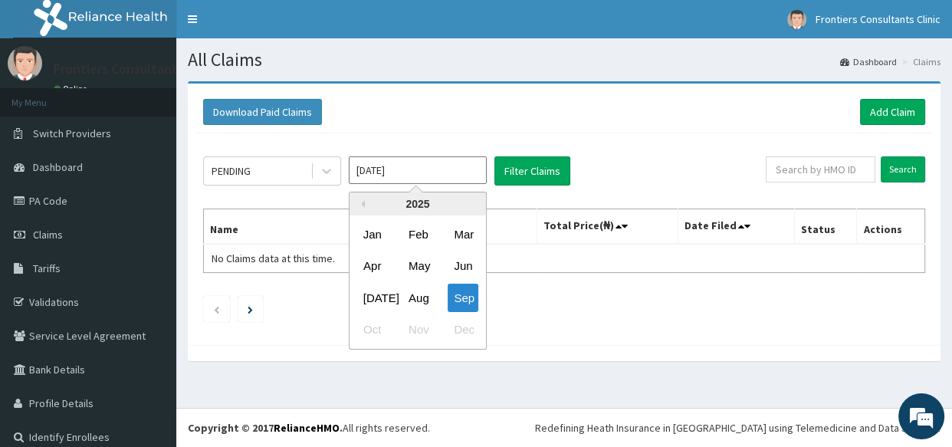
click at [457, 175] on input "[DATE]" at bounding box center [418, 170] width 138 height 28
click at [425, 299] on div "Aug" at bounding box center [417, 298] width 31 height 28
type input "[DATE]"
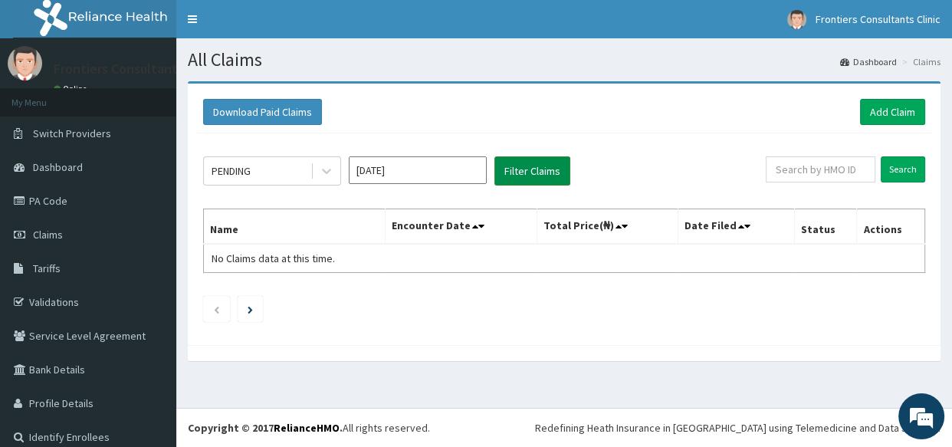
click at [519, 175] on button "Filter Claims" at bounding box center [532, 170] width 76 height 29
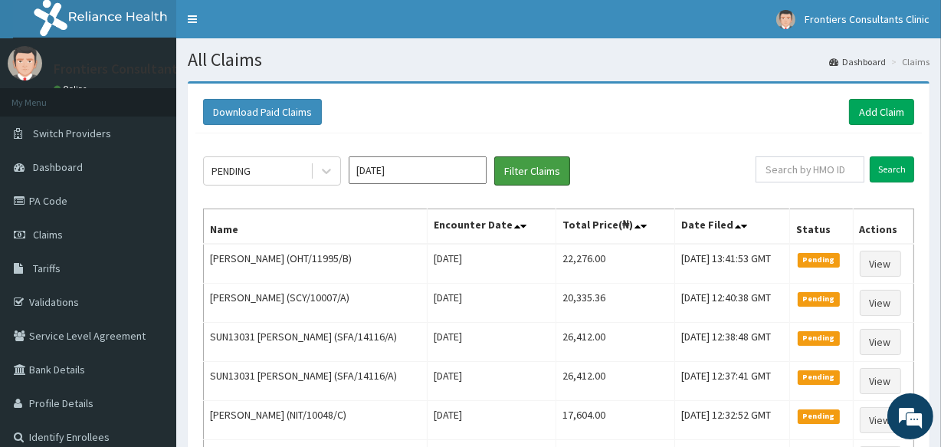
scroll to position [184, 0]
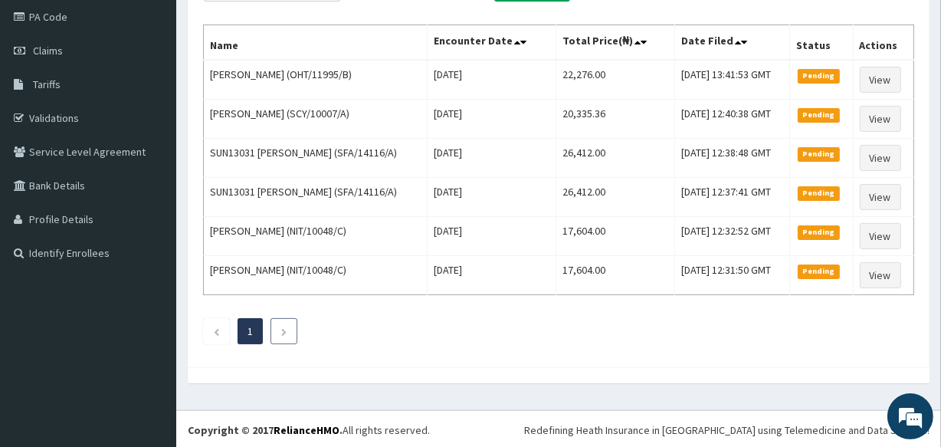
click at [284, 327] on icon "Next page" at bounding box center [283, 331] width 7 height 9
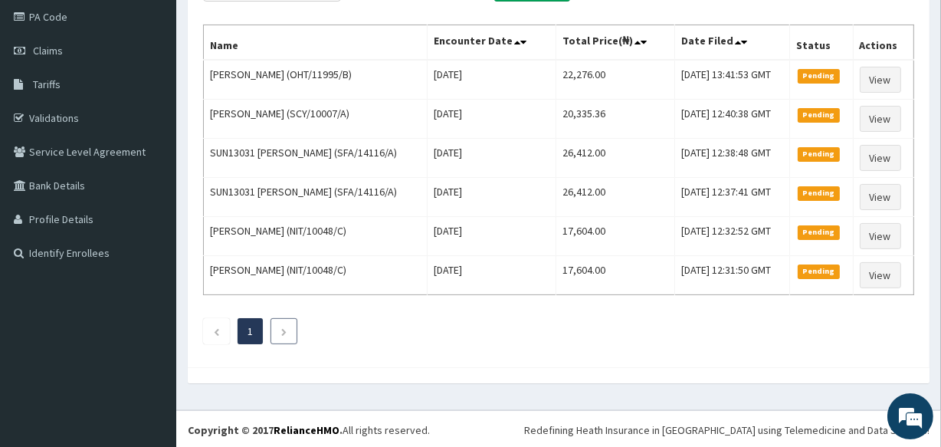
click at [284, 327] on icon "Next page" at bounding box center [283, 331] width 7 height 9
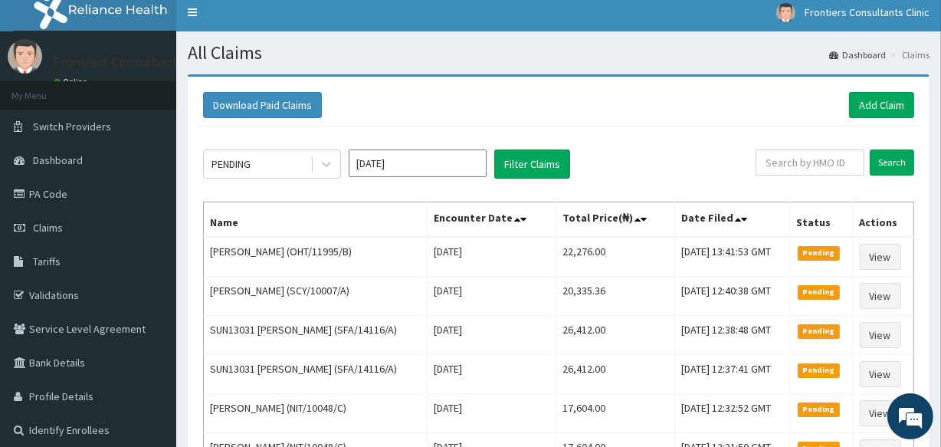
scroll to position [0, 0]
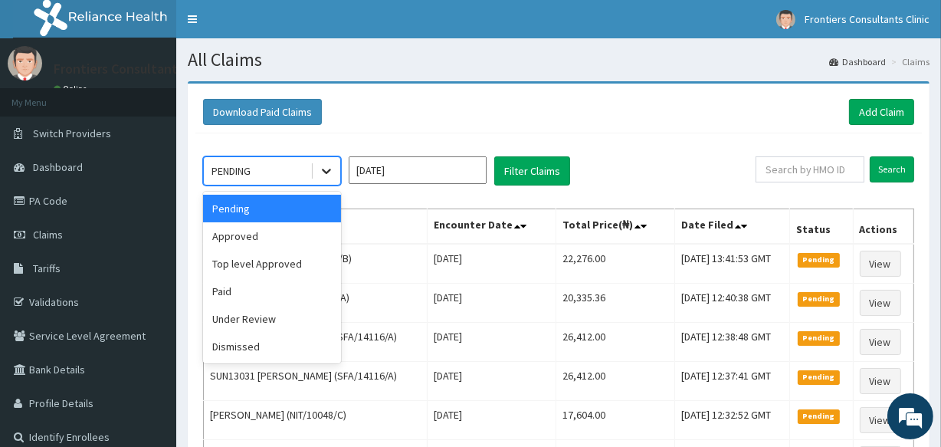
click at [324, 175] on icon at bounding box center [326, 170] width 15 height 15
click at [233, 238] on div "Approved" at bounding box center [272, 236] width 138 height 28
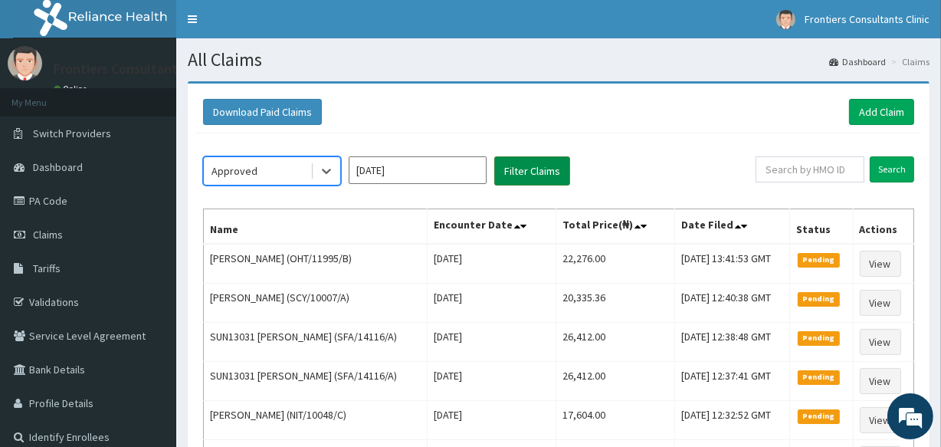
click at [533, 172] on button "Filter Claims" at bounding box center [532, 170] width 76 height 29
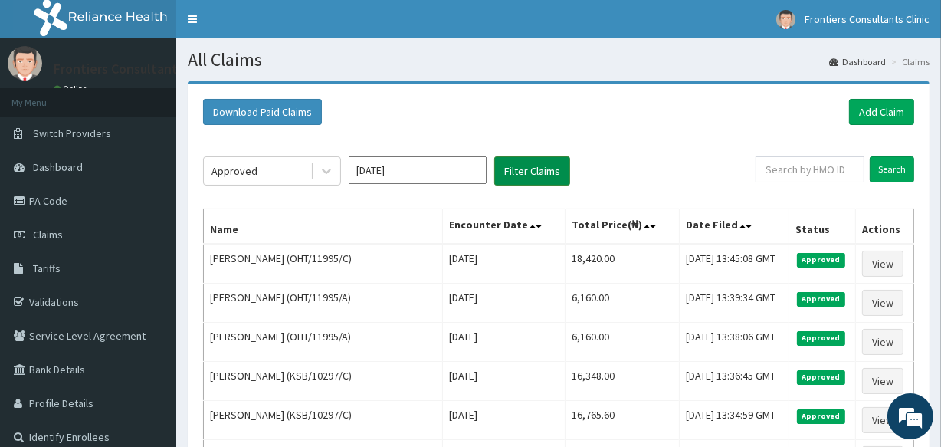
click at [533, 172] on button "Filter Claims" at bounding box center [532, 170] width 76 height 29
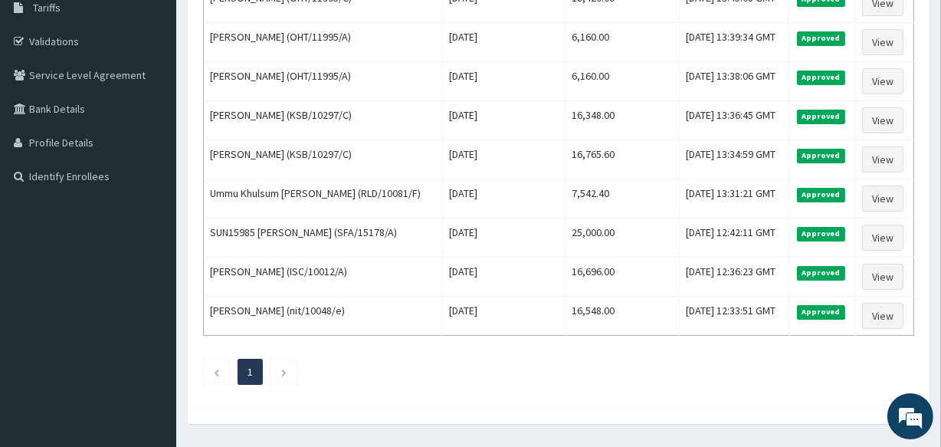
scroll to position [300, 0]
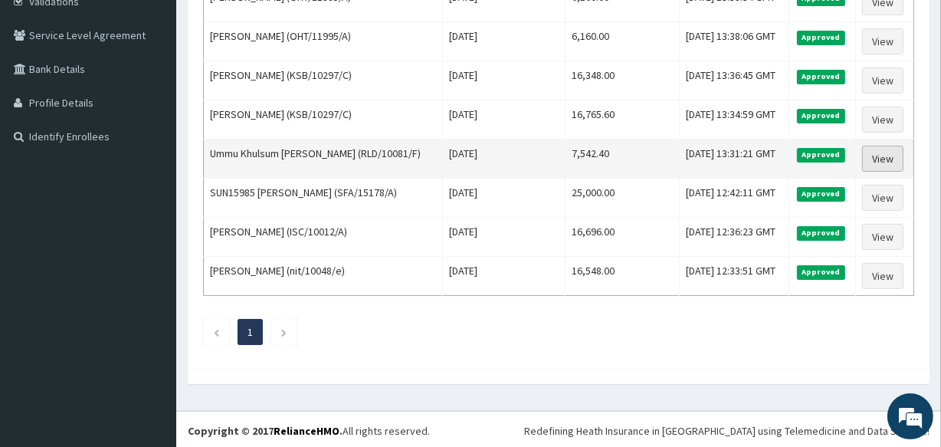
click at [889, 159] on link "View" at bounding box center [882, 159] width 41 height 26
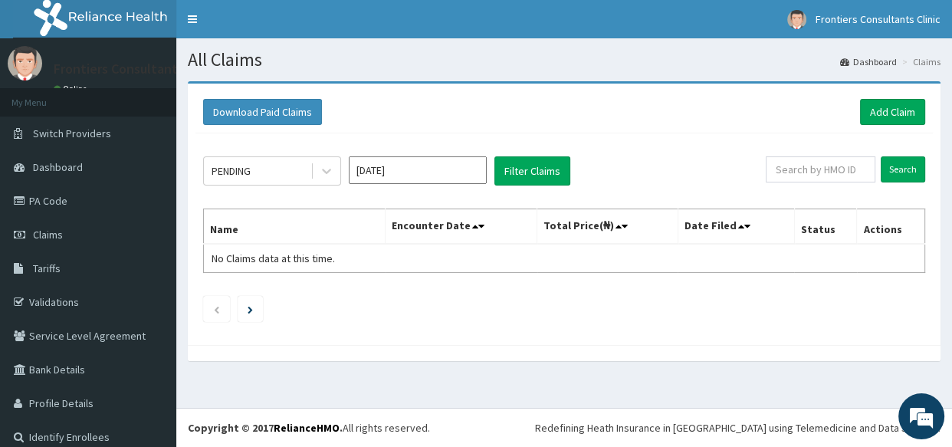
click at [319, 168] on icon at bounding box center [326, 170] width 15 height 15
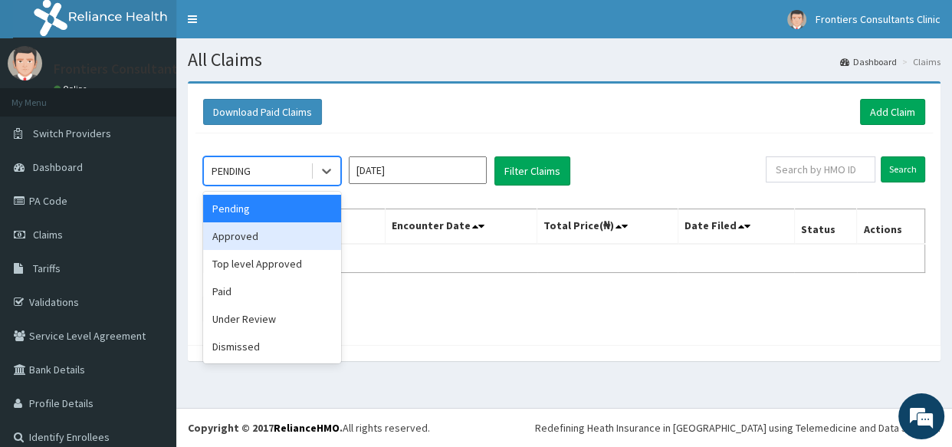
click at [247, 238] on div "Approved" at bounding box center [272, 236] width 138 height 28
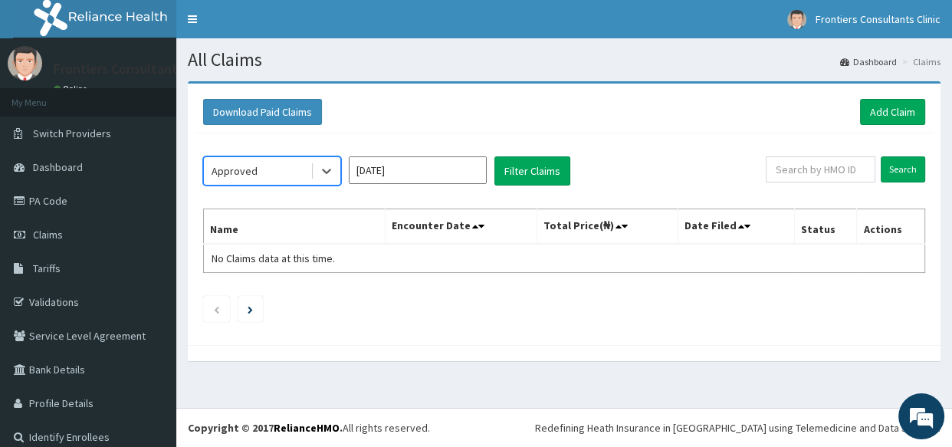
click at [439, 176] on input "[DATE]" at bounding box center [418, 170] width 138 height 28
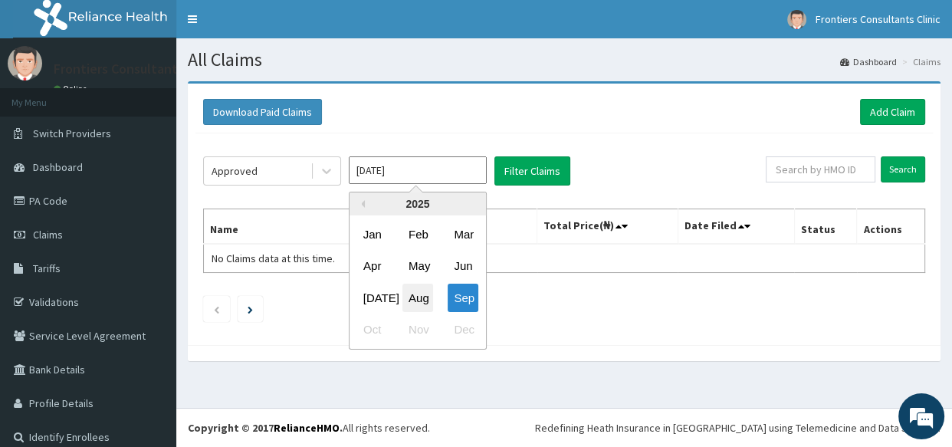
click at [408, 292] on div "Aug" at bounding box center [417, 298] width 31 height 28
type input "[DATE]"
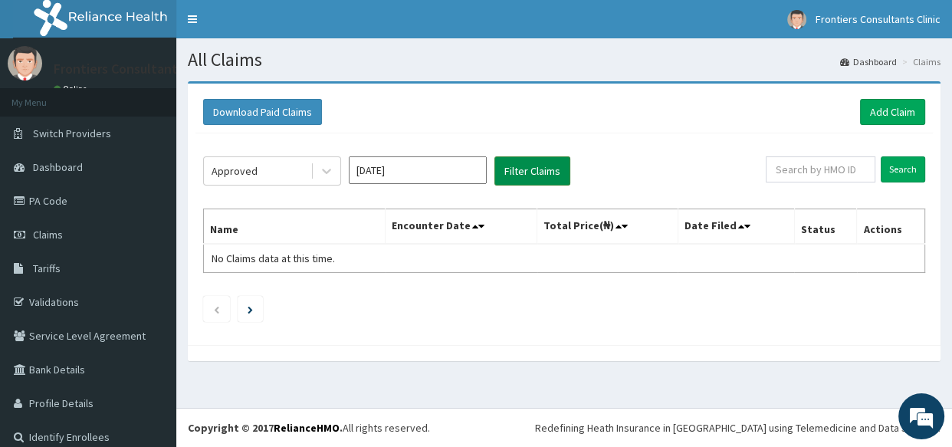
click at [516, 174] on button "Filter Claims" at bounding box center [532, 170] width 76 height 29
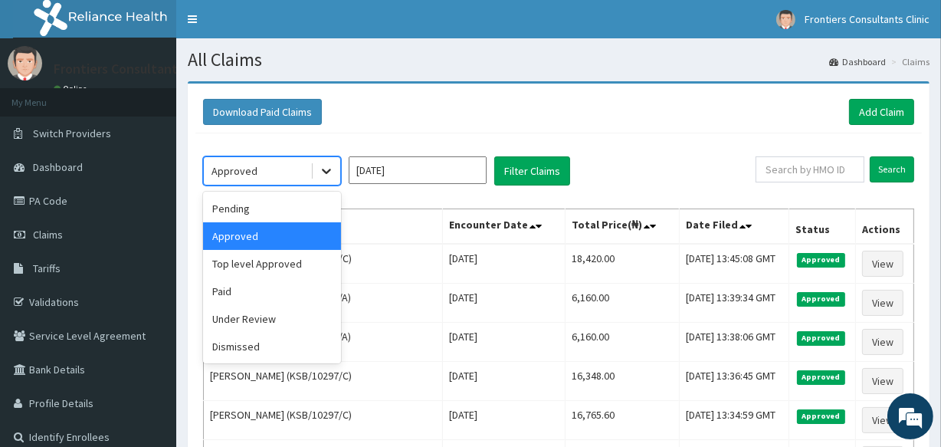
click at [314, 168] on div at bounding box center [327, 171] width 28 height 28
click at [254, 259] on div "Top level Approved" at bounding box center [272, 264] width 138 height 28
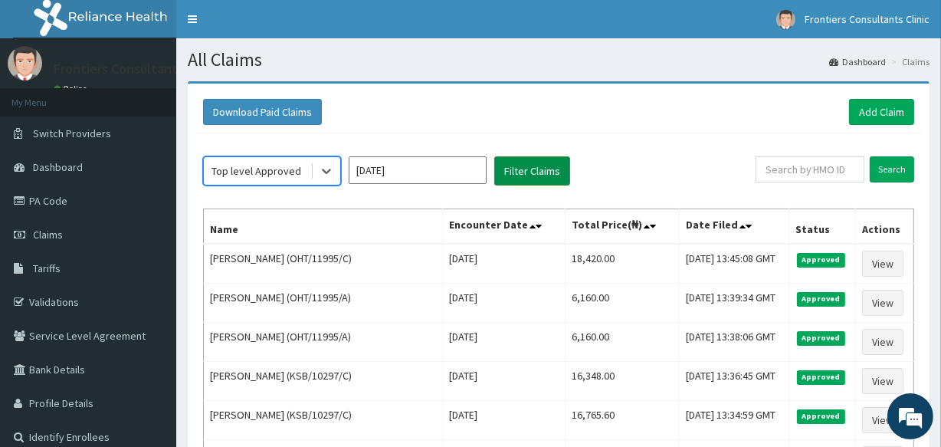
click at [518, 168] on button "Filter Claims" at bounding box center [532, 170] width 76 height 29
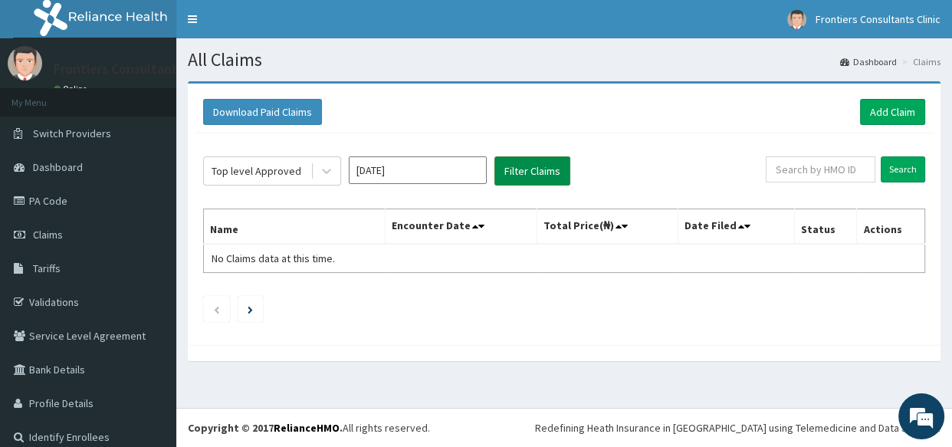
click at [518, 168] on button "Filter Claims" at bounding box center [532, 170] width 76 height 29
click at [323, 166] on icon at bounding box center [326, 170] width 15 height 15
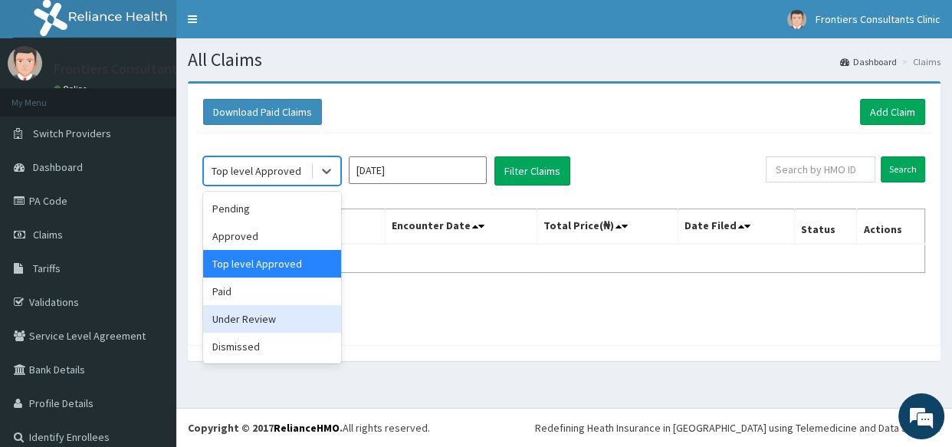
click at [247, 311] on div "Under Review" at bounding box center [272, 319] width 138 height 28
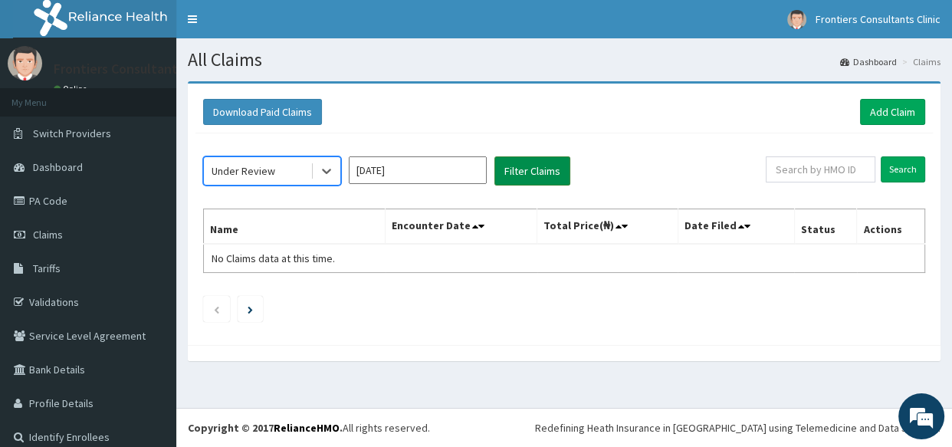
click at [517, 174] on button "Filter Claims" at bounding box center [532, 170] width 76 height 29
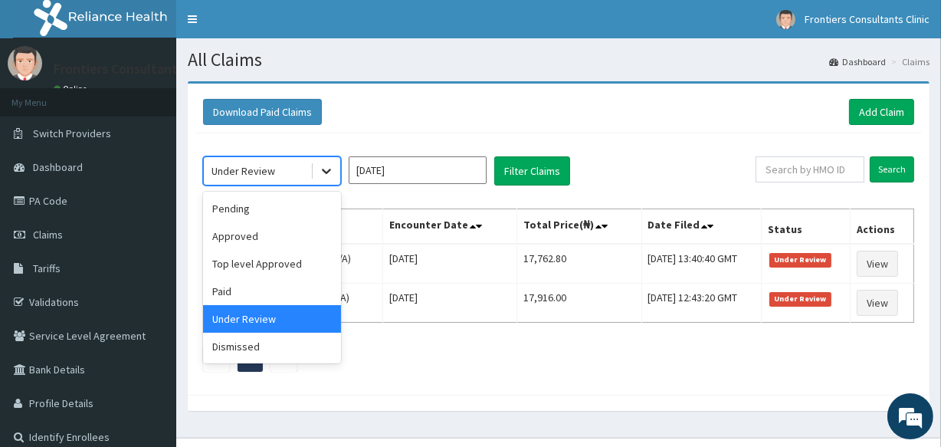
click at [325, 169] on icon at bounding box center [326, 170] width 15 height 15
click at [232, 339] on div "Dismissed" at bounding box center [272, 347] width 138 height 28
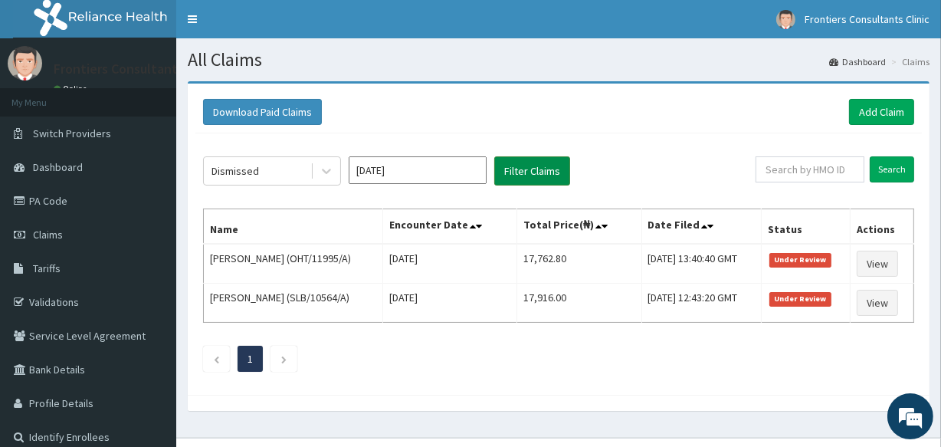
click at [527, 173] on button "Filter Claims" at bounding box center [532, 170] width 76 height 29
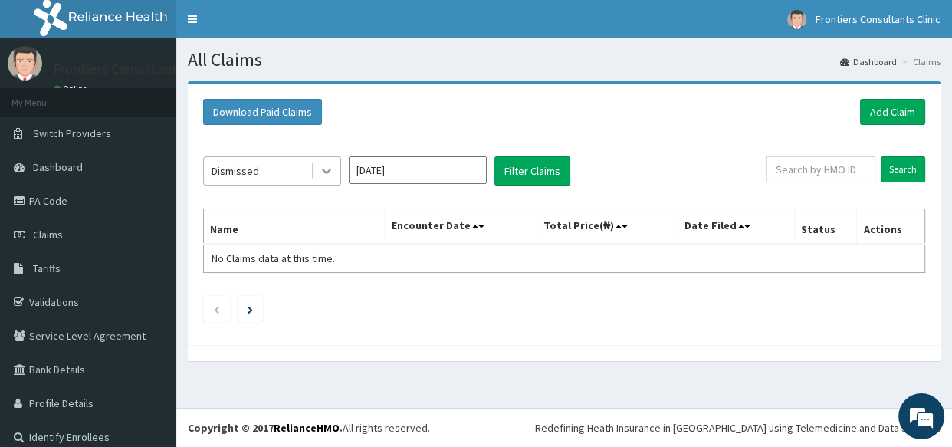
click at [324, 173] on icon at bounding box center [326, 170] width 15 height 15
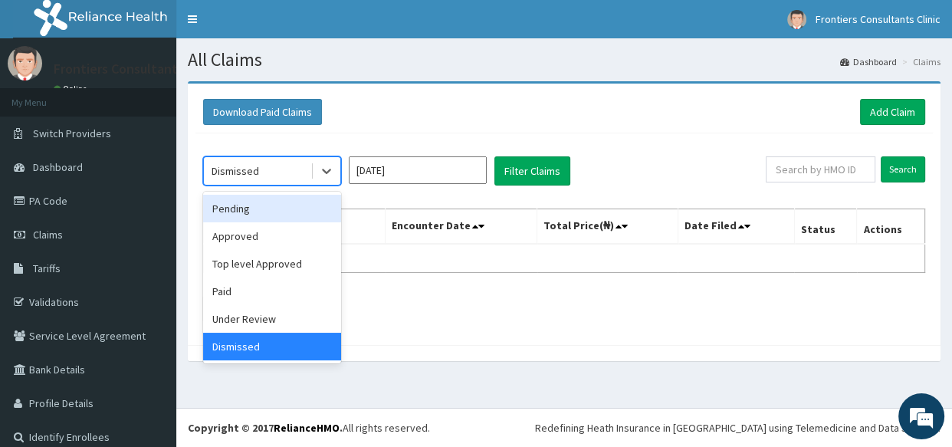
click at [239, 199] on div "Pending" at bounding box center [272, 209] width 138 height 28
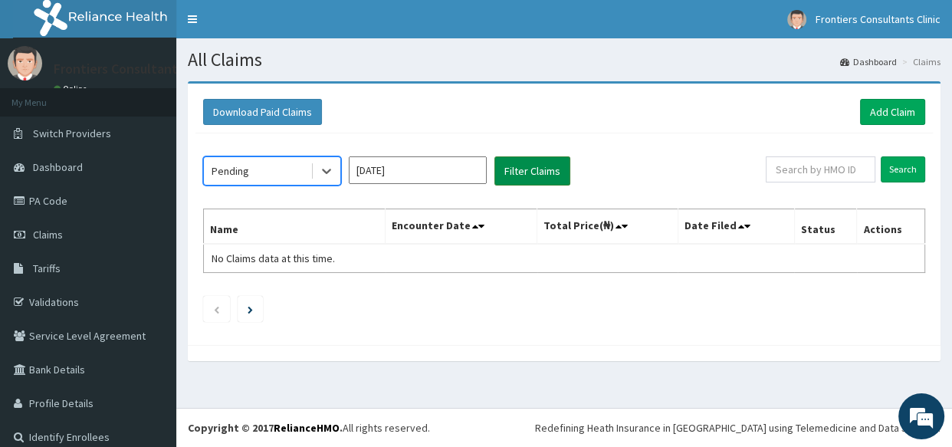
click at [521, 168] on button "Filter Claims" at bounding box center [532, 170] width 76 height 29
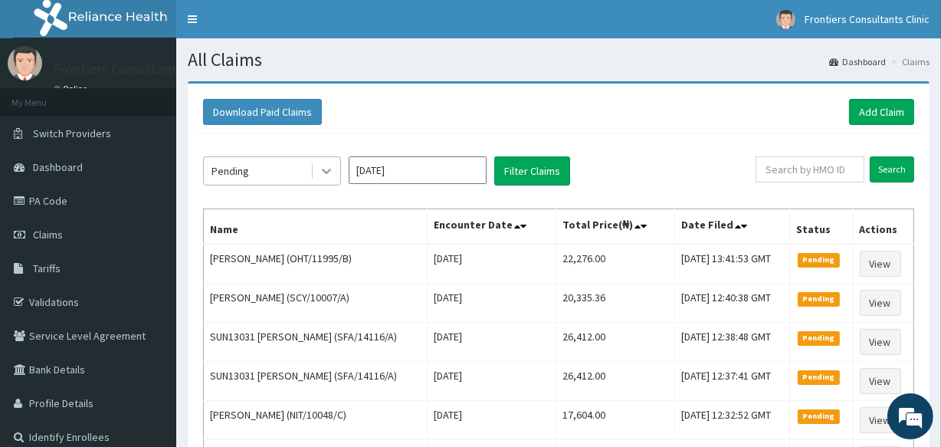
click at [321, 173] on icon at bounding box center [326, 170] width 15 height 15
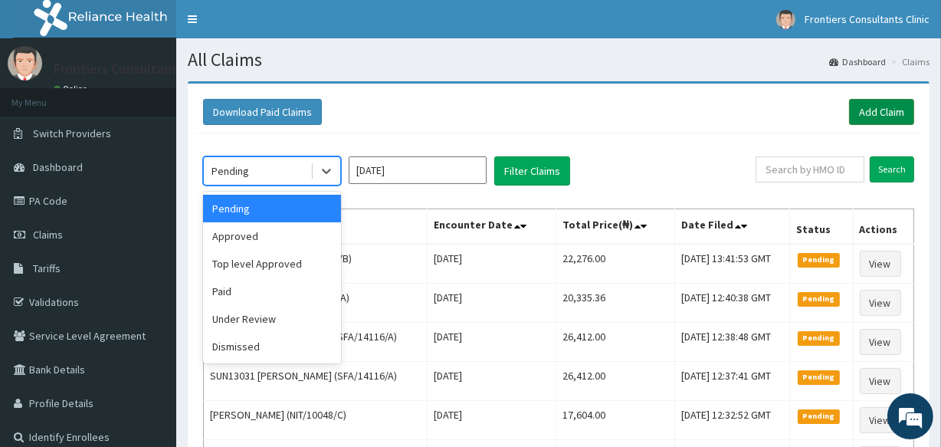
click at [878, 110] on link "Add Claim" at bounding box center [881, 112] width 65 height 26
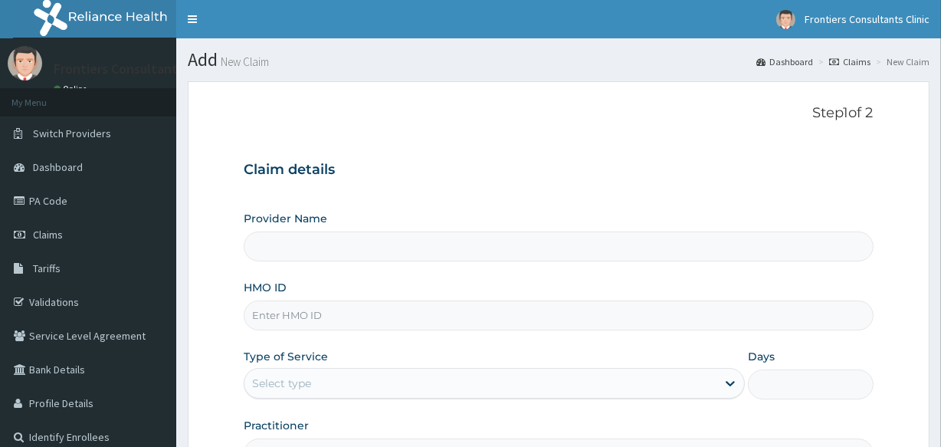
click at [295, 321] on input "HMO ID" at bounding box center [558, 315] width 629 height 30
type input "Frontiers Consultants Clinic"
type input "RLD/10081/F"
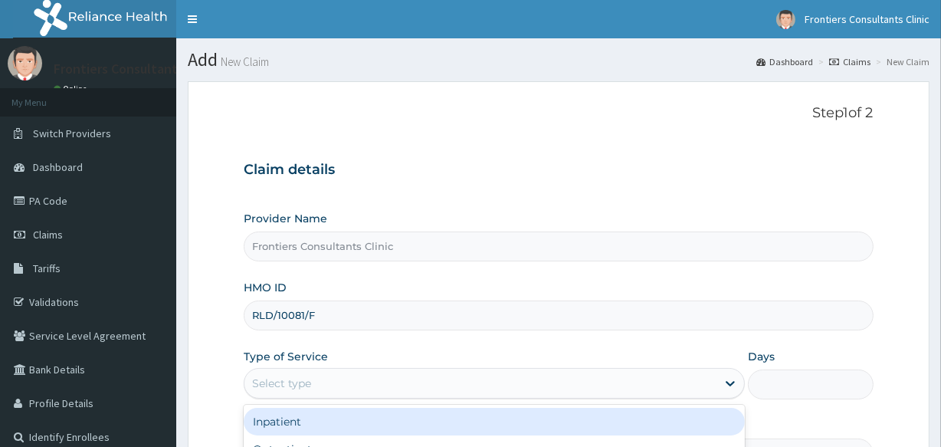
click at [283, 381] on div "Select type" at bounding box center [281, 382] width 59 height 15
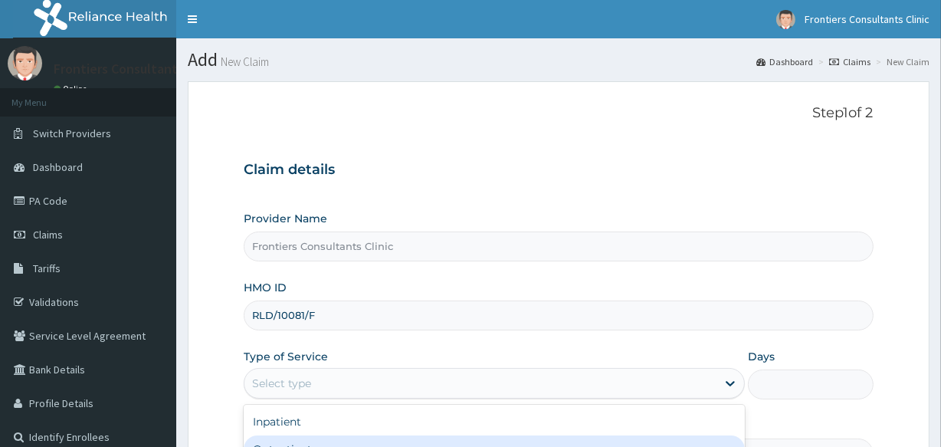
click at [274, 435] on div "Outpatient" at bounding box center [494, 449] width 501 height 28
type input "1"
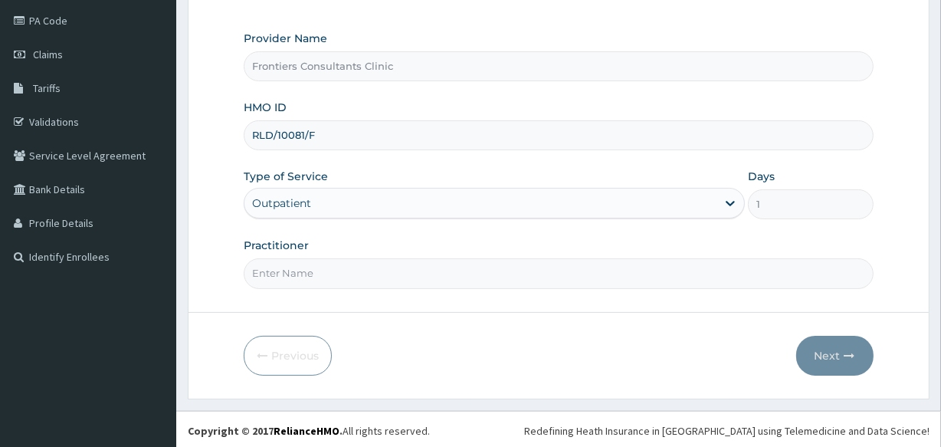
scroll to position [182, 0]
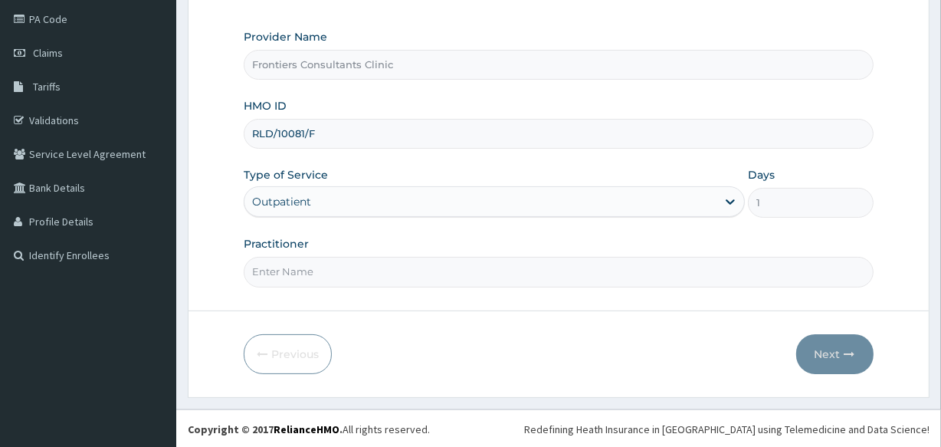
click at [366, 272] on input "Practitioner" at bounding box center [558, 272] width 629 height 30
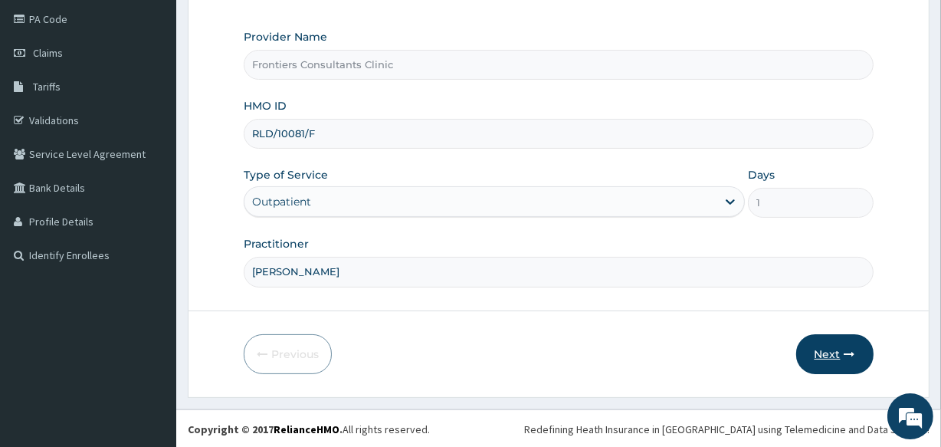
type input "[PERSON_NAME]"
click at [805, 341] on button "Next" at bounding box center [834, 354] width 77 height 40
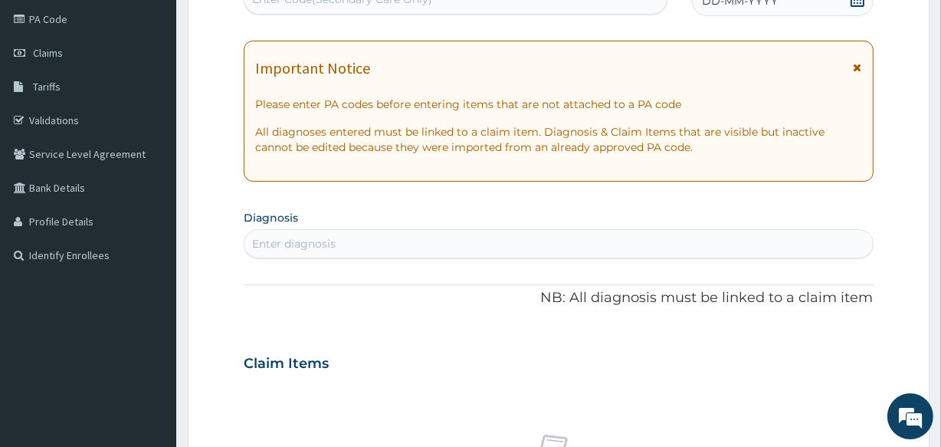
scroll to position [173, 0]
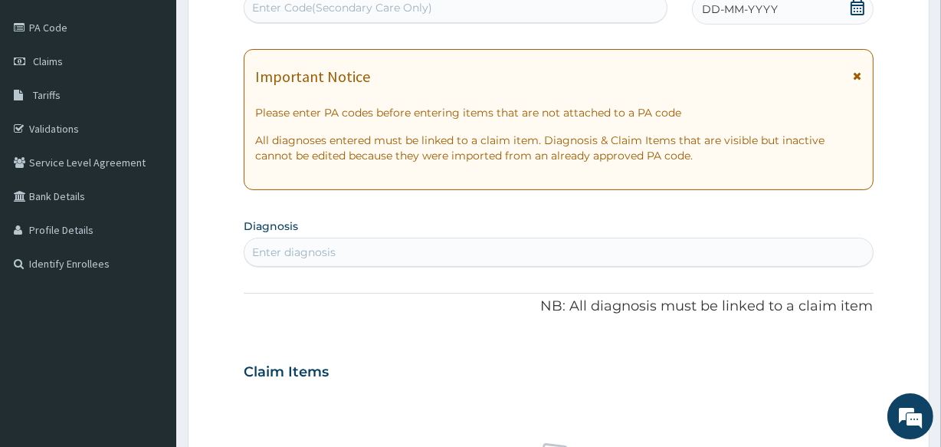
click at [433, 5] on div "Enter Code(Secondary Care Only)" at bounding box center [454, 7] width 421 height 25
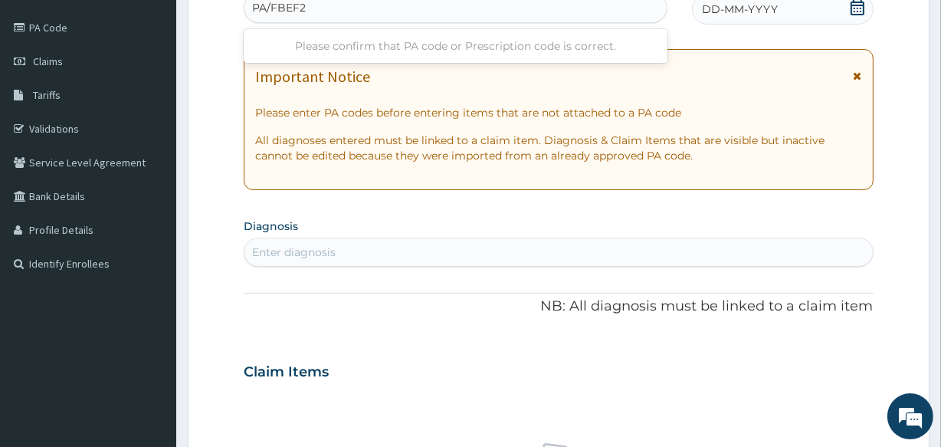
type input "PA/FBEF2D"
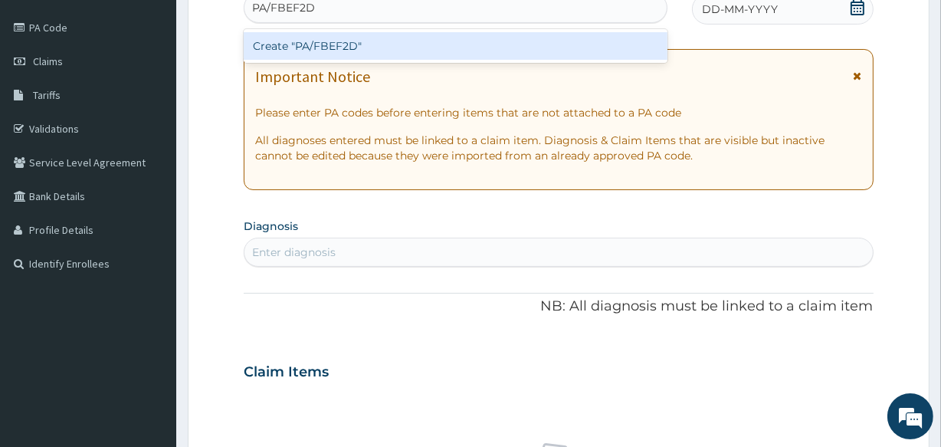
click at [412, 35] on div "Create "PA/FBEF2D"" at bounding box center [455, 46] width 423 height 28
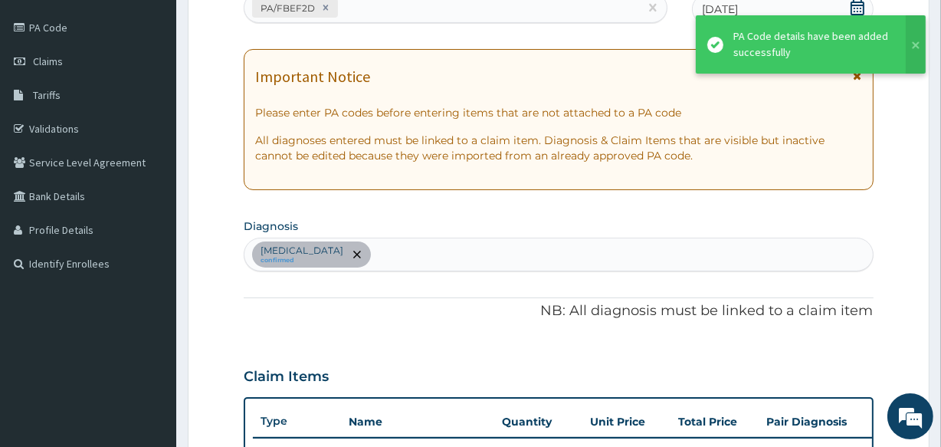
scroll to position [467, 0]
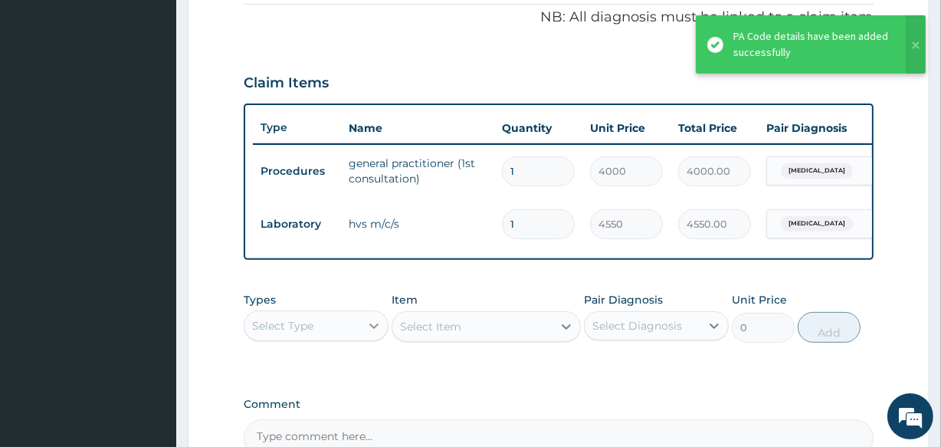
click at [372, 333] on icon at bounding box center [373, 325] width 15 height 15
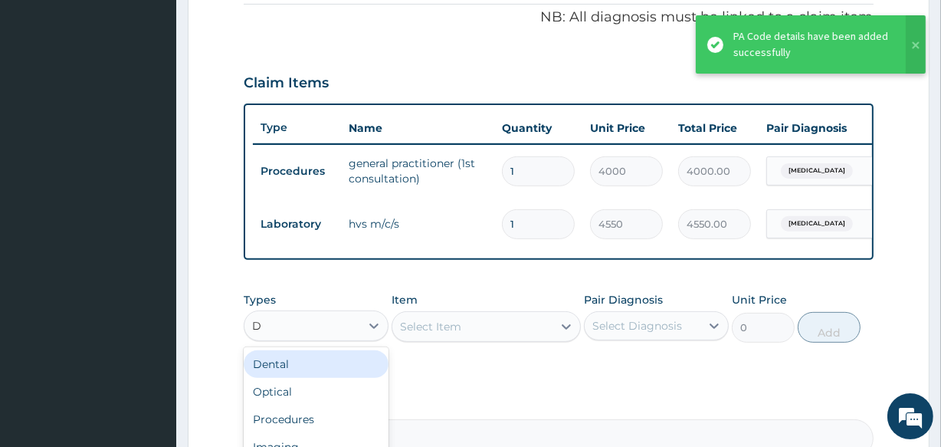
type input "DR"
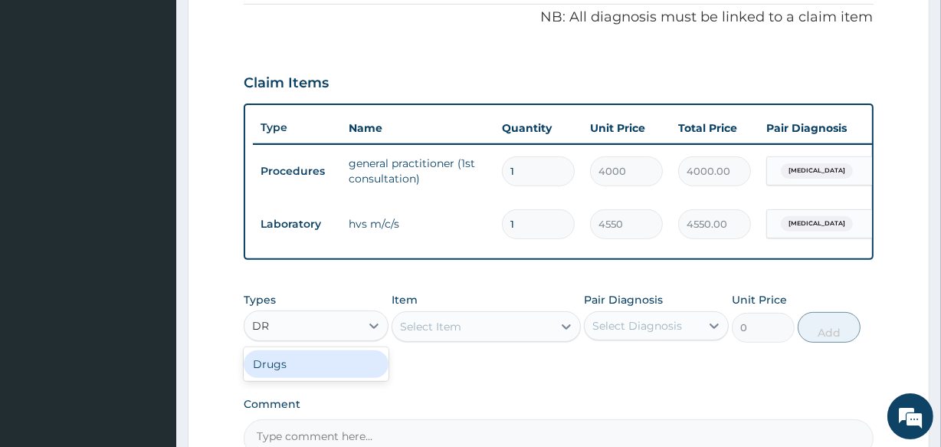
click at [306, 366] on div "Drugs" at bounding box center [316, 364] width 145 height 28
click at [510, 342] on div "Select Item" at bounding box center [486, 326] width 189 height 31
click at [559, 333] on icon at bounding box center [566, 326] width 15 height 15
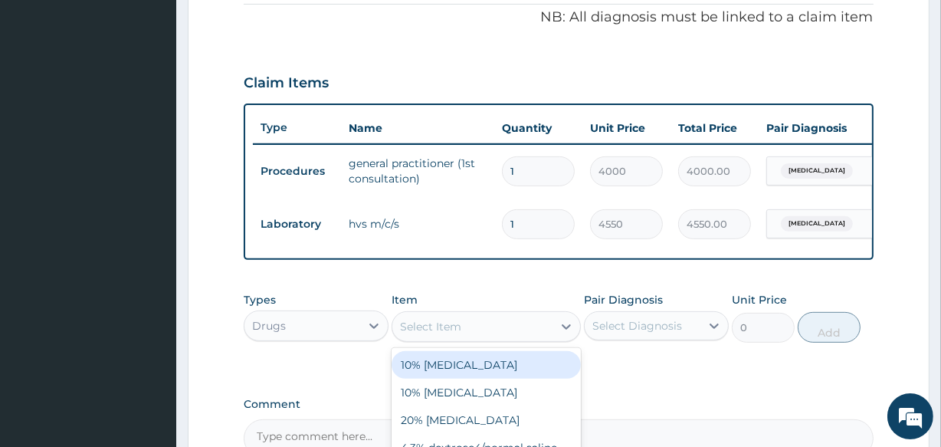
click at [543, 334] on div "Select Item" at bounding box center [471, 326] width 159 height 25
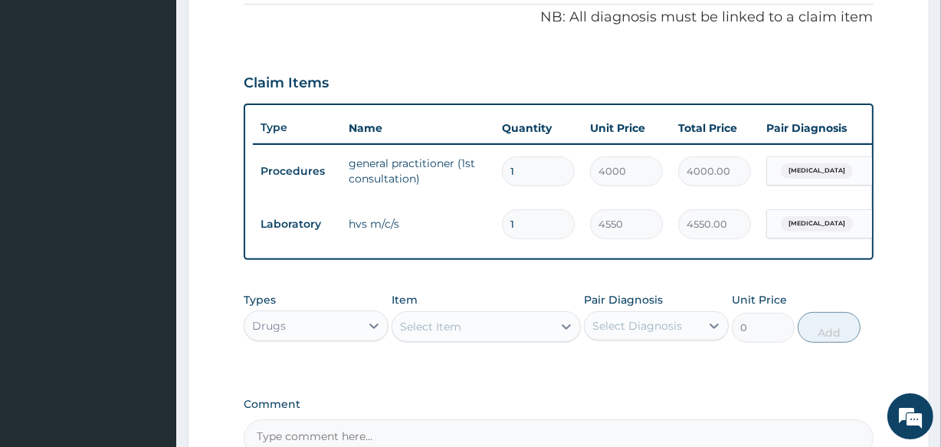
click at [543, 334] on div "Select Item" at bounding box center [471, 326] width 159 height 25
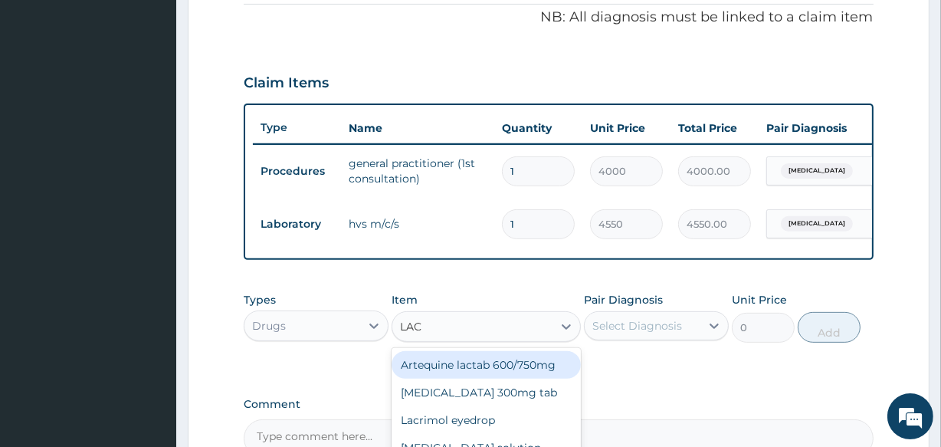
type input "LACT"
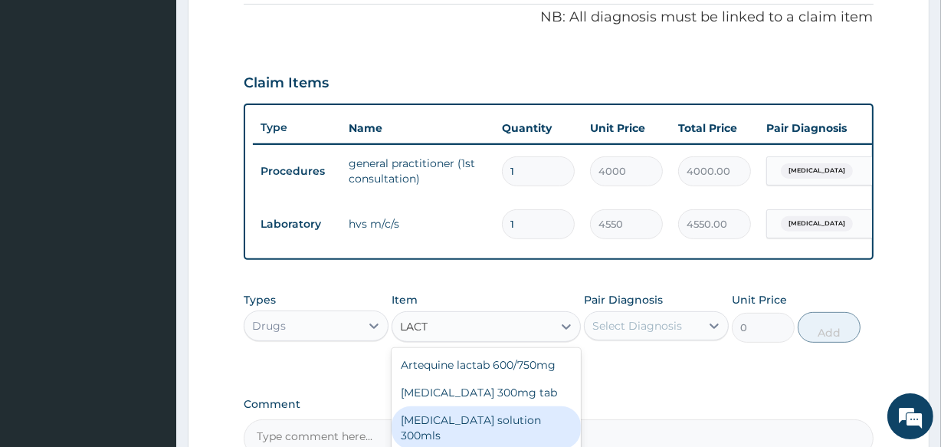
scroll to position [648, 0]
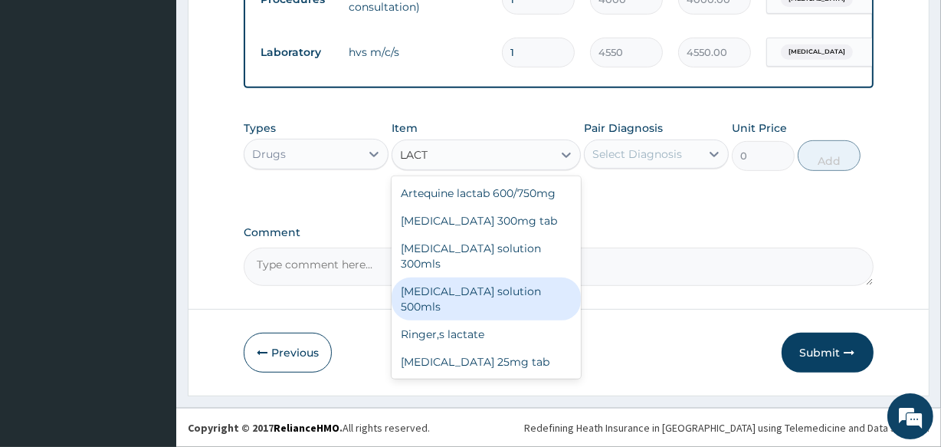
click at [468, 277] on div "[MEDICAL_DATA] solution 500mls" at bounding box center [486, 298] width 189 height 43
type input "4032"
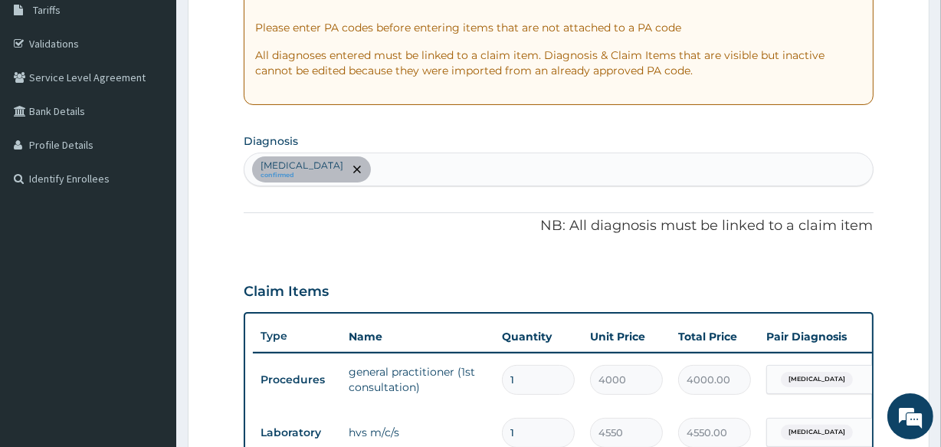
scroll to position [0, 0]
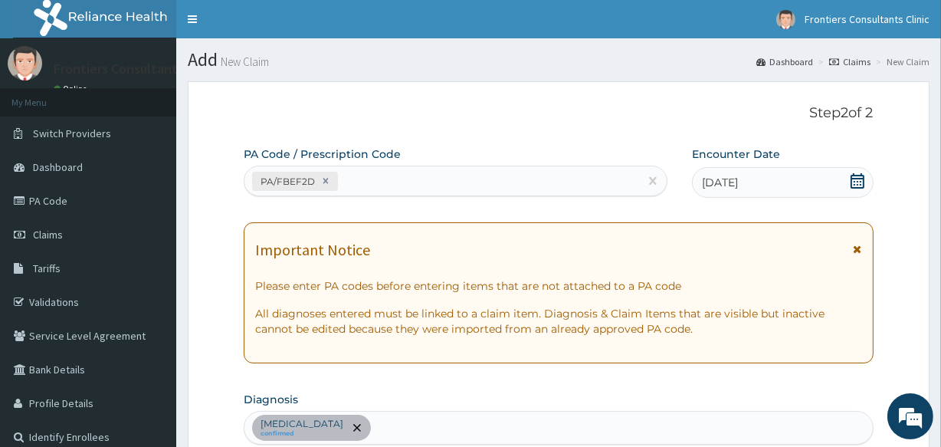
click at [398, 419] on div "[MEDICAL_DATA] confirmed" at bounding box center [558, 428] width 628 height 32
type input "CONS"
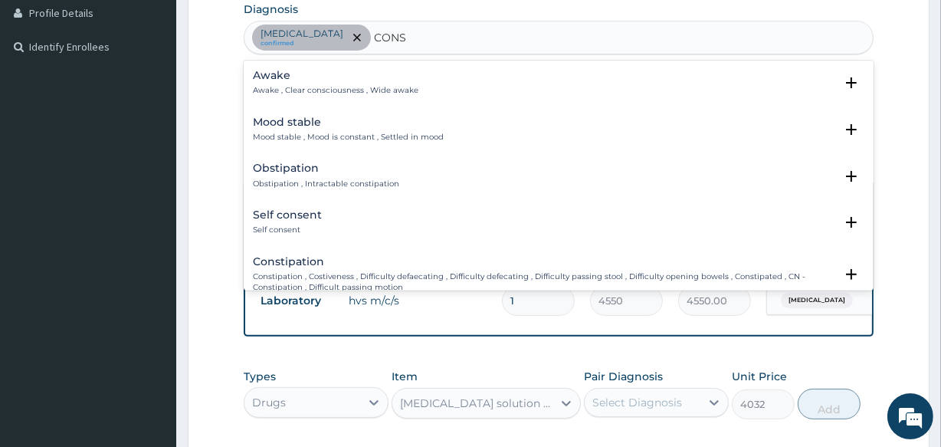
click at [323, 261] on h4 "Constipation" at bounding box center [543, 261] width 581 height 11
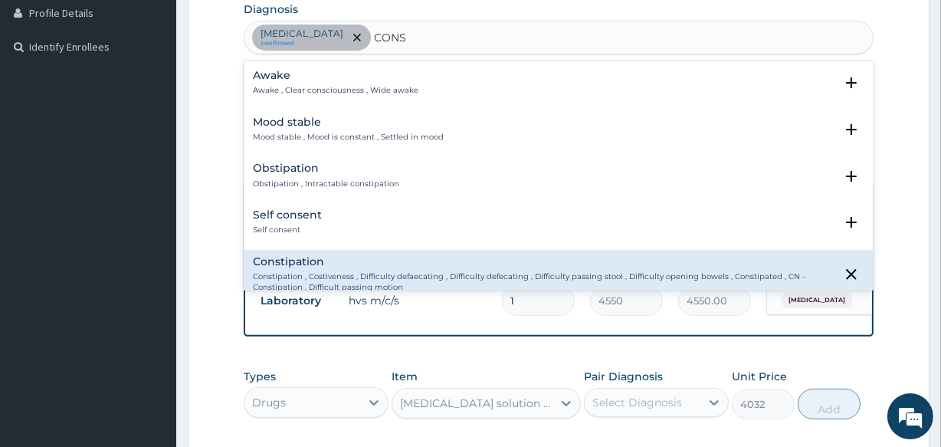
scroll to position [200, 0]
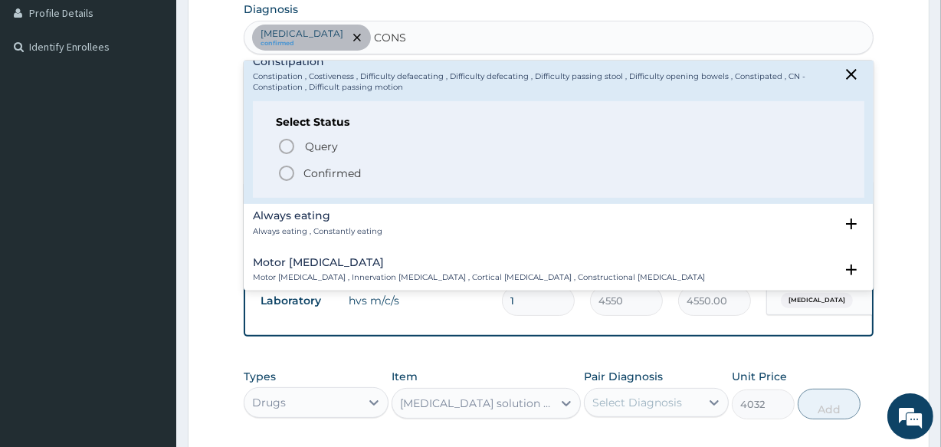
click at [291, 168] on icon "status option filled" at bounding box center [286, 173] width 18 height 18
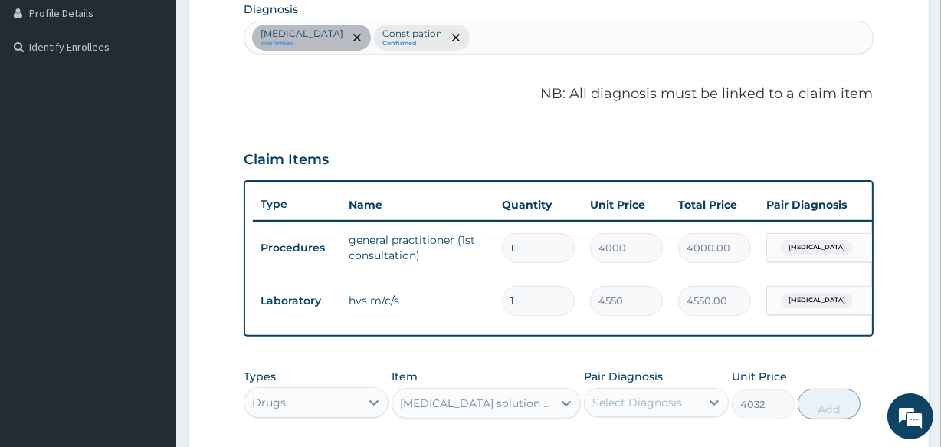
scroll to position [648, 0]
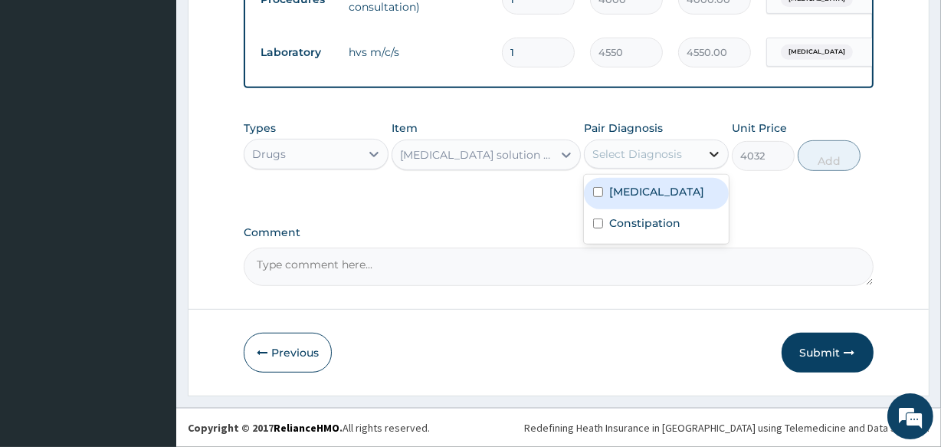
click at [711, 149] on icon at bounding box center [714, 153] width 15 height 15
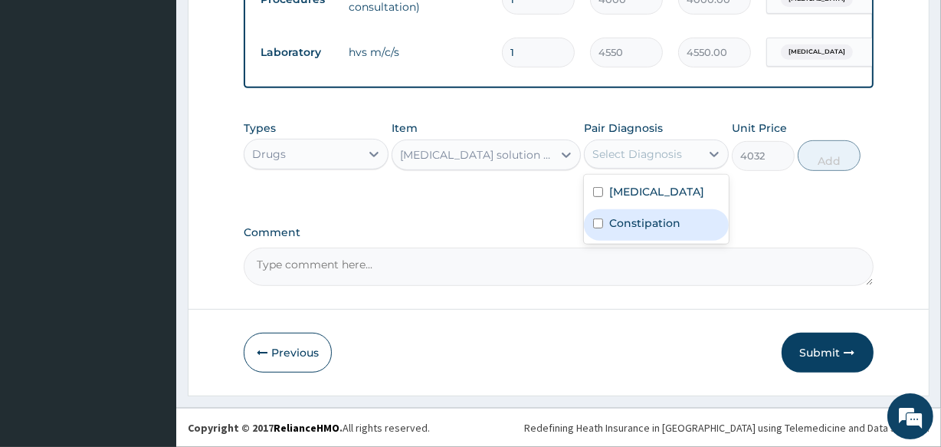
click at [643, 218] on label "Constipation" at bounding box center [644, 222] width 71 height 15
checkbox input "true"
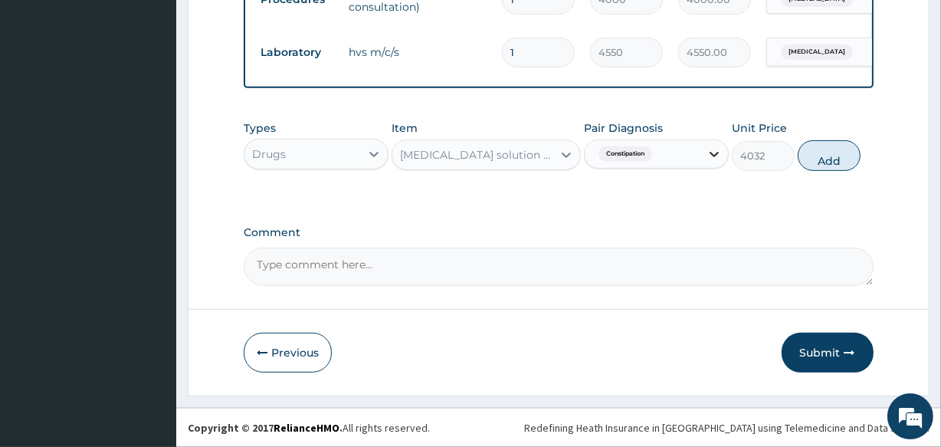
click at [713, 158] on icon at bounding box center [714, 153] width 15 height 15
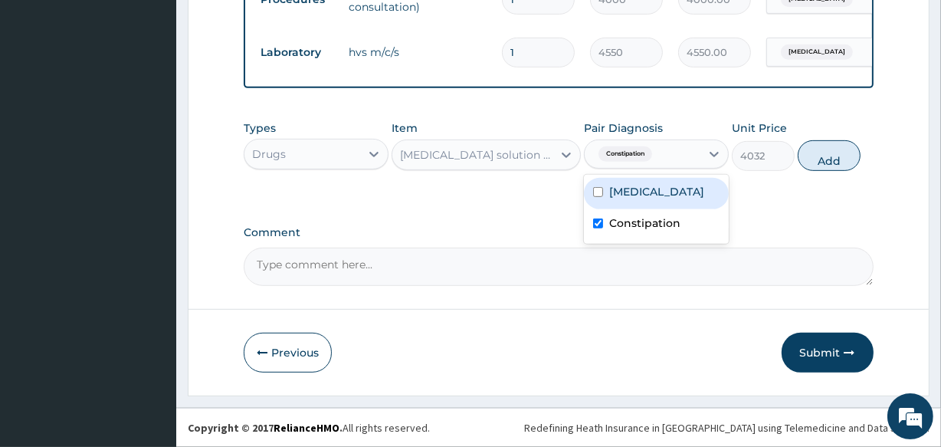
click at [691, 189] on label "[MEDICAL_DATA]" at bounding box center [656, 191] width 95 height 15
checkbox input "true"
click at [824, 151] on button "Add" at bounding box center [829, 155] width 63 height 31
type input "0"
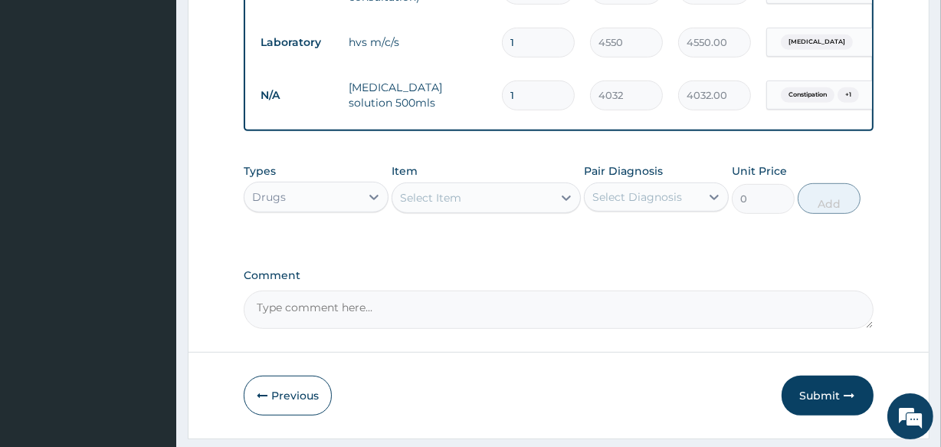
click at [358, 205] on div "Drugs" at bounding box center [302, 197] width 116 height 25
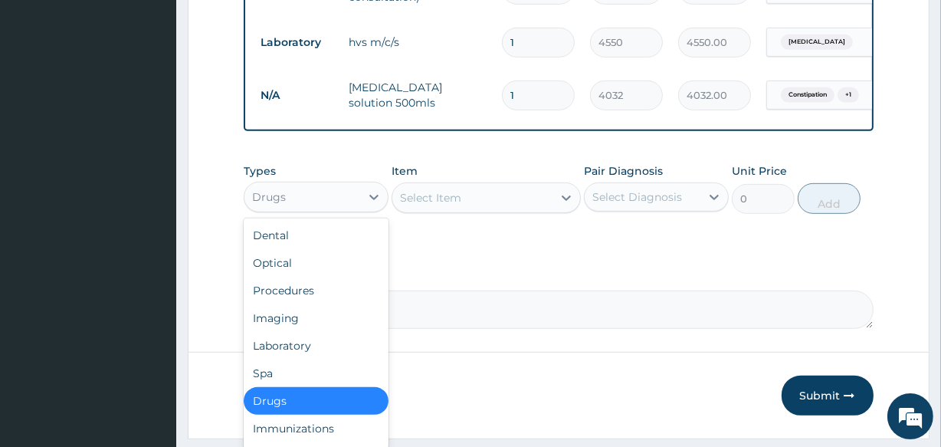
click at [299, 408] on div "Drugs" at bounding box center [316, 401] width 145 height 28
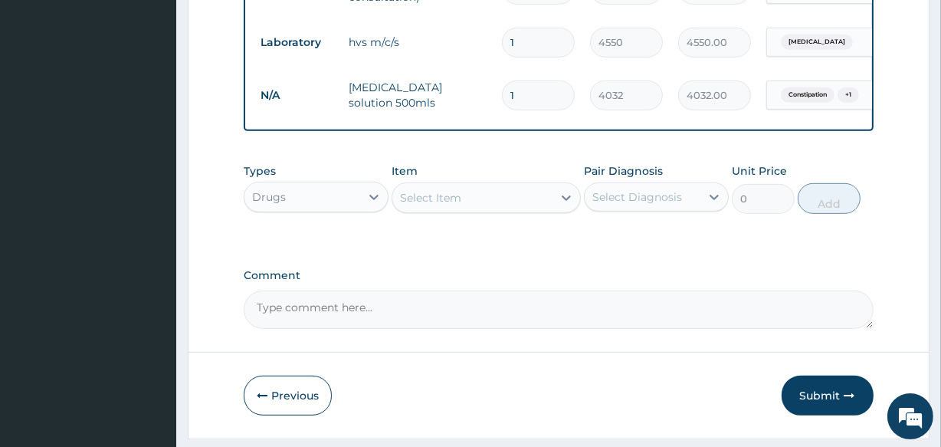
click at [490, 206] on div "Select Item" at bounding box center [471, 197] width 159 height 25
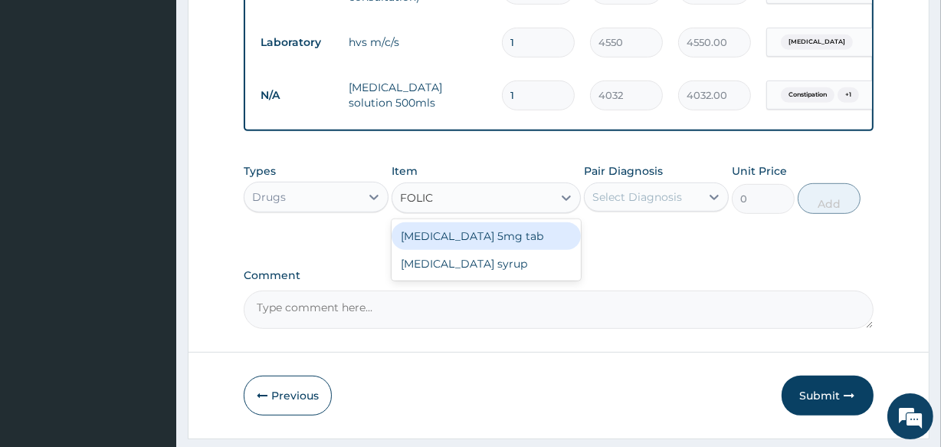
type input "FOLIC"
click at [477, 236] on div "[MEDICAL_DATA] 5mg tab" at bounding box center [486, 236] width 189 height 28
type input "12"
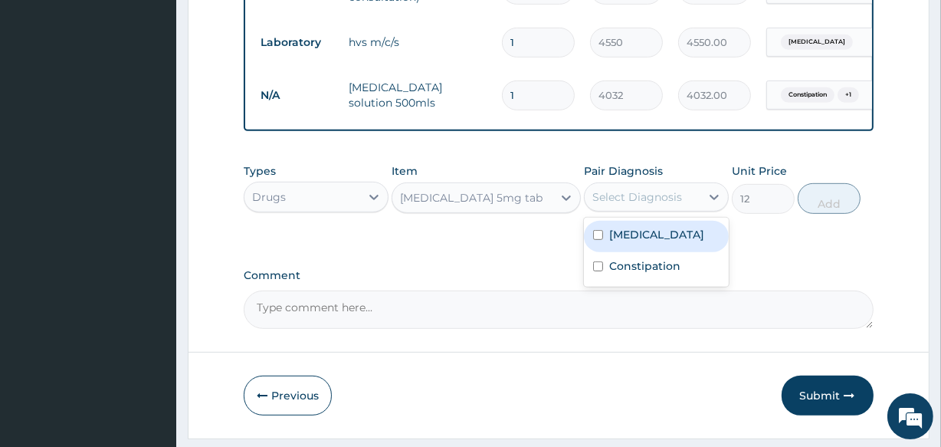
click at [681, 200] on div "Select Diagnosis" at bounding box center [643, 197] width 116 height 25
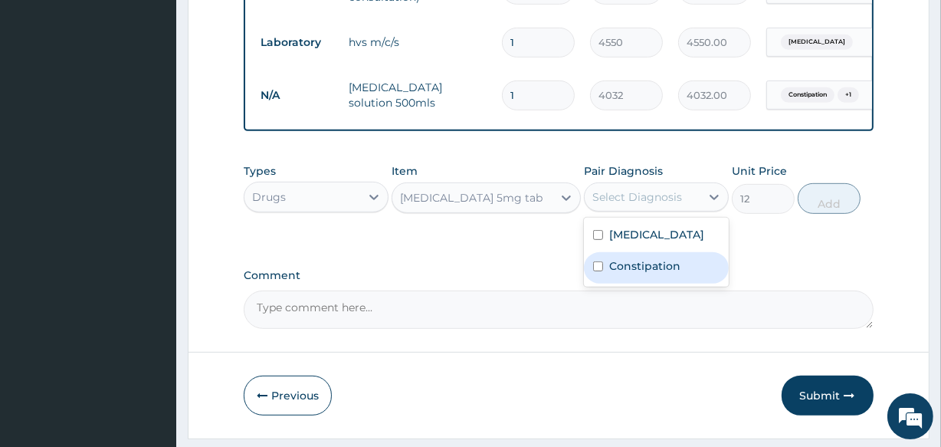
click at [646, 272] on label "Constipation" at bounding box center [644, 265] width 71 height 15
checkbox input "true"
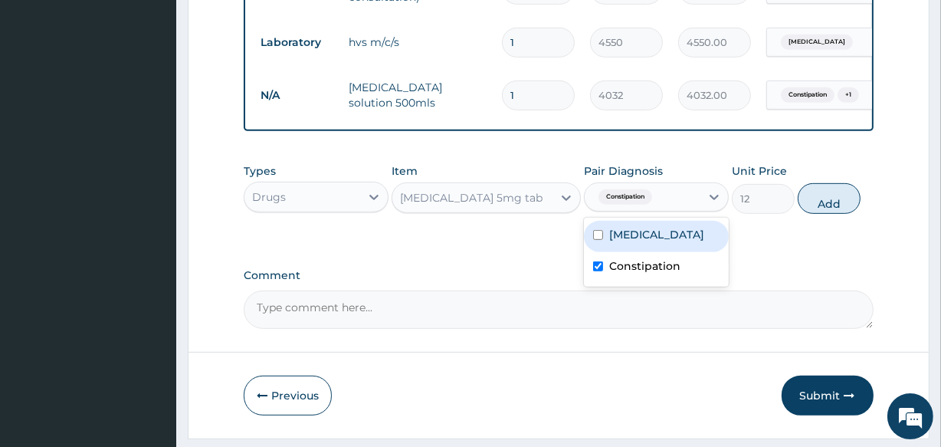
click at [651, 242] on label "[MEDICAL_DATA]" at bounding box center [656, 234] width 95 height 15
checkbox input "true"
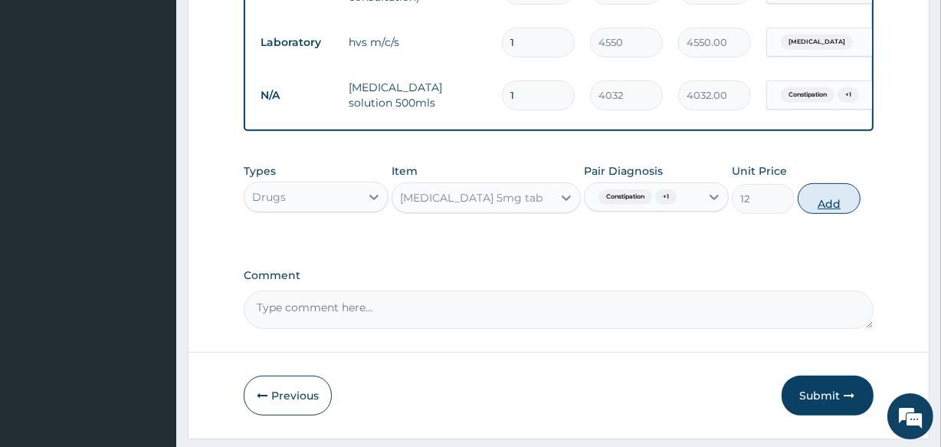
click at [818, 205] on button "Add" at bounding box center [829, 198] width 63 height 31
type input "0"
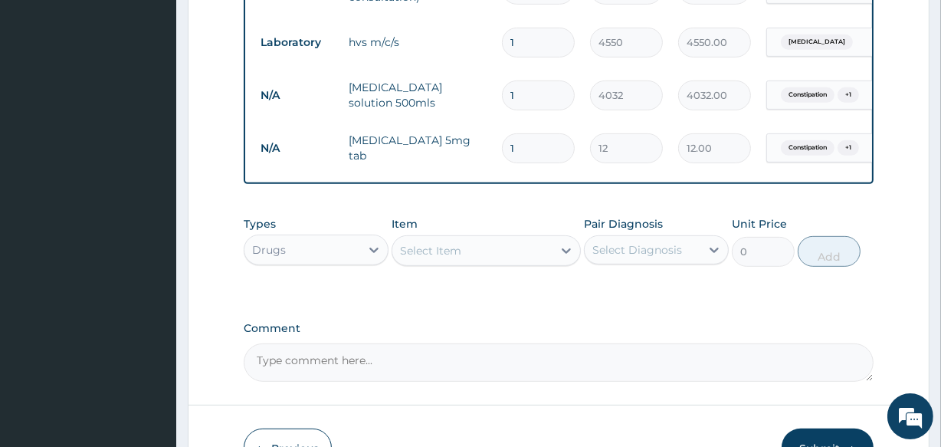
click at [538, 153] on input "1" at bounding box center [538, 148] width 73 height 30
type input "0.00"
type input "3"
type input "36.00"
type input "30"
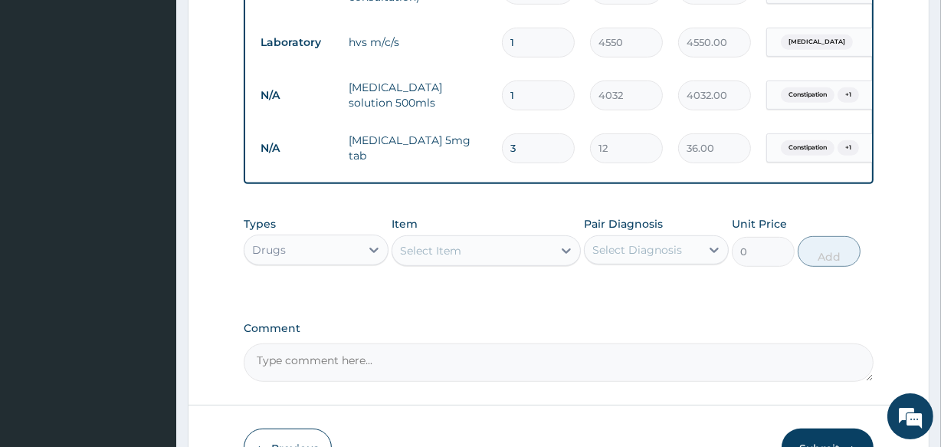
type input "360.00"
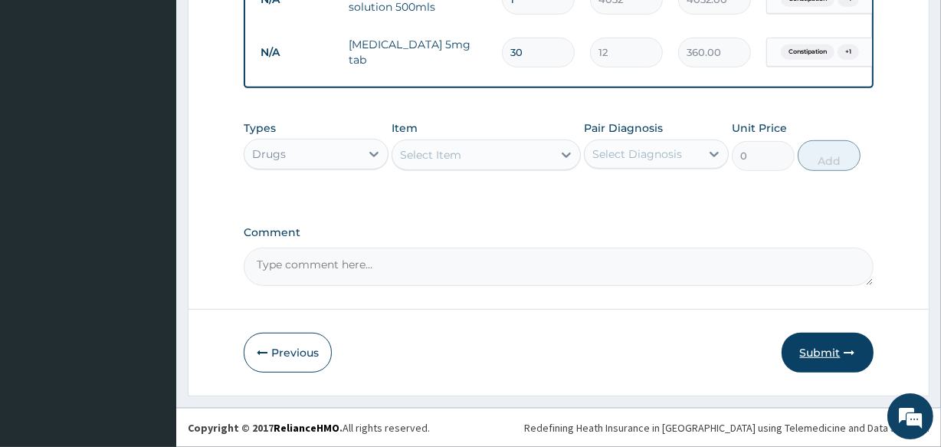
type input "30"
click at [831, 359] on button "Submit" at bounding box center [828, 353] width 92 height 40
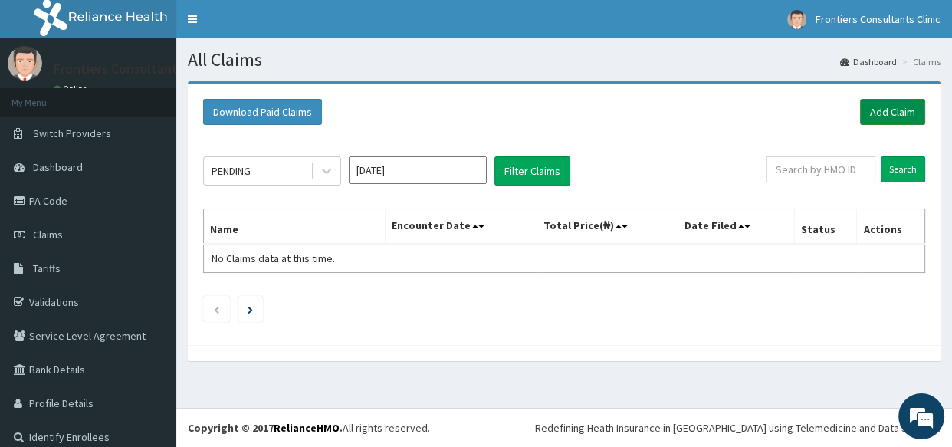
click at [867, 117] on link "Add Claim" at bounding box center [892, 112] width 65 height 26
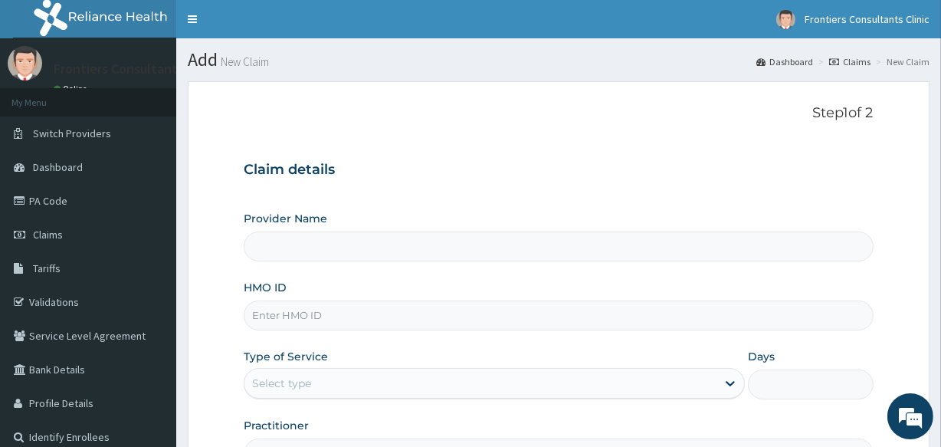
click at [277, 325] on input "HMO ID" at bounding box center [558, 315] width 629 height 30
type input "Frontiers Consultants Clinic"
type input "KSB/10297/B"
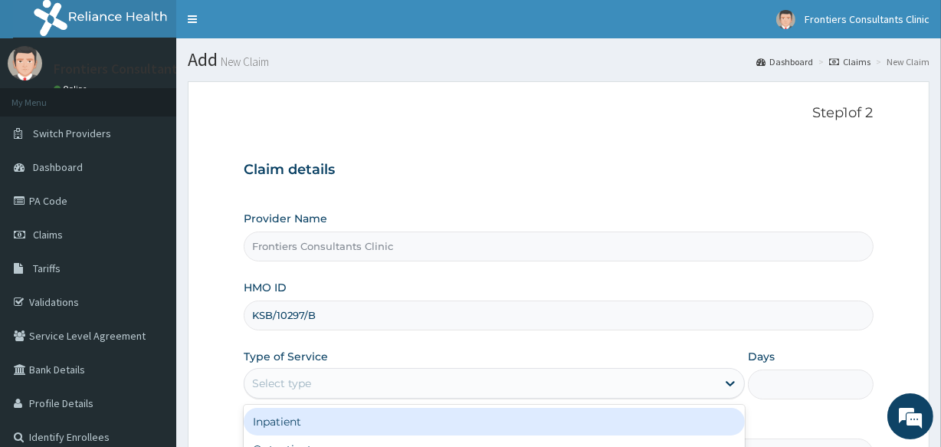
click at [292, 375] on div "Select type" at bounding box center [281, 382] width 59 height 15
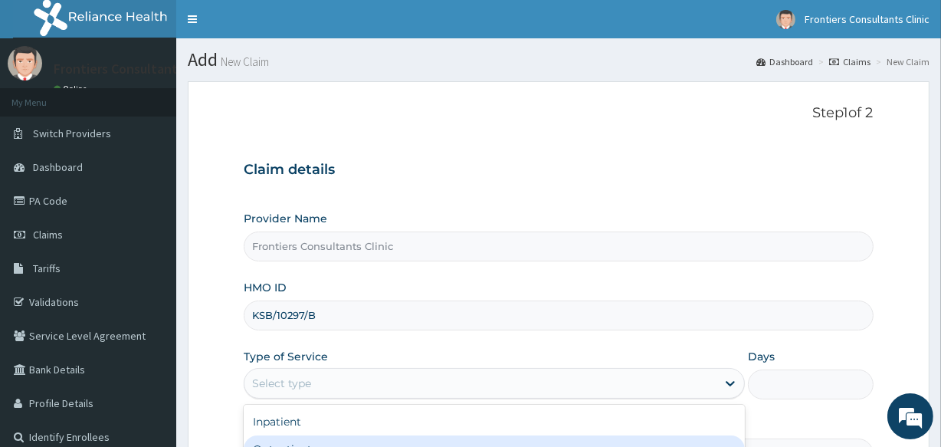
click at [292, 436] on div "Outpatient" at bounding box center [494, 449] width 501 height 28
type input "1"
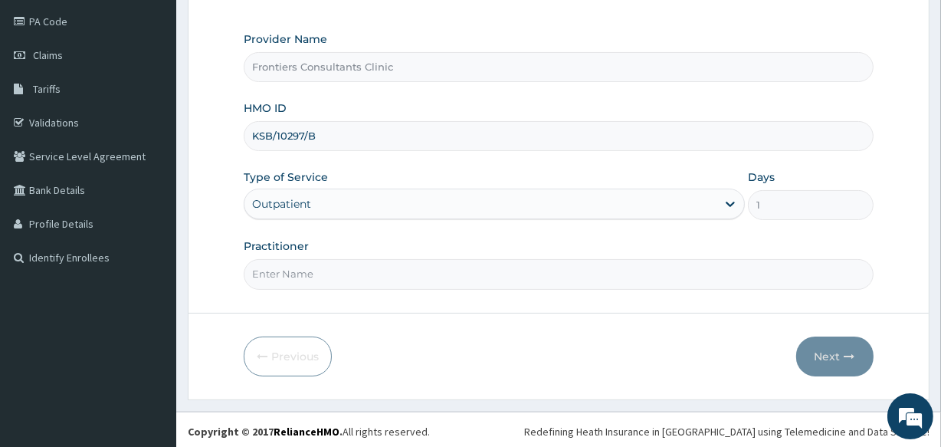
scroll to position [182, 0]
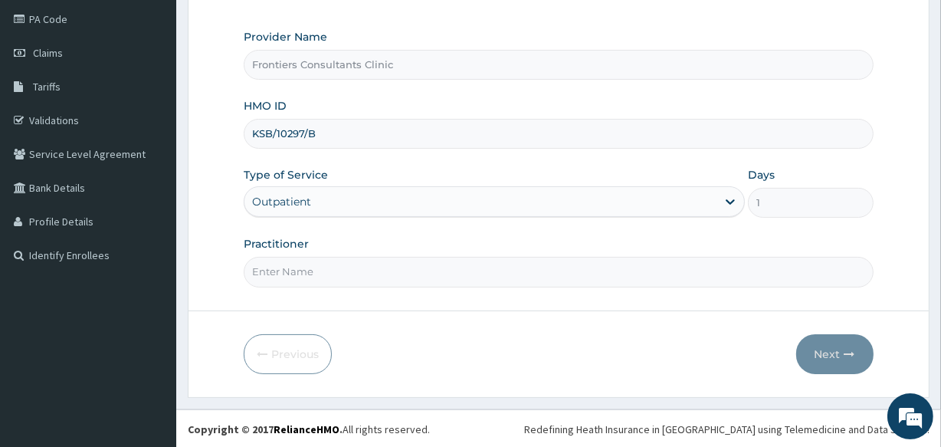
click at [309, 266] on input "Practitioner" at bounding box center [558, 272] width 629 height 30
type input "[PERSON_NAME]"
click at [845, 349] on icon "button" at bounding box center [849, 354] width 11 height 11
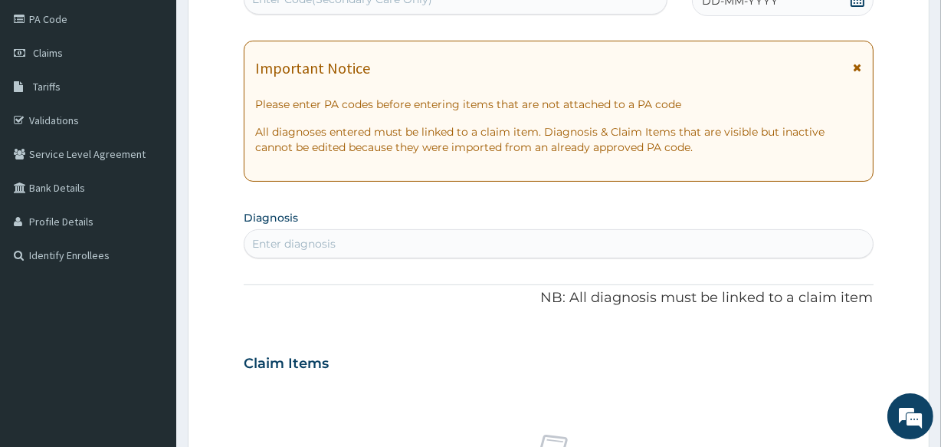
scroll to position [173, 0]
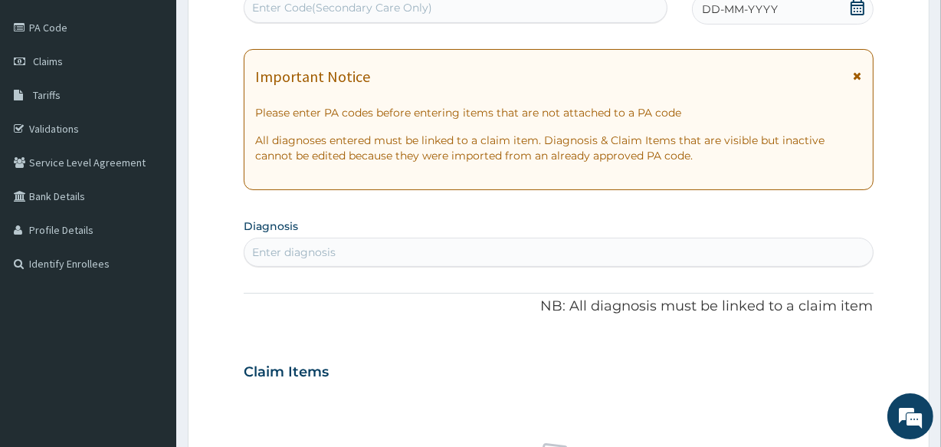
click at [392, 5] on div "Enter Code(Secondary Care Only)" at bounding box center [342, 7] width 180 height 15
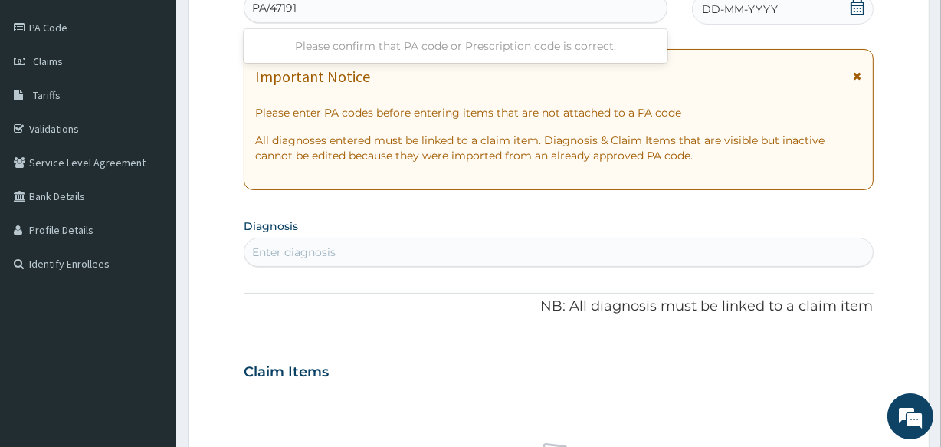
type input "PA/471919"
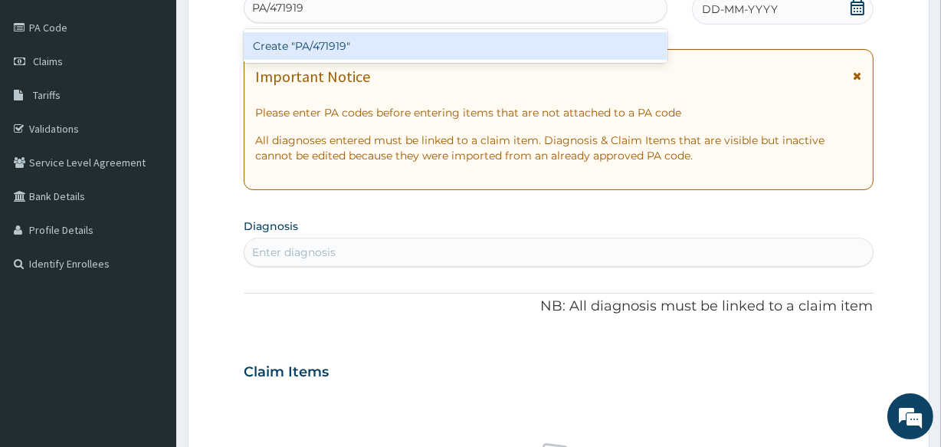
click at [382, 45] on div "Create "PA/471919"" at bounding box center [455, 46] width 423 height 28
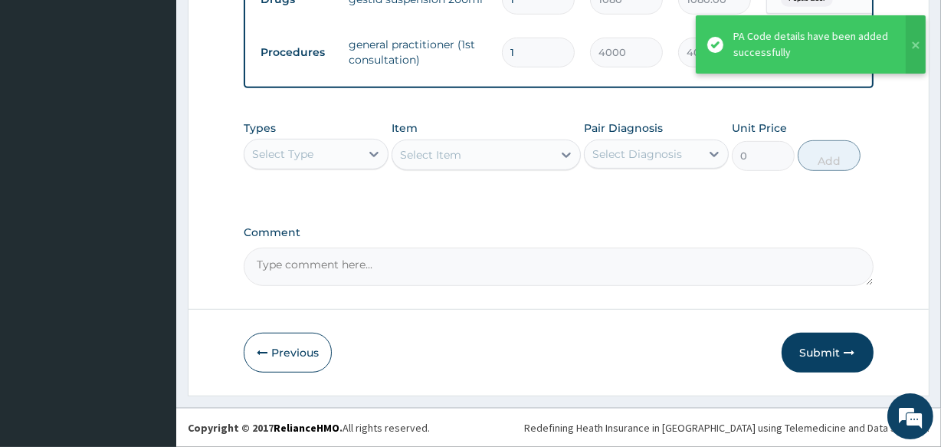
scroll to position [754, 0]
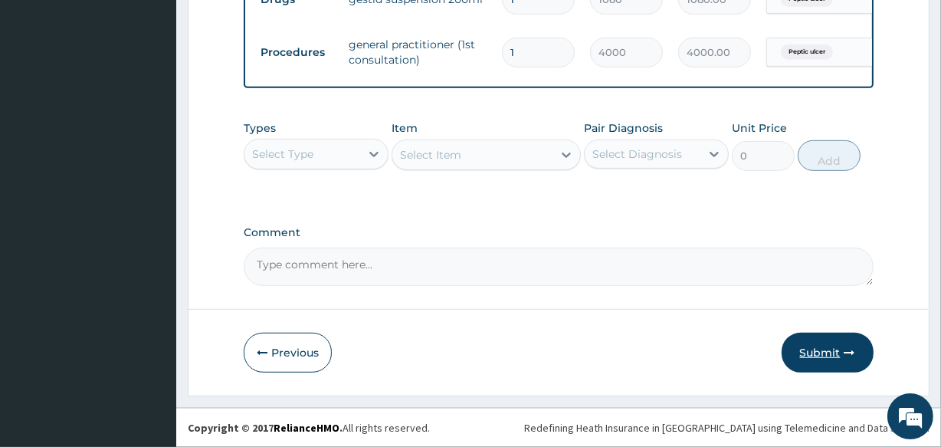
click at [812, 351] on button "Submit" at bounding box center [828, 353] width 92 height 40
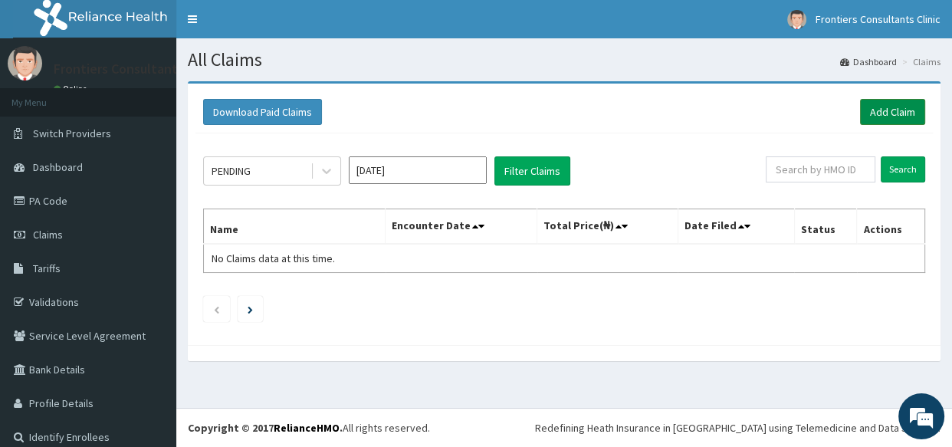
click at [890, 107] on link "Add Claim" at bounding box center [892, 112] width 65 height 26
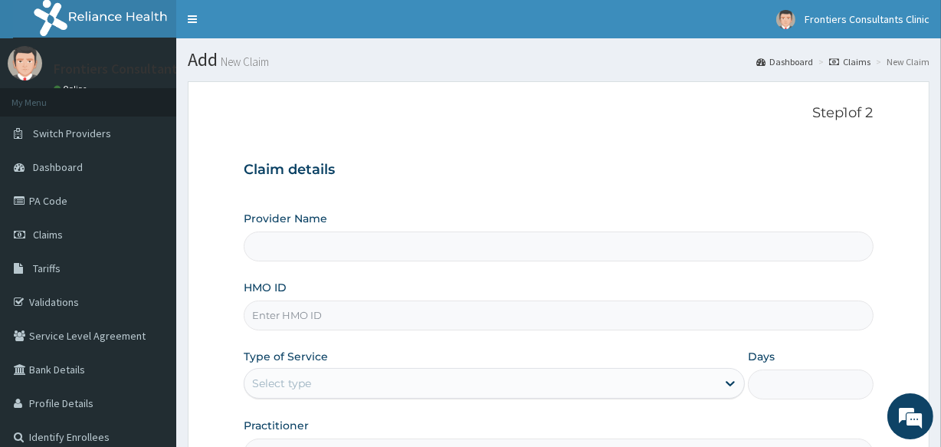
type input "Frontiers Consultants Clinic"
click at [469, 241] on input "Frontiers Consultants Clinic" at bounding box center [558, 246] width 629 height 30
click at [375, 314] on input "HMO ID" at bounding box center [558, 315] width 629 height 30
type input "KSB/10158/A"
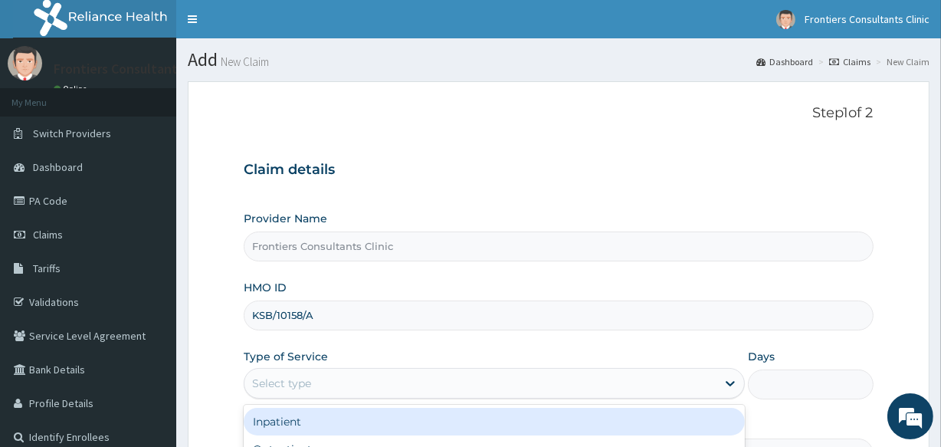
click at [359, 383] on div "Select type" at bounding box center [480, 383] width 472 height 25
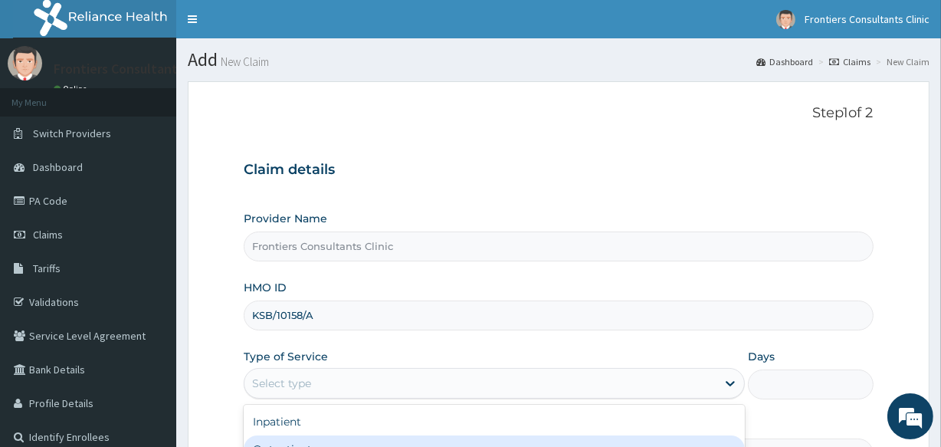
click at [307, 440] on div "Outpatient" at bounding box center [494, 449] width 501 height 28
type input "1"
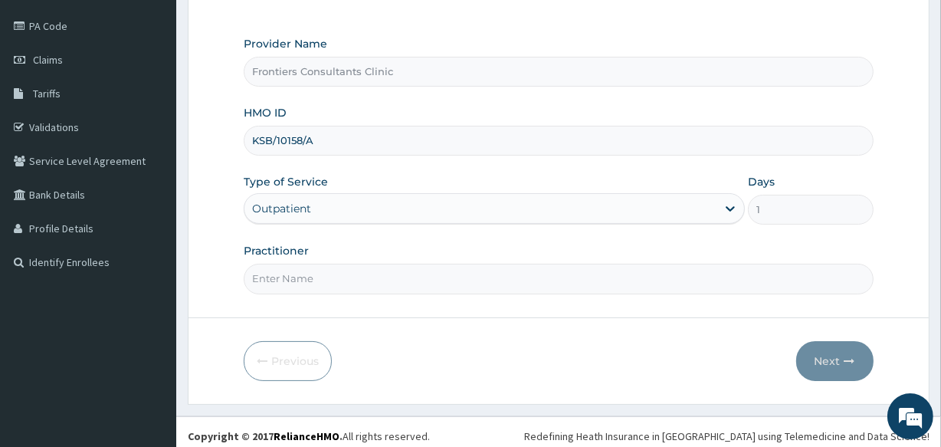
scroll to position [182, 0]
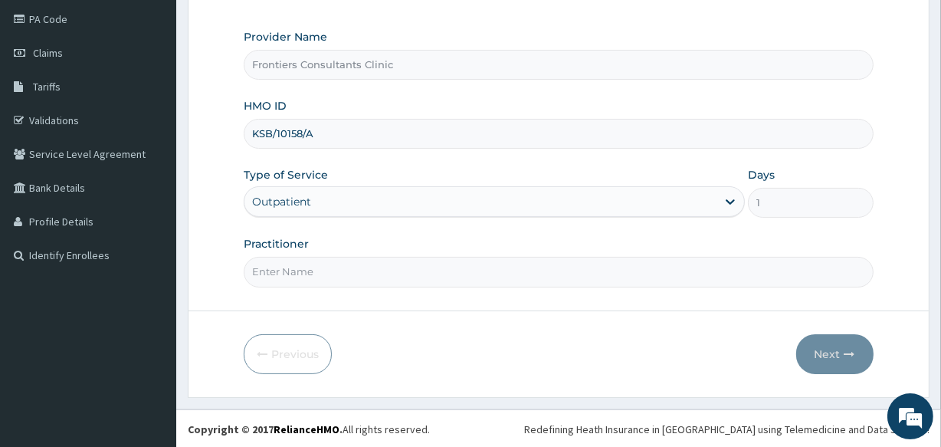
click at [503, 274] on input "Practitioner" at bounding box center [558, 272] width 629 height 30
type input "DR FATIMA"
click at [828, 349] on button "Next" at bounding box center [834, 354] width 77 height 40
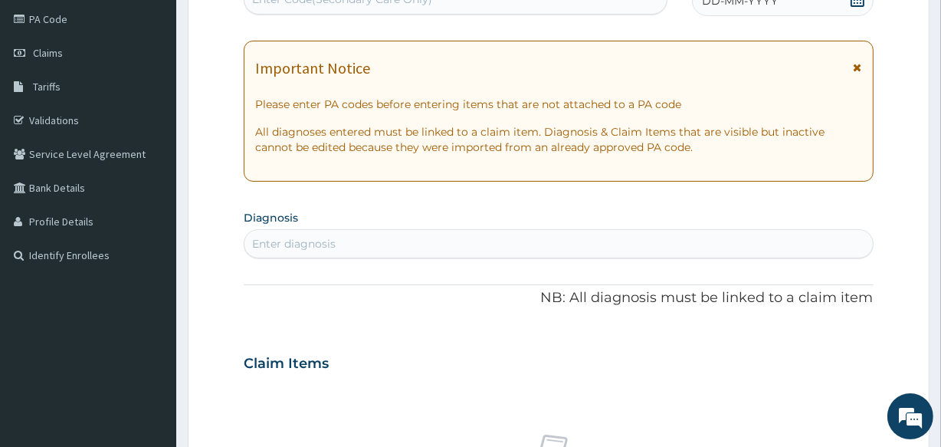
click div "Enter Code(Secondary Care Only)"
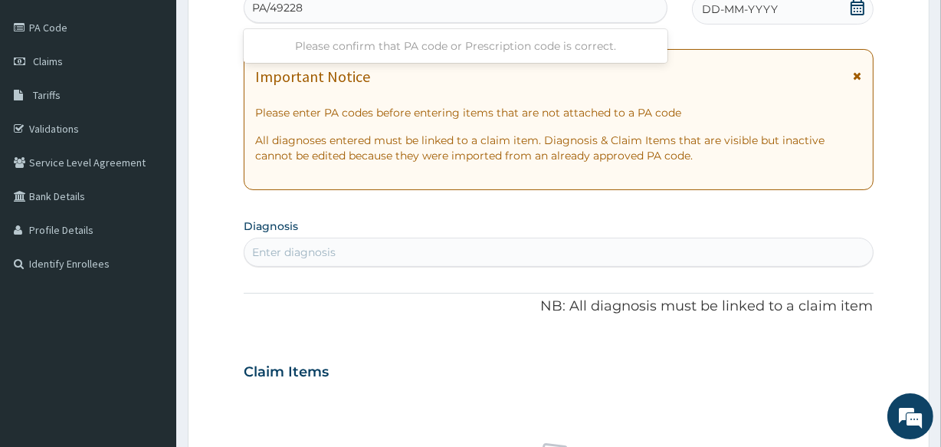
type input "PA/49228F"
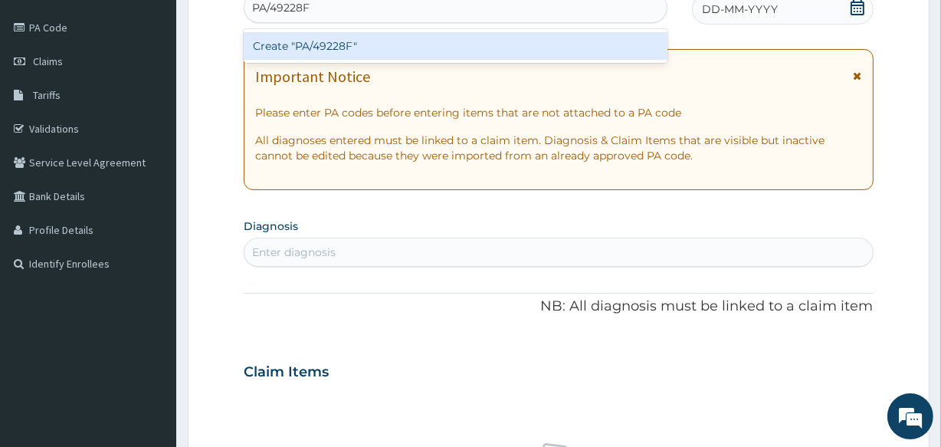
click div "Create "PA/49228F""
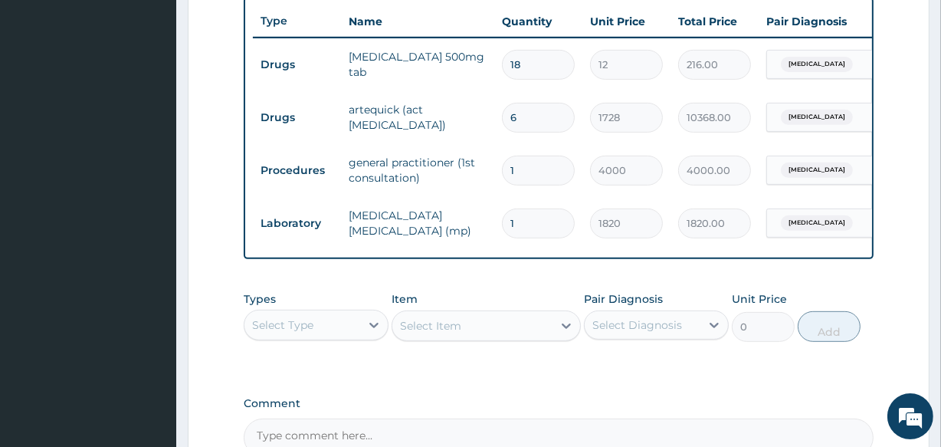
scroll to position [754, 0]
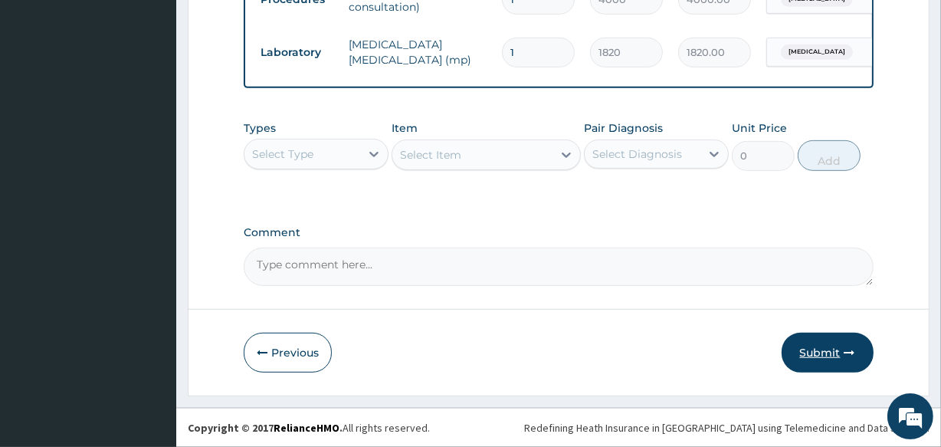
click button "Submit"
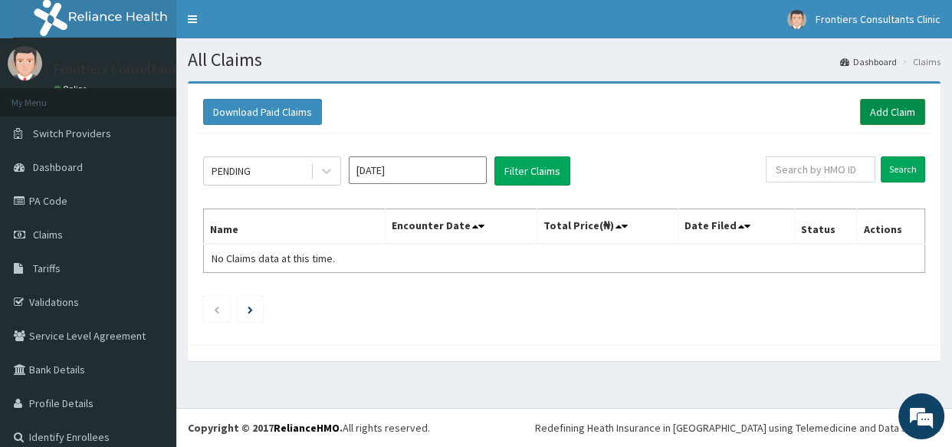
click at [871, 113] on link "Add Claim" at bounding box center [892, 112] width 65 height 26
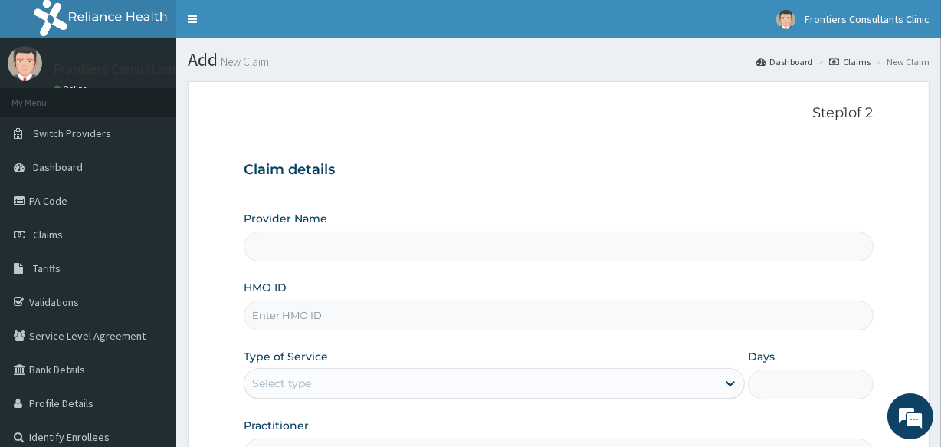
click at [352, 327] on input "HMO ID" at bounding box center [558, 315] width 629 height 30
type input "Frontiers Consultants Clinic"
type input "KSB/10158/D"
click at [287, 378] on div "Select type" at bounding box center [281, 382] width 59 height 15
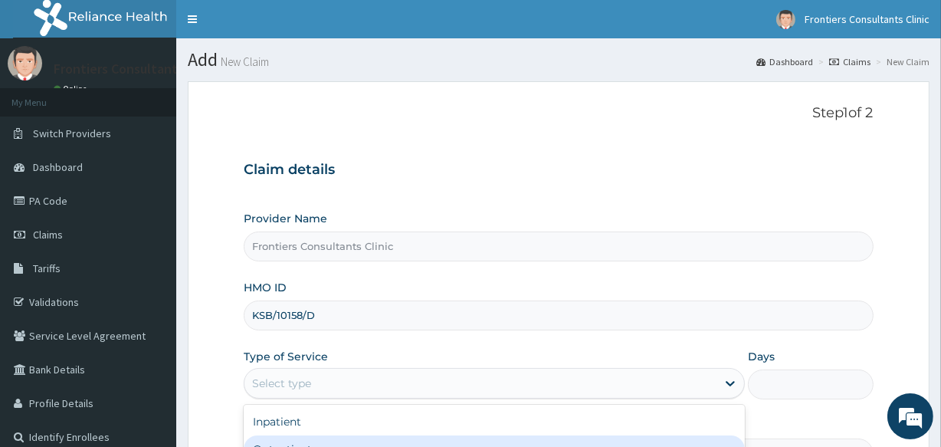
click at [290, 441] on div "Outpatient" at bounding box center [494, 449] width 501 height 28
type input "1"
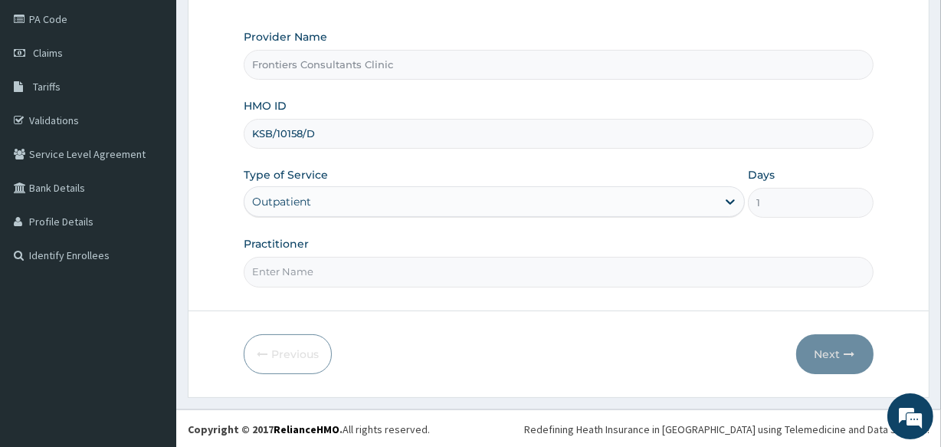
click at [466, 277] on input "Practitioner" at bounding box center [558, 272] width 629 height 30
type input "DR [PERSON_NAME]"
click at [831, 357] on button "Next" at bounding box center [834, 354] width 77 height 40
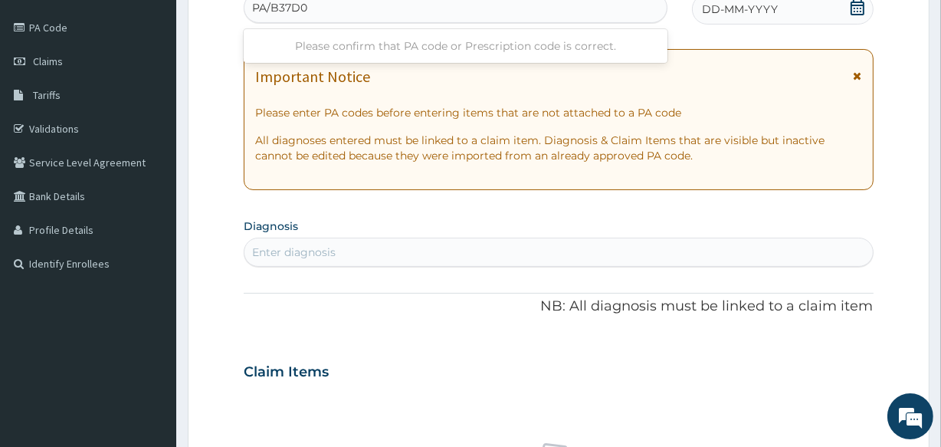
type input "PA/B37D04"
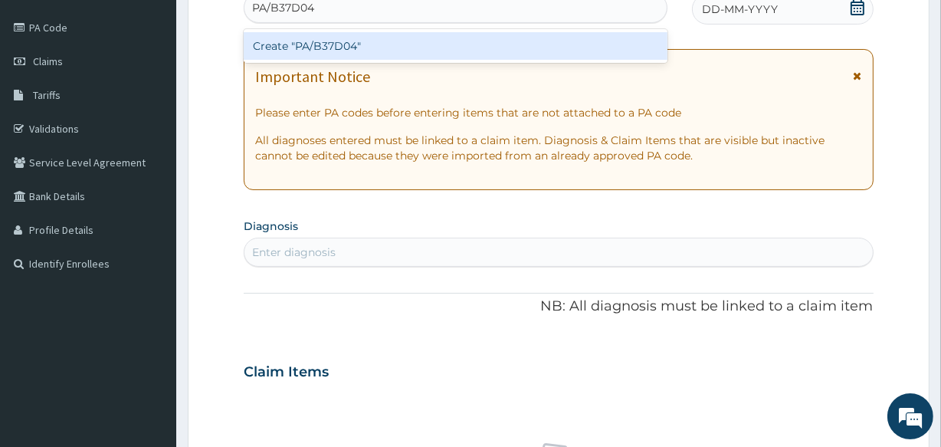
click at [381, 45] on div "Create "PA/B37D04"" at bounding box center [455, 46] width 423 height 28
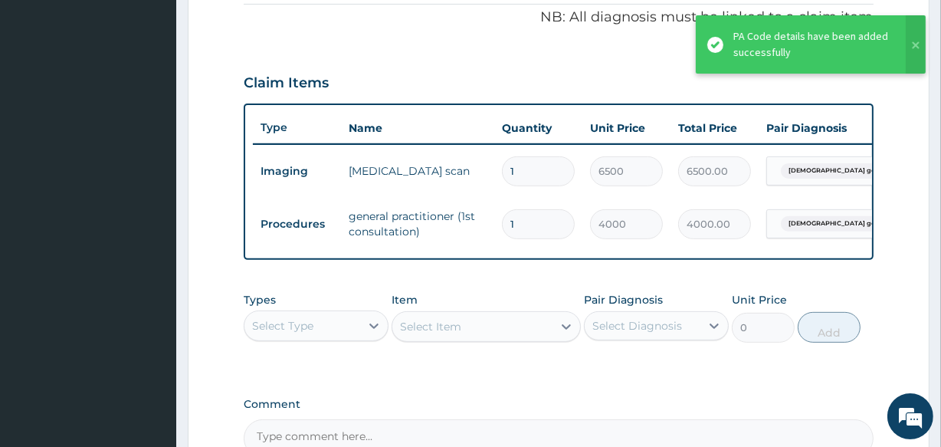
scroll to position [633, 0]
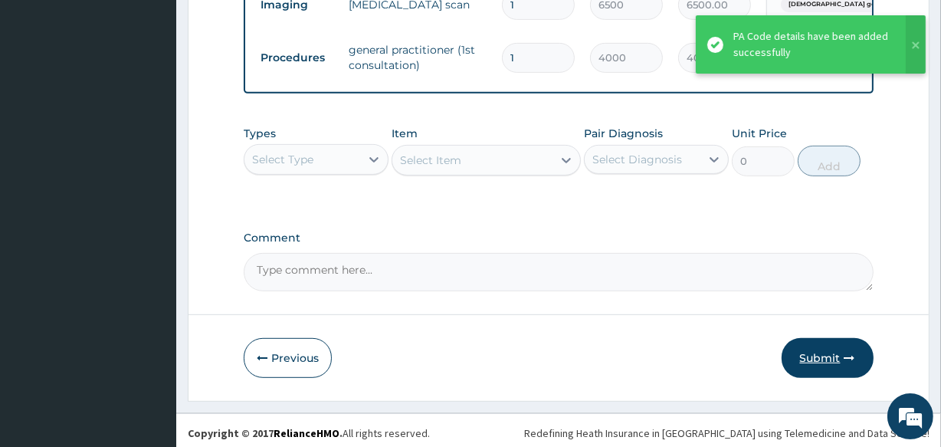
click at [806, 369] on button "Submit" at bounding box center [828, 358] width 92 height 40
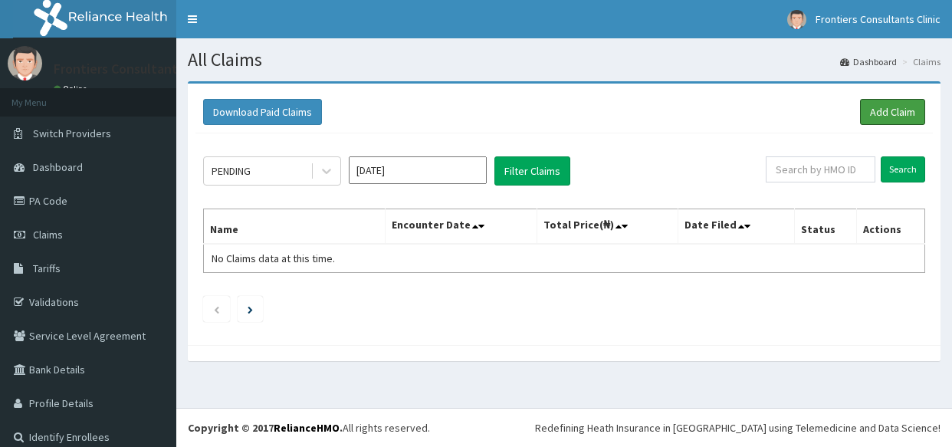
click at [877, 107] on link "Add Claim" at bounding box center [892, 112] width 65 height 26
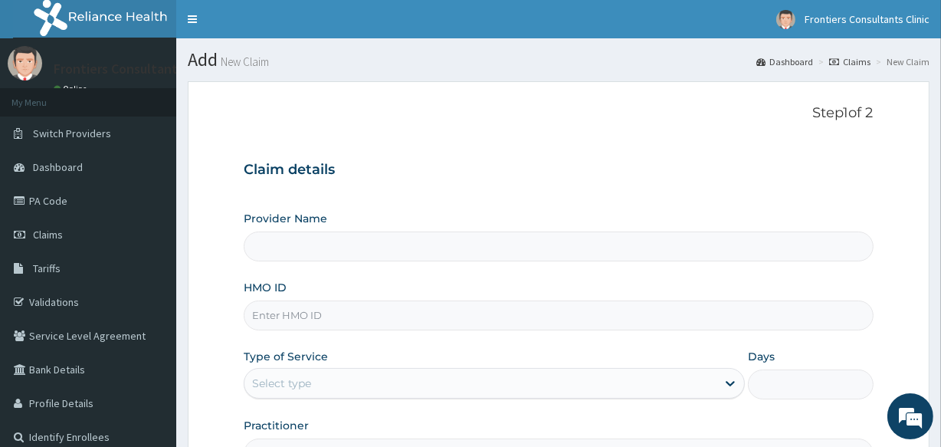
click at [329, 316] on input "HMO ID" at bounding box center [558, 315] width 629 height 30
type input "Frontiers Consultants Clinic"
type input "KSB/10158/D"
click at [277, 378] on div "Select type" at bounding box center [281, 382] width 59 height 15
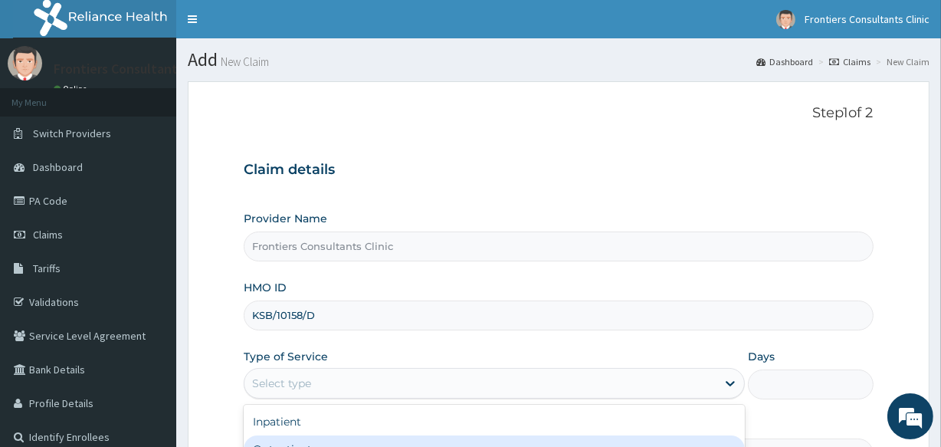
click at [277, 435] on div "Outpatient" at bounding box center [494, 449] width 501 height 28
type input "1"
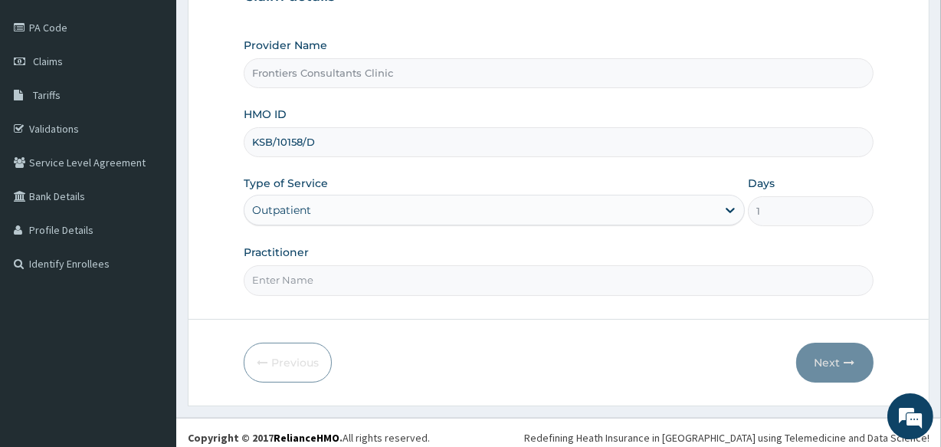
scroll to position [182, 0]
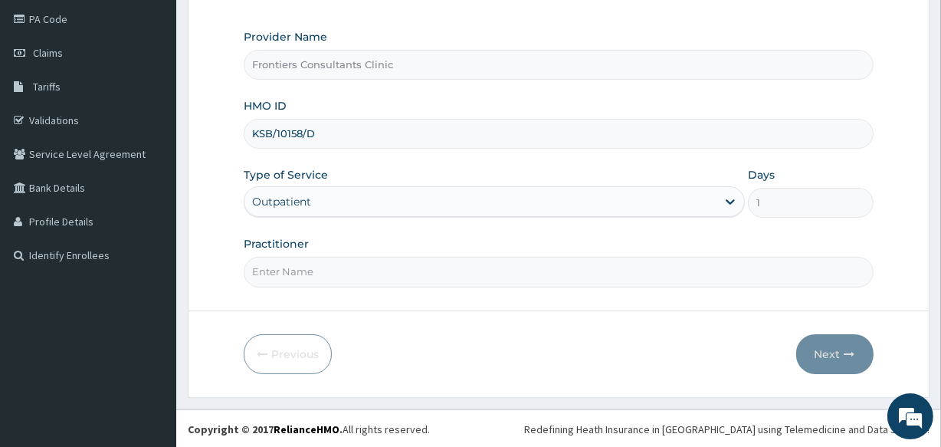
click at [504, 264] on input "Practitioner" at bounding box center [558, 272] width 629 height 30
type input "[PERSON_NAME]"
click at [820, 346] on button "Next" at bounding box center [834, 354] width 77 height 40
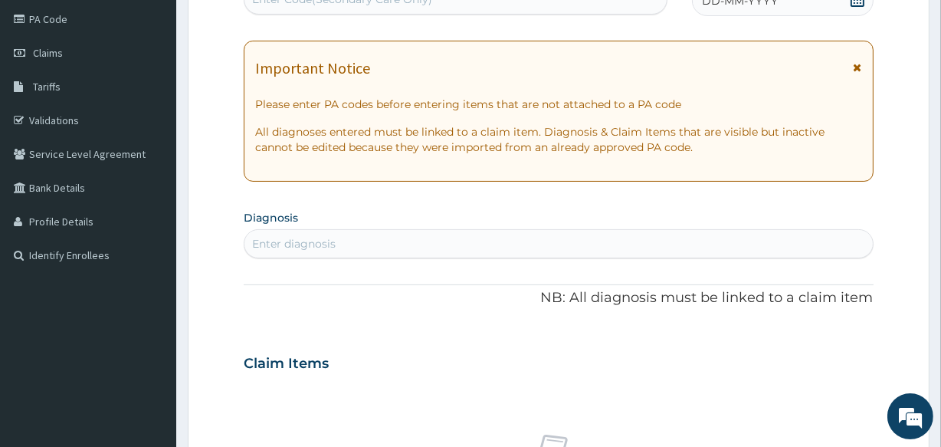
scroll to position [173, 0]
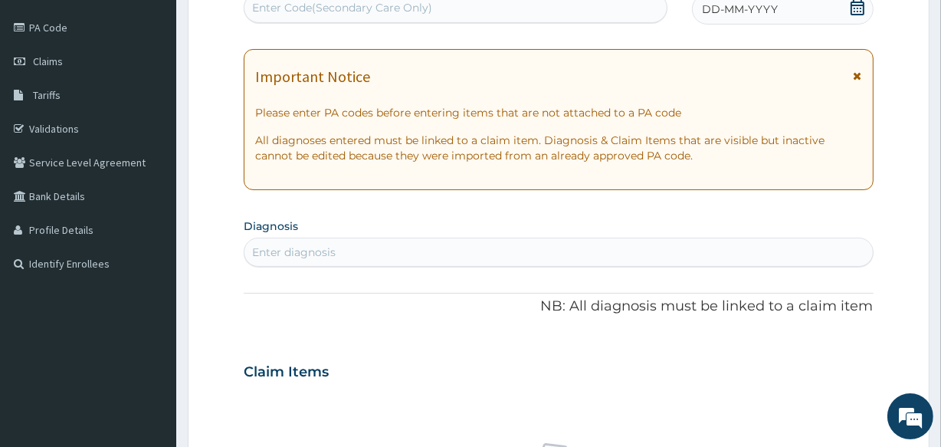
click at [356, 6] on div "Enter Code(Secondary Care Only)" at bounding box center [342, 7] width 180 height 15
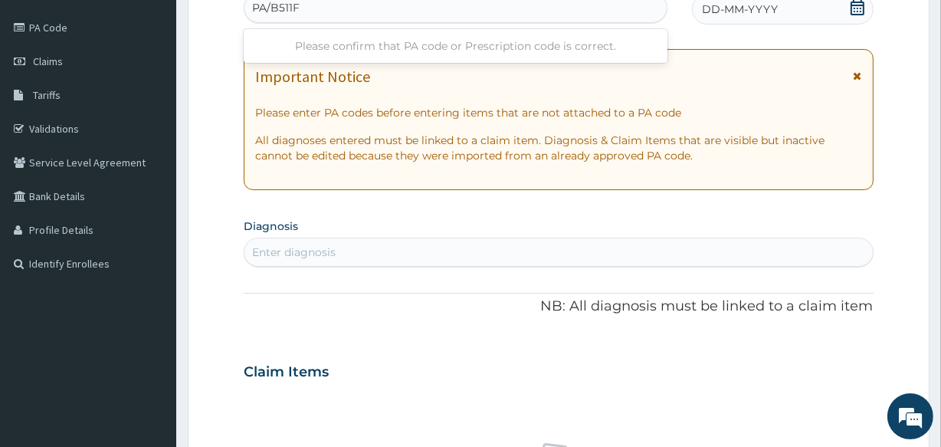
type input "PA/B511F9"
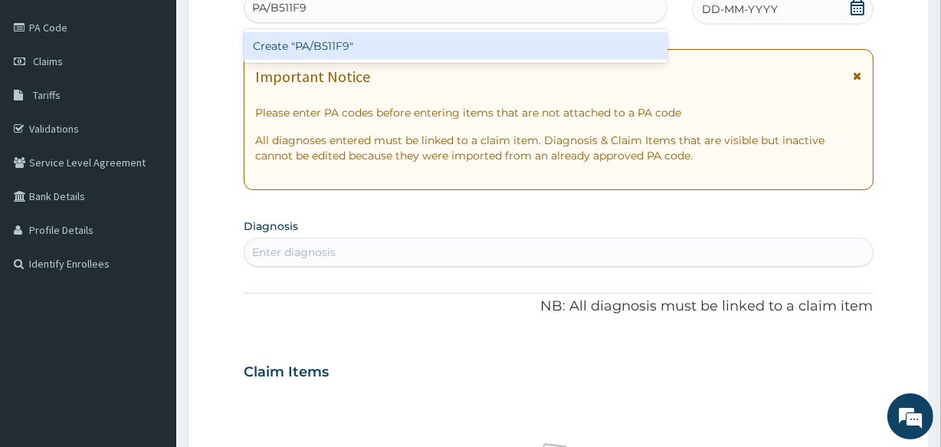
click at [358, 37] on div "Create "PA/B511F9"" at bounding box center [455, 46] width 423 height 28
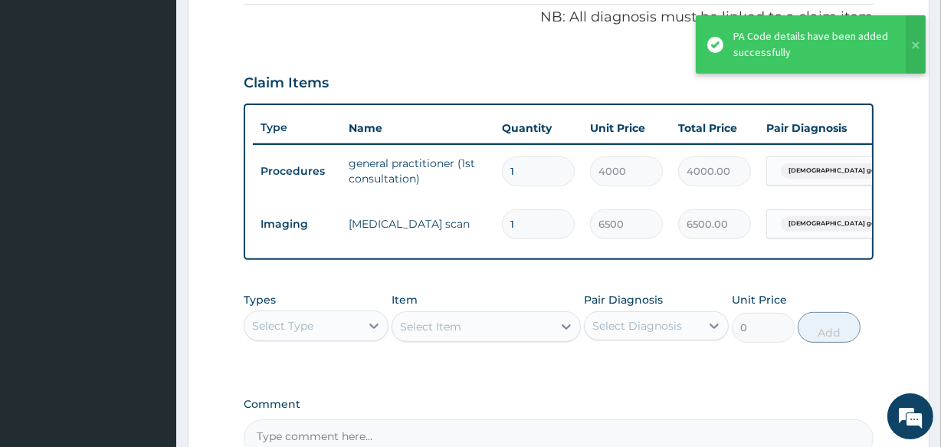
scroll to position [648, 0]
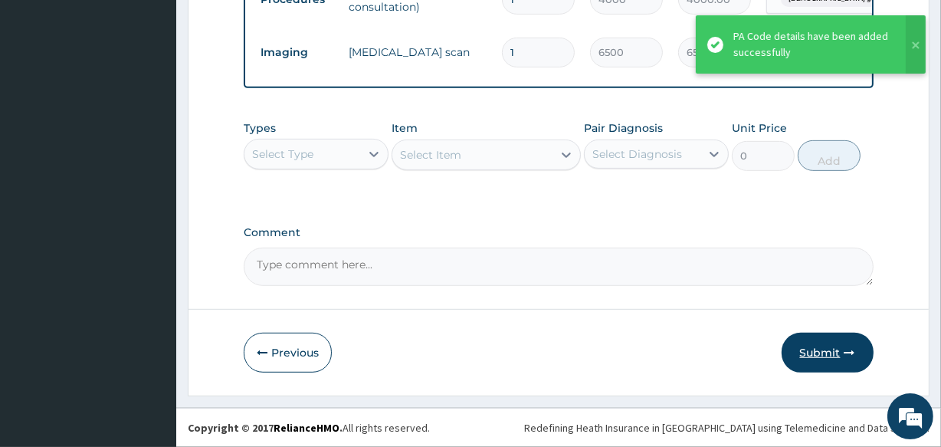
click at [821, 352] on button "Submit" at bounding box center [828, 353] width 92 height 40
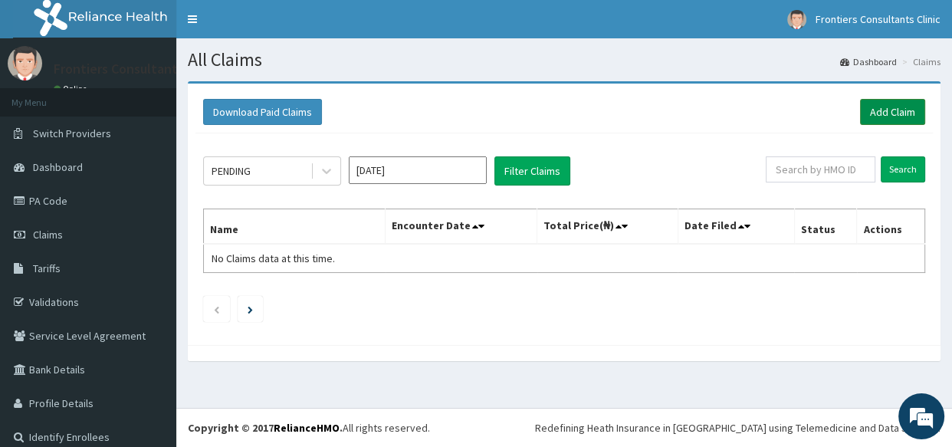
click at [863, 116] on link "Add Claim" at bounding box center [892, 112] width 65 height 26
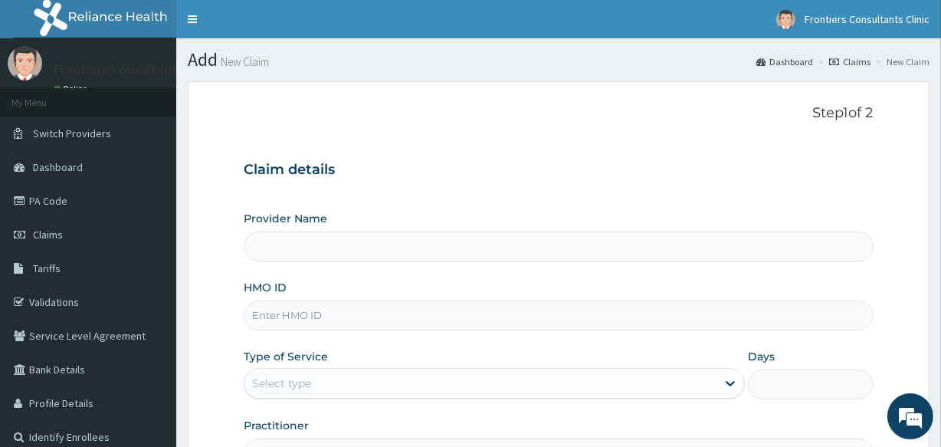
click at [390, 248] on input "Provider Name" at bounding box center [558, 246] width 629 height 30
type input "Frontiers Consultants Clinic"
click at [359, 323] on input "HMO ID" at bounding box center [558, 315] width 629 height 30
type input "RET/46261/A"
click at [352, 381] on div "Select type" at bounding box center [480, 383] width 472 height 25
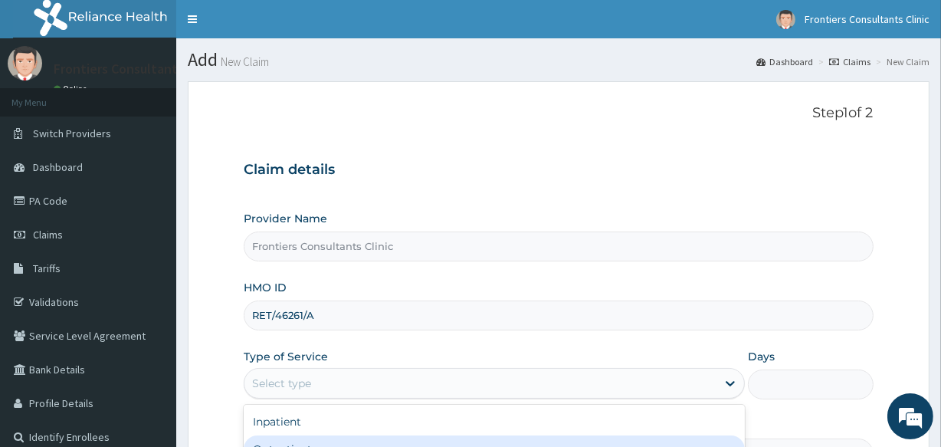
click at [334, 437] on div "Outpatient" at bounding box center [494, 449] width 501 height 28
type input "1"
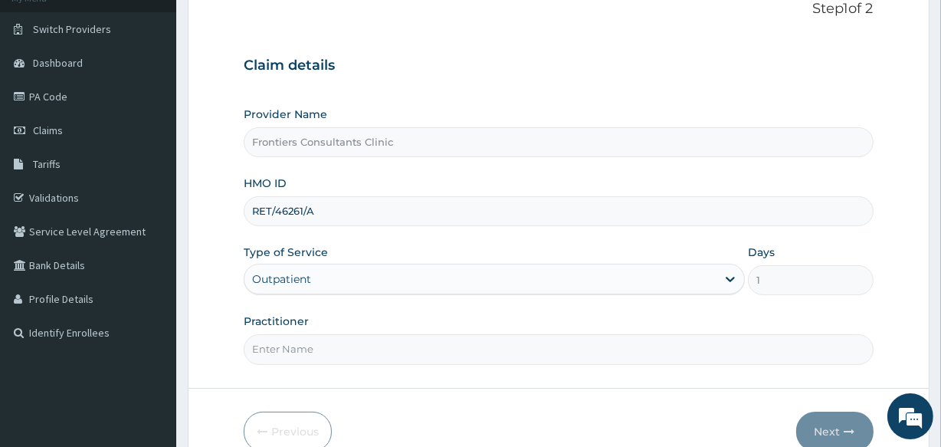
scroll to position [182, 0]
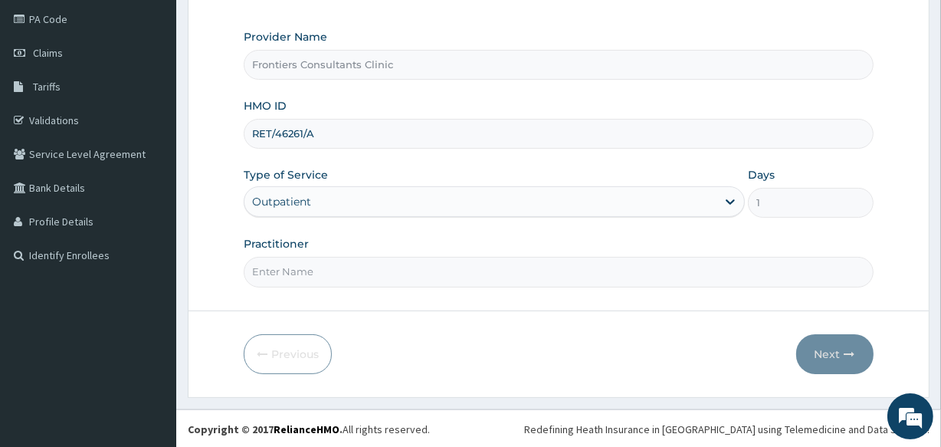
click at [421, 276] on input "Practitioner" at bounding box center [558, 272] width 629 height 30
type input "DR SALIM"
click at [839, 378] on form "Step 1 of 2 Claim details Provider Name Frontiers Consultants Clinic HMO ID RET…" at bounding box center [559, 148] width 742 height 497
click at [827, 349] on button "Next" at bounding box center [834, 354] width 77 height 40
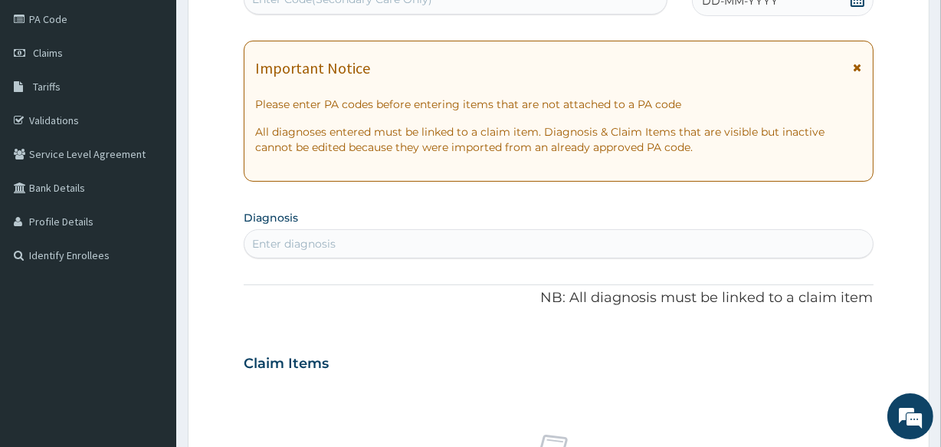
scroll to position [173, 0]
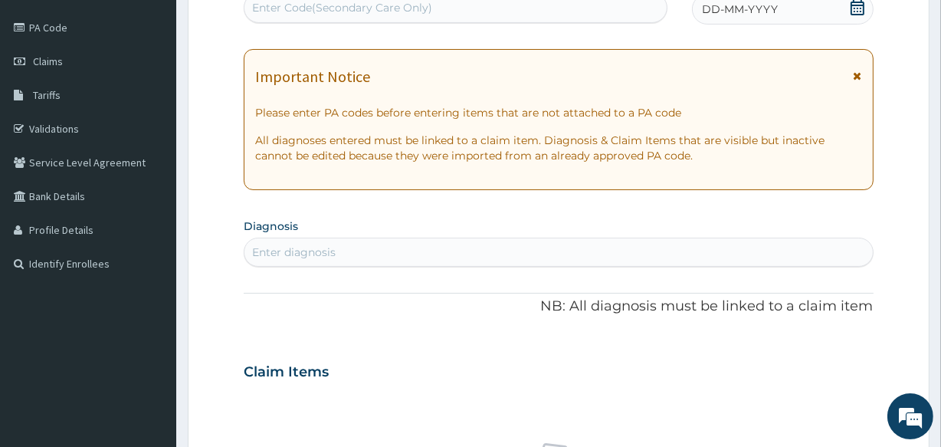
click at [383, 5] on div "Enter Code(Secondary Care Only)" at bounding box center [342, 7] width 180 height 15
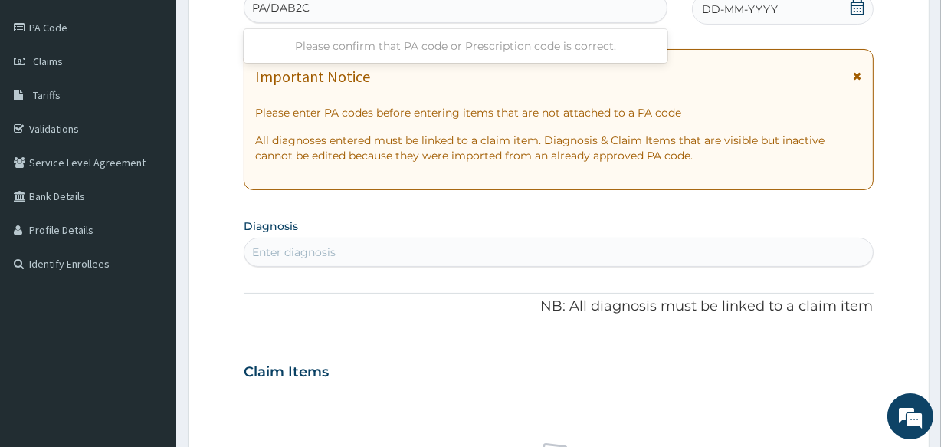
type input "PA/DAB2C3"
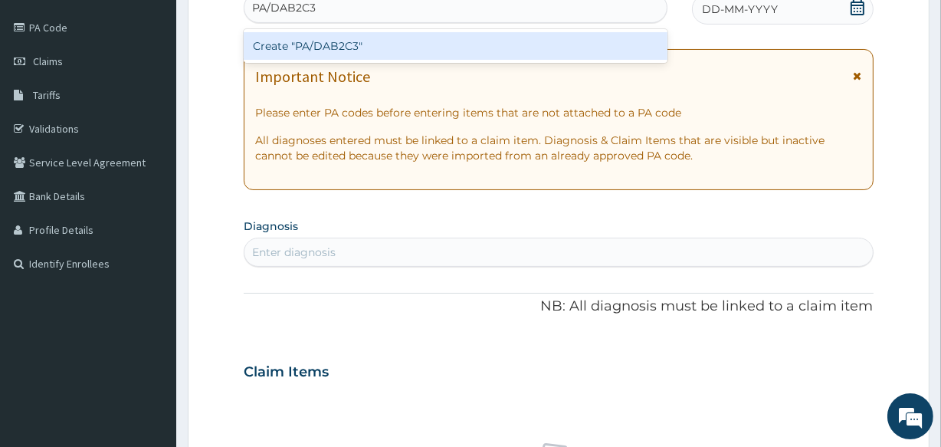
click at [396, 40] on div "Create "PA/DAB2C3"" at bounding box center [455, 46] width 423 height 28
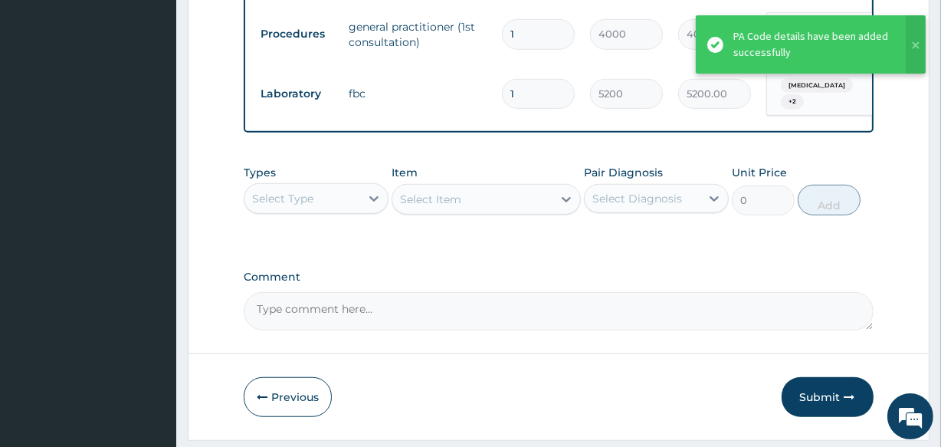
scroll to position [1027, 0]
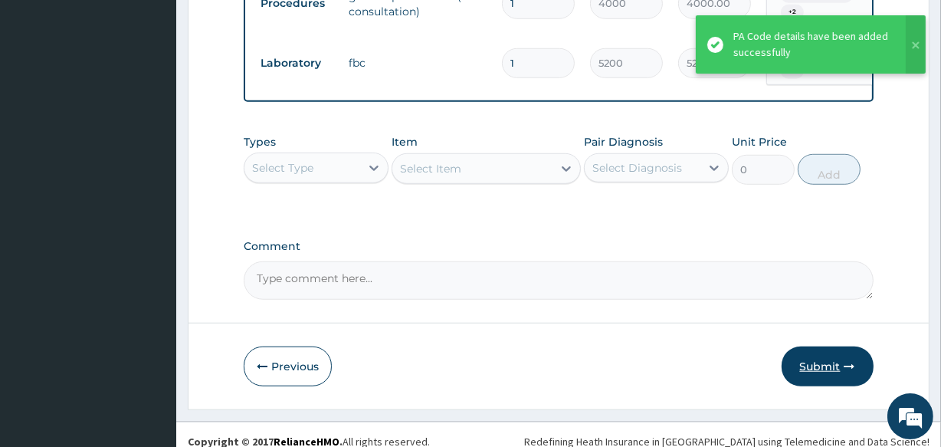
click at [811, 352] on button "Submit" at bounding box center [828, 366] width 92 height 40
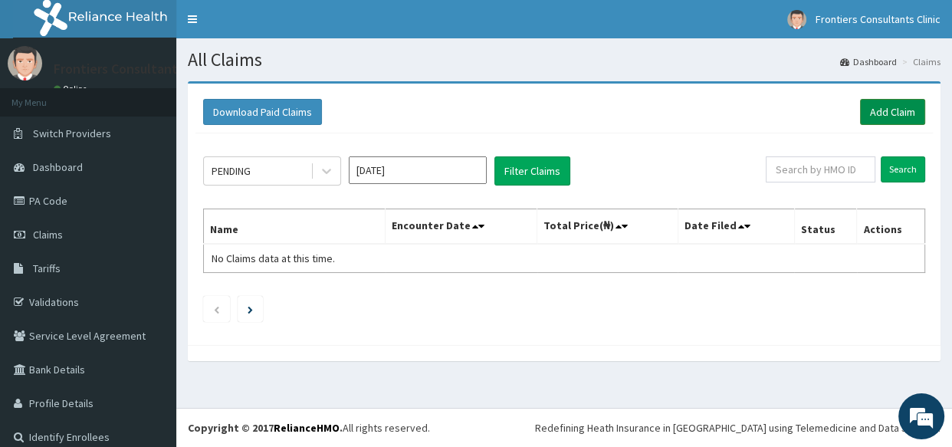
click at [866, 114] on link "Add Claim" at bounding box center [892, 112] width 65 height 26
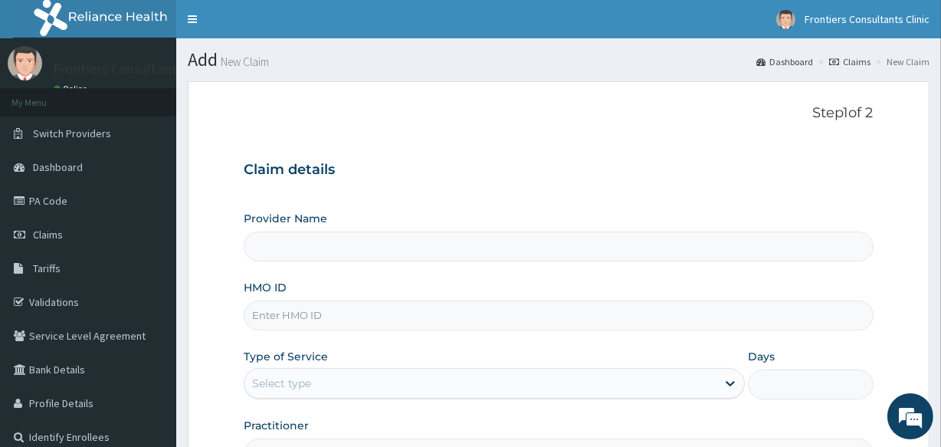
type input "Frontiers Consultants Clinic"
click at [296, 310] on input "HMO ID" at bounding box center [558, 315] width 629 height 30
type input "HSO/10059/A"
click at [302, 381] on div "Select type" at bounding box center [281, 382] width 59 height 15
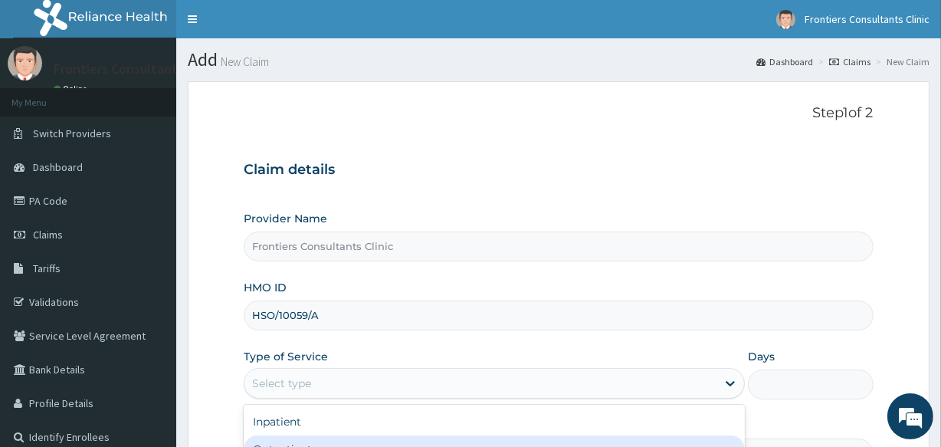
click at [299, 438] on div "Outpatient" at bounding box center [494, 449] width 501 height 28
type input "1"
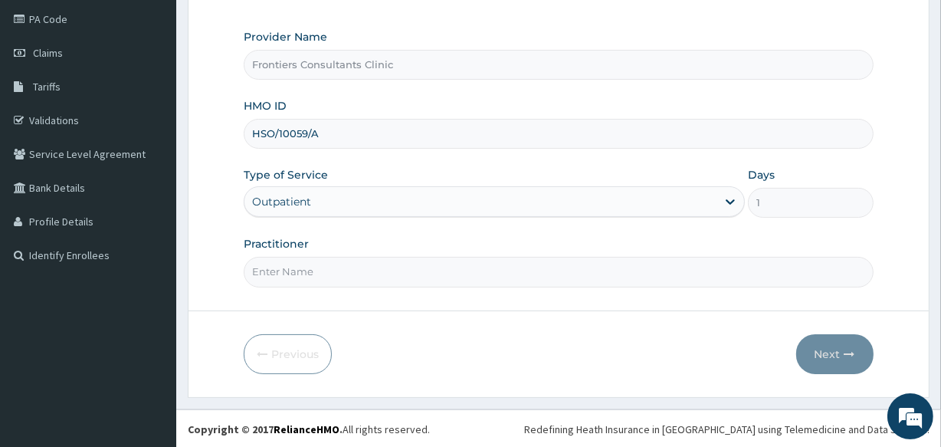
click at [418, 277] on input "Practitioner" at bounding box center [558, 272] width 629 height 30
type input "DR SALIM"
click at [831, 361] on button "Next" at bounding box center [834, 354] width 77 height 40
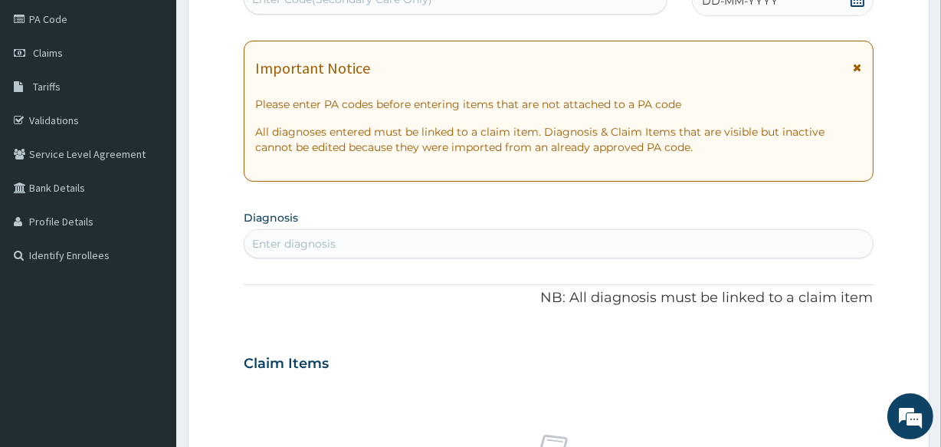
scroll to position [173, 0]
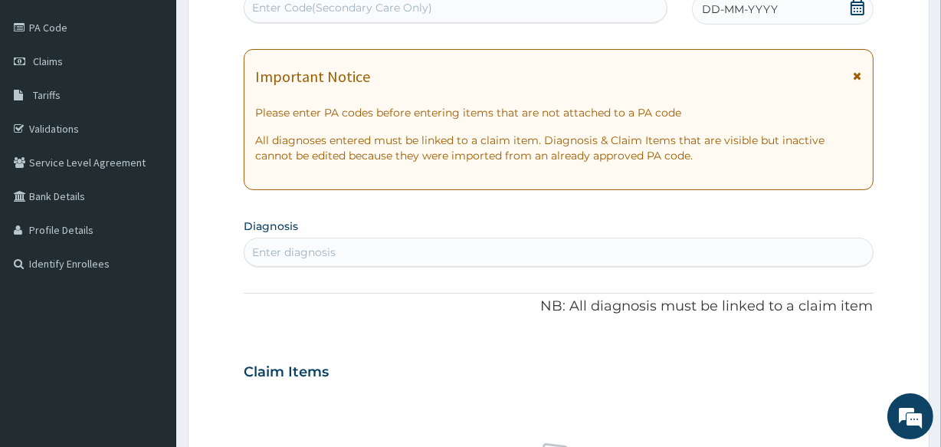
click at [296, 2] on div "Enter Code(Secondary Care Only)" at bounding box center [342, 7] width 180 height 15
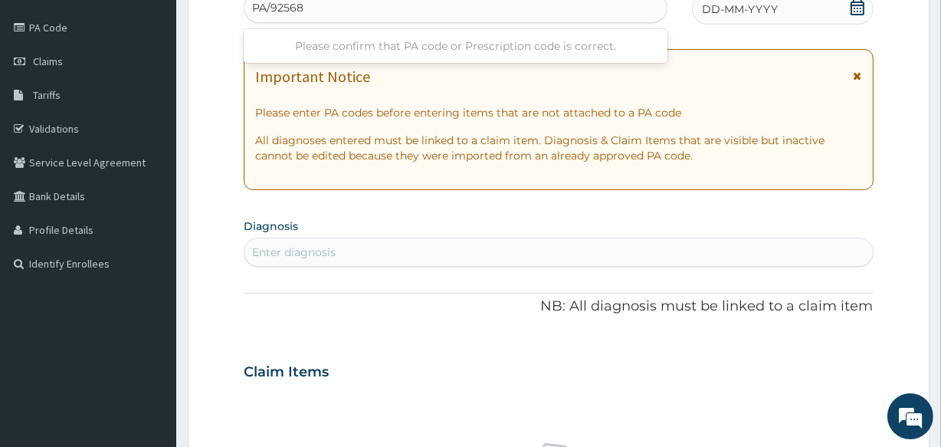
type input "PA/925689"
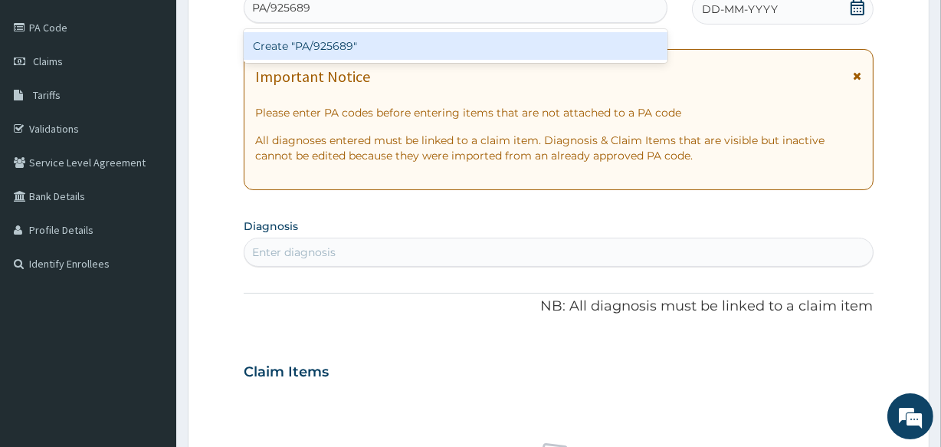
click at [330, 46] on div "Create "PA/925689"" at bounding box center [455, 46] width 423 height 28
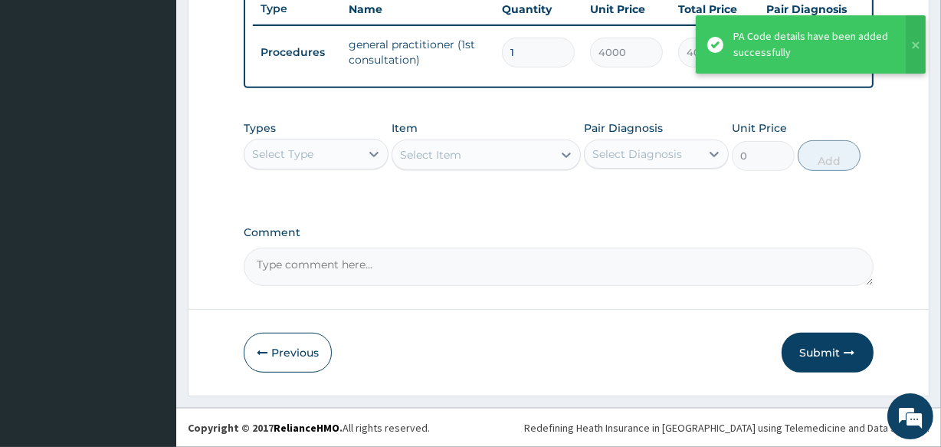
scroll to position [601, 0]
click at [812, 352] on button "Submit" at bounding box center [828, 353] width 92 height 40
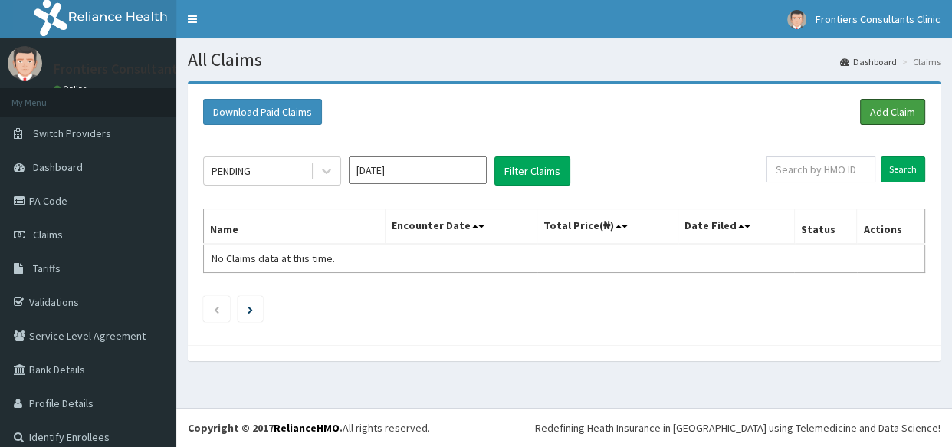
click at [871, 110] on link "Add Claim" at bounding box center [892, 112] width 65 height 26
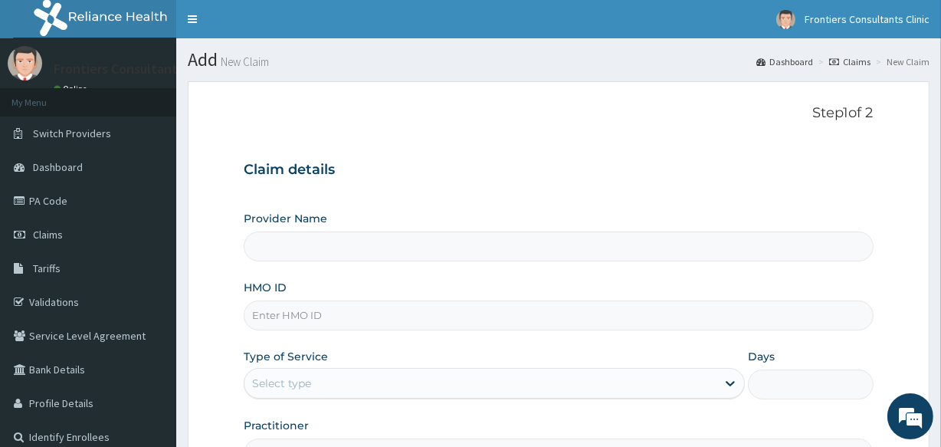
click at [444, 244] on input "Provider Name" at bounding box center [558, 246] width 629 height 30
type input "Frontiers Consultants Clinic"
click at [404, 322] on input "HMO ID" at bounding box center [558, 315] width 629 height 30
type input "HSO/10059/A"
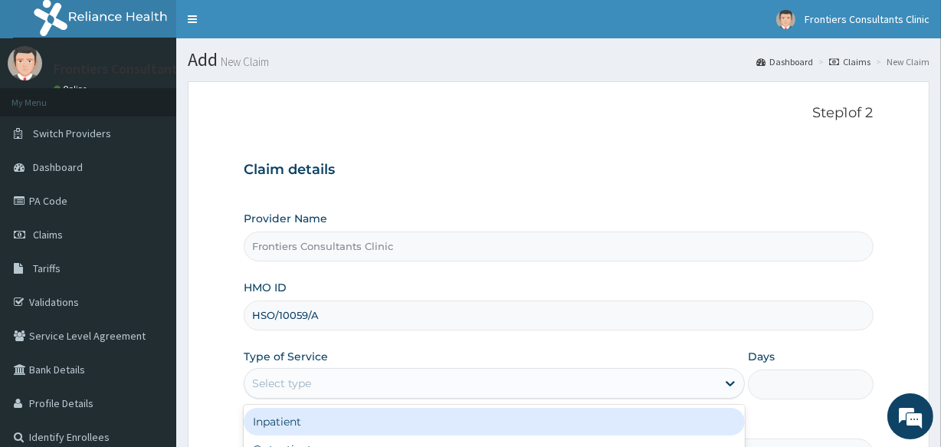
click at [389, 382] on div "Select type" at bounding box center [480, 383] width 472 height 25
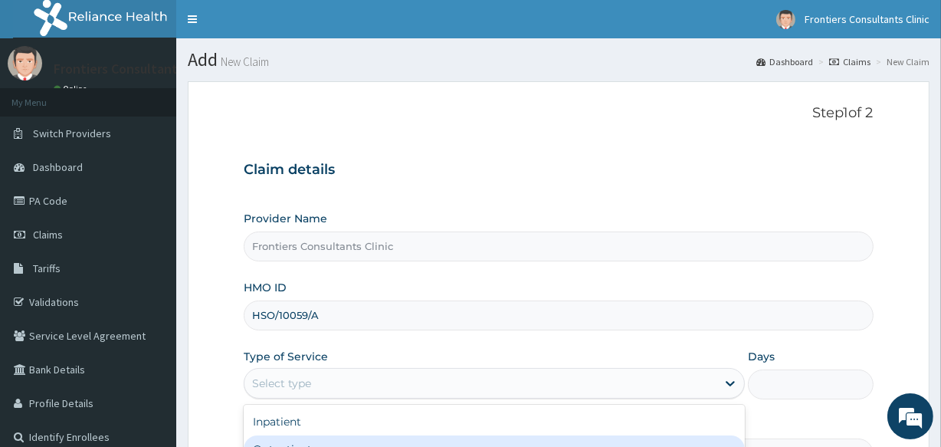
click at [336, 437] on div "Outpatient" at bounding box center [494, 449] width 501 height 28
type input "1"
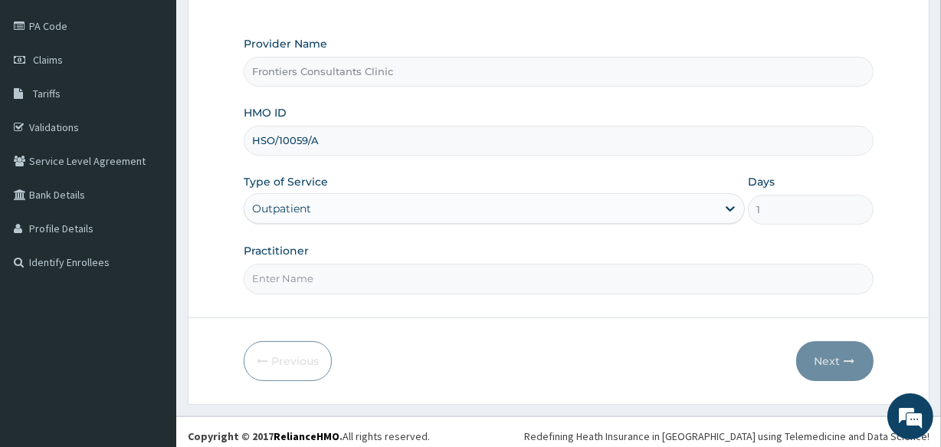
scroll to position [182, 0]
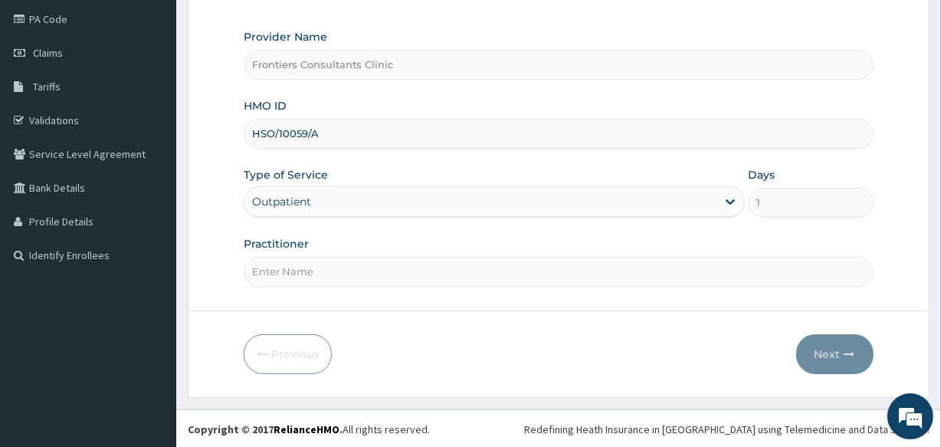
click at [425, 276] on input "Practitioner" at bounding box center [558, 272] width 629 height 30
type input "[PERSON_NAME]"
click at [827, 349] on button "Next" at bounding box center [834, 354] width 77 height 40
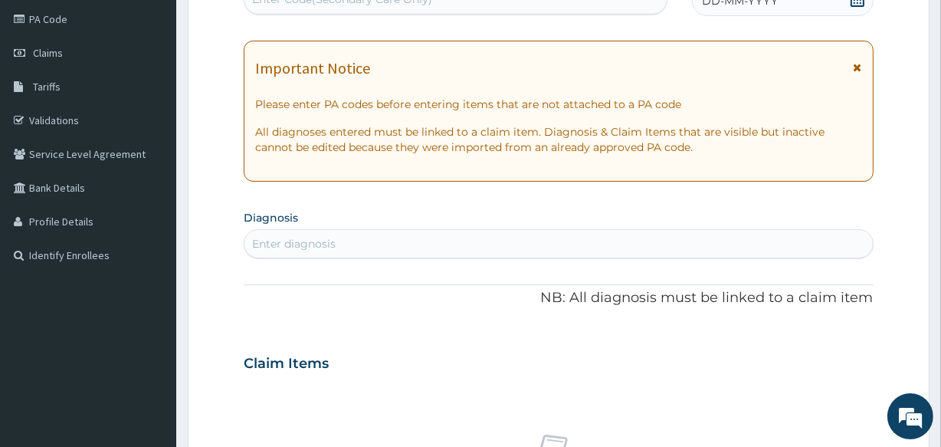
scroll to position [173, 0]
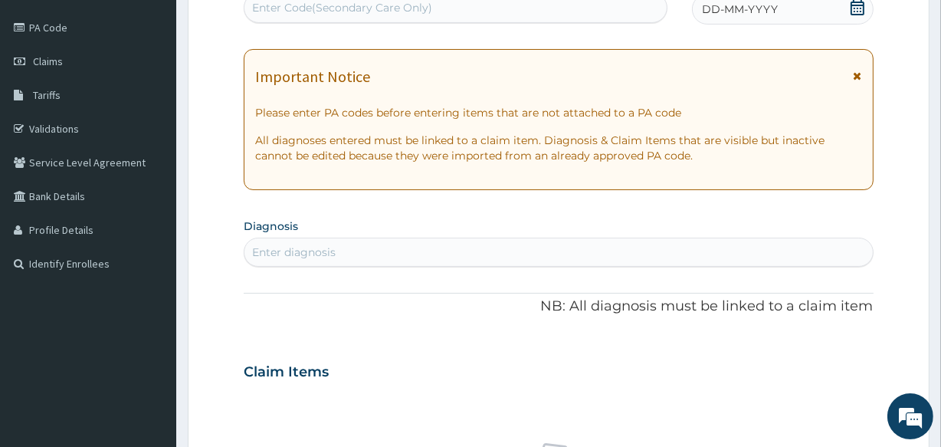
click at [390, 4] on div "Enter Code(Secondary Care Only)" at bounding box center [342, 7] width 180 height 15
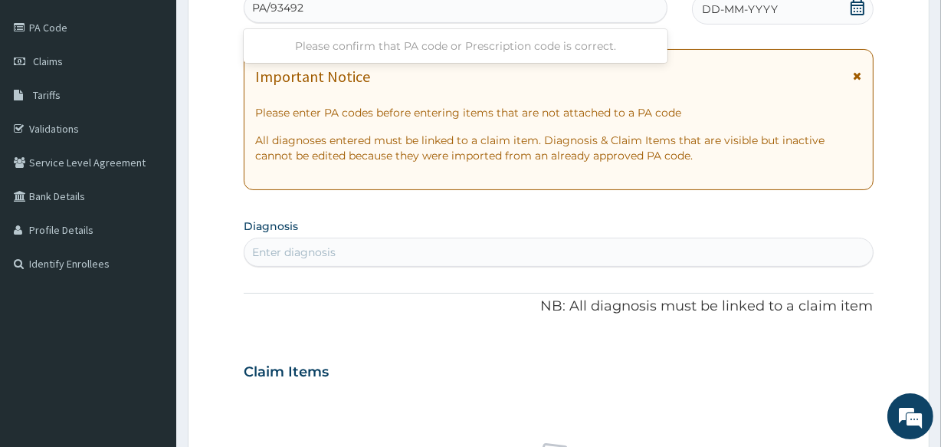
type input "PA/934920"
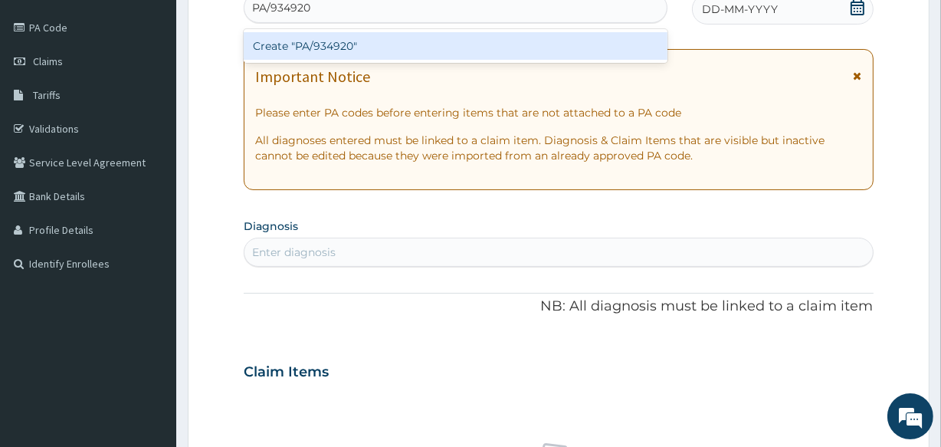
click at [372, 42] on div "Create "PA/934920"" at bounding box center [455, 46] width 423 height 28
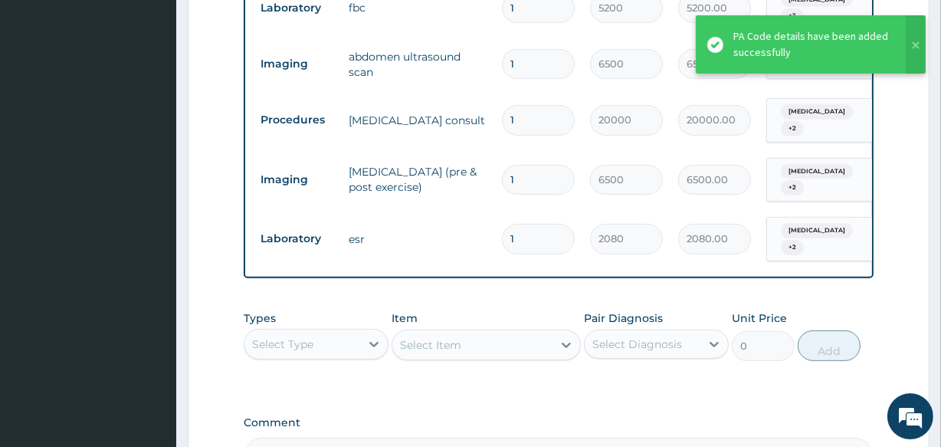
scroll to position [867, 0]
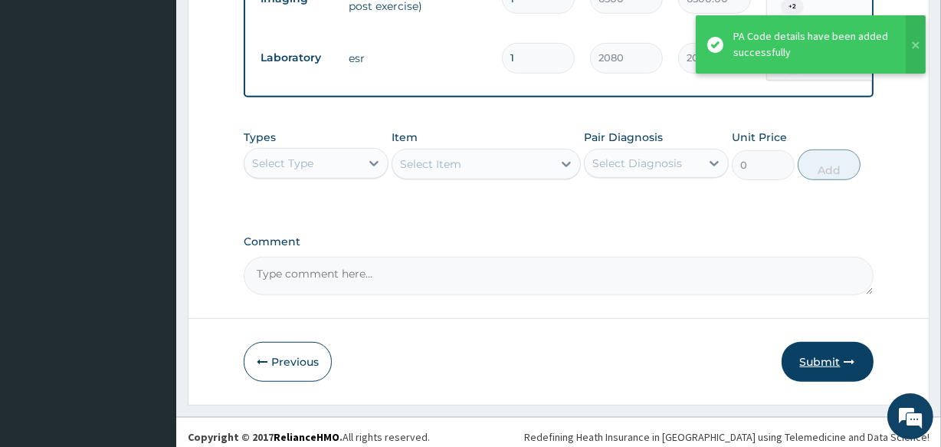
click at [811, 358] on button "Submit" at bounding box center [828, 362] width 92 height 40
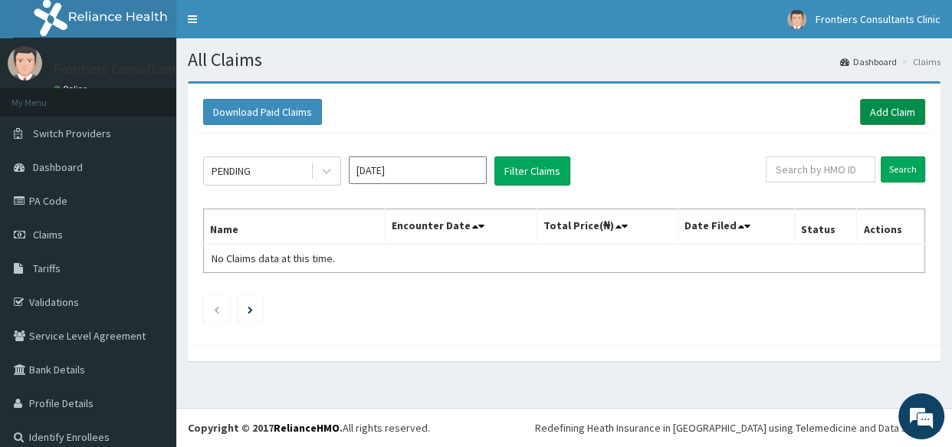
click at [864, 121] on link "Add Claim" at bounding box center [892, 112] width 65 height 26
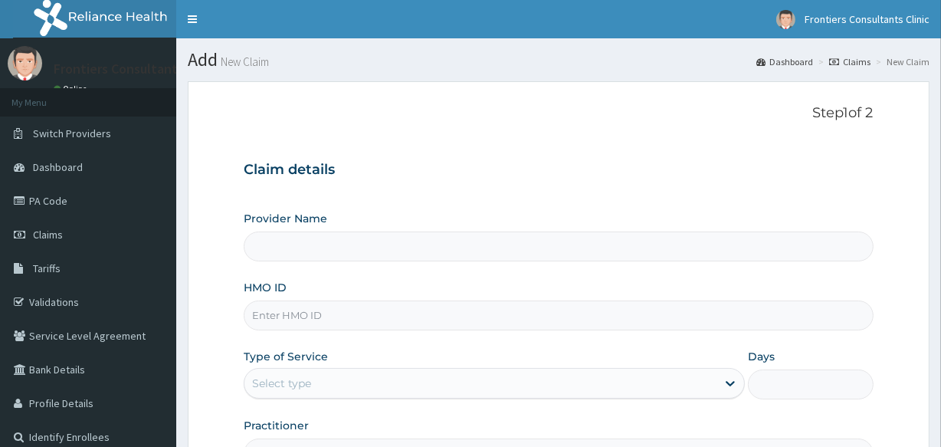
click at [326, 314] on input "HMO ID" at bounding box center [558, 315] width 629 height 30
type input "Frontiers Consultants Clinic"
type input "NIT/10048/F"
click at [299, 382] on div "Select type" at bounding box center [281, 382] width 59 height 15
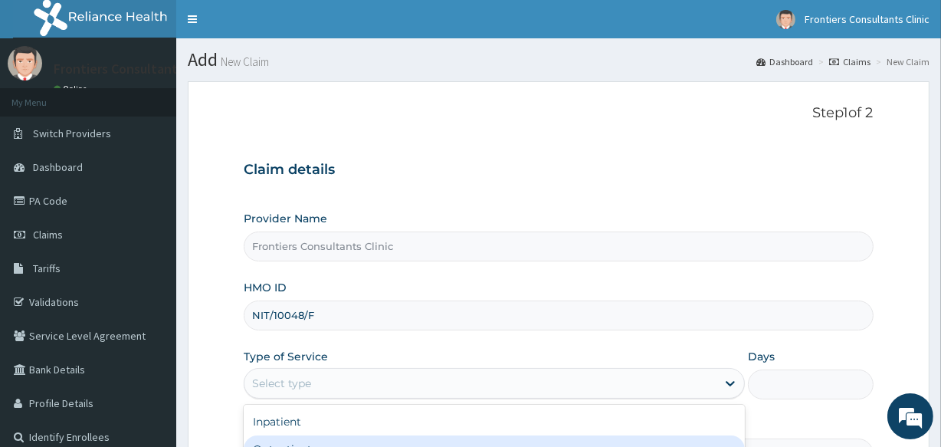
click at [292, 437] on div "Outpatient" at bounding box center [494, 449] width 501 height 28
type input "1"
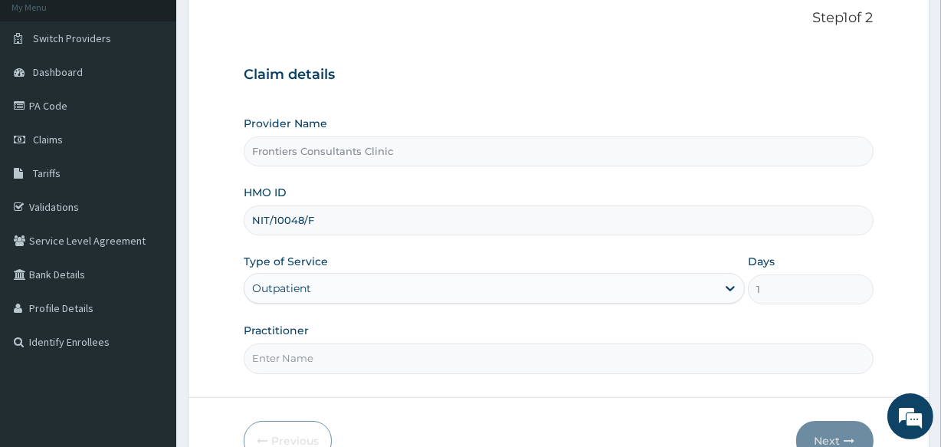
scroll to position [182, 0]
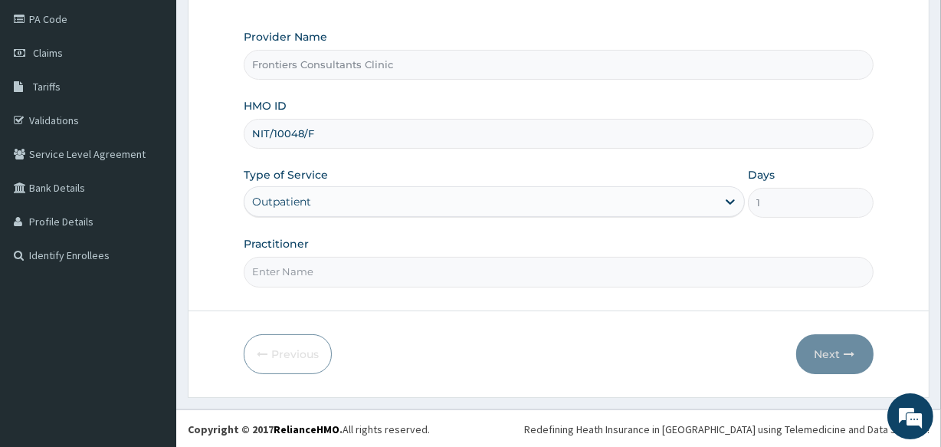
click at [369, 264] on input "Practitioner" at bounding box center [558, 272] width 629 height 30
type input "DR ALIYU"
click at [825, 346] on button "Next" at bounding box center [834, 354] width 77 height 40
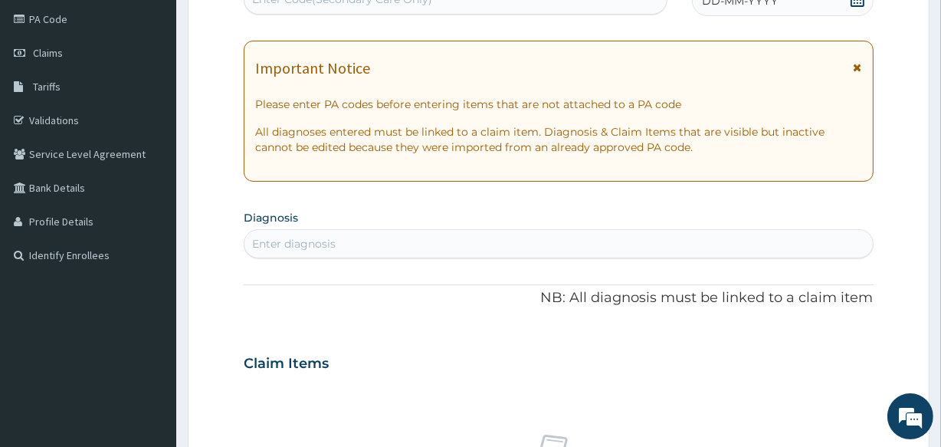
scroll to position [173, 0]
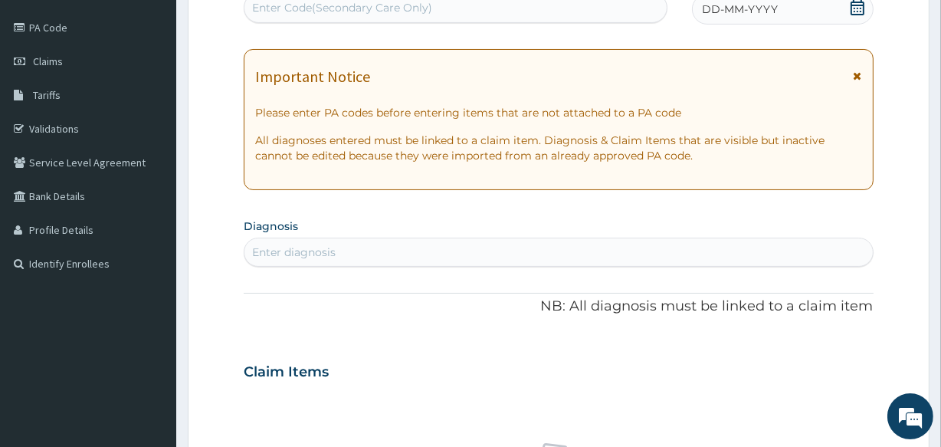
click at [362, 8] on div "Enter Code(Secondary Care Only)" at bounding box center [454, 7] width 421 height 25
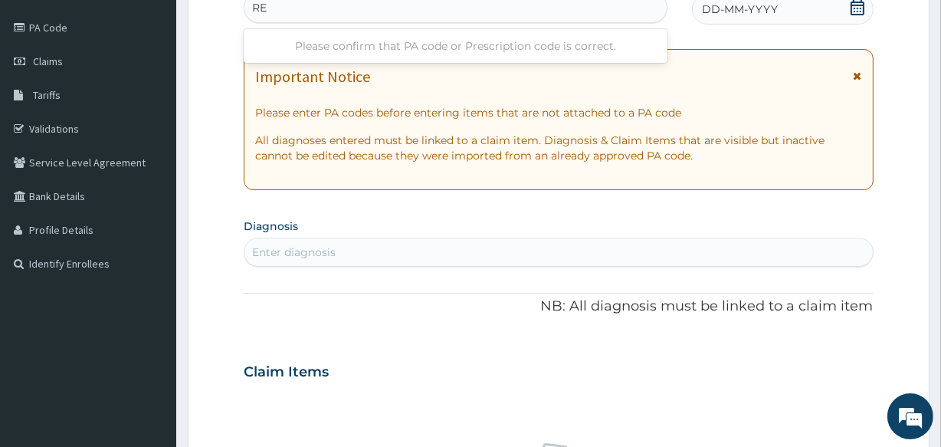
type input "R"
type input "PA/B2FC85"
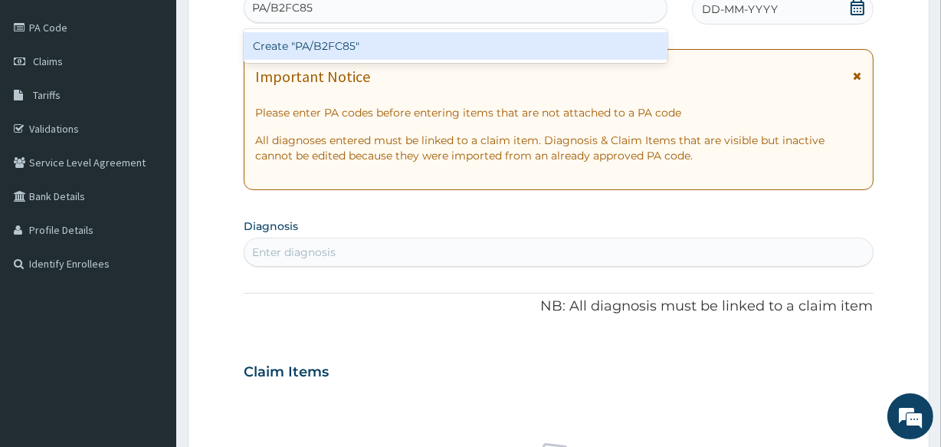
click at [378, 45] on div "Create "PA/B2FC85"" at bounding box center [455, 46] width 423 height 28
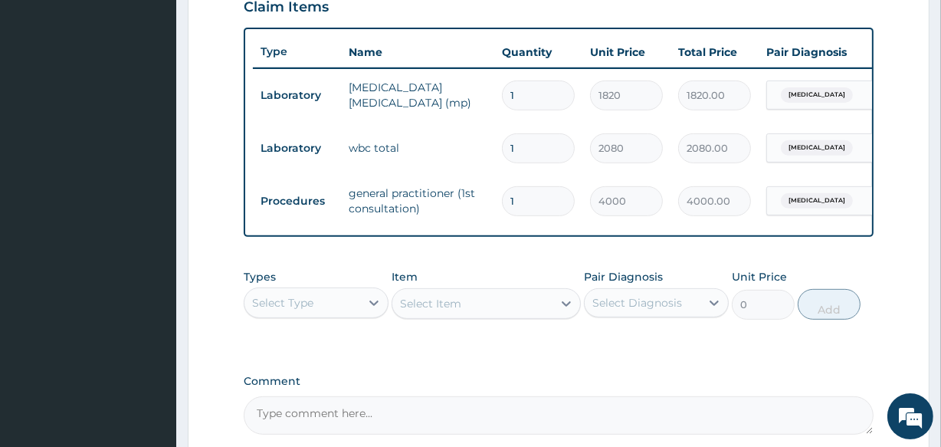
scroll to position [701, 0]
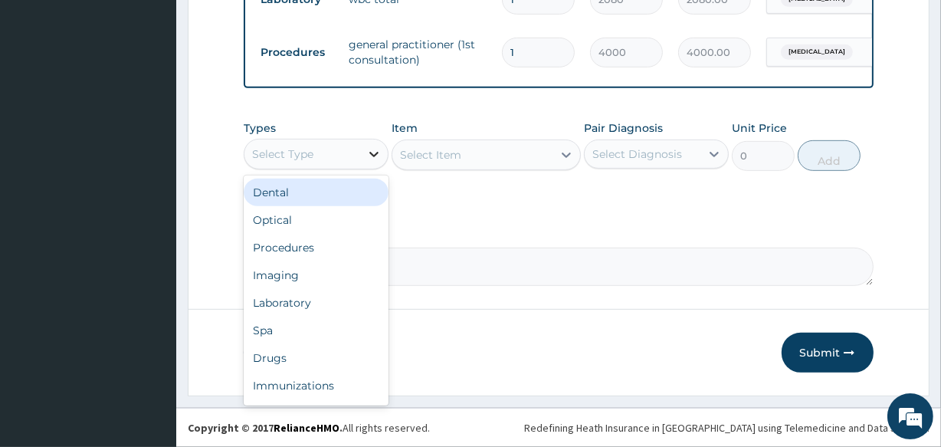
click at [360, 155] on div at bounding box center [374, 154] width 28 height 28
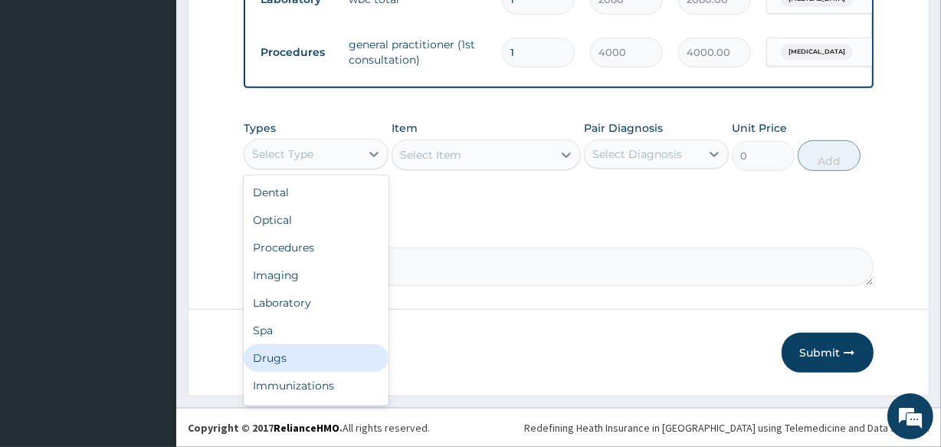
click at [288, 354] on div "Drugs" at bounding box center [316, 358] width 145 height 28
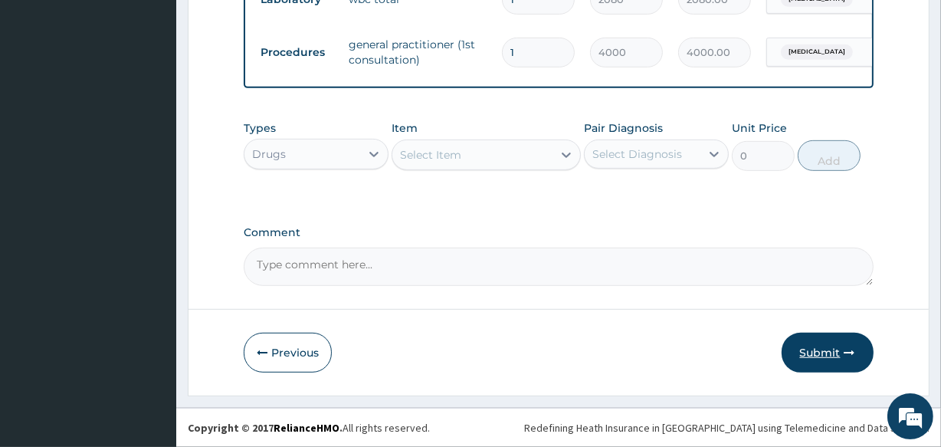
click at [841, 352] on button "Submit" at bounding box center [828, 353] width 92 height 40
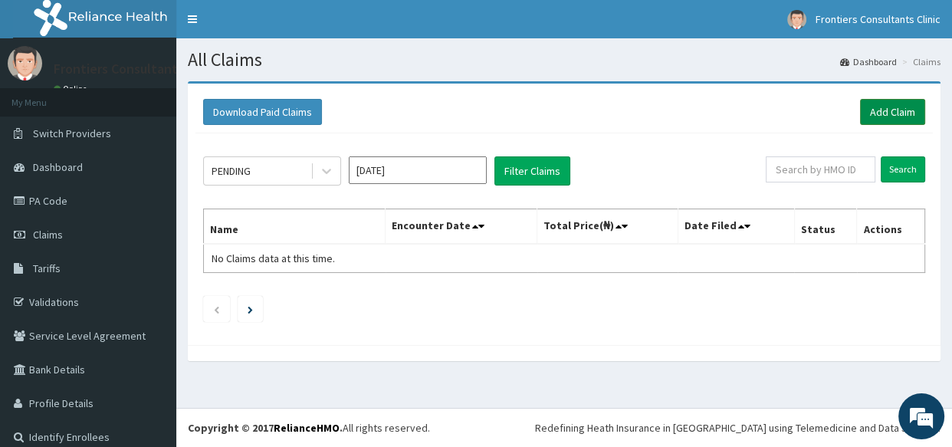
click at [894, 107] on link "Add Claim" at bounding box center [892, 112] width 65 height 26
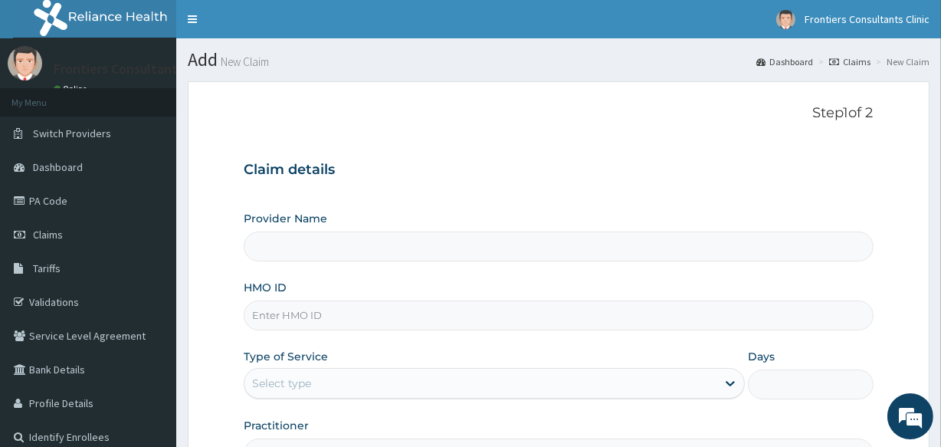
type input "Frontiers Consultants Clinic"
click at [450, 325] on input "HMO ID" at bounding box center [558, 315] width 629 height 30
type input "KSB/11407/A"
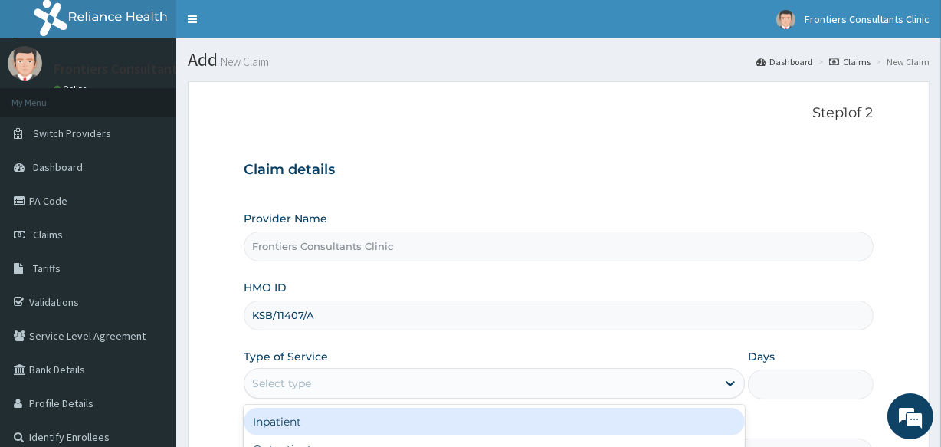
click at [438, 378] on div "Select type" at bounding box center [480, 383] width 472 height 25
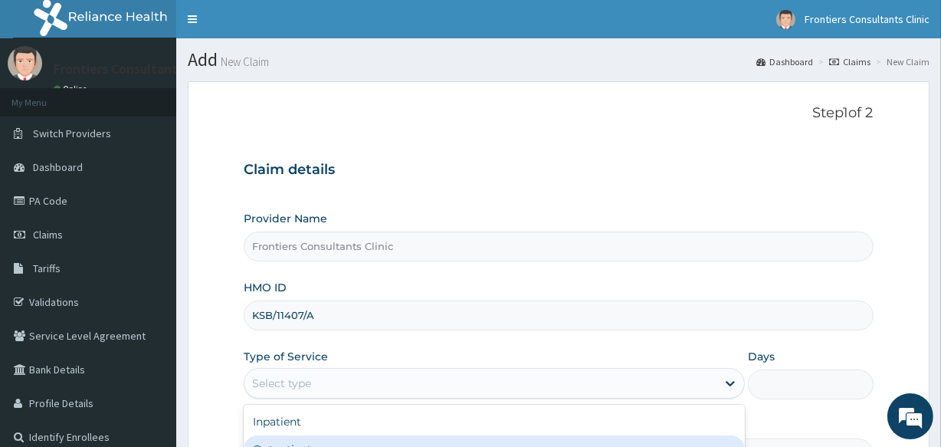
click at [369, 437] on div "Outpatient" at bounding box center [494, 449] width 501 height 28
type input "1"
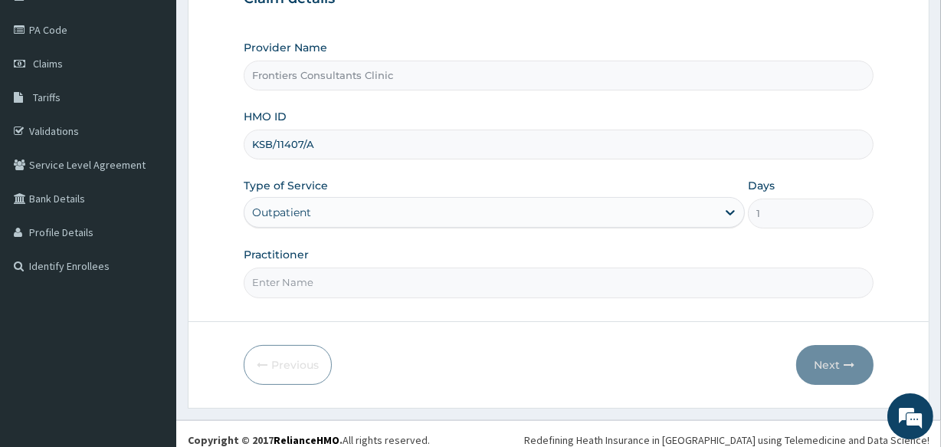
scroll to position [182, 0]
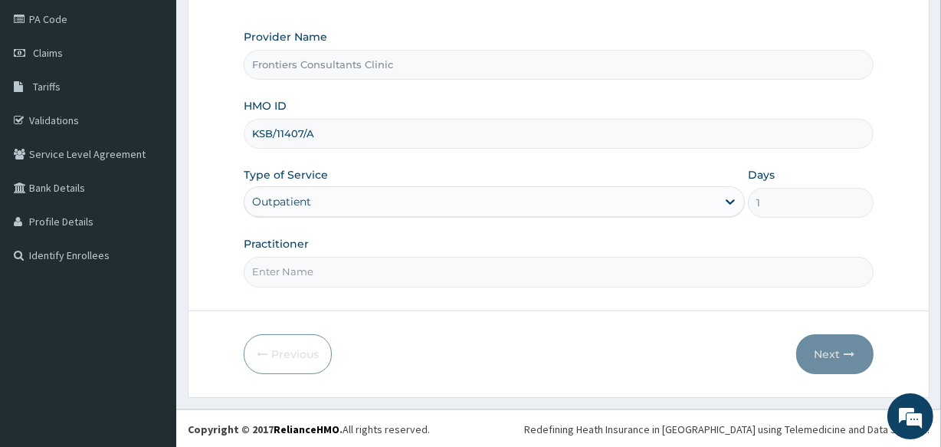
click at [267, 130] on input "KSB/11407/A" at bounding box center [558, 134] width 629 height 30
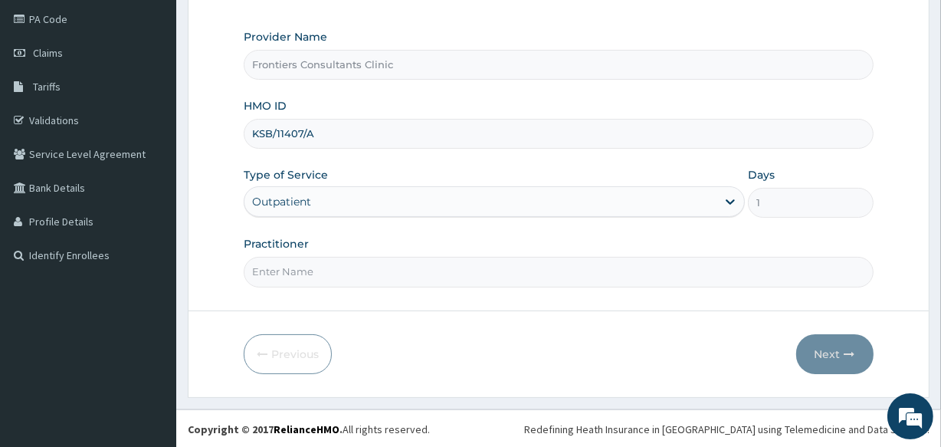
click at [300, 261] on input "Practitioner" at bounding box center [558, 272] width 629 height 30
type input "[PERSON_NAME]"
click at [831, 352] on button "Next" at bounding box center [834, 354] width 77 height 40
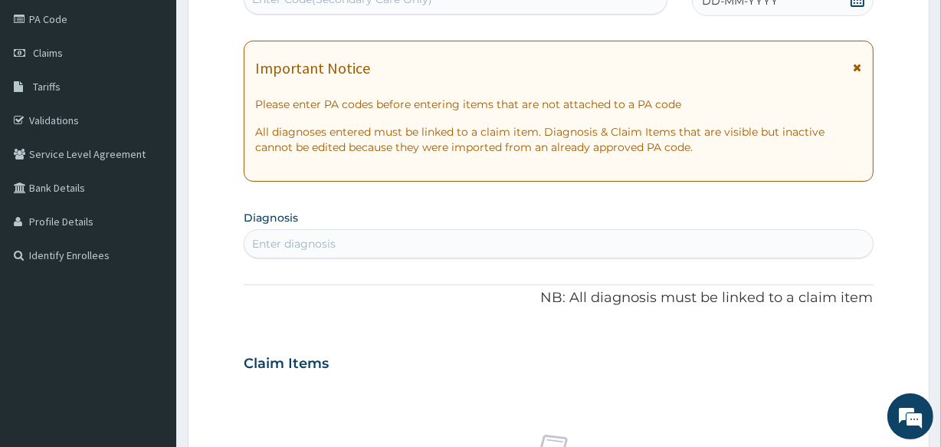
scroll to position [173, 0]
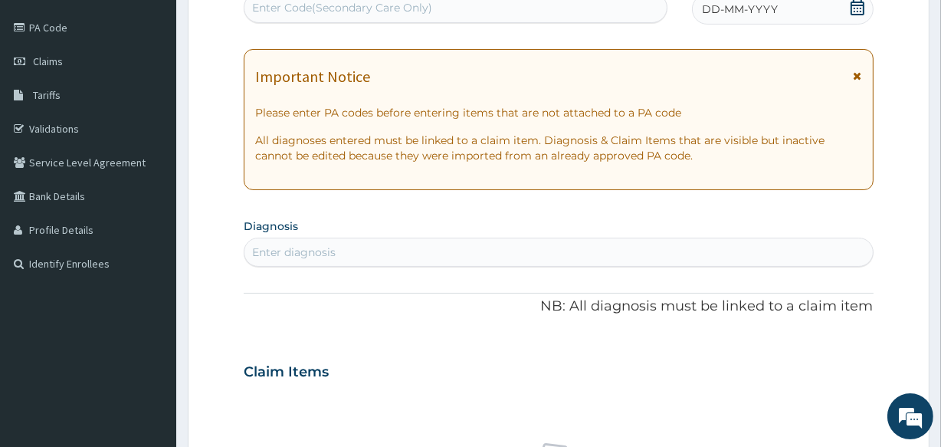
click at [333, 2] on div "Enter Code(Secondary Care Only)" at bounding box center [342, 7] width 180 height 15
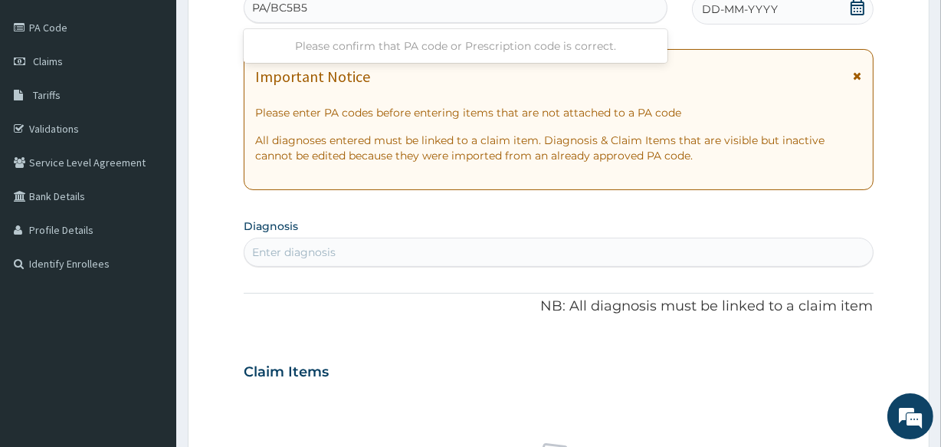
type input "PA/BC5B51"
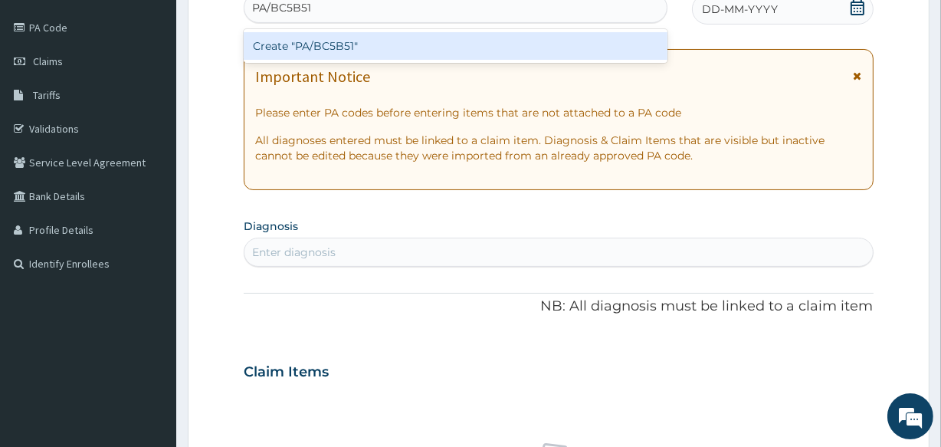
click at [338, 49] on div "Create "PA/BC5B51"" at bounding box center [455, 46] width 423 height 28
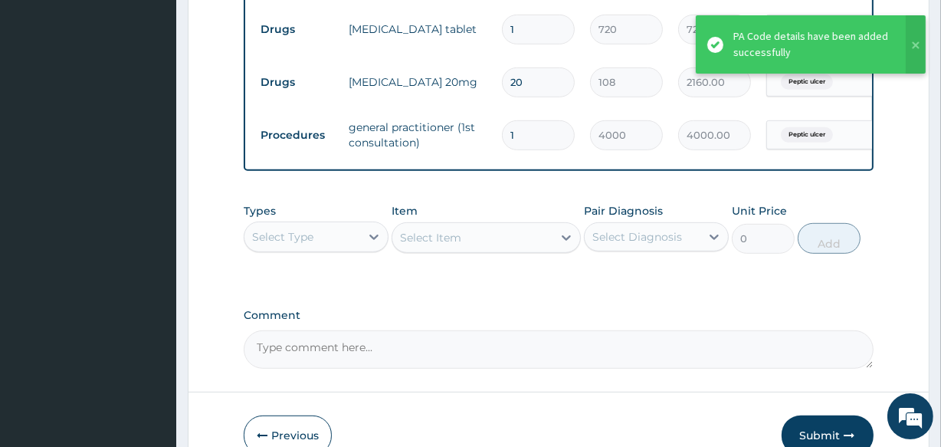
scroll to position [808, 0]
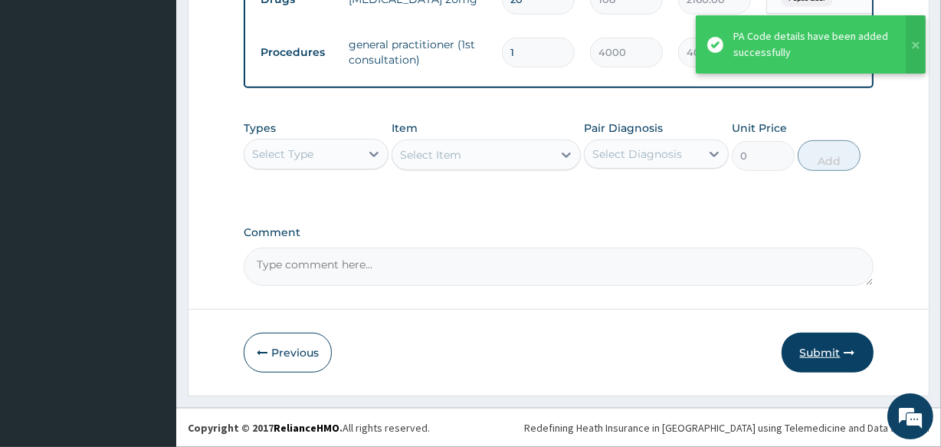
click at [823, 349] on button "Submit" at bounding box center [828, 353] width 92 height 40
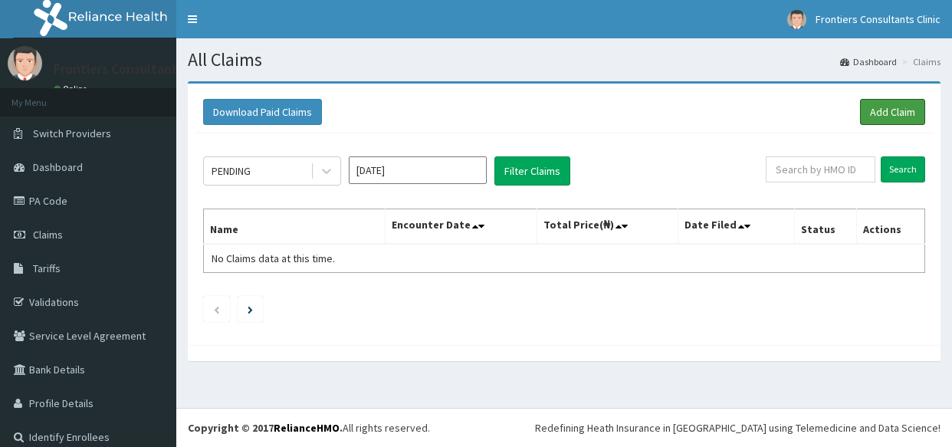
click at [872, 113] on link "Add Claim" at bounding box center [892, 112] width 65 height 26
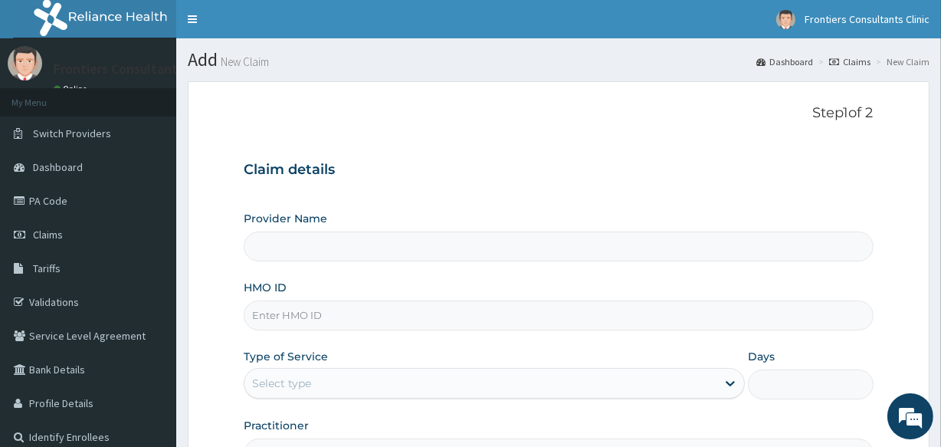
click at [417, 307] on input "HMO ID" at bounding box center [558, 315] width 629 height 30
click at [416, 307] on input "HMO ID" at bounding box center [558, 315] width 629 height 30
paste input "KSB/11407/A"
type input "KSB/11407/A"
type input "Frontiers Consultants Clinic"
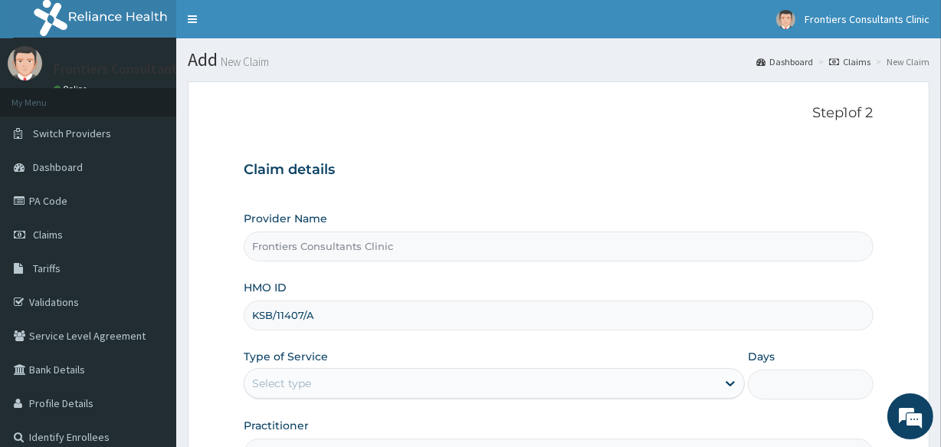
type input "KSB/11407/A"
click at [425, 389] on div "Select type" at bounding box center [480, 383] width 472 height 25
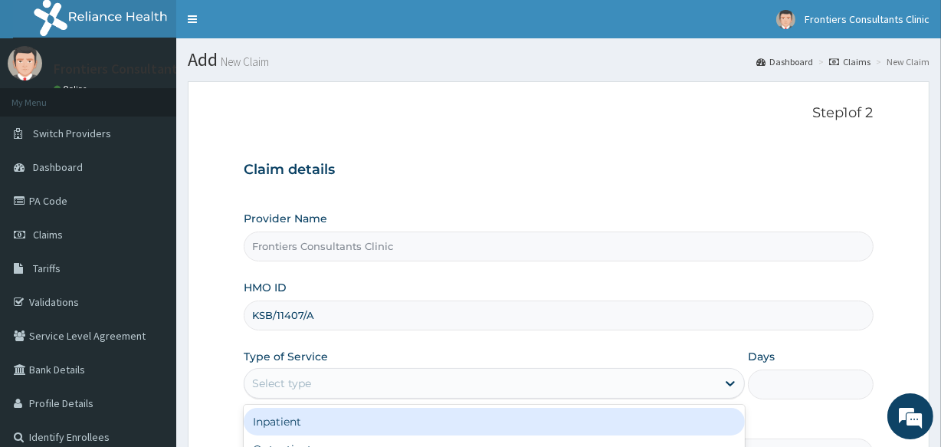
scroll to position [182, 0]
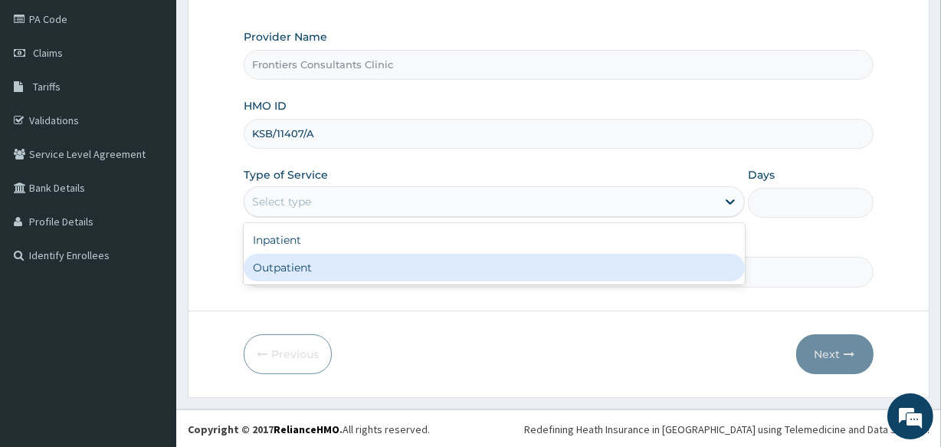
click at [529, 268] on div "Outpatient" at bounding box center [494, 268] width 501 height 28
type input "1"
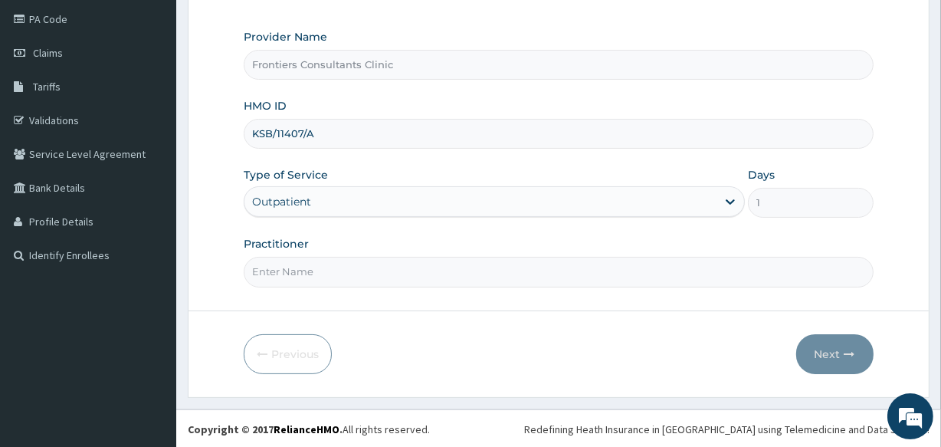
scroll to position [0, 0]
click at [783, 272] on input "Practitioner" at bounding box center [558, 272] width 629 height 30
type input "DR LADAN"
click at [837, 356] on button "Next" at bounding box center [834, 354] width 77 height 40
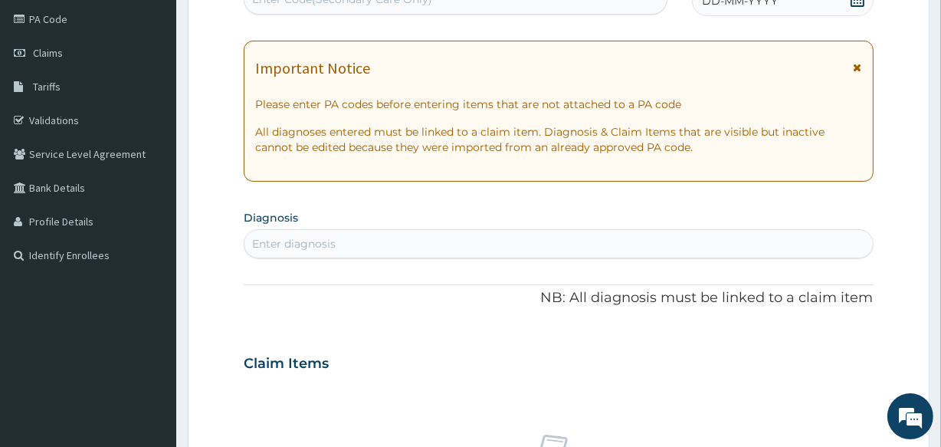
scroll to position [173, 0]
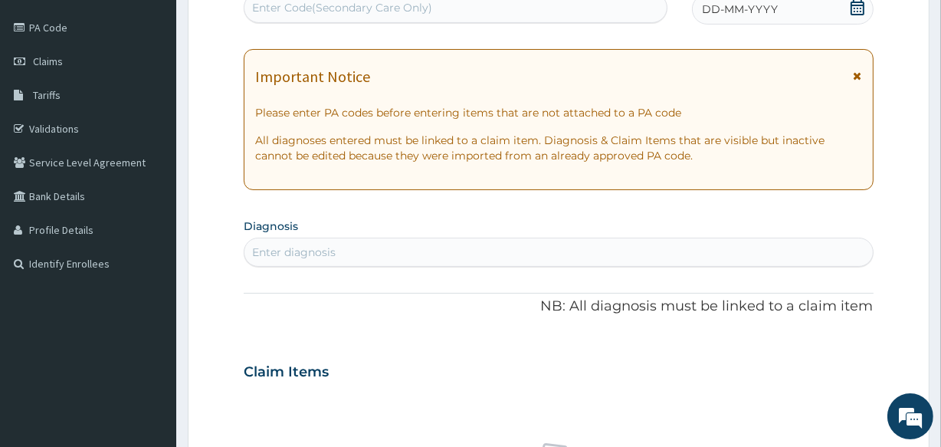
click at [572, 8] on div "Enter Code(Secondary Care Only)" at bounding box center [454, 7] width 421 height 25
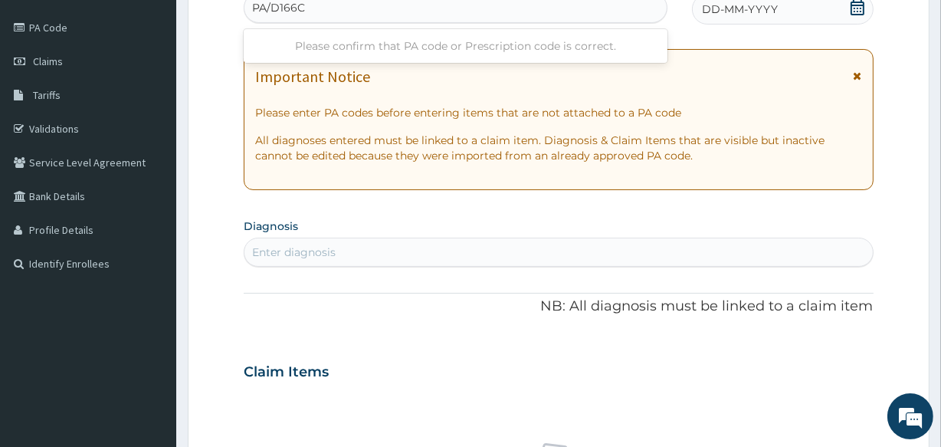
type input "PA/D166CB"
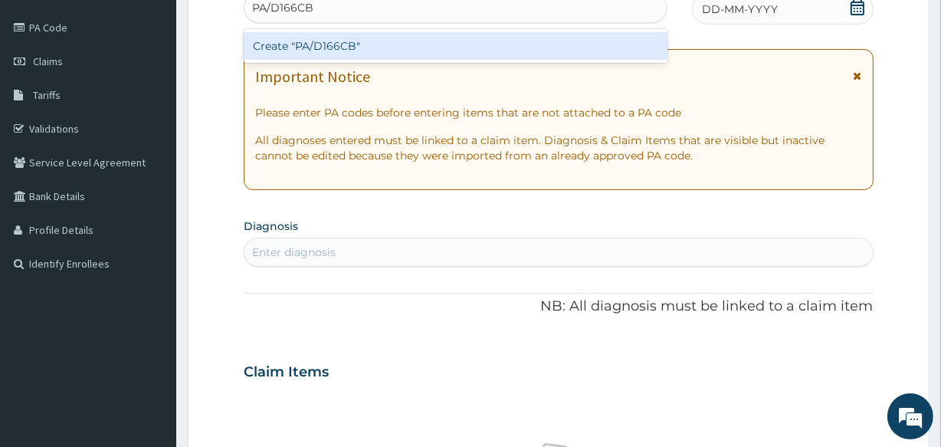
click at [567, 45] on div "Create "PA/D166CB"" at bounding box center [455, 46] width 423 height 28
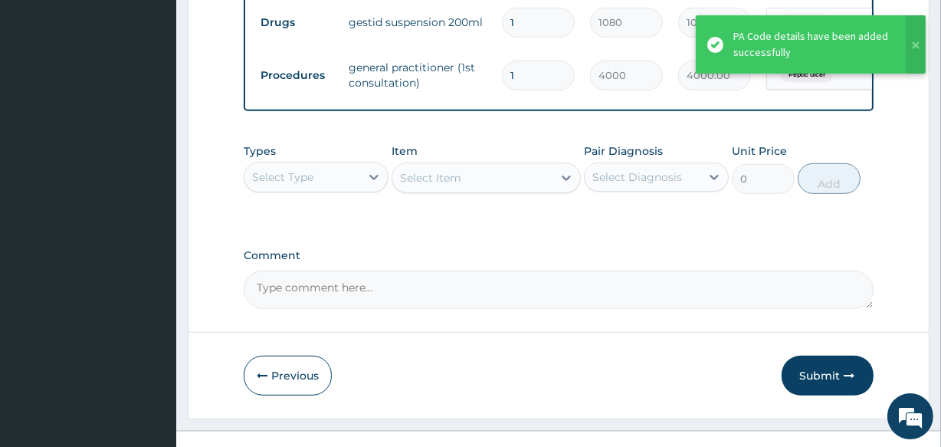
scroll to position [808, 0]
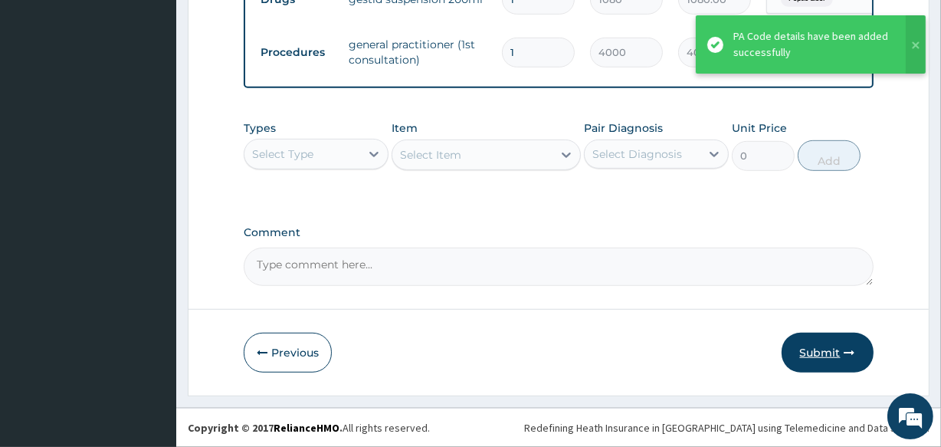
click at [803, 366] on button "Submit" at bounding box center [828, 353] width 92 height 40
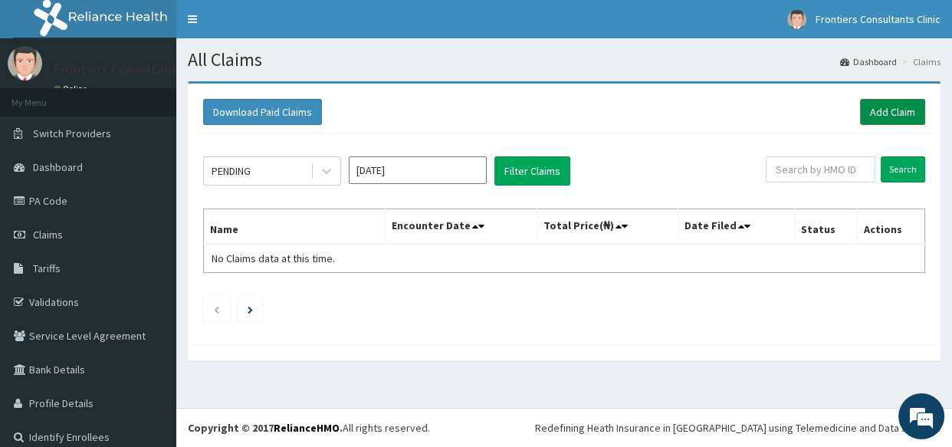
click at [878, 117] on link "Add Claim" at bounding box center [892, 112] width 65 height 26
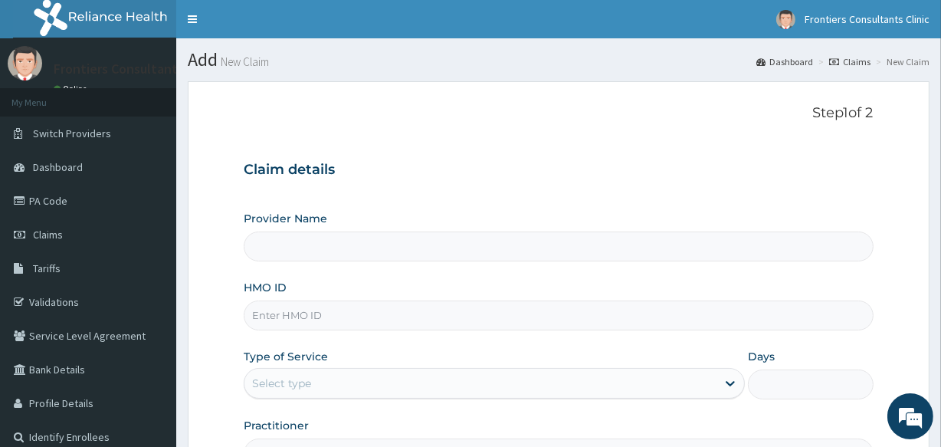
click at [351, 310] on input "HMO ID" at bounding box center [558, 315] width 629 height 30
type input "N"
type input "Frontiers Consultants Clinic"
type input "NIT/10048/B"
drag, startPoint x: 261, startPoint y: 375, endPoint x: 261, endPoint y: 397, distance: 22.2
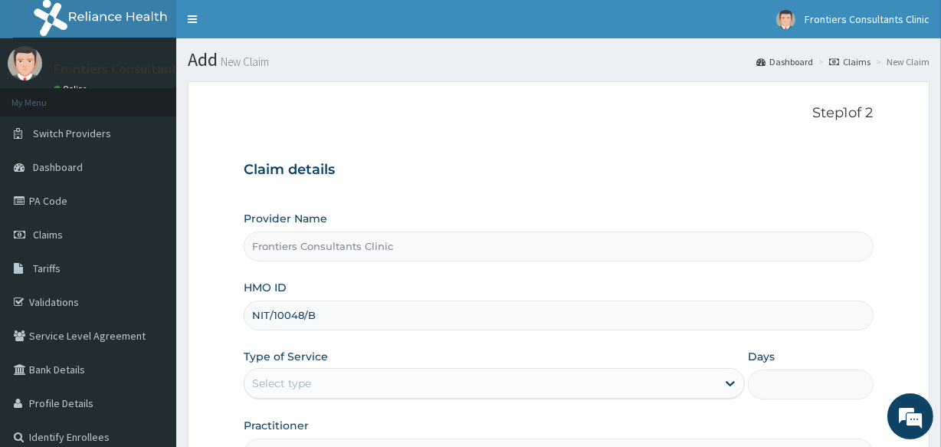
click at [261, 375] on div "Select type" at bounding box center [281, 382] width 59 height 15
click at [268, 441] on div "Outpatient" at bounding box center [494, 449] width 501 height 28
type input "1"
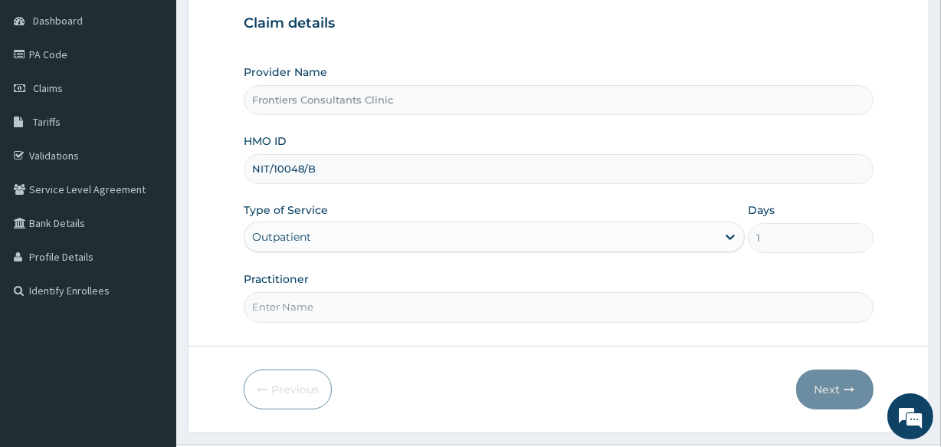
scroll to position [182, 0]
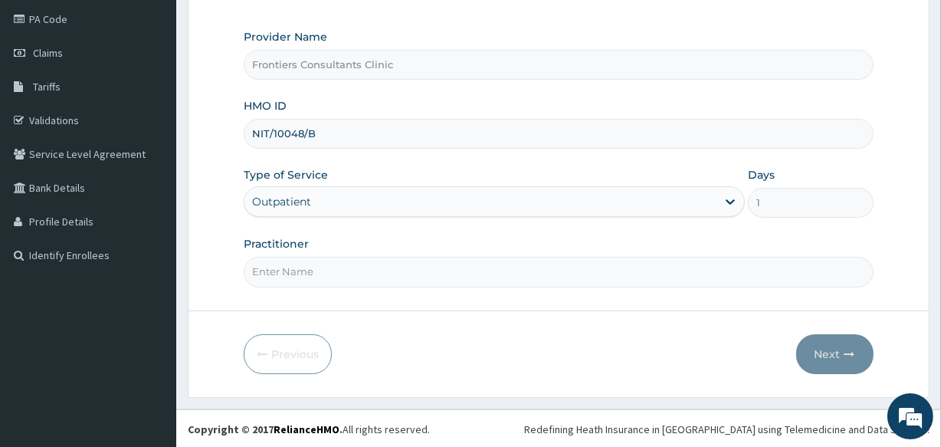
click at [389, 261] on input "Practitioner" at bounding box center [558, 272] width 629 height 30
type input "DR ALIYU"
click at [835, 342] on button "Next" at bounding box center [834, 354] width 77 height 40
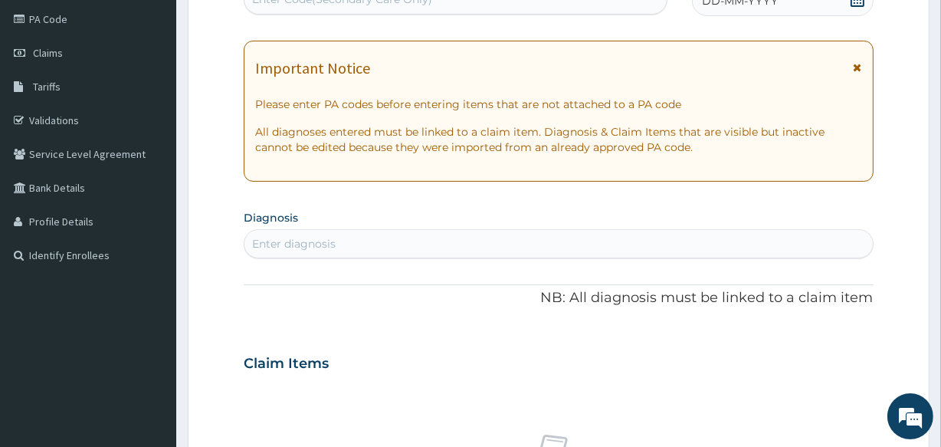
scroll to position [173, 0]
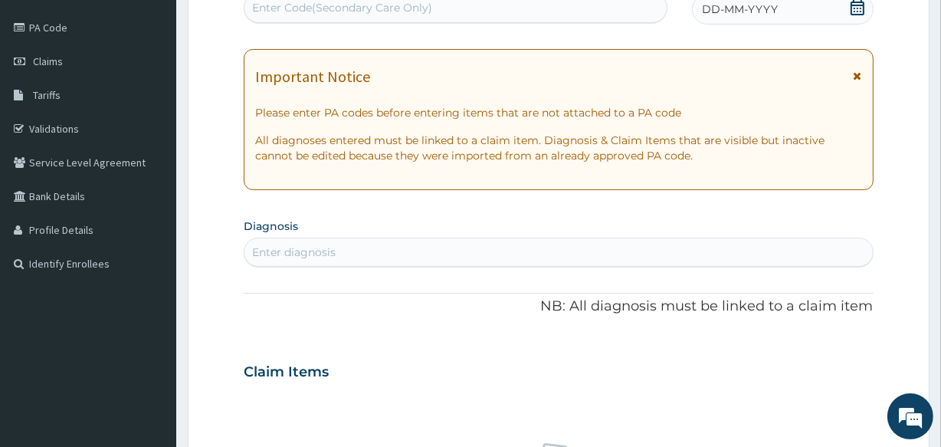
click at [366, 3] on div "Enter Code(Secondary Care Only)" at bounding box center [342, 7] width 180 height 15
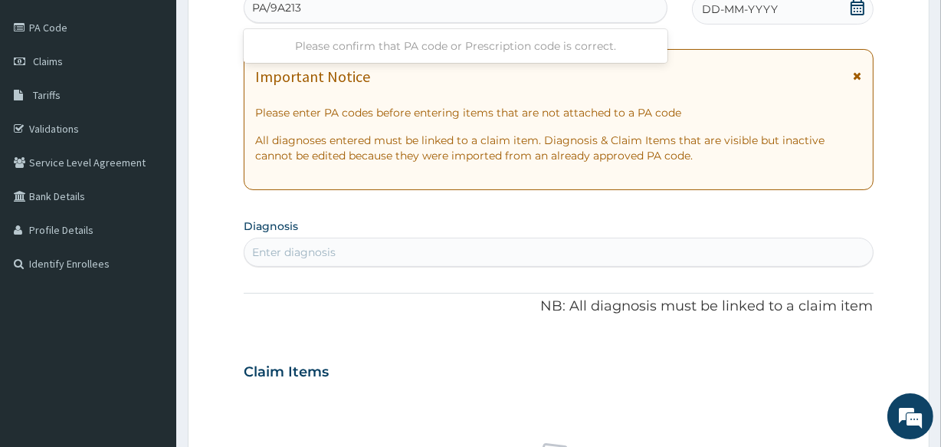
type input "PA/9A2138"
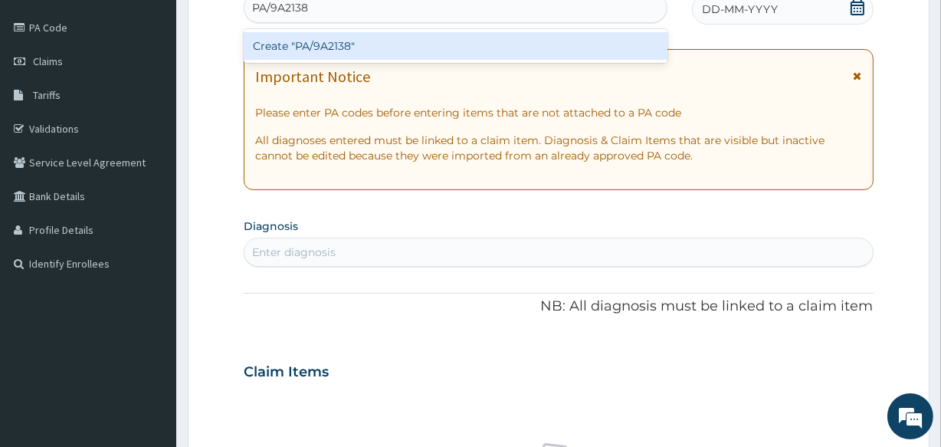
click at [365, 54] on div "Create "PA/9A2138"" at bounding box center [455, 46] width 423 height 28
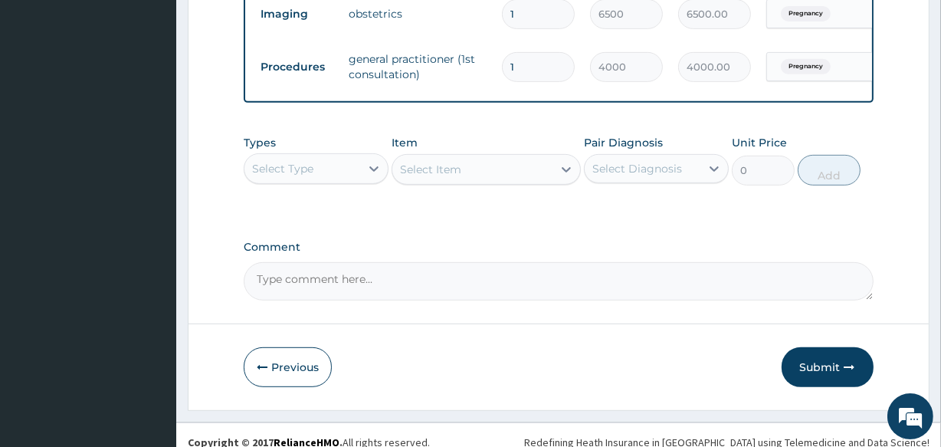
scroll to position [648, 0]
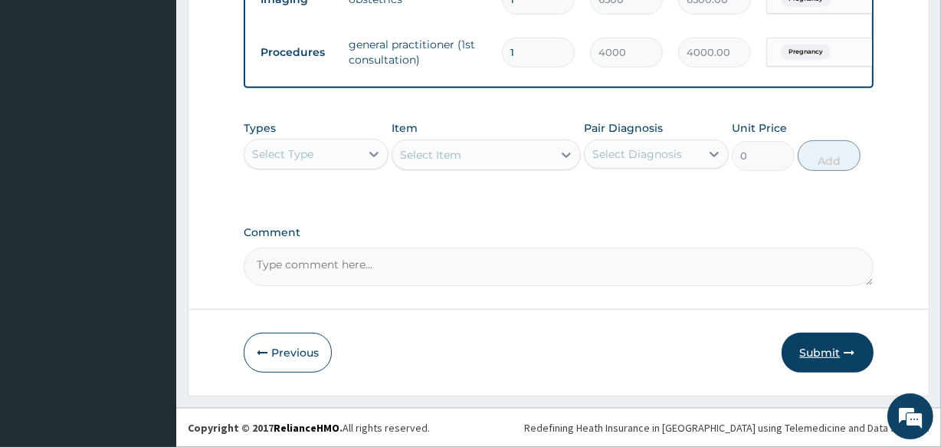
click at [838, 347] on button "Submit" at bounding box center [828, 353] width 92 height 40
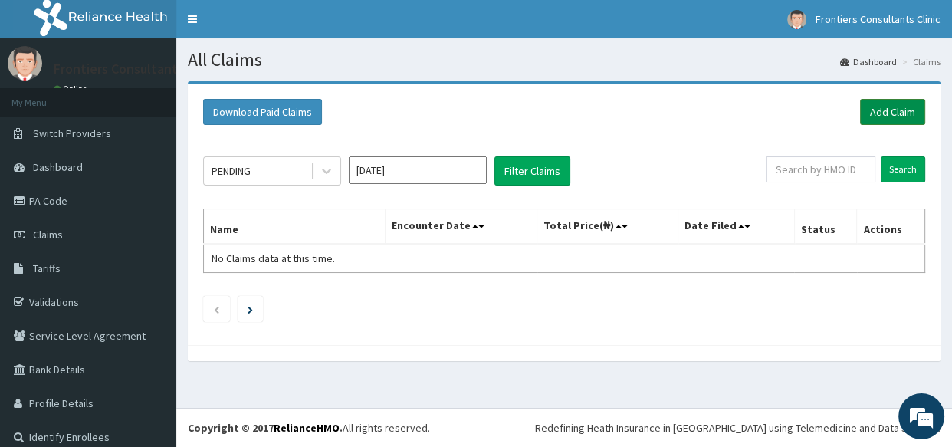
click at [869, 104] on link "Add Claim" at bounding box center [892, 112] width 65 height 26
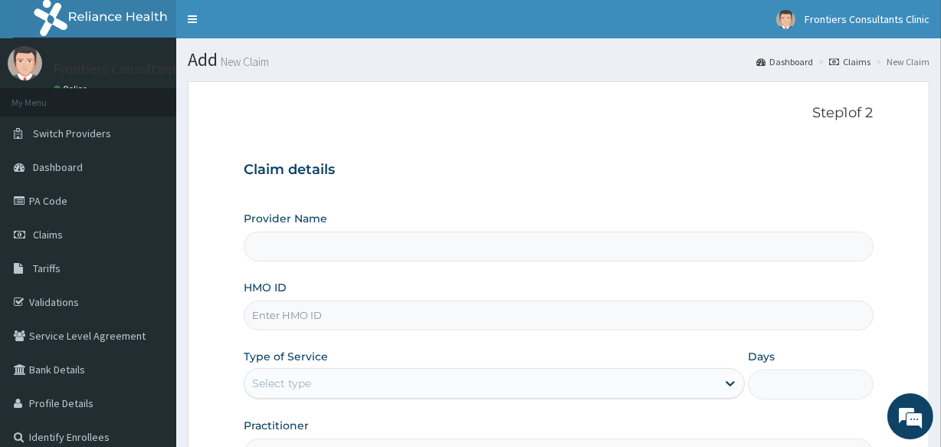
click at [354, 244] on input "Provider Name" at bounding box center [558, 246] width 629 height 30
type input "Frontiers Consultants Clinic"
click at [330, 314] on input "HMO ID" at bounding box center [558, 315] width 629 height 30
type input "NIT/10048/F"
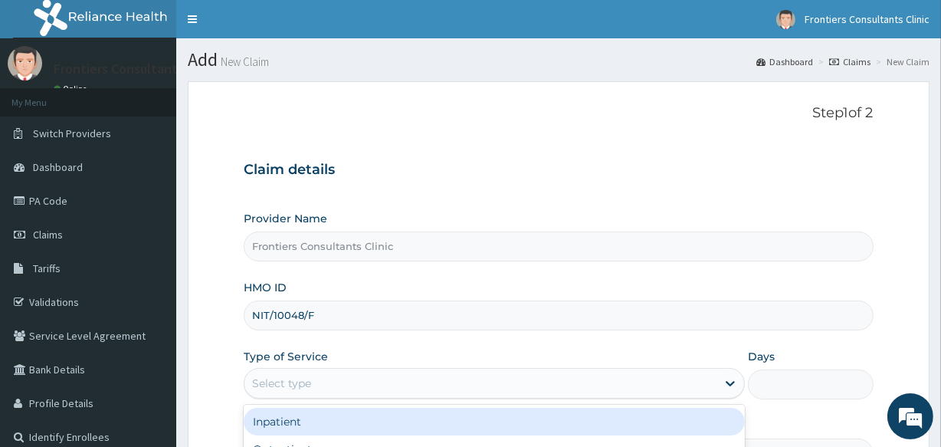
click at [275, 389] on div "Select type" at bounding box center [281, 382] width 59 height 15
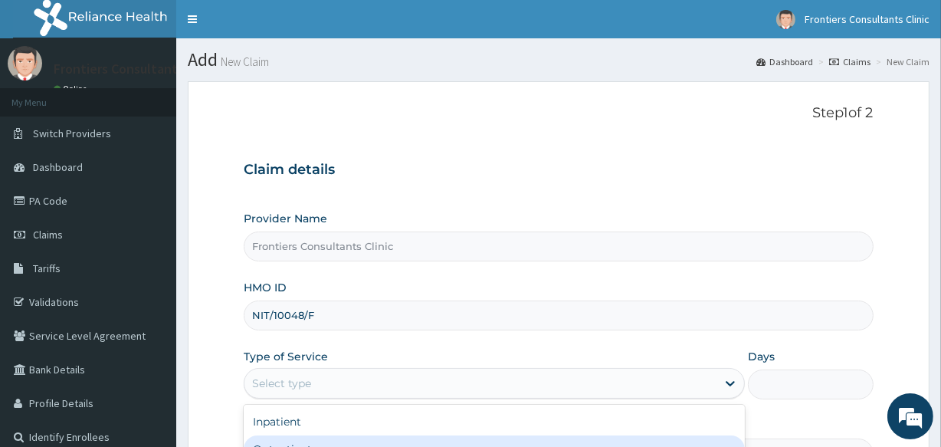
click at [270, 441] on div "Outpatient" at bounding box center [494, 449] width 501 height 28
type input "1"
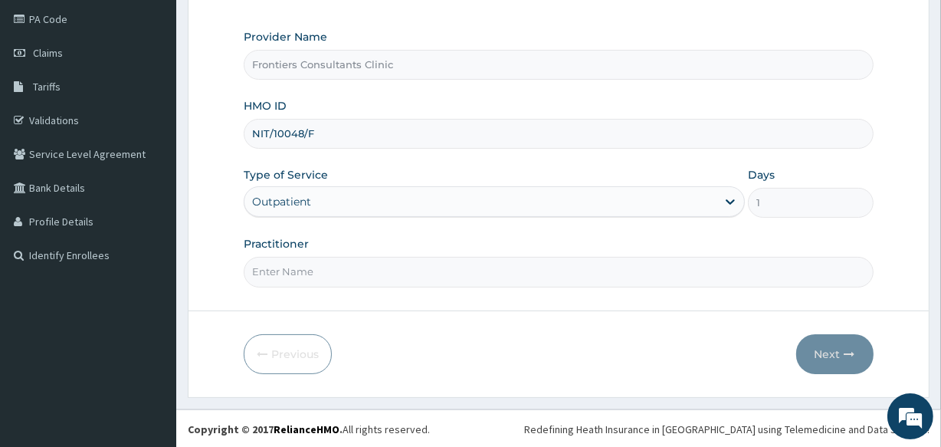
click at [354, 276] on input "Practitioner" at bounding box center [558, 272] width 629 height 30
type input "DR SALIM"
click at [835, 343] on button "Next" at bounding box center [834, 354] width 77 height 40
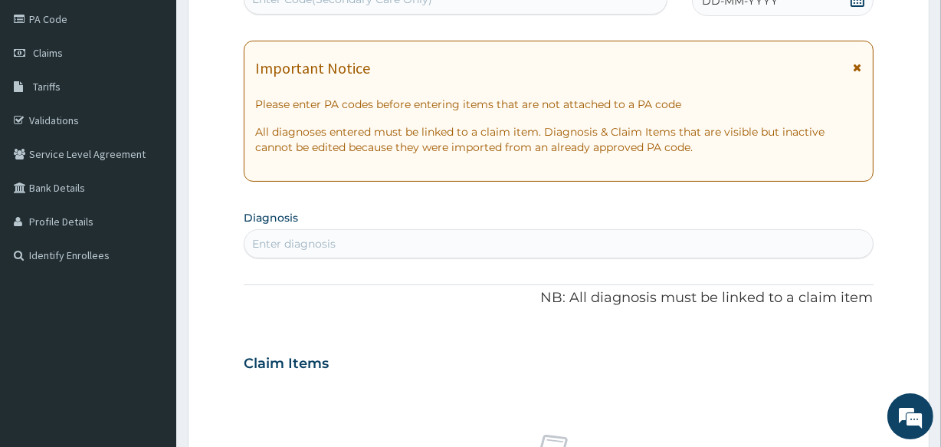
scroll to position [173, 0]
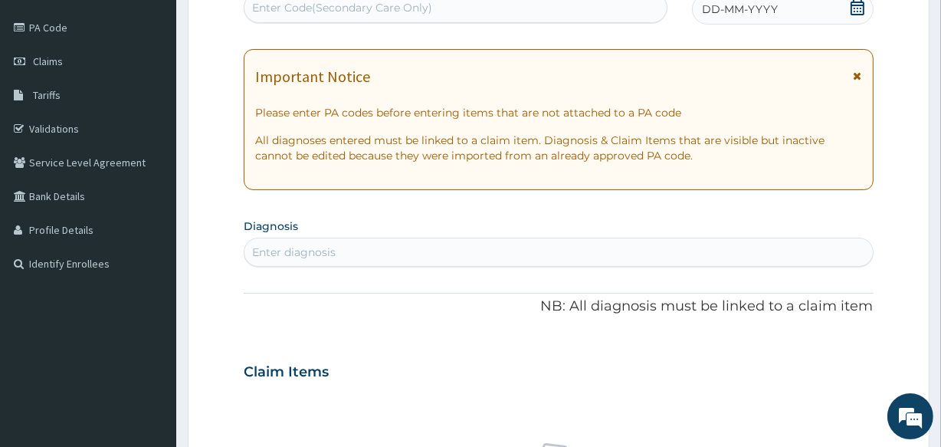
click at [395, 7] on div "Enter Code(Secondary Care Only)" at bounding box center [454, 7] width 421 height 25
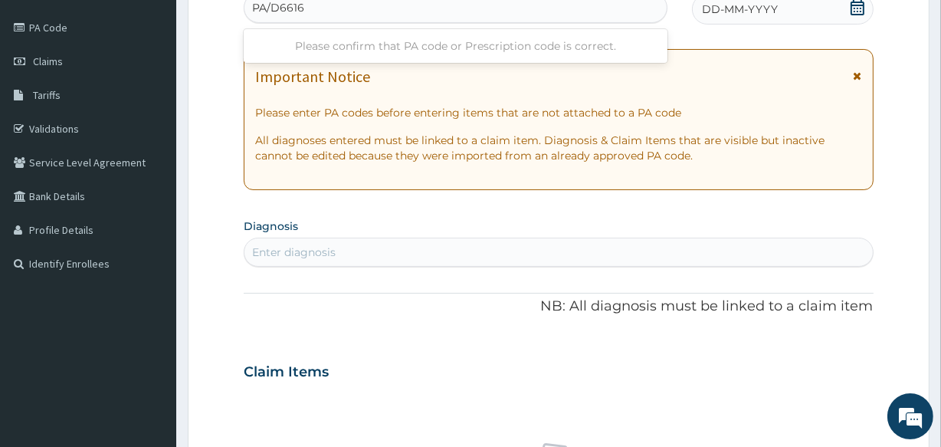
type input "PA/D66166"
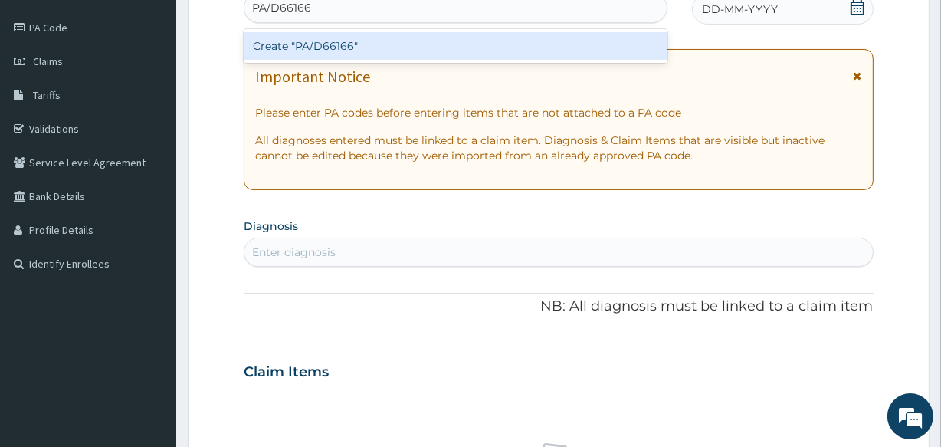
click at [374, 48] on div "Create "PA/D66166"" at bounding box center [455, 46] width 423 height 28
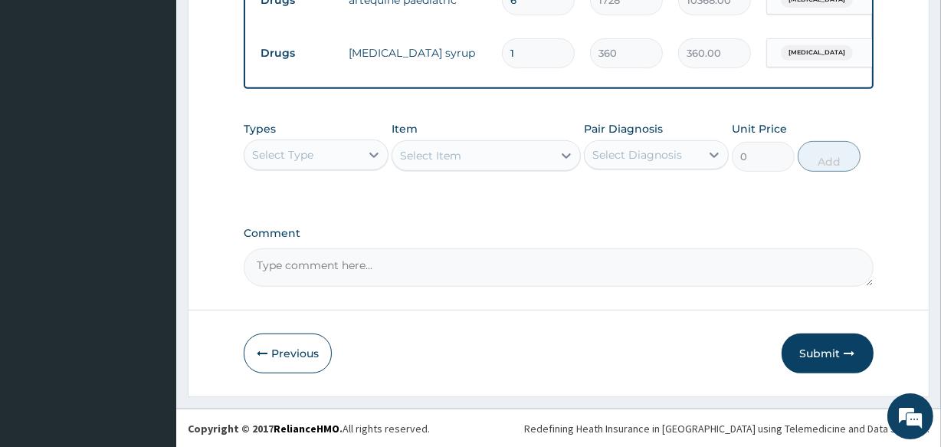
scroll to position [648, 0]
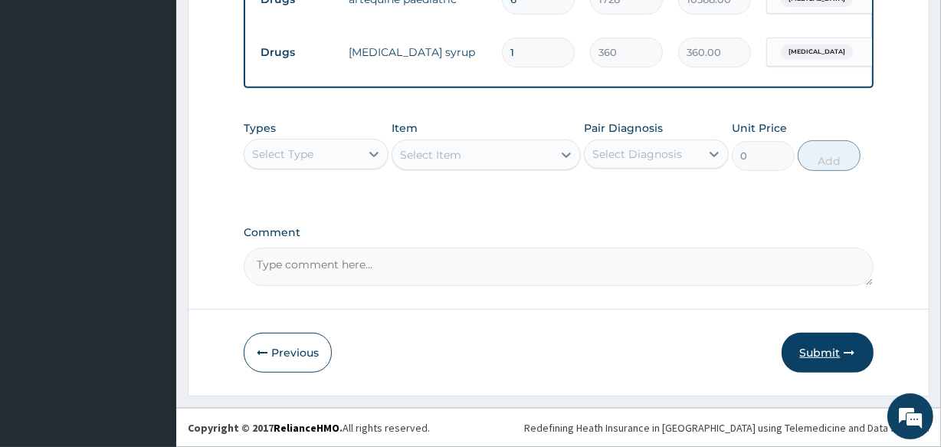
click at [834, 347] on button "Submit" at bounding box center [828, 353] width 92 height 40
click at [820, 349] on button "Submit" at bounding box center [828, 353] width 92 height 40
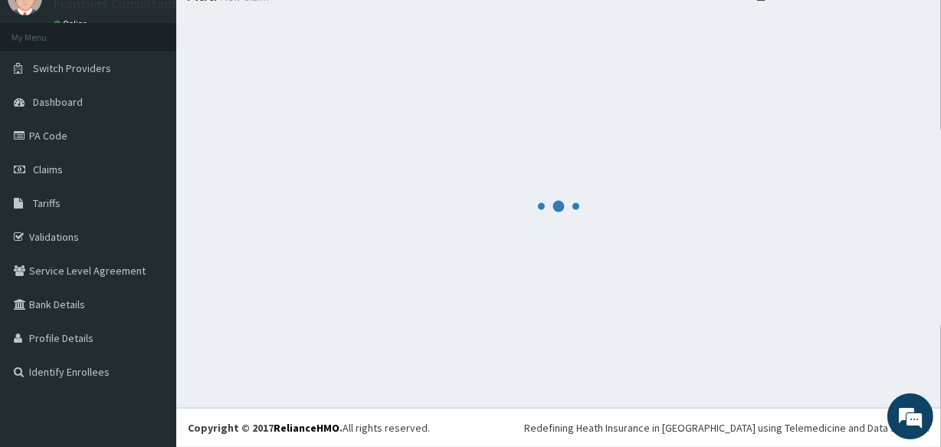
scroll to position [64, 0]
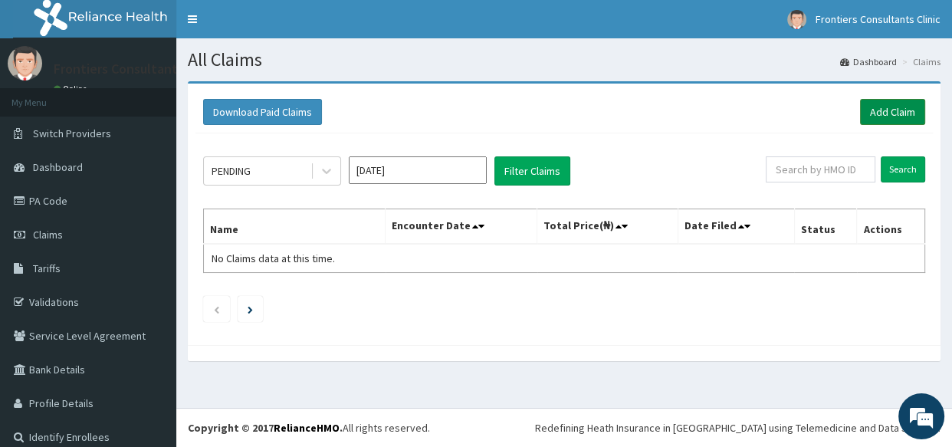
click at [864, 115] on link "Add Claim" at bounding box center [892, 112] width 65 height 26
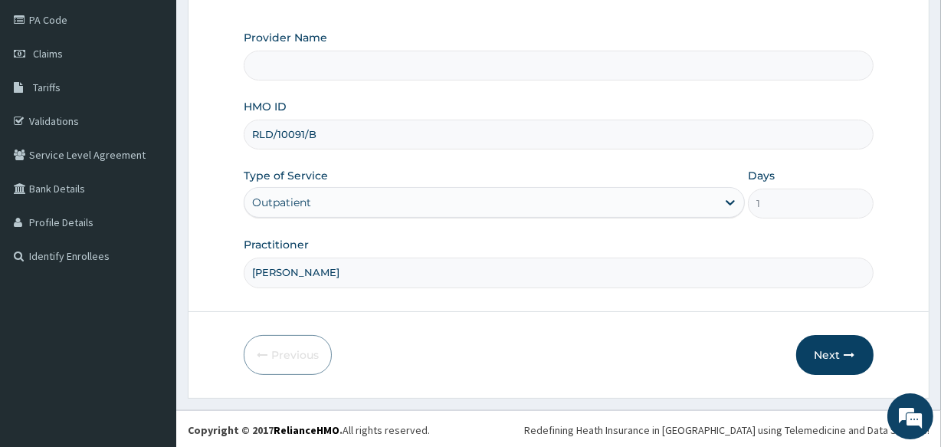
type input "[PERSON_NAME]"
click at [398, 55] on input "Provider Name" at bounding box center [558, 66] width 629 height 30
click at [398, 71] on input "Provider Name" at bounding box center [558, 66] width 629 height 30
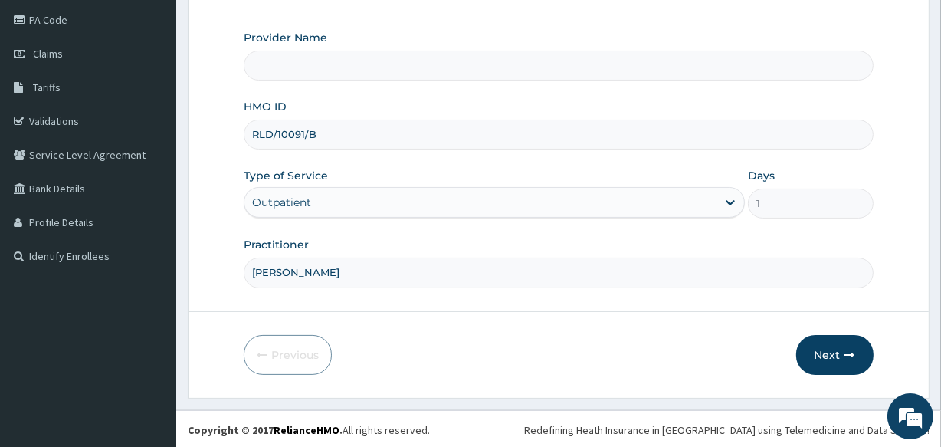
type input "Frontiers Consultants Clinic"
click at [835, 350] on button "Next" at bounding box center [834, 355] width 77 height 40
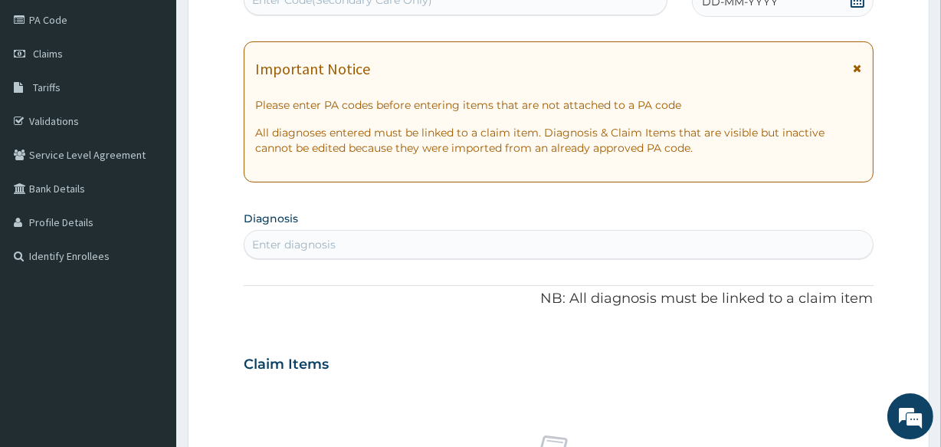
scroll to position [173, 0]
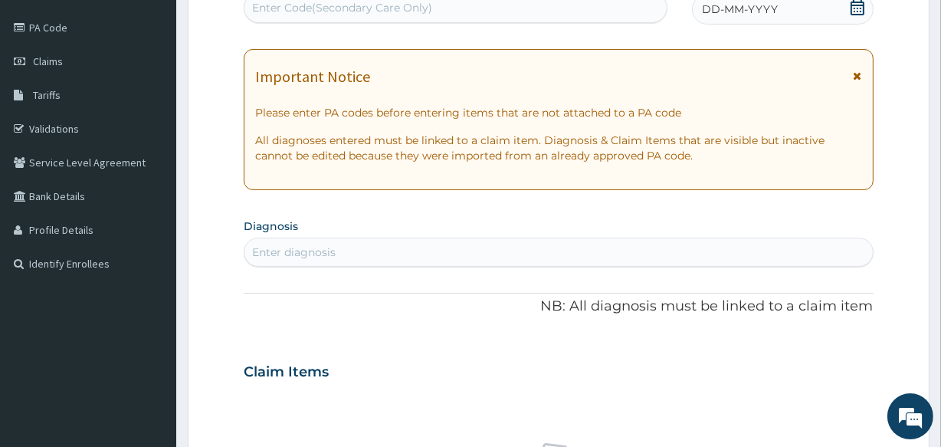
click at [347, 11] on div "Enter Code(Secondary Care Only)" at bounding box center [454, 7] width 421 height 25
click at [345, 8] on div "Enter Code(Secondary Care Only)" at bounding box center [342, 7] width 180 height 15
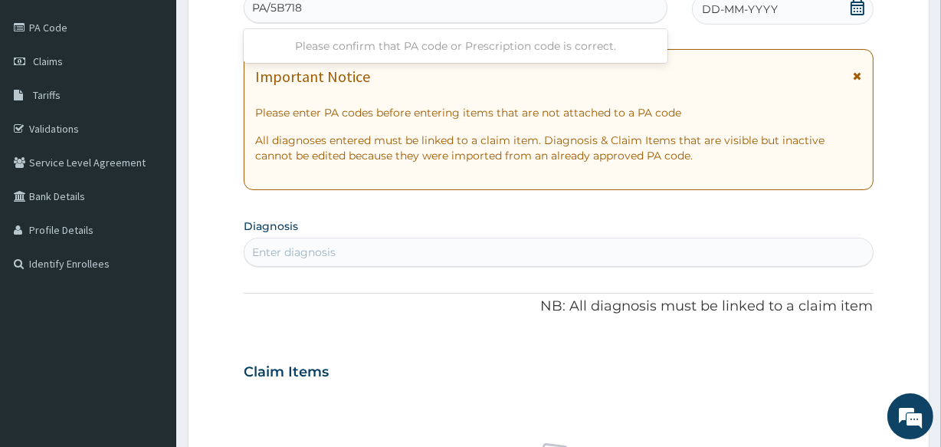
type input "PA/5B7186"
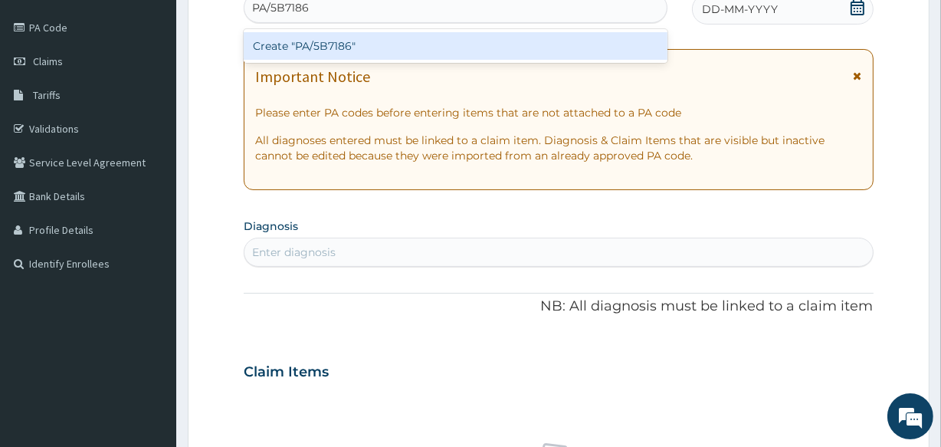
click at [346, 40] on div "Create "PA/5B7186"" at bounding box center [455, 46] width 423 height 28
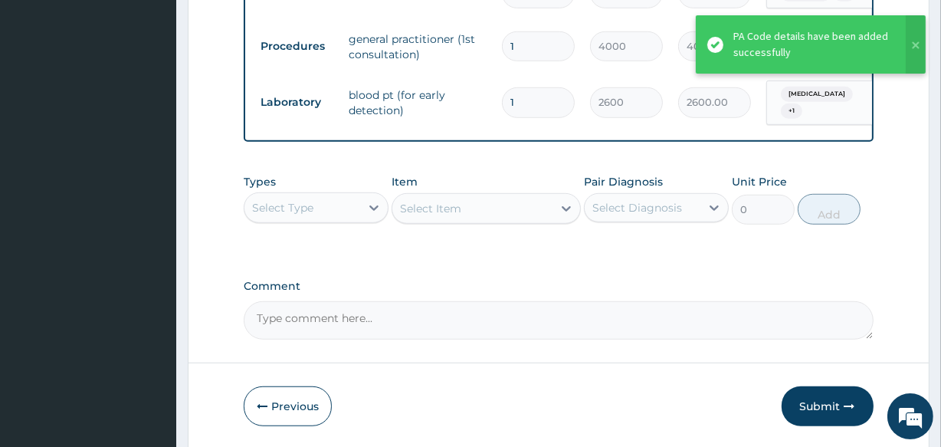
scroll to position [967, 0]
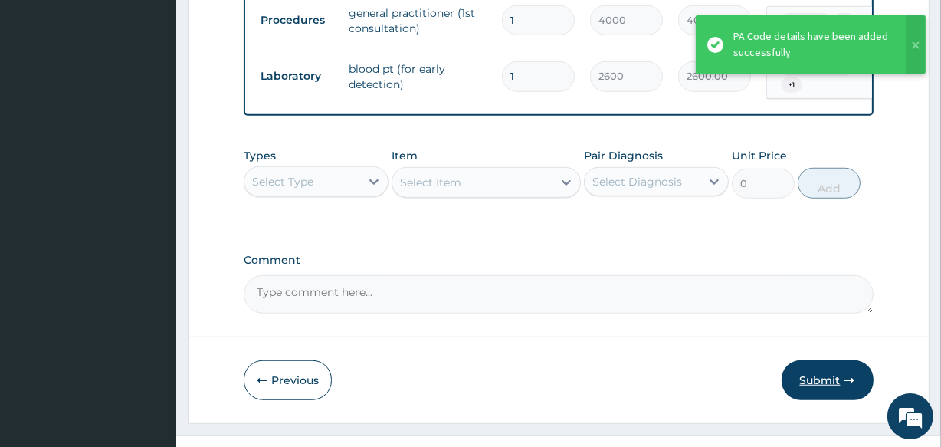
click at [841, 360] on button "Submit" at bounding box center [828, 380] width 92 height 40
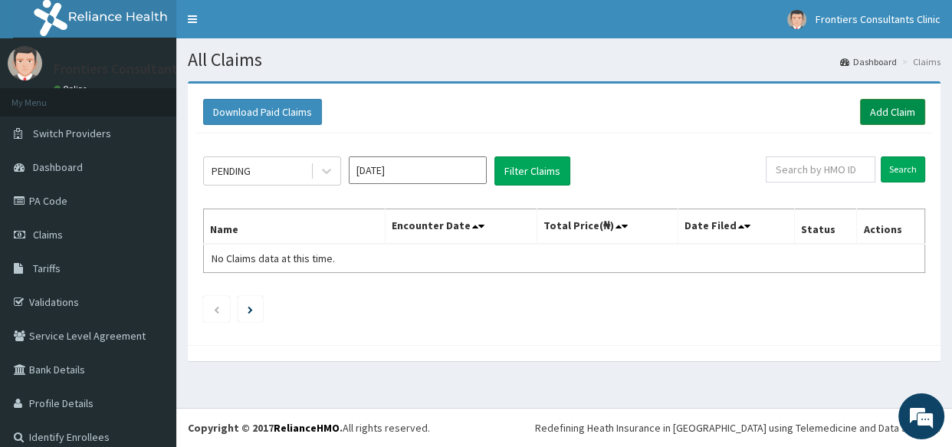
click at [873, 117] on link "Add Claim" at bounding box center [892, 112] width 65 height 26
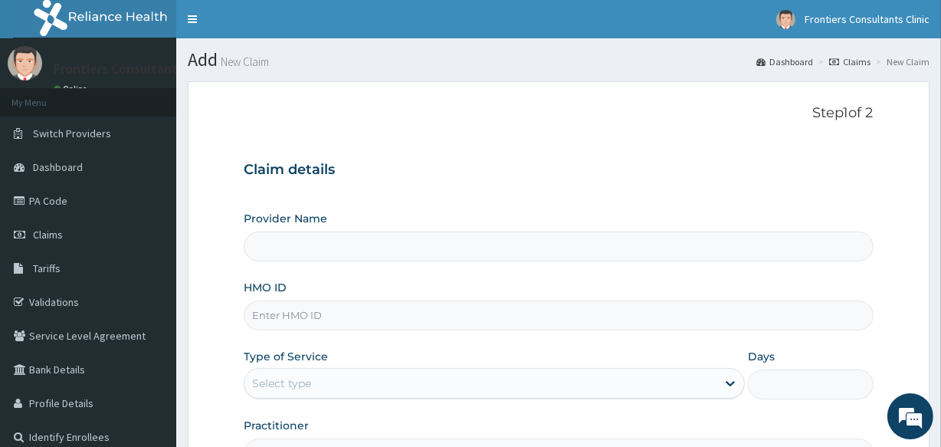
click at [345, 249] on input "Provider Name" at bounding box center [558, 246] width 629 height 30
type input "Frontiers Consultants Clinic"
click at [323, 324] on input "HMO ID" at bounding box center [558, 315] width 629 height 30
type input "KSB/11392/A"
click at [343, 373] on div "Select type" at bounding box center [480, 383] width 472 height 25
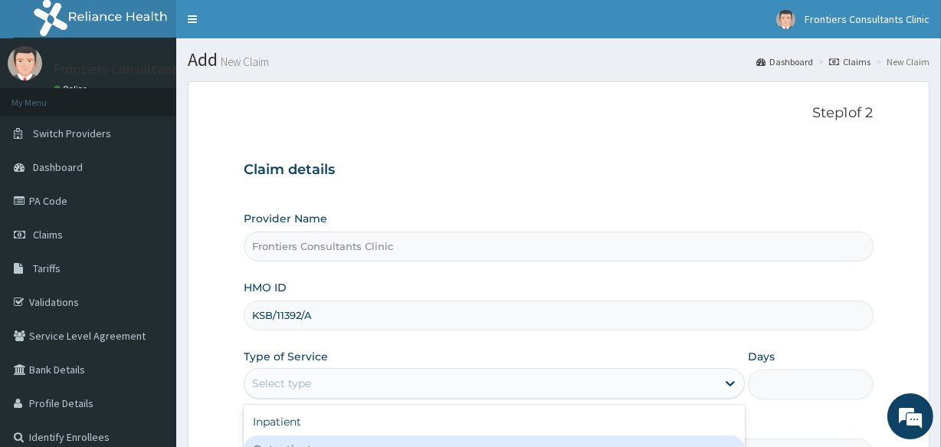
click at [300, 435] on div "Outpatient" at bounding box center [494, 449] width 501 height 28
type input "1"
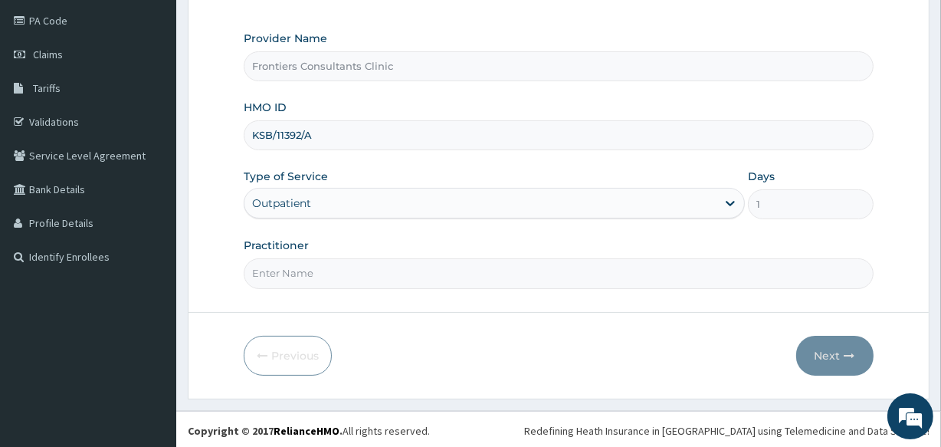
scroll to position [182, 0]
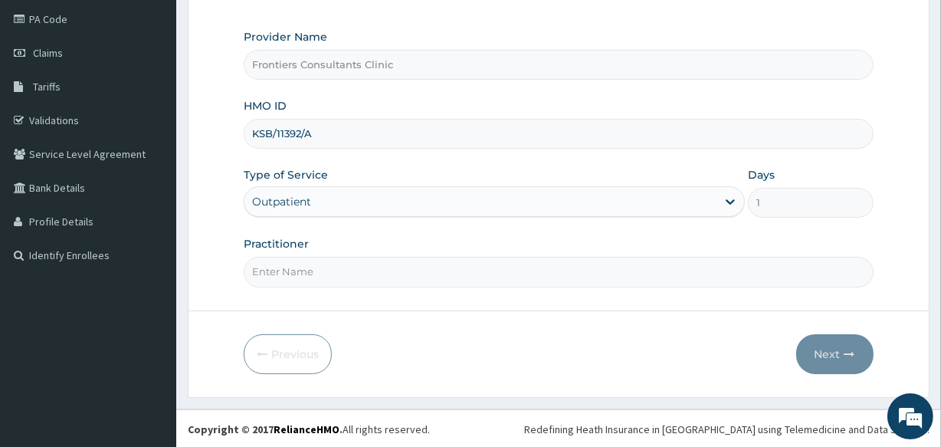
click at [403, 257] on input "Practitioner" at bounding box center [558, 272] width 629 height 30
type input "P"
type input "[PERSON_NAME]"
click at [831, 338] on button "Next" at bounding box center [834, 354] width 77 height 40
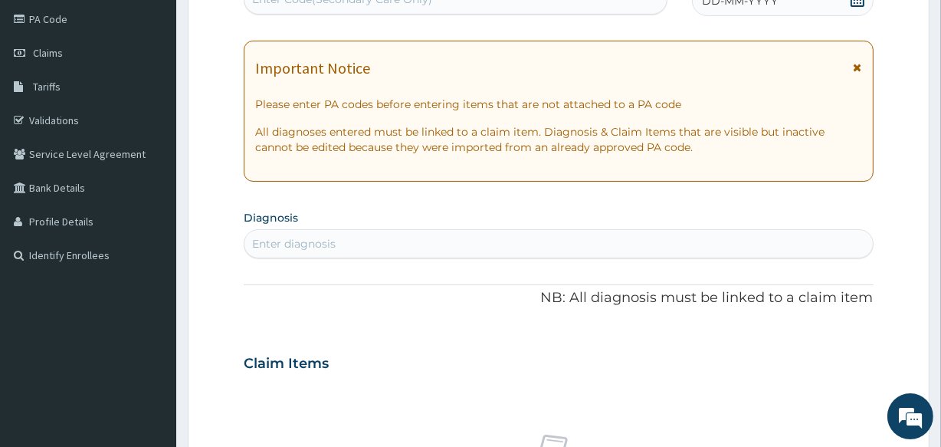
scroll to position [173, 0]
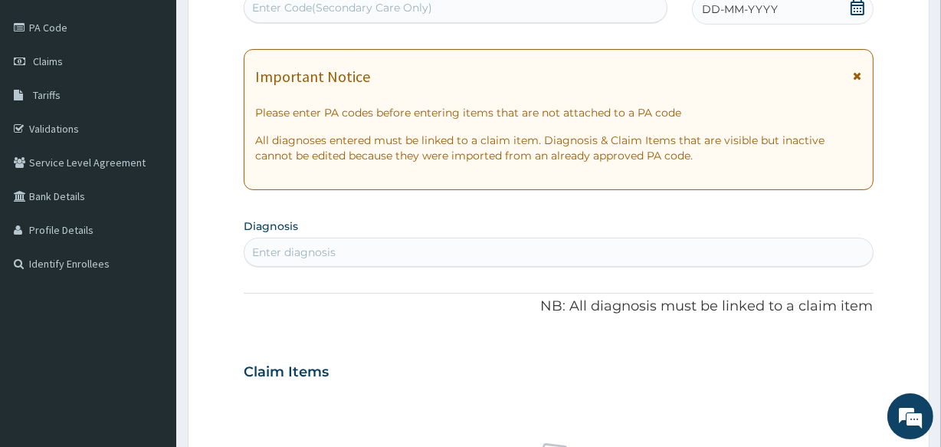
click at [350, 0] on div "Enter Code(Secondary Care Only)" at bounding box center [342, 7] width 180 height 15
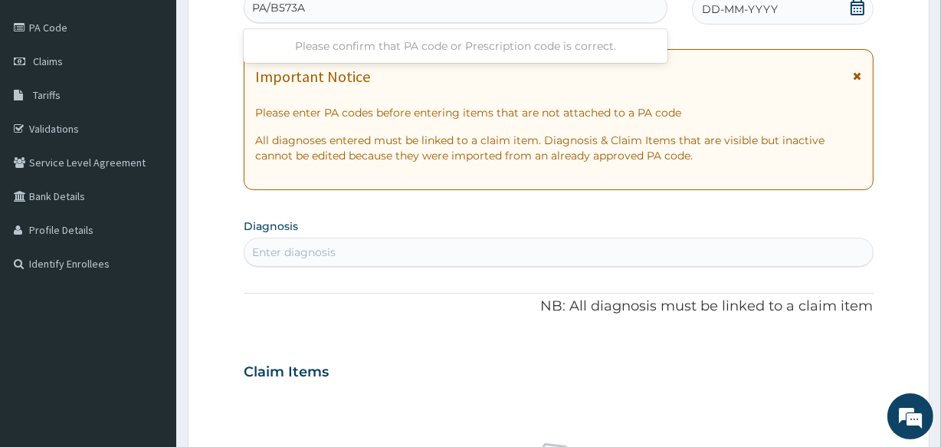
type input "PA/B573A2"
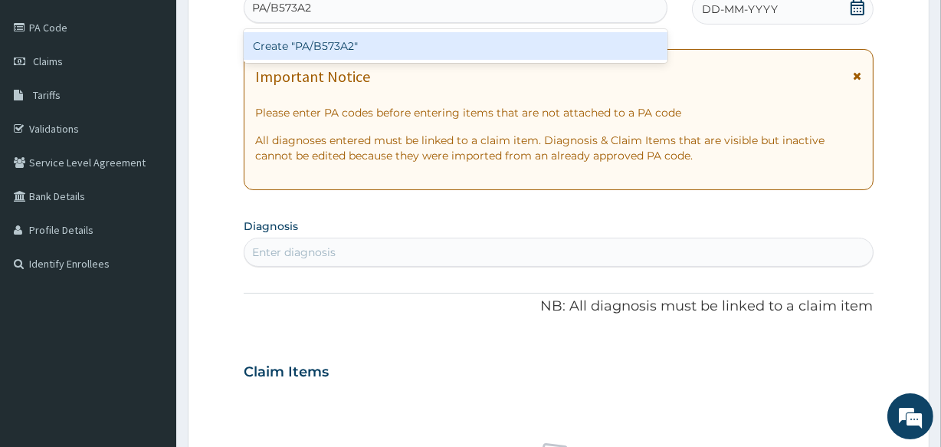
click at [276, 60] on div "Create "PA/B573A2"" at bounding box center [455, 46] width 423 height 34
click at [296, 48] on div "Create "PA/B573A2"" at bounding box center [455, 46] width 423 height 28
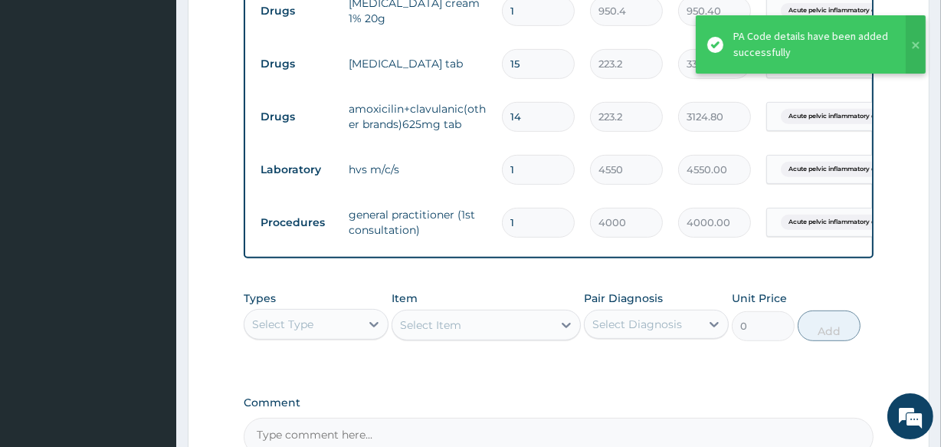
scroll to position [808, 0]
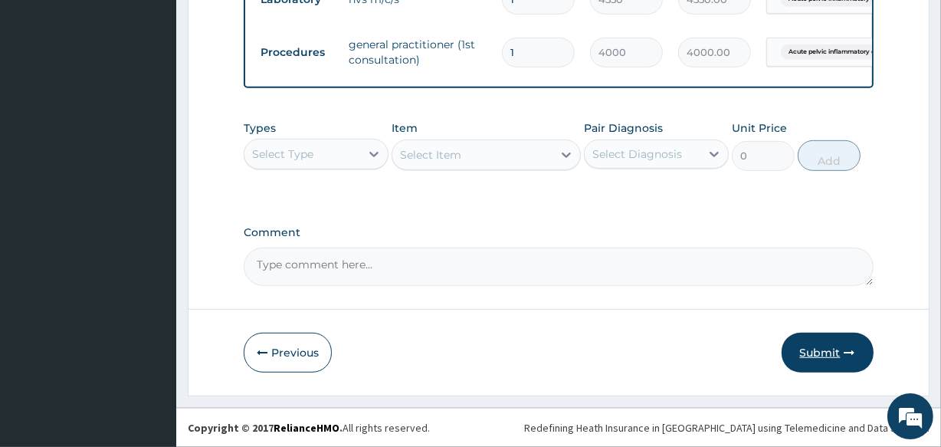
click at [833, 352] on button "Submit" at bounding box center [828, 353] width 92 height 40
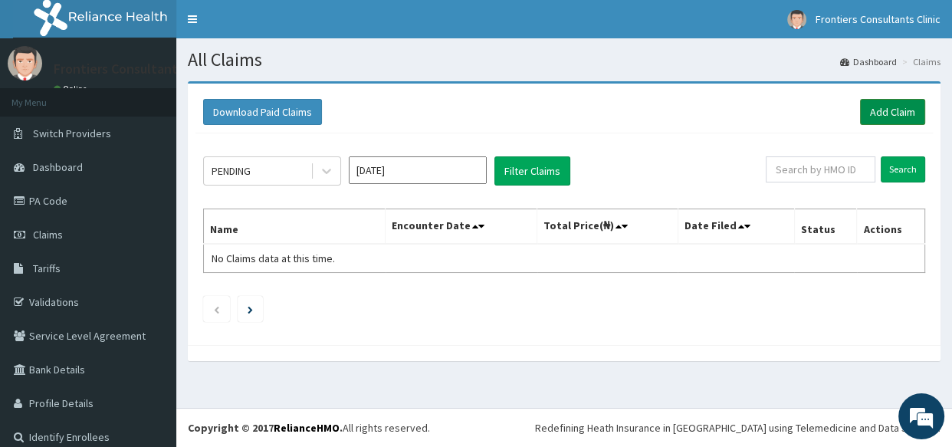
click at [880, 118] on link "Add Claim" at bounding box center [892, 112] width 65 height 26
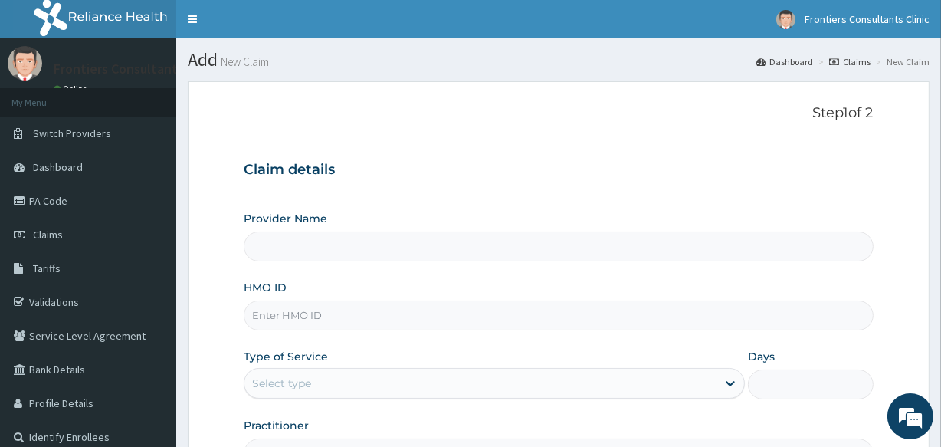
click at [371, 257] on input "Provider Name" at bounding box center [558, 246] width 629 height 30
type input "Frontiers Consultants Clinic"
click at [315, 319] on input "HMO ID" at bounding box center [558, 315] width 629 height 30
type input "CYU/10115/A"
click at [308, 371] on div "Select type" at bounding box center [480, 383] width 472 height 25
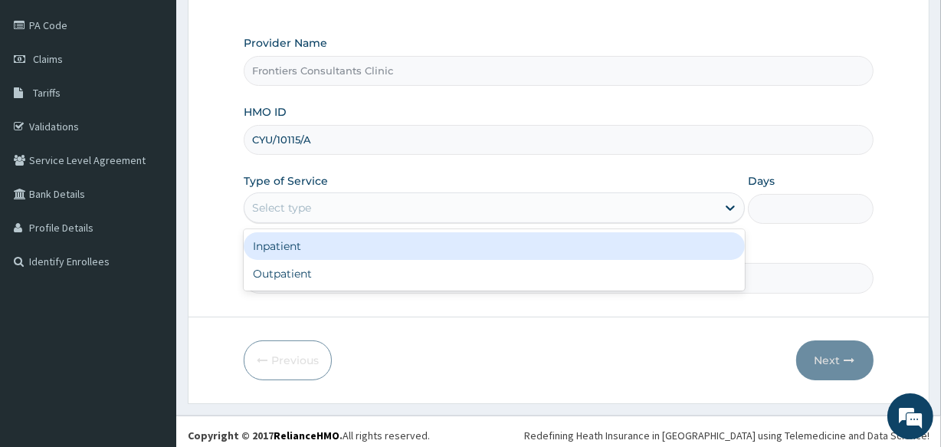
scroll to position [182, 0]
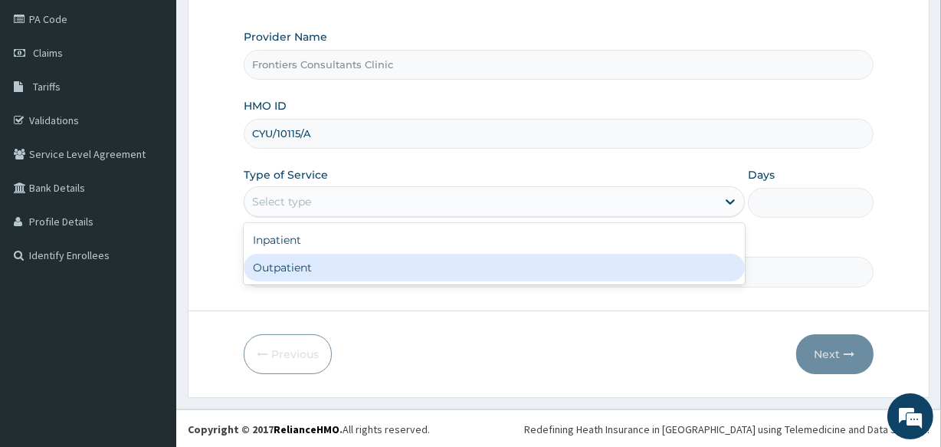
click at [385, 268] on div "Outpatient" at bounding box center [494, 268] width 501 height 28
type input "1"
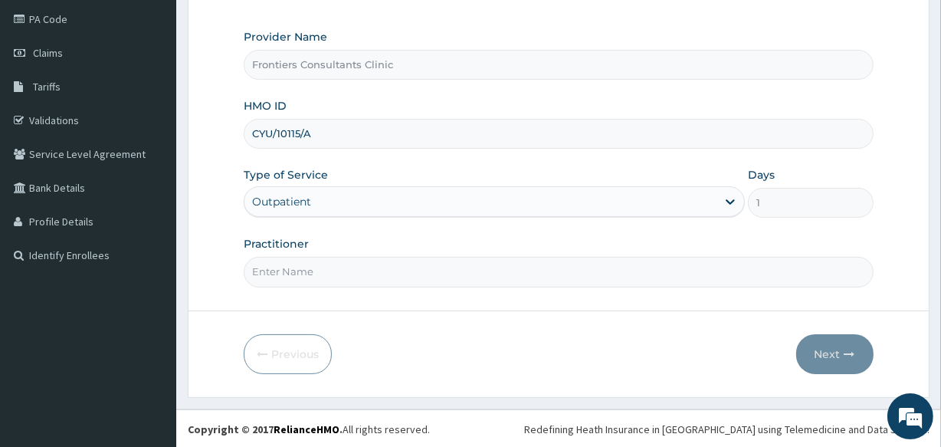
click at [375, 265] on input "Practitioner" at bounding box center [558, 272] width 629 height 30
type input "[PERSON_NAME]"
click at [831, 353] on button "Next" at bounding box center [834, 354] width 77 height 40
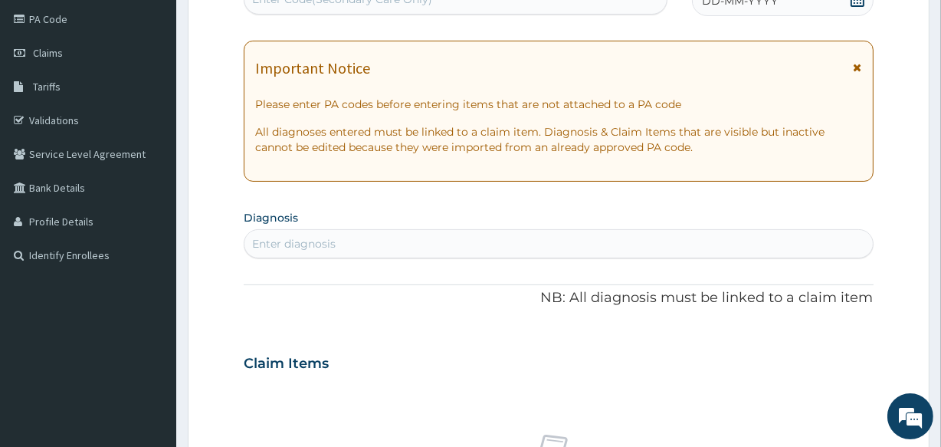
scroll to position [173, 0]
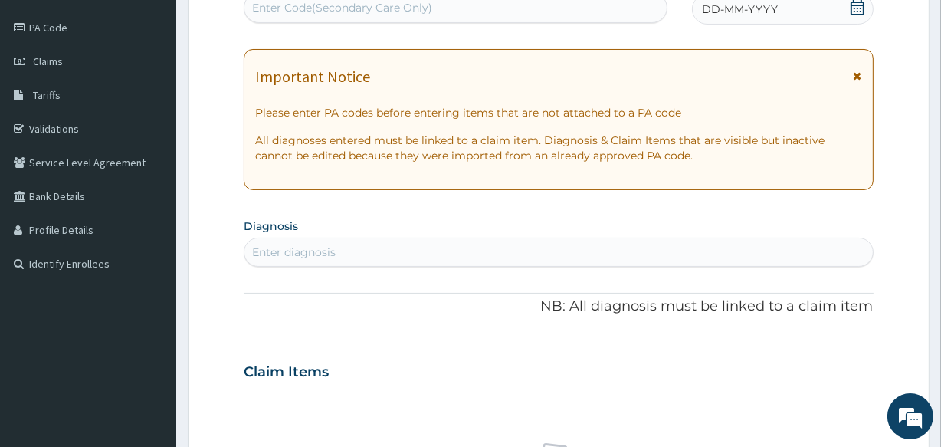
click at [295, 8] on div "Enter Code(Secondary Care Only)" at bounding box center [454, 7] width 421 height 25
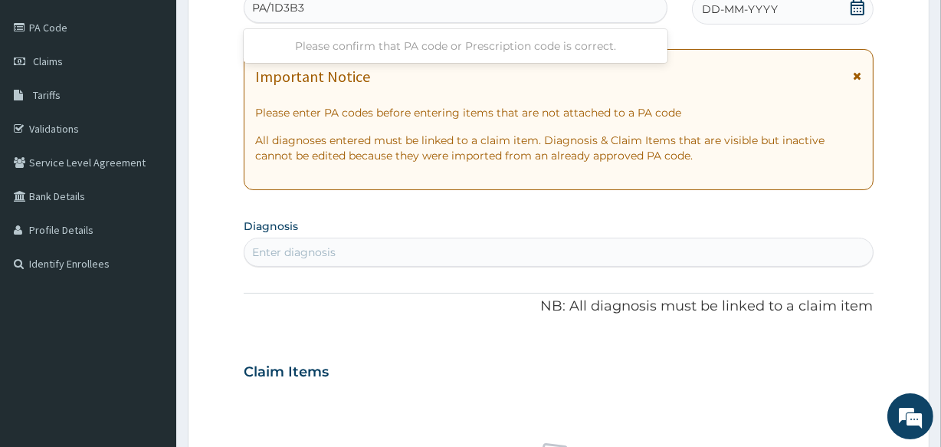
type input "PA/1D3B3D"
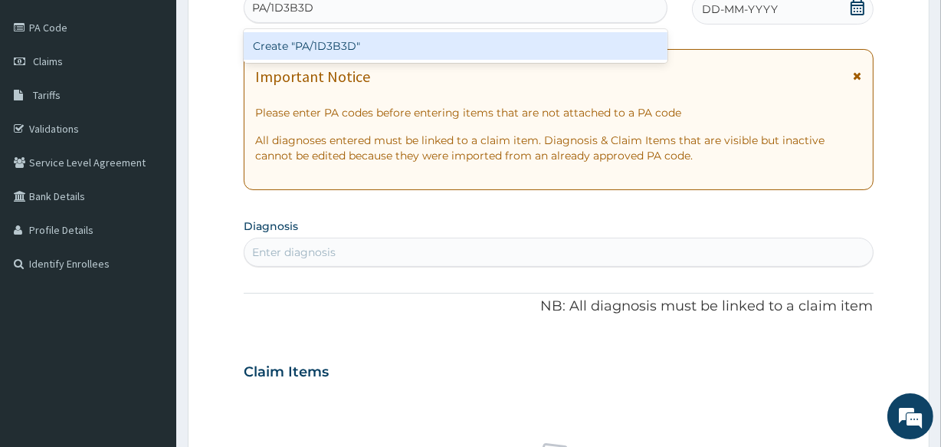
click at [320, 38] on div "Create "PA/1D3B3D"" at bounding box center [455, 46] width 423 height 28
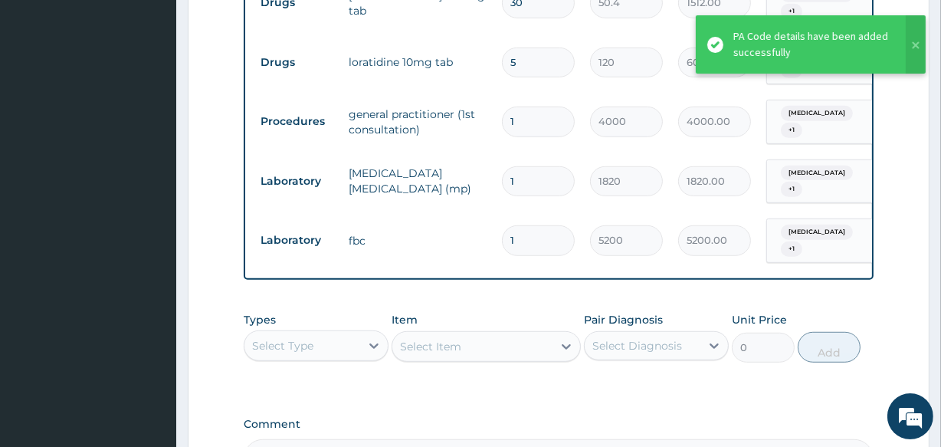
scroll to position [997, 0]
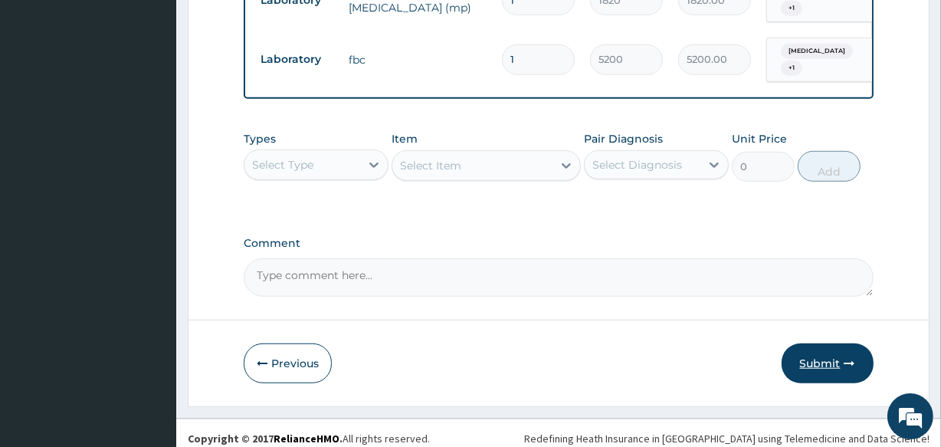
click at [838, 348] on button "Submit" at bounding box center [828, 363] width 92 height 40
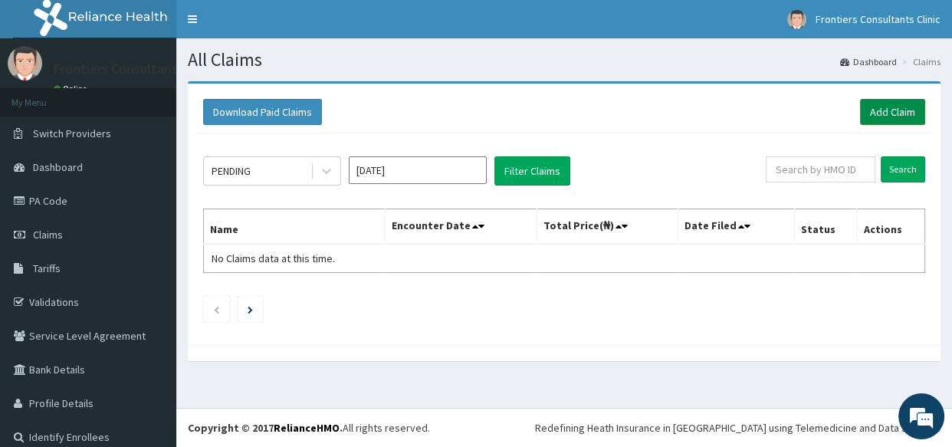
click at [872, 116] on link "Add Claim" at bounding box center [892, 112] width 65 height 26
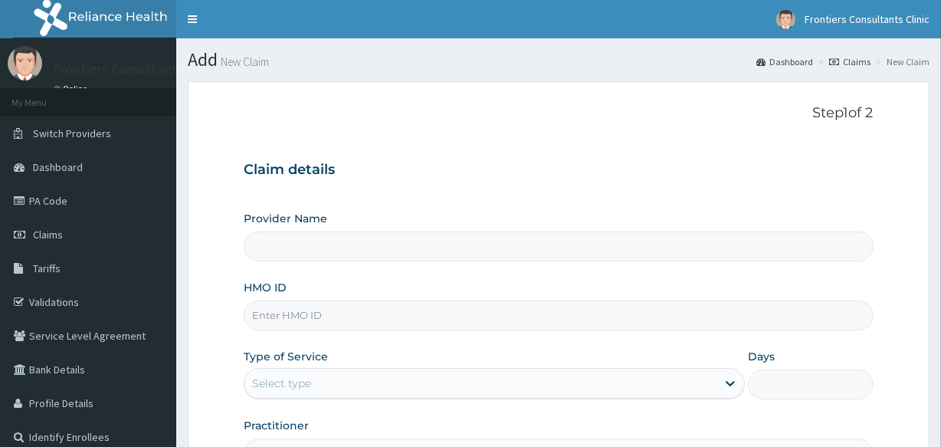
click at [438, 315] on input "HMO ID" at bounding box center [558, 315] width 629 height 30
type input "K"
type input "Frontiers Consultants Clinic"
click at [325, 322] on input "KSB/10297/B" at bounding box center [558, 315] width 629 height 30
type input "KSB/10297/A"
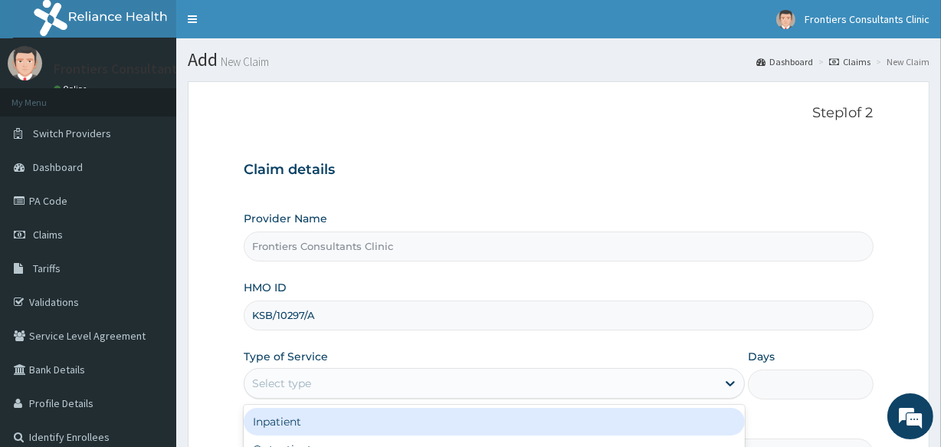
click at [312, 394] on div "Select type" at bounding box center [480, 383] width 472 height 25
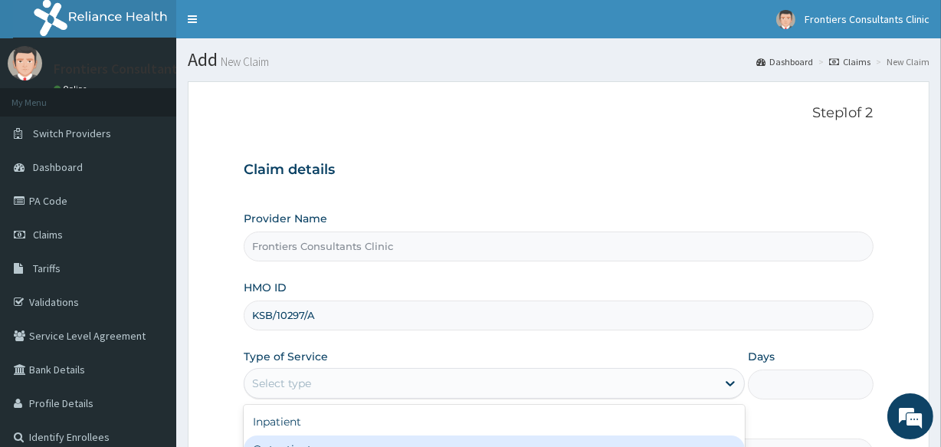
click at [294, 438] on div "Outpatient" at bounding box center [494, 449] width 501 height 28
type input "1"
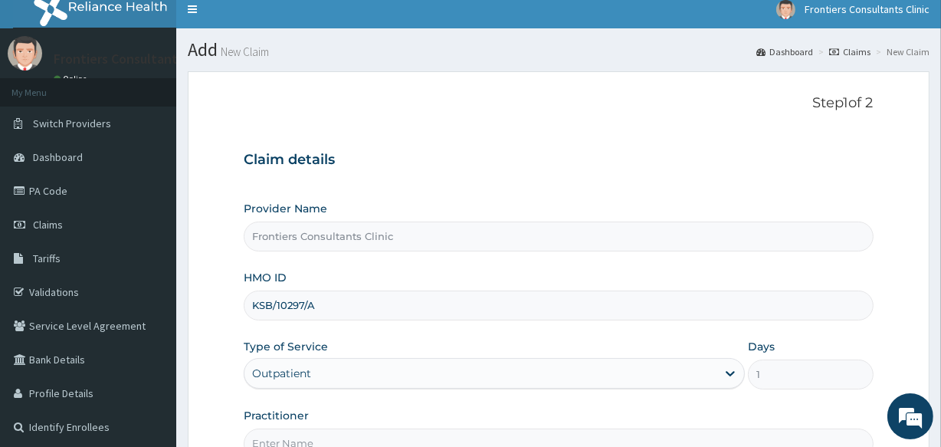
scroll to position [182, 0]
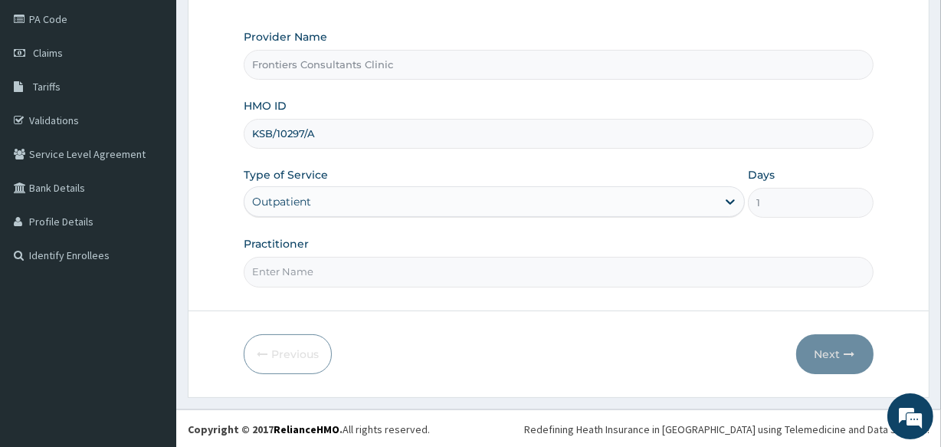
click at [526, 271] on input "Practitioner" at bounding box center [558, 272] width 629 height 30
type input "[PERSON_NAME]"
click at [827, 357] on button "Next" at bounding box center [834, 354] width 77 height 40
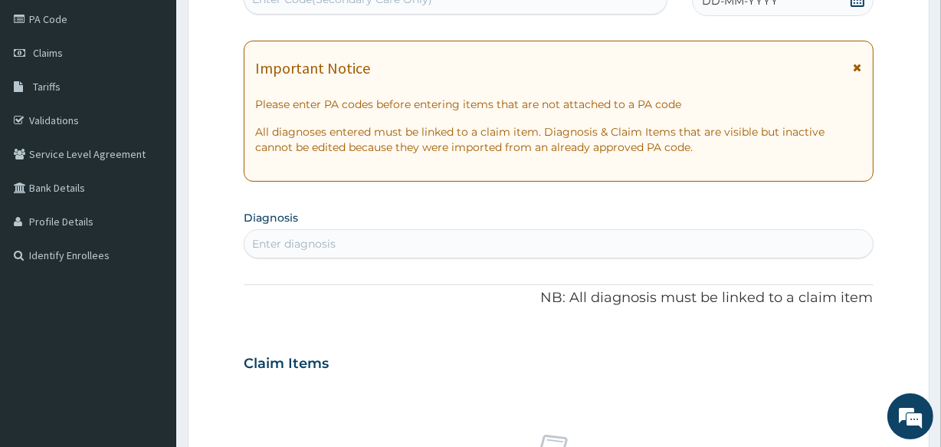
scroll to position [173, 0]
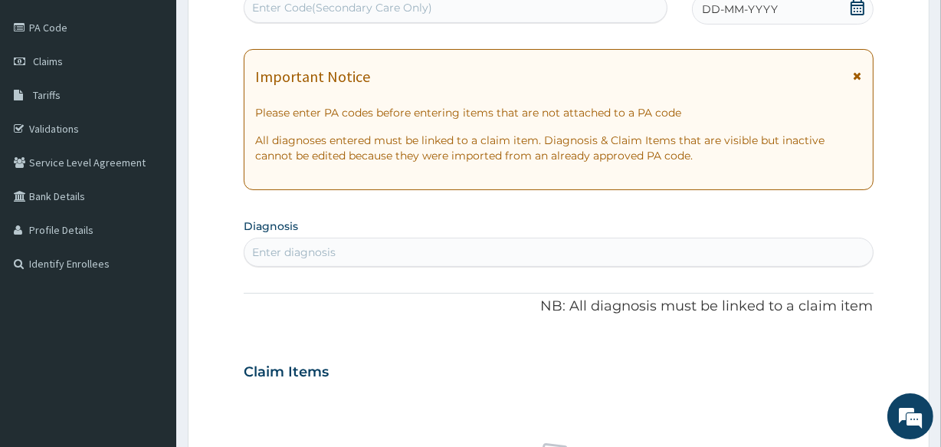
click at [387, 3] on div "Enter Code(Secondary Care Only)" at bounding box center [342, 7] width 180 height 15
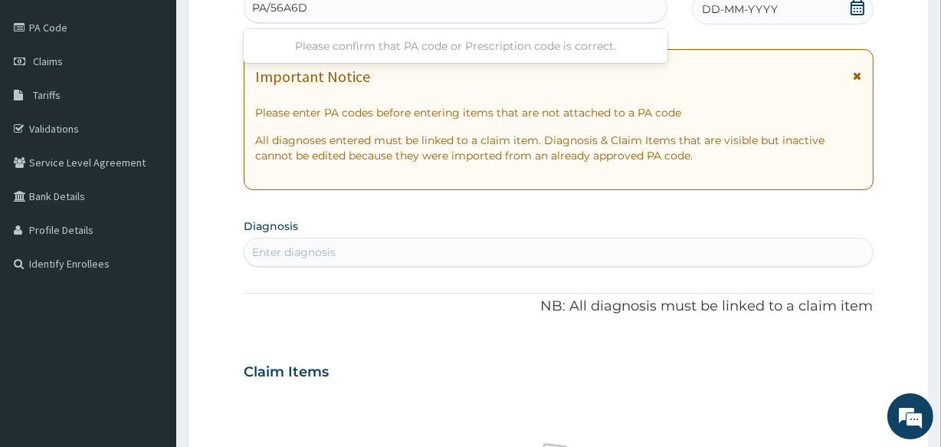
type input "PA/56A6DB"
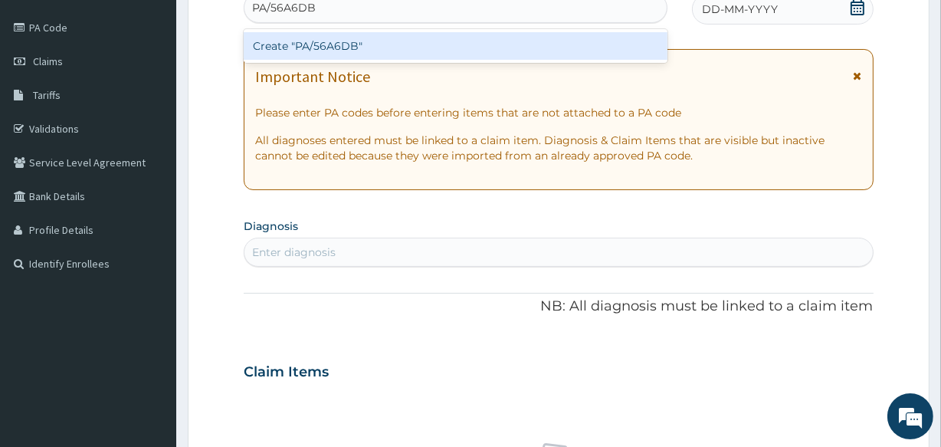
click at [393, 49] on div "Create "PA/56A6DB"" at bounding box center [455, 46] width 423 height 28
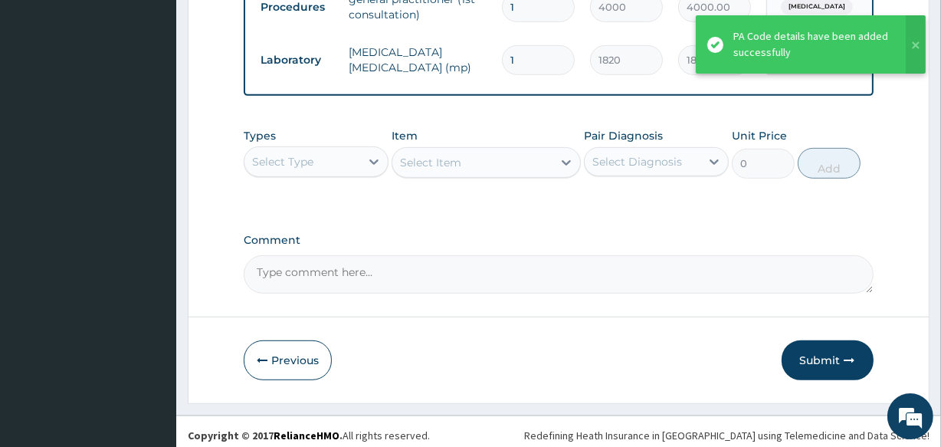
scroll to position [754, 0]
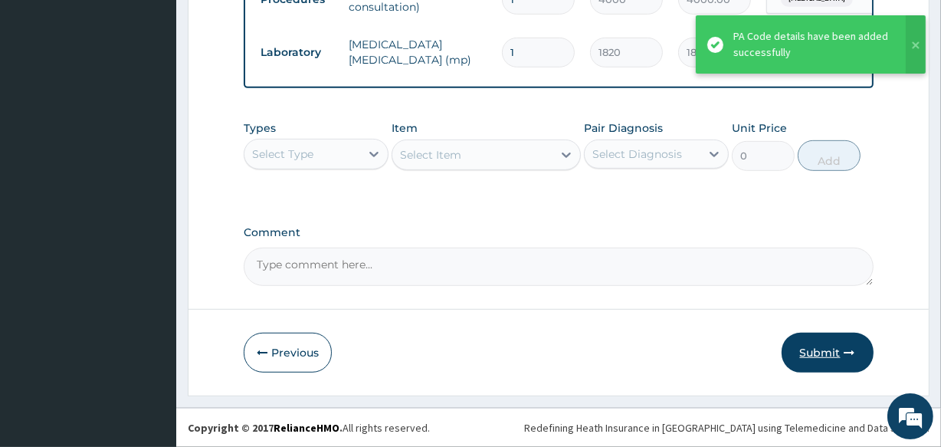
click at [812, 346] on button "Submit" at bounding box center [828, 353] width 92 height 40
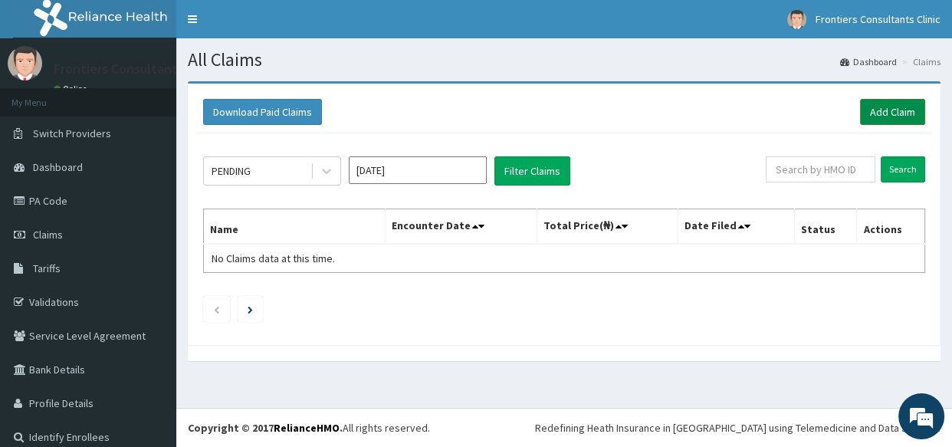
click at [874, 111] on link "Add Claim" at bounding box center [892, 112] width 65 height 26
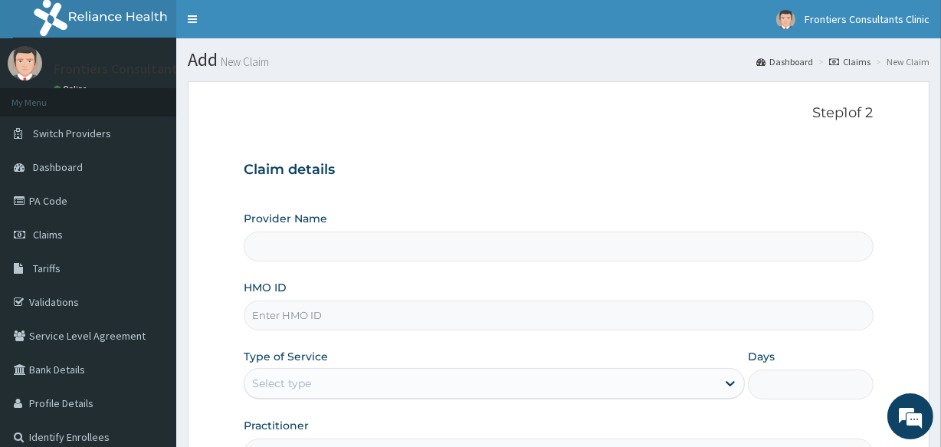
click at [365, 325] on input "HMO ID" at bounding box center [558, 315] width 629 height 30
type input "S"
type input "Frontiers Consultants Clinic"
type input "SFA/15178/A"
click at [288, 377] on div "Select type" at bounding box center [281, 382] width 59 height 15
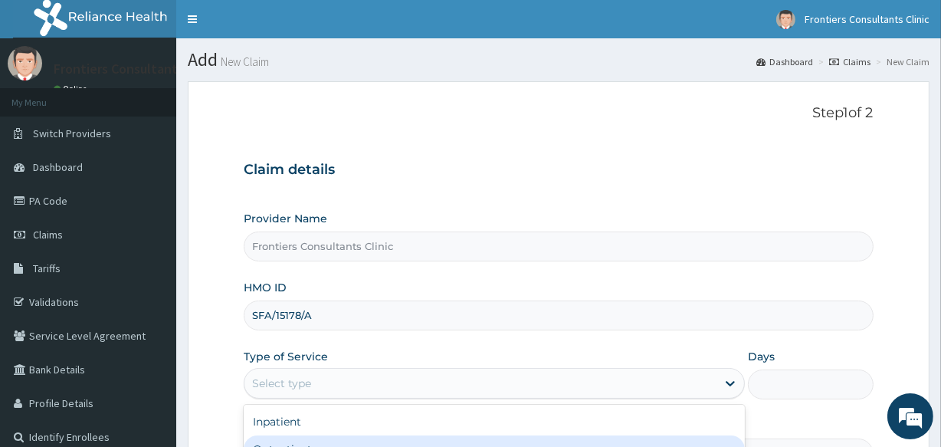
click at [291, 435] on div "Outpatient" at bounding box center [494, 449] width 501 height 28
type input "1"
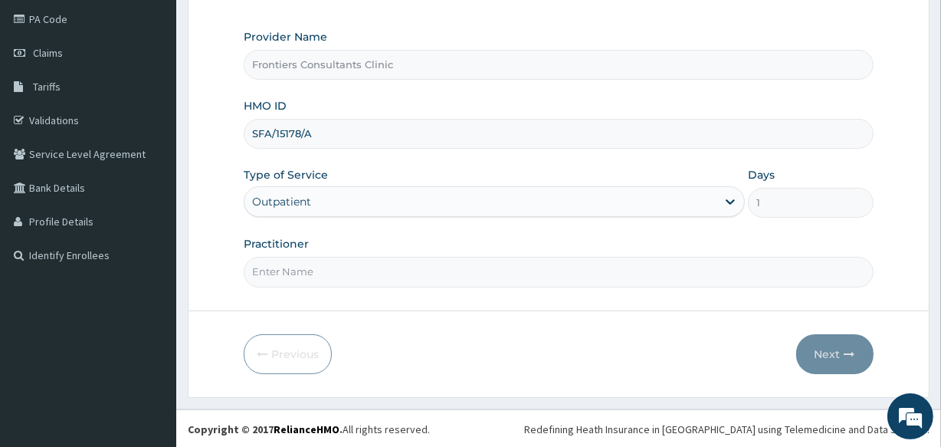
click at [371, 273] on input "Practitioner" at bounding box center [558, 272] width 629 height 30
type input "[PERSON_NAME]"
click at [828, 364] on button "Next" at bounding box center [834, 354] width 77 height 40
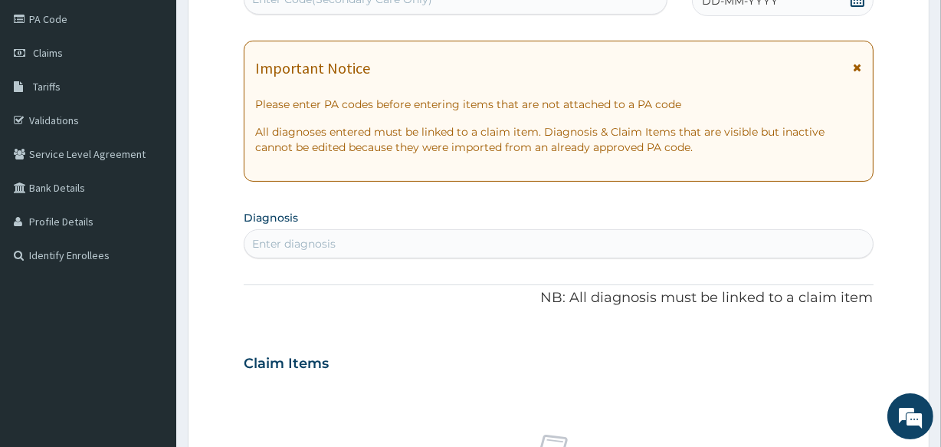
scroll to position [173, 0]
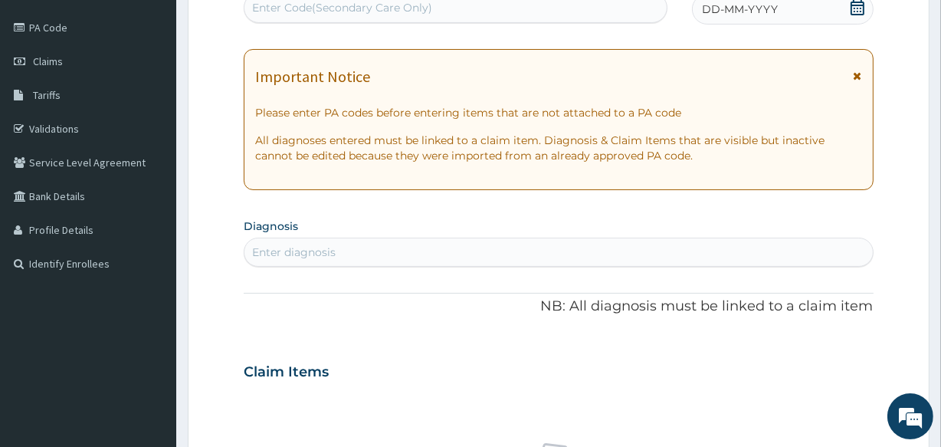
click at [352, 6] on div "Enter Code(Secondary Care Only)" at bounding box center [342, 7] width 180 height 15
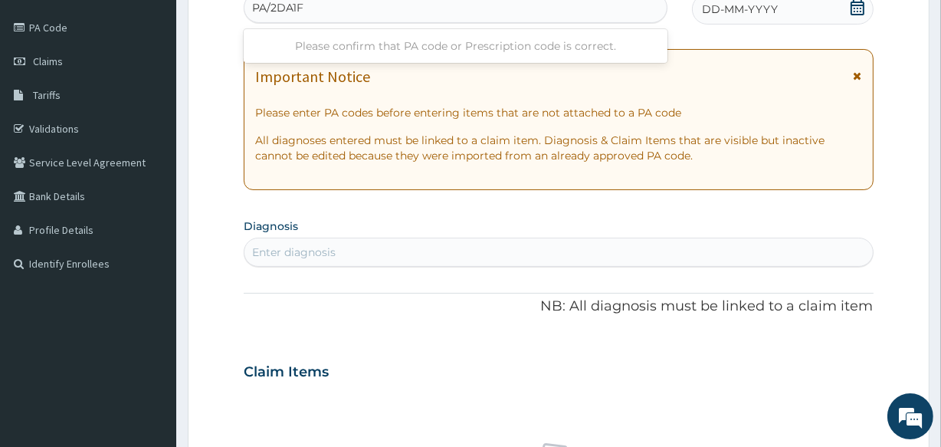
type input "PA/2DA1FA"
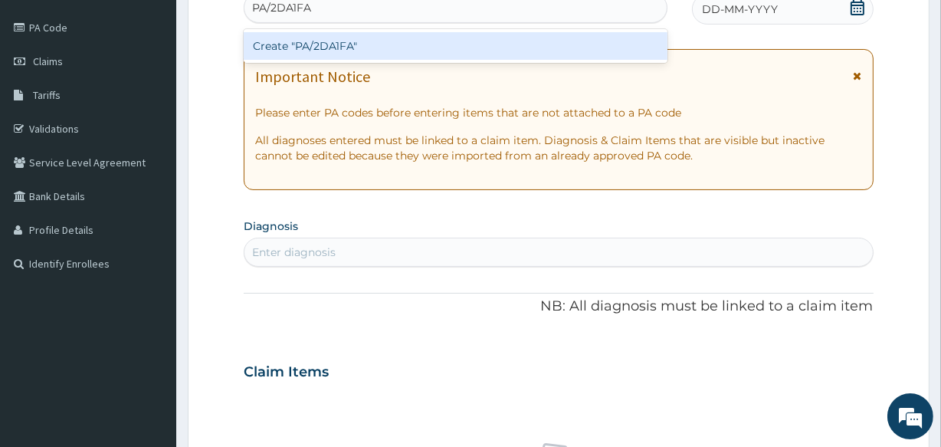
click at [349, 48] on div "Create "PA/2DA1FA"" at bounding box center [455, 46] width 423 height 28
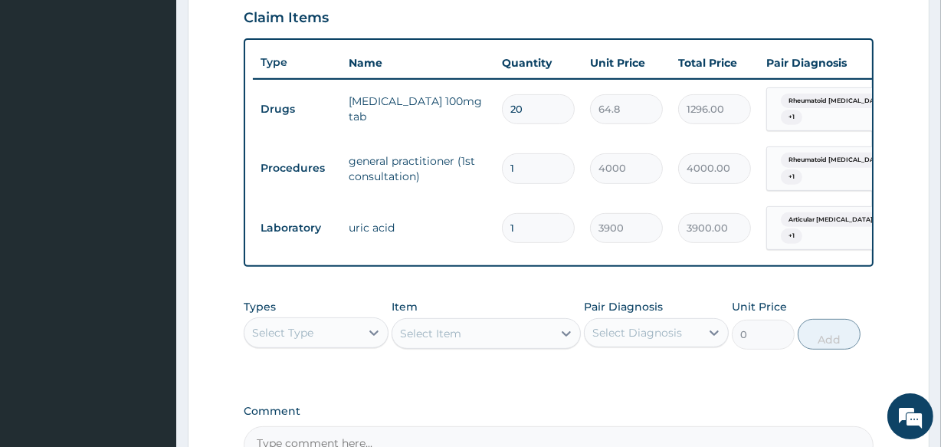
scroll to position [713, 0]
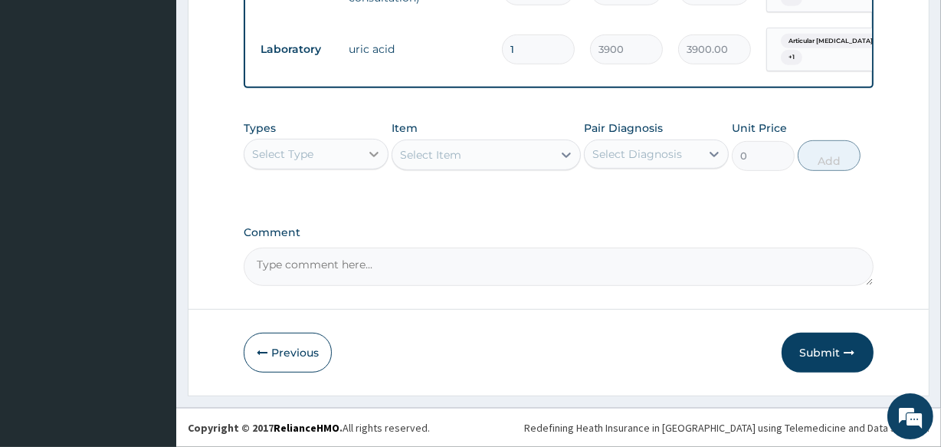
click at [375, 151] on icon at bounding box center [373, 153] width 15 height 15
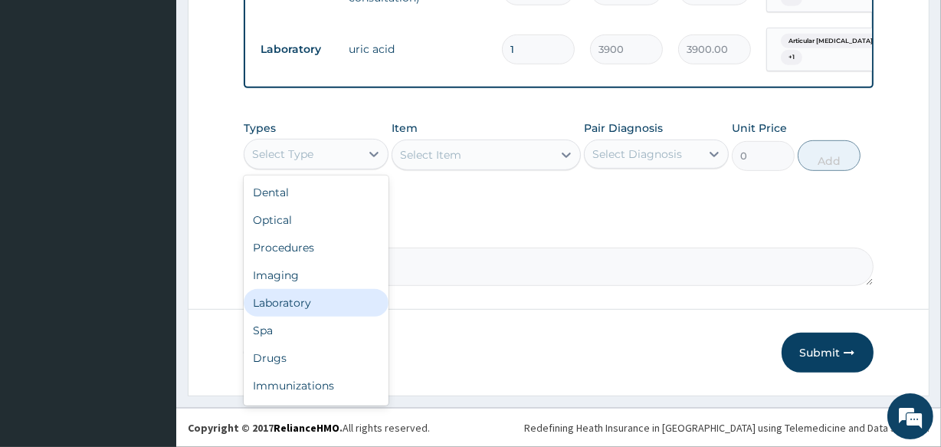
click at [276, 300] on div "Laboratory" at bounding box center [316, 303] width 145 height 28
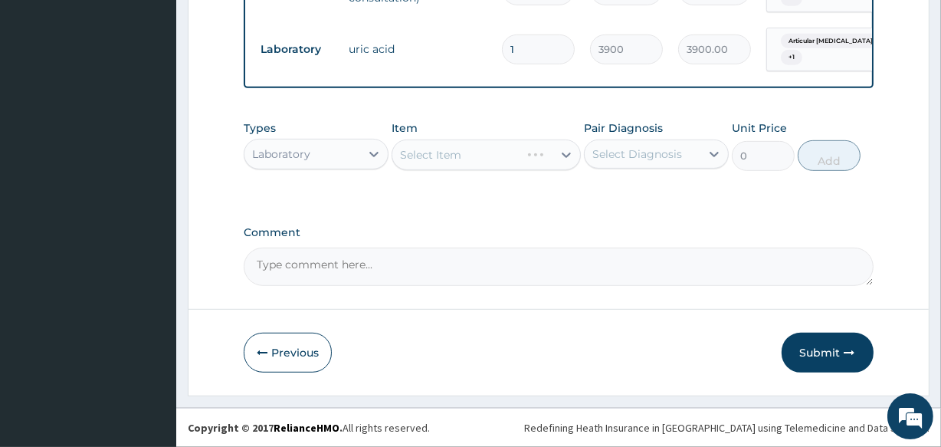
click at [490, 147] on div "Select Item" at bounding box center [486, 154] width 189 height 31
click at [566, 156] on icon at bounding box center [566, 154] width 9 height 5
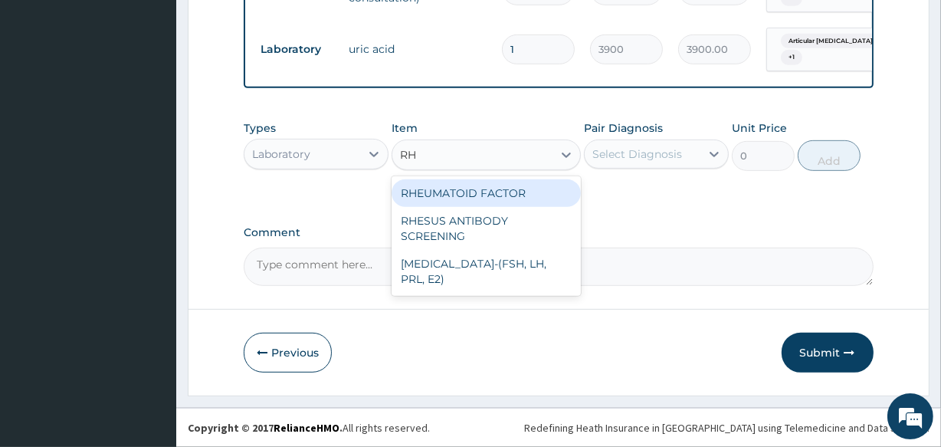
type input "RHE"
click at [507, 188] on div "RHEUMATOID FACTOR" at bounding box center [486, 193] width 189 height 28
type input "3900"
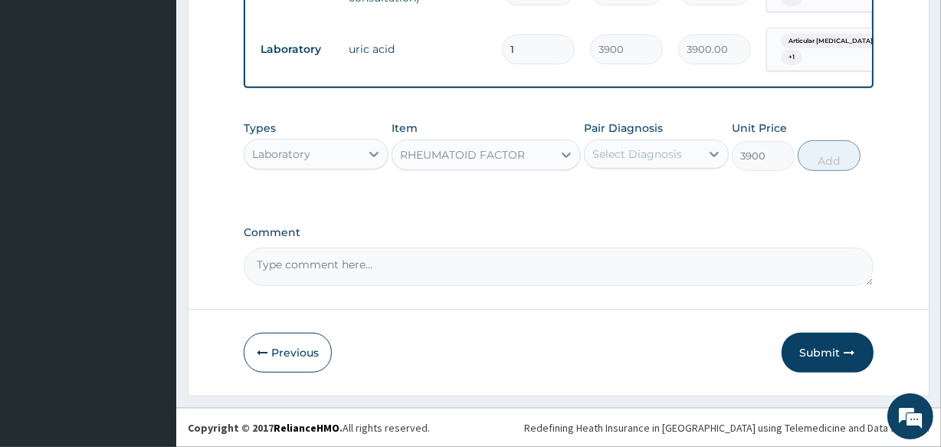
click at [686, 152] on div "Select Diagnosis" at bounding box center [643, 154] width 116 height 25
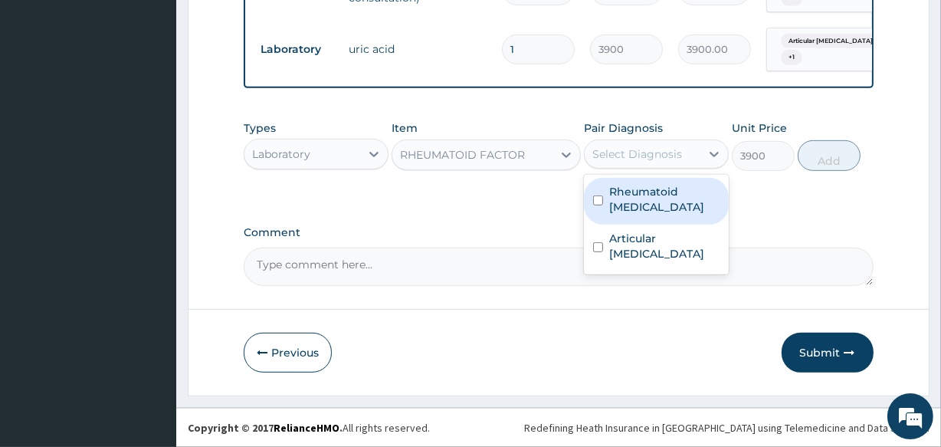
click at [648, 209] on label "Rheumatoid arteritis" at bounding box center [664, 199] width 110 height 31
checkbox input "true"
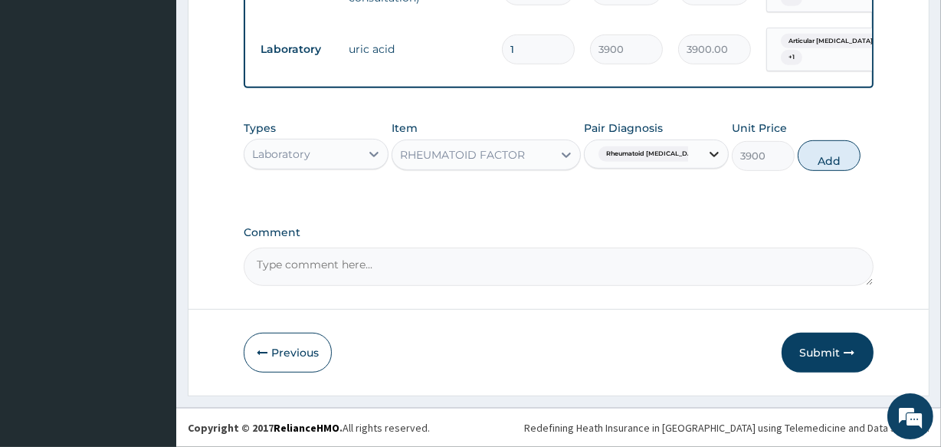
click at [707, 152] on icon at bounding box center [714, 153] width 15 height 15
click at [711, 149] on icon at bounding box center [714, 153] width 15 height 15
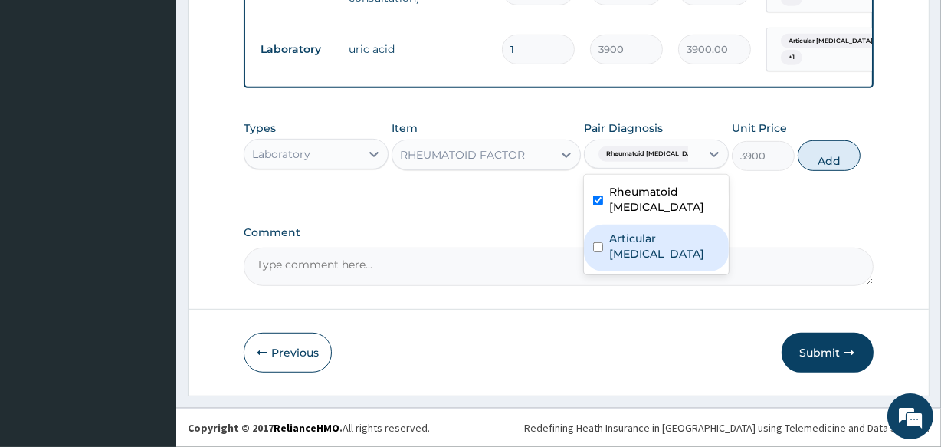
click at [666, 241] on label "Articular gout" at bounding box center [664, 246] width 110 height 31
checkbox input "true"
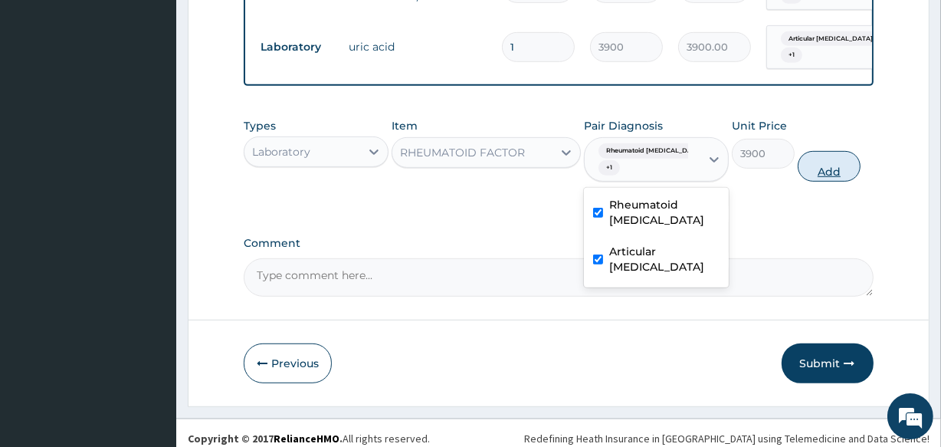
click at [828, 163] on button "Add" at bounding box center [829, 166] width 63 height 31
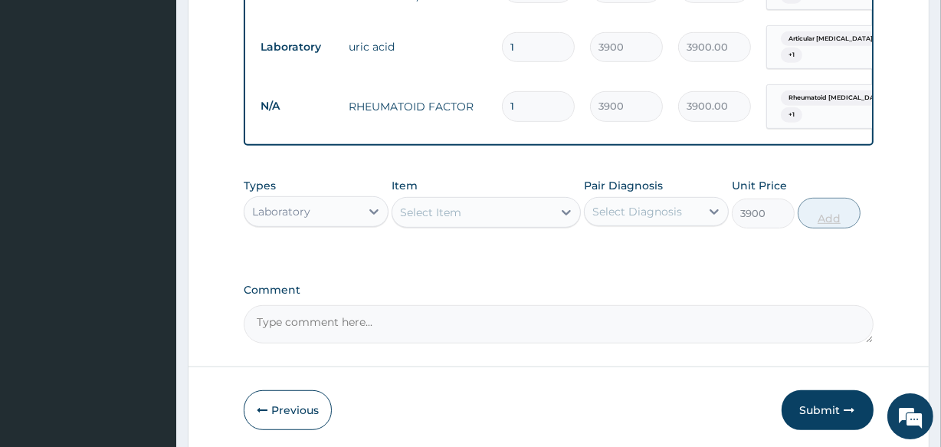
type input "0"
click at [814, 402] on button "Submit" at bounding box center [828, 410] width 92 height 40
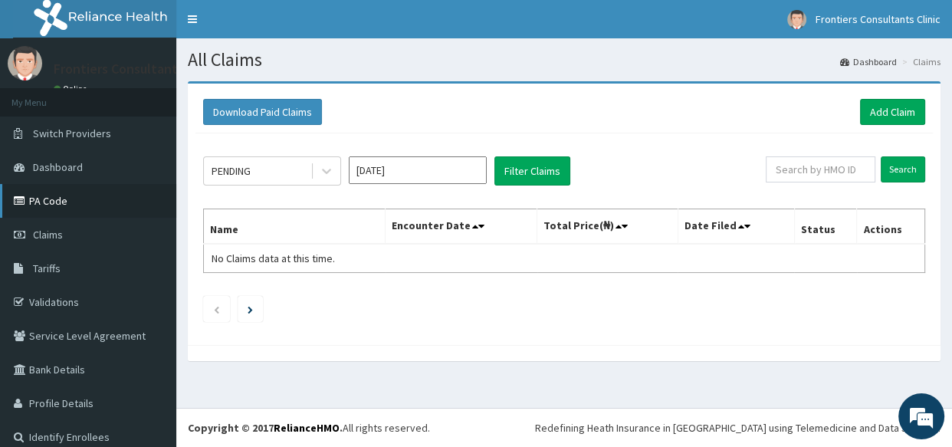
click at [69, 198] on link "PA Code" at bounding box center [88, 201] width 176 height 34
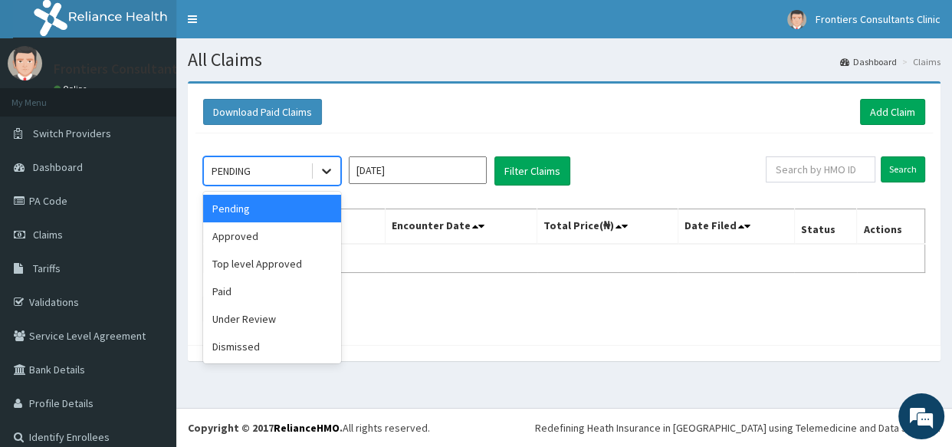
click at [326, 168] on icon at bounding box center [326, 170] width 15 height 15
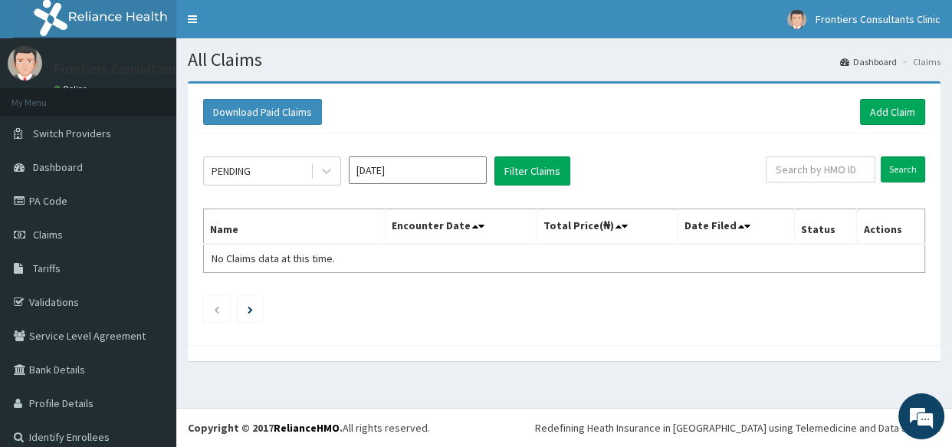
click at [368, 186] on div "PENDING [DATE] Filter Claims Search Name Encounter Date Total Price(₦) Date Fil…" at bounding box center [563, 235] width 737 height 204
click at [373, 159] on input "[DATE]" at bounding box center [418, 170] width 138 height 28
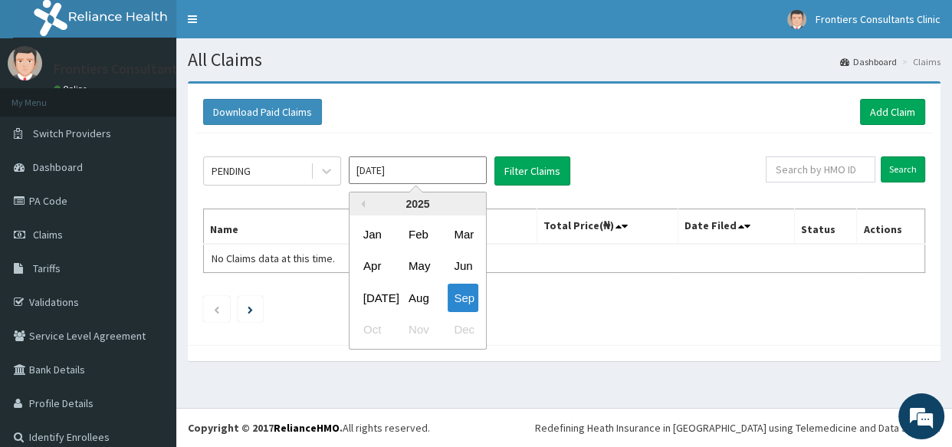
click at [373, 159] on input "[DATE]" at bounding box center [418, 170] width 138 height 28
click at [418, 288] on div "Aug" at bounding box center [417, 298] width 31 height 28
type input "[DATE]"
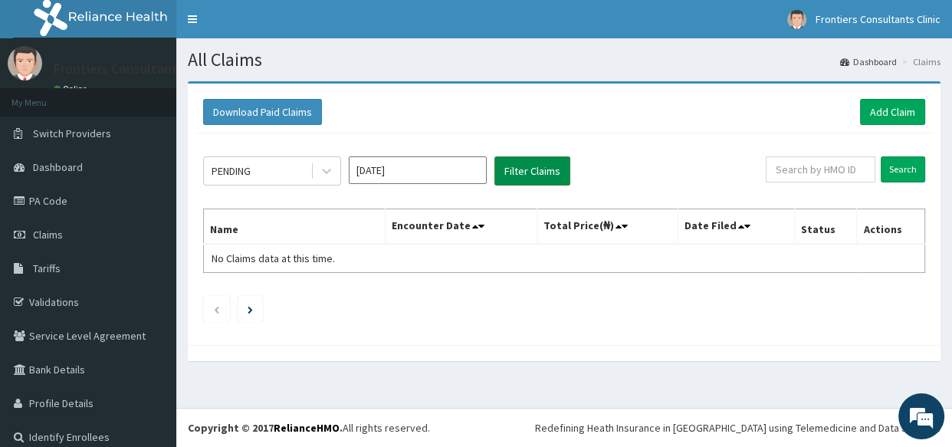
click at [533, 166] on button "Filter Claims" at bounding box center [532, 170] width 76 height 29
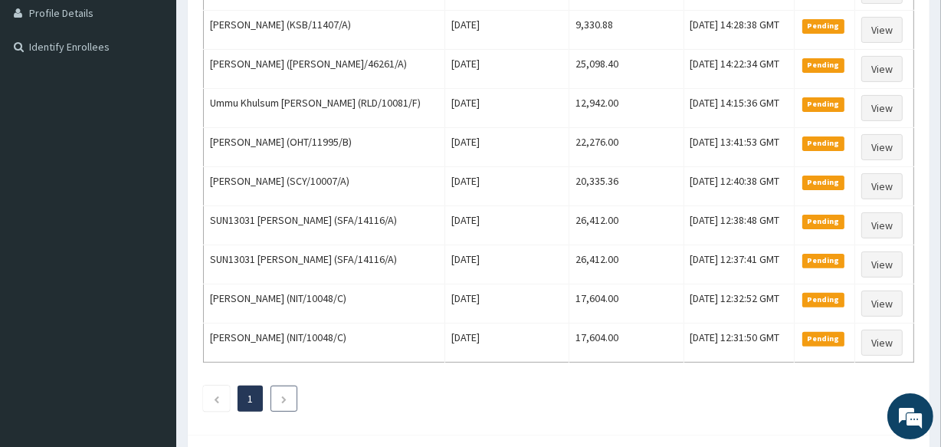
click at [280, 385] on li at bounding box center [284, 398] width 27 height 26
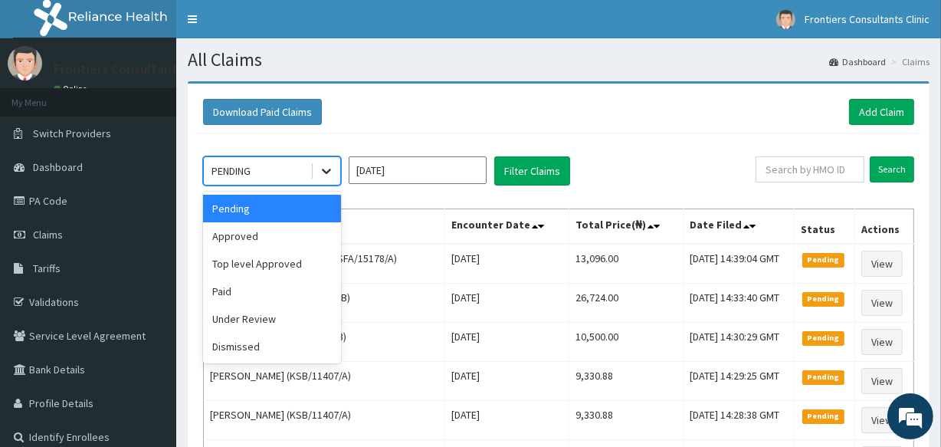
click at [329, 165] on icon at bounding box center [326, 170] width 15 height 15
click at [256, 232] on div "Approved" at bounding box center [272, 236] width 138 height 28
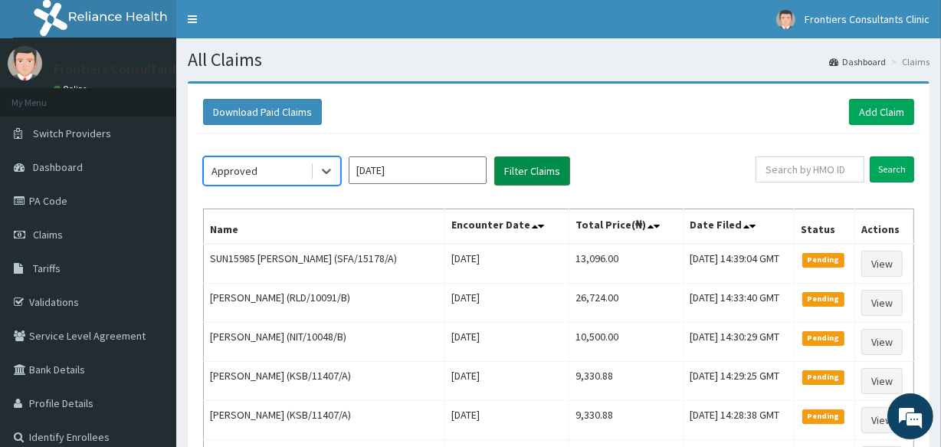
click at [510, 174] on button "Filter Claims" at bounding box center [532, 170] width 76 height 29
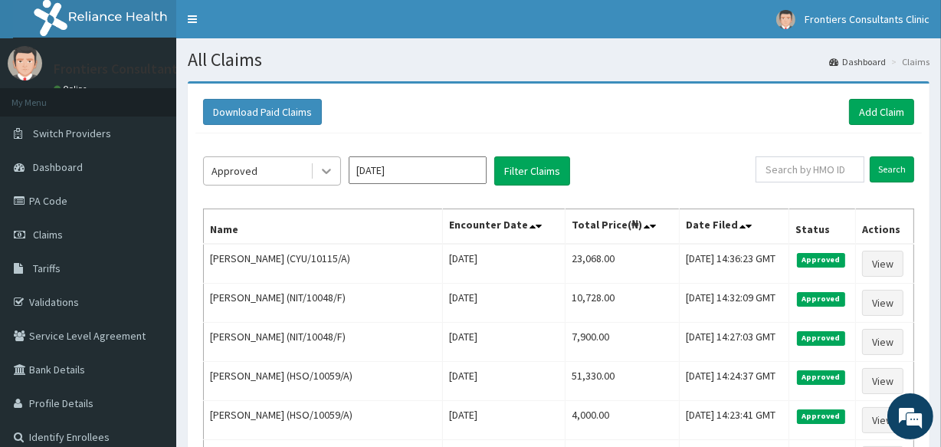
click at [323, 163] on icon at bounding box center [326, 170] width 15 height 15
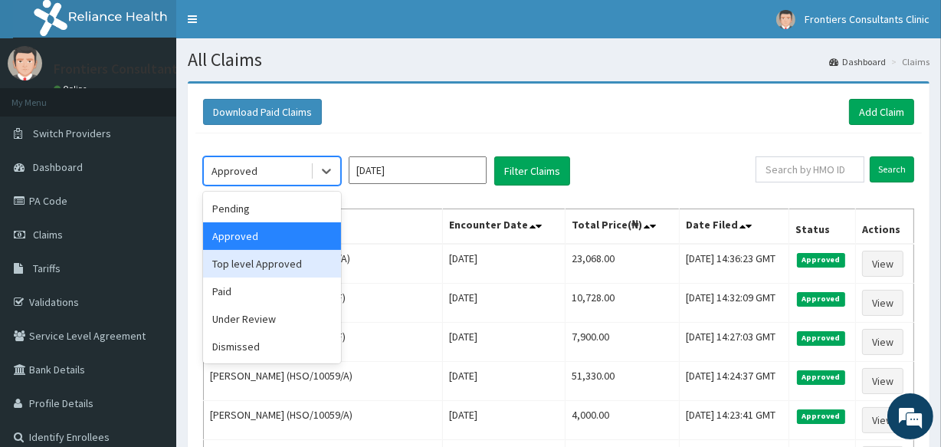
click at [274, 260] on div "Top level Approved" at bounding box center [272, 264] width 138 height 28
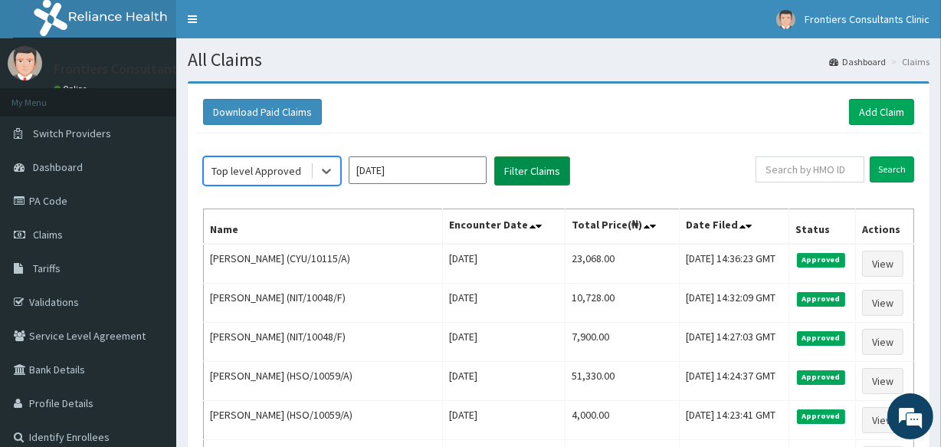
click at [540, 164] on button "Filter Claims" at bounding box center [532, 170] width 76 height 29
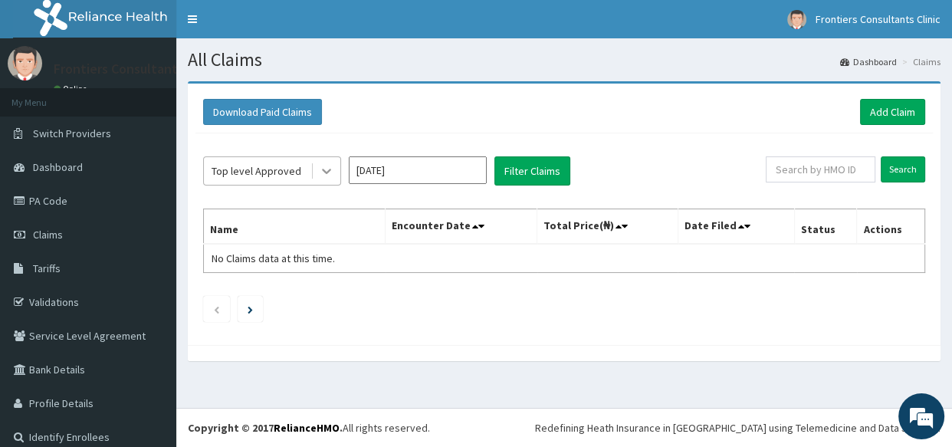
click at [330, 173] on icon at bounding box center [326, 170] width 15 height 15
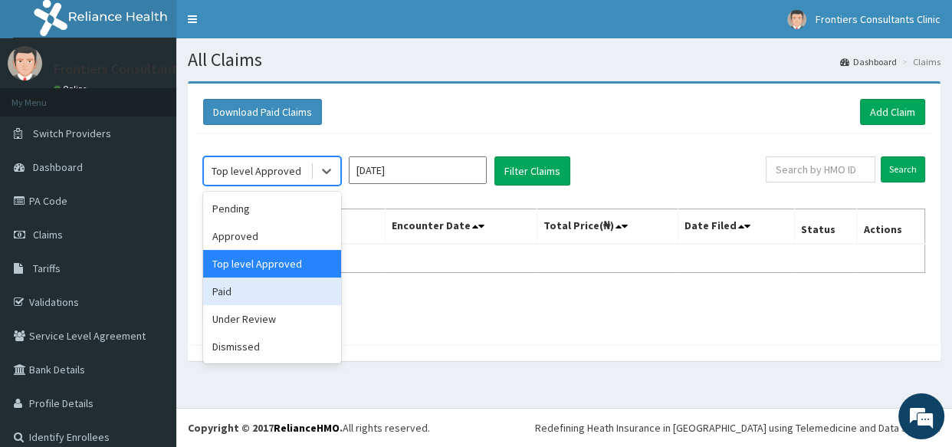
click at [272, 288] on div "Paid" at bounding box center [272, 291] width 138 height 28
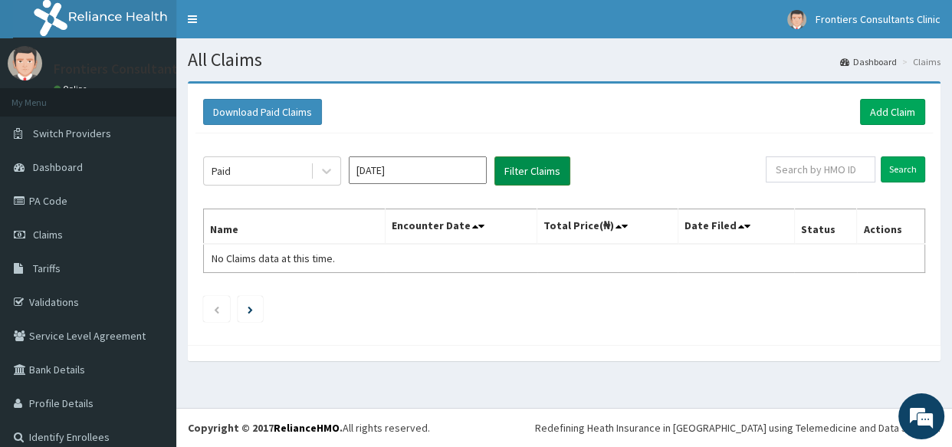
click at [510, 172] on button "Filter Claims" at bounding box center [532, 170] width 76 height 29
click at [323, 167] on icon at bounding box center [326, 170] width 15 height 15
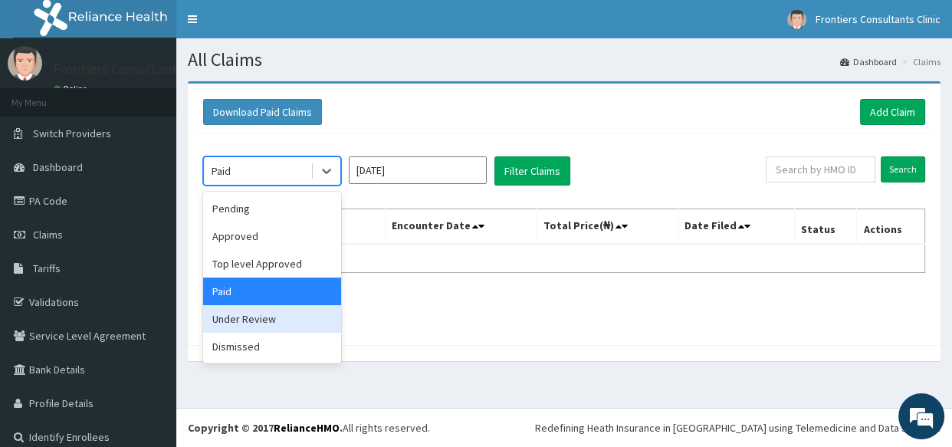
click at [267, 322] on div "Under Review" at bounding box center [272, 319] width 138 height 28
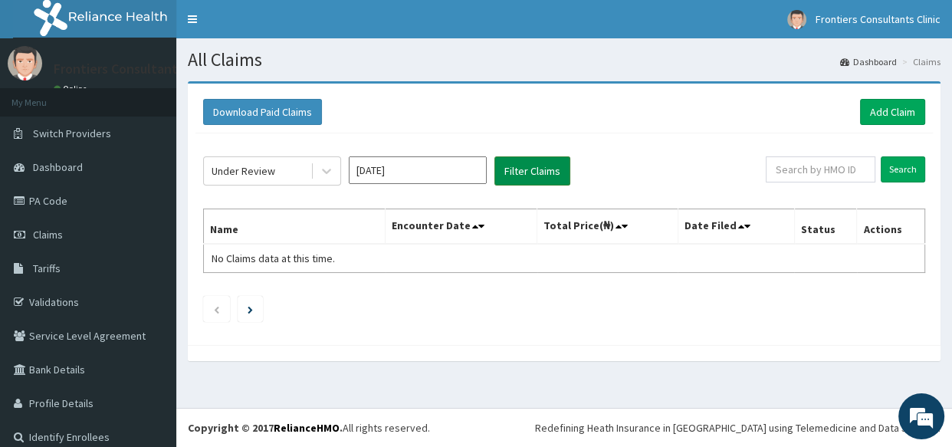
click at [526, 172] on button "Filter Claims" at bounding box center [532, 170] width 76 height 29
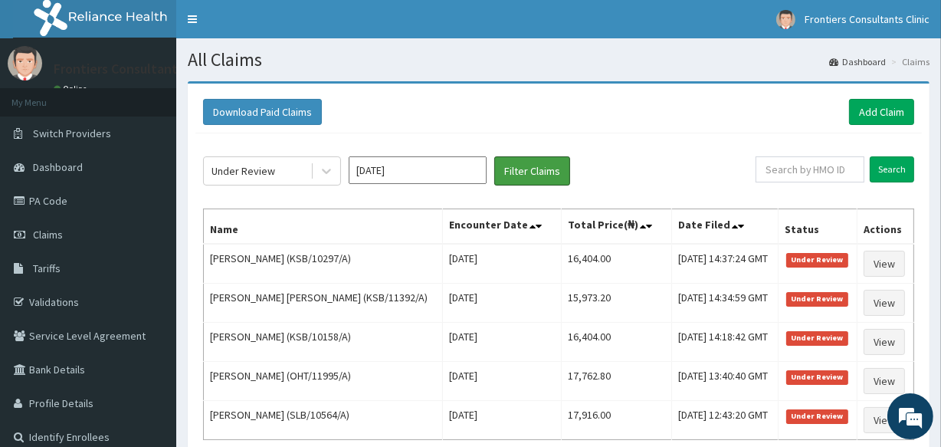
scroll to position [146, 0]
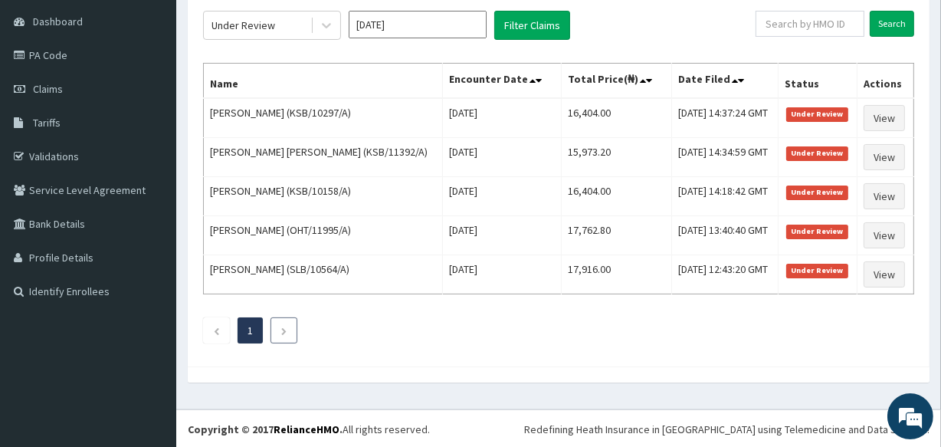
click at [276, 331] on li at bounding box center [284, 330] width 27 height 26
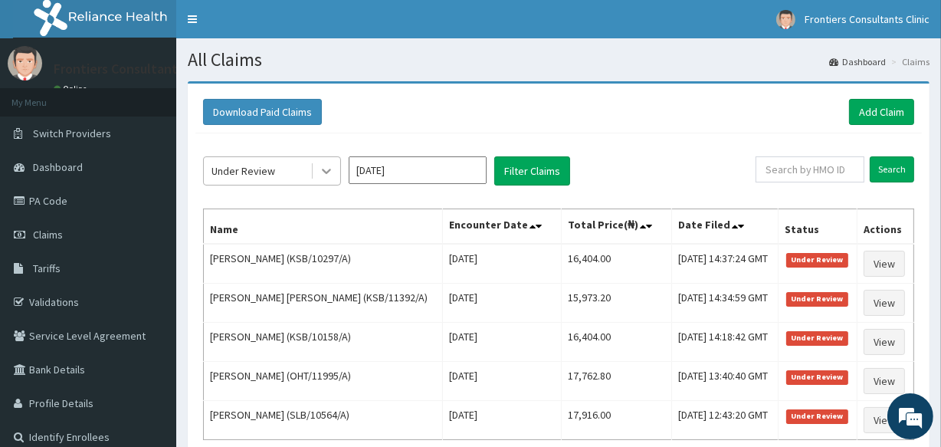
click at [316, 165] on div at bounding box center [327, 171] width 28 height 28
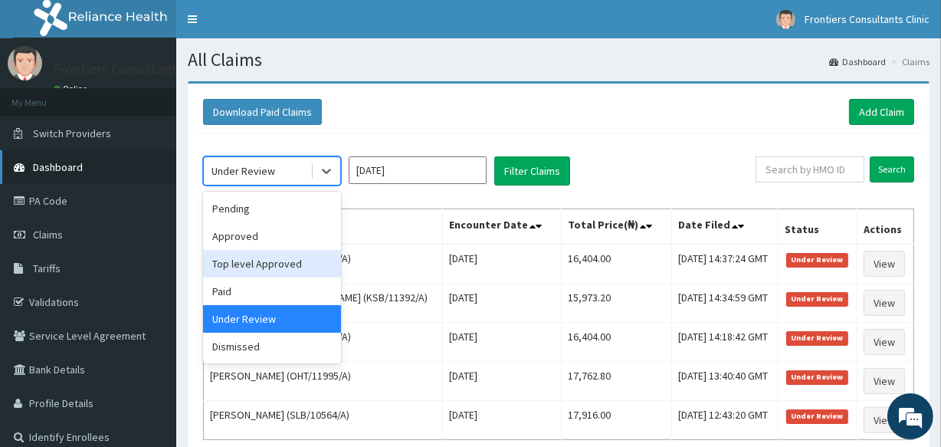
click at [100, 167] on link "Dashboard" at bounding box center [88, 167] width 176 height 34
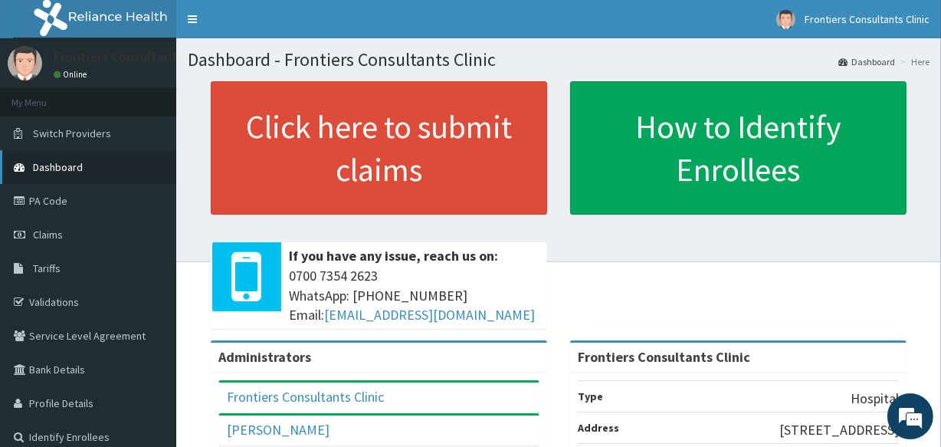
drag, startPoint x: 0, startPoint y: 0, endPoint x: 100, endPoint y: 167, distance: 194.9
